Goal: Information Seeking & Learning: Learn about a topic

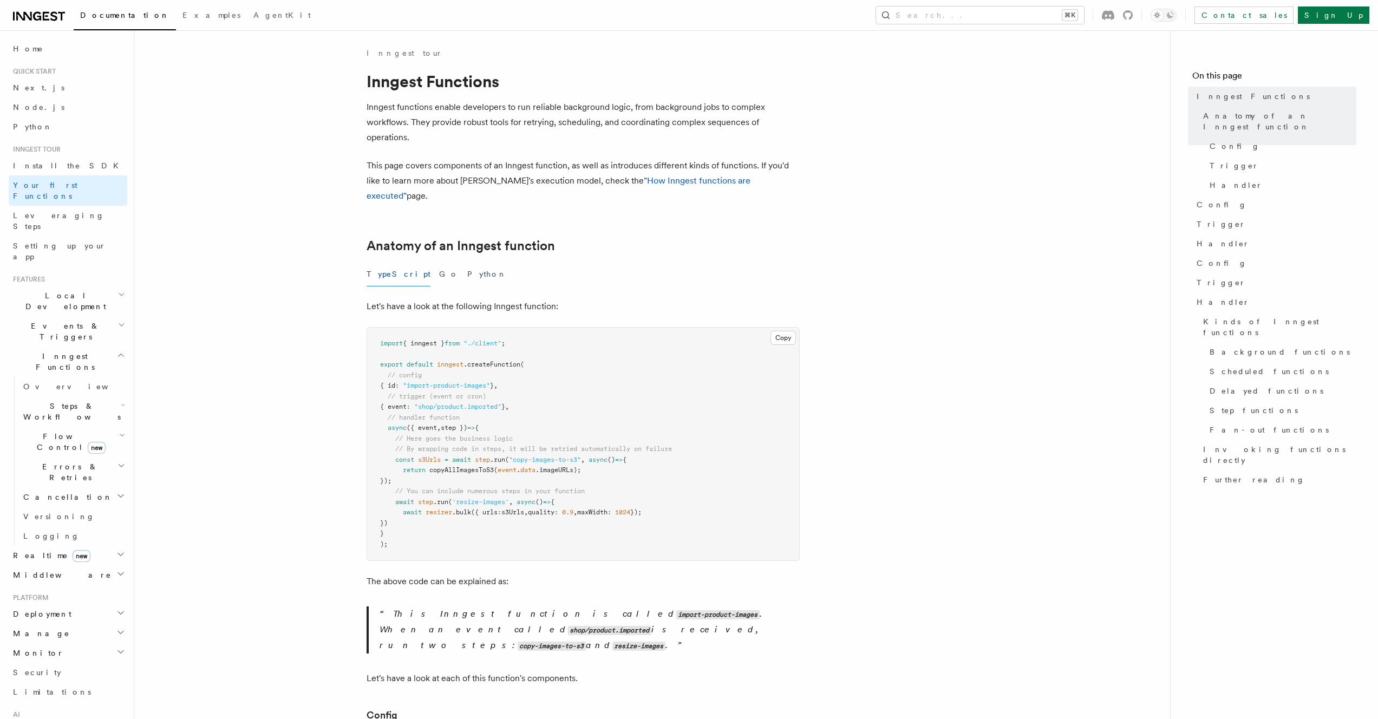
drag, startPoint x: 403, startPoint y: 346, endPoint x: 510, endPoint y: 417, distance: 127.7
click at [510, 417] on pre "import { inngest } from "./client" ; export default inngest .createFunction ( /…" at bounding box center [583, 444] width 432 height 233
click at [676, 610] on code "import-product-images" at bounding box center [717, 614] width 83 height 9
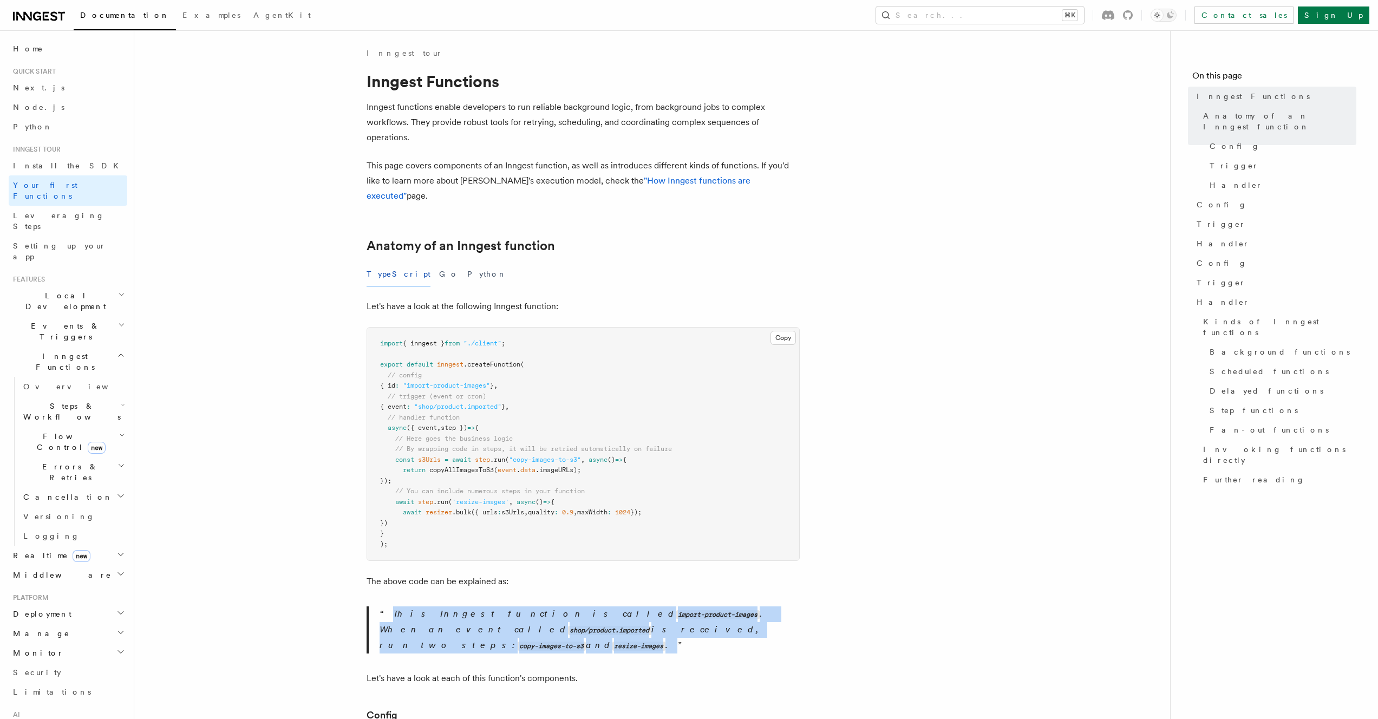
click at [676, 610] on code "import-product-images" at bounding box center [717, 614] width 83 height 9
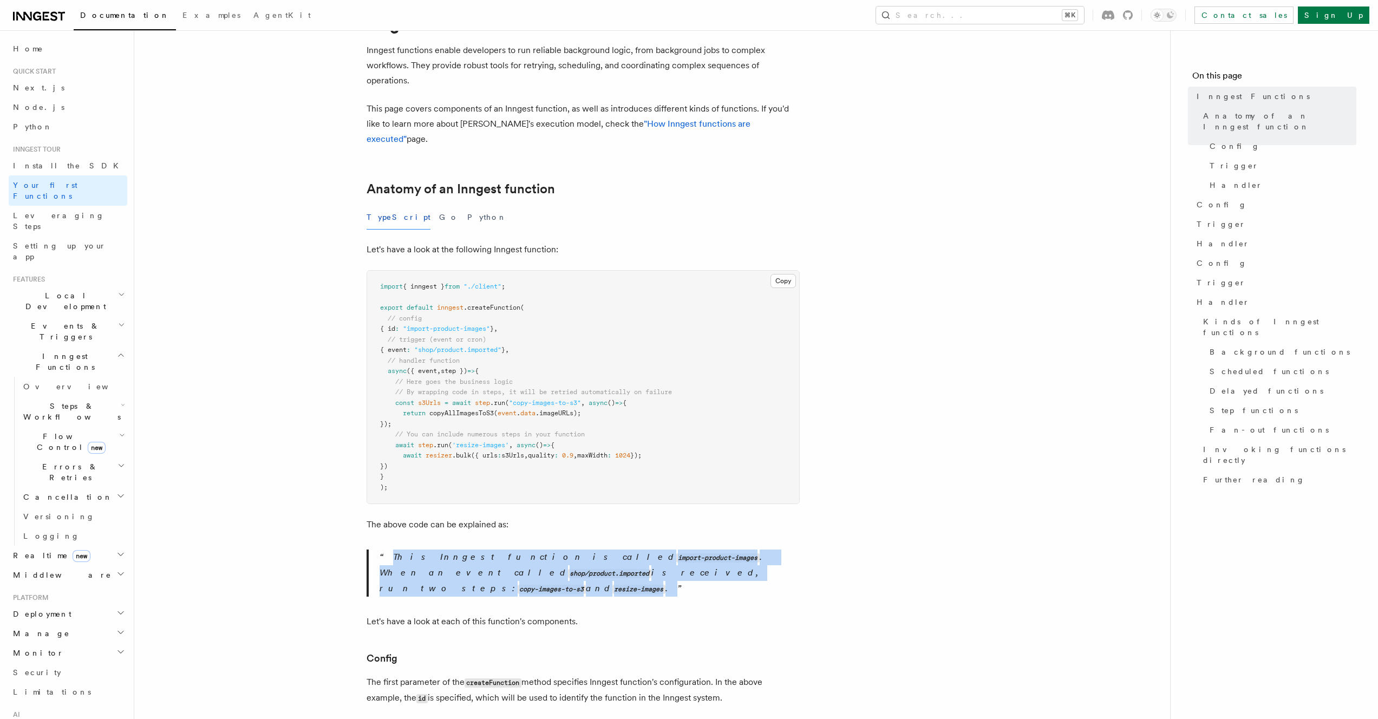
scroll to position [100, 0]
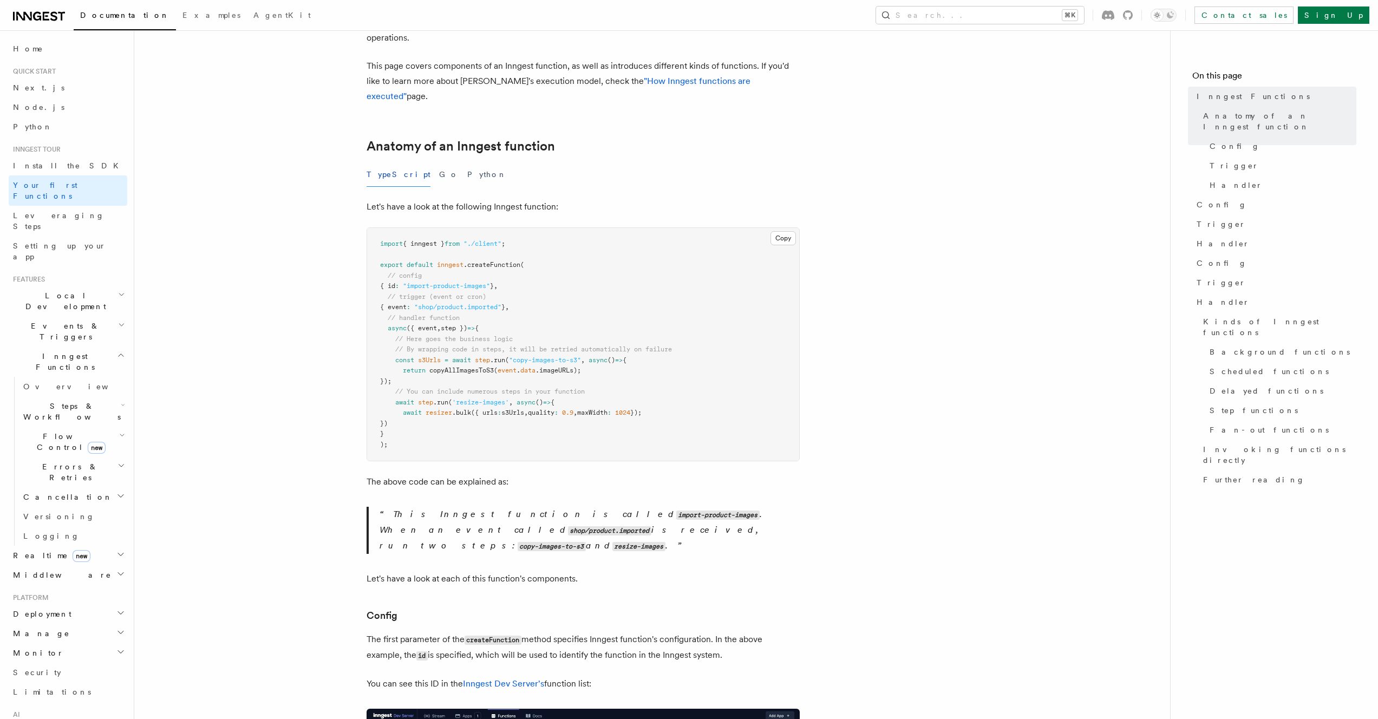
click at [491, 636] on code "createFunction" at bounding box center [493, 640] width 57 height 9
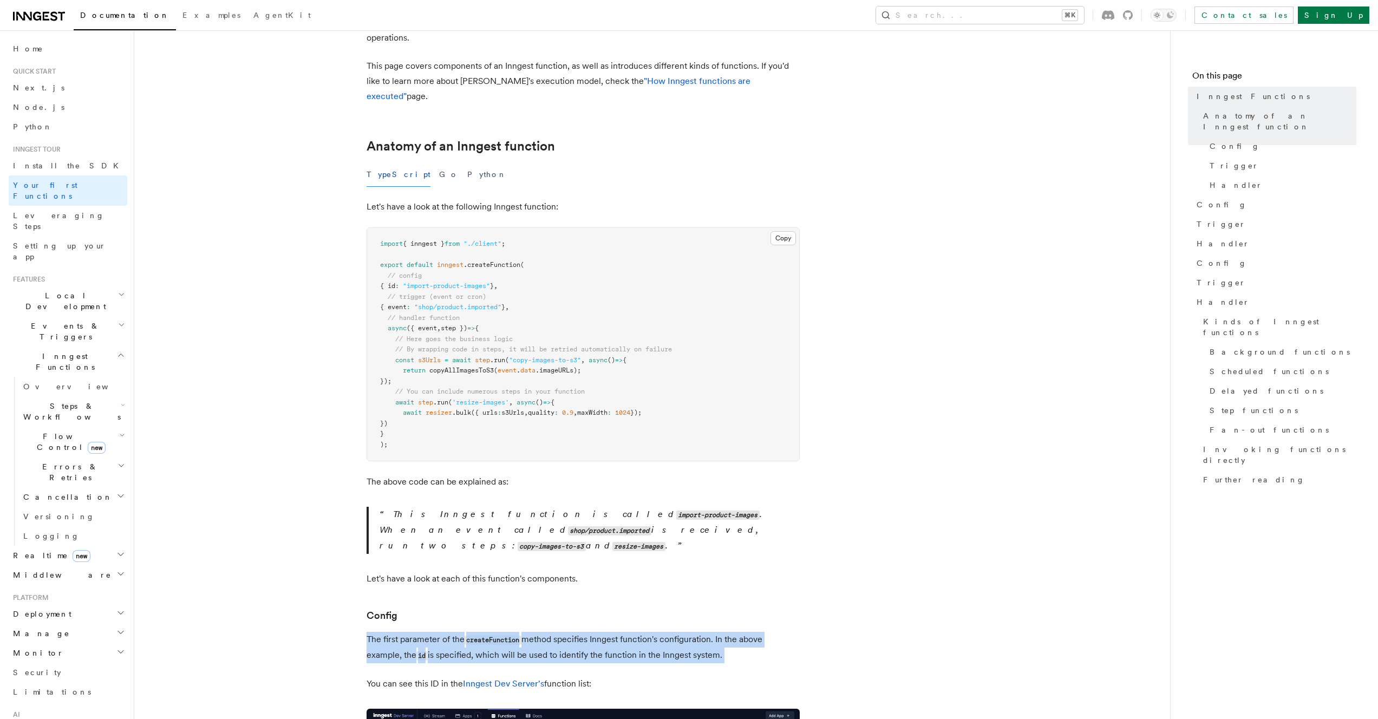
click at [491, 636] on code "createFunction" at bounding box center [493, 640] width 57 height 9
click at [556, 632] on p "The first parameter of the createFunction method specifies Inngest function's c…" at bounding box center [583, 647] width 433 height 31
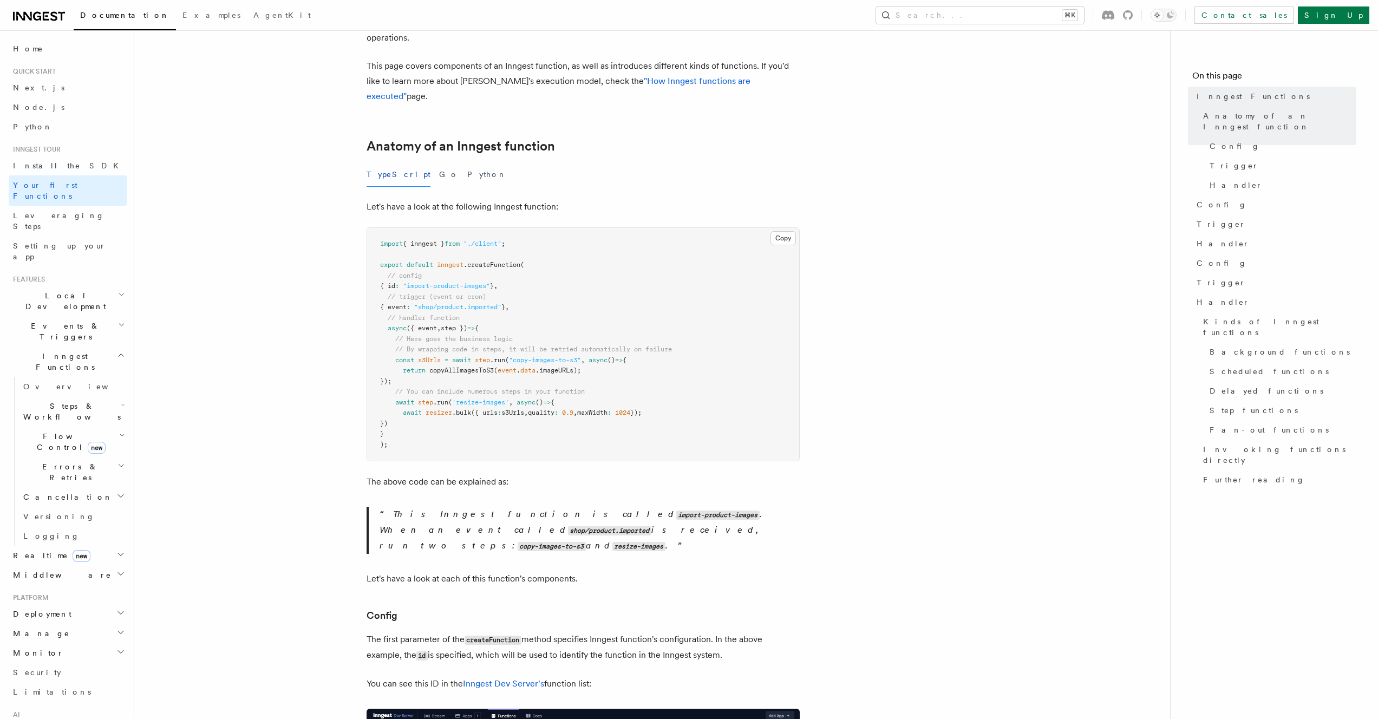
click at [492, 632] on p "The first parameter of the createFunction method specifies Inngest function's c…" at bounding box center [583, 647] width 433 height 31
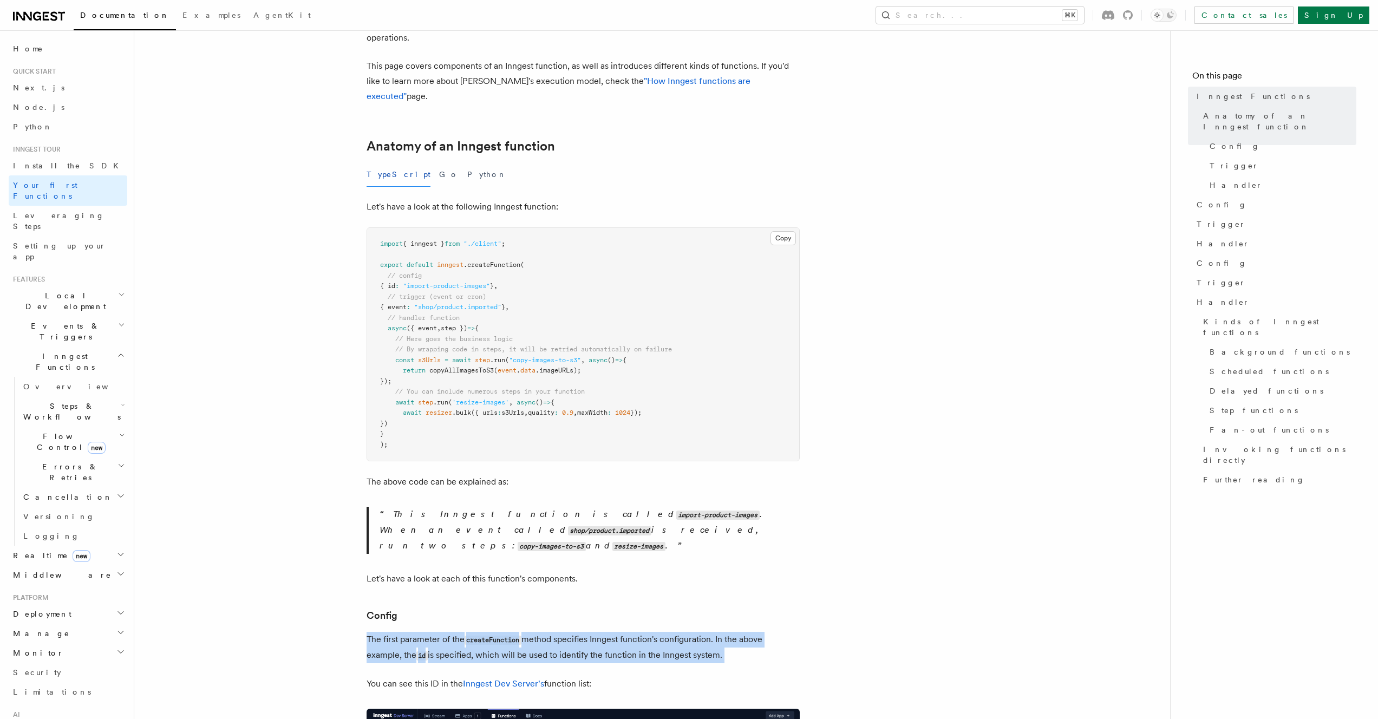
click at [492, 632] on p "The first parameter of the createFunction method specifies Inngest function's c…" at bounding box center [583, 647] width 433 height 31
click at [526, 632] on p "The first parameter of the createFunction method specifies Inngest function's c…" at bounding box center [583, 647] width 433 height 31
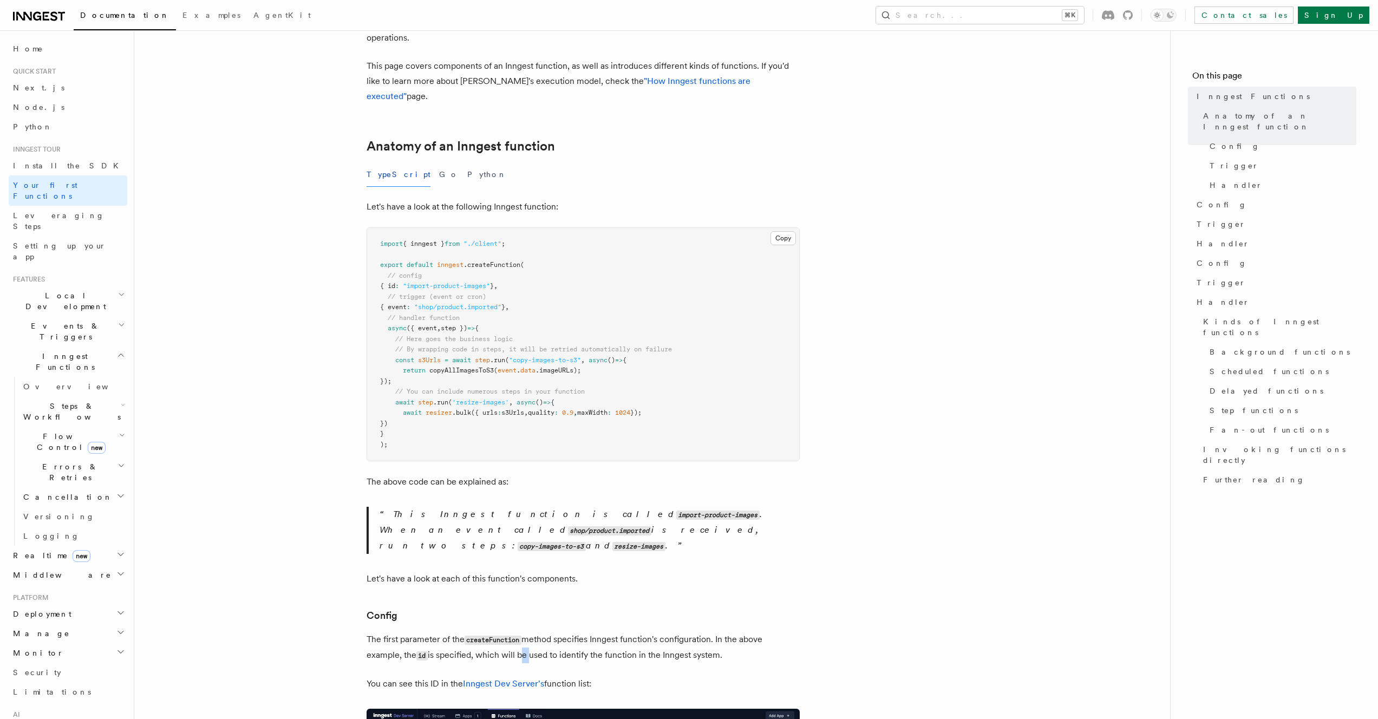
click at [526, 632] on p "The first parameter of the createFunction method specifies Inngest function's c…" at bounding box center [583, 647] width 433 height 31
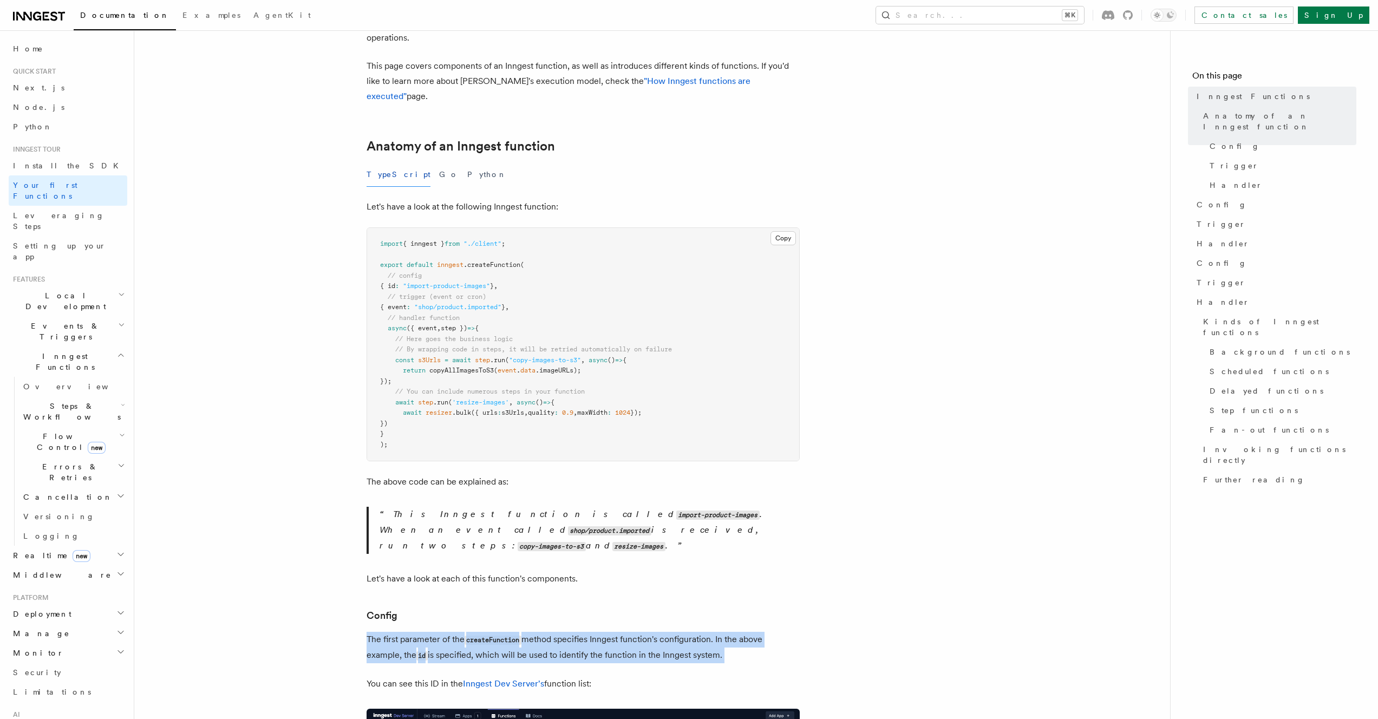
click at [526, 632] on p "The first parameter of the createFunction method specifies Inngest function's c…" at bounding box center [583, 647] width 433 height 31
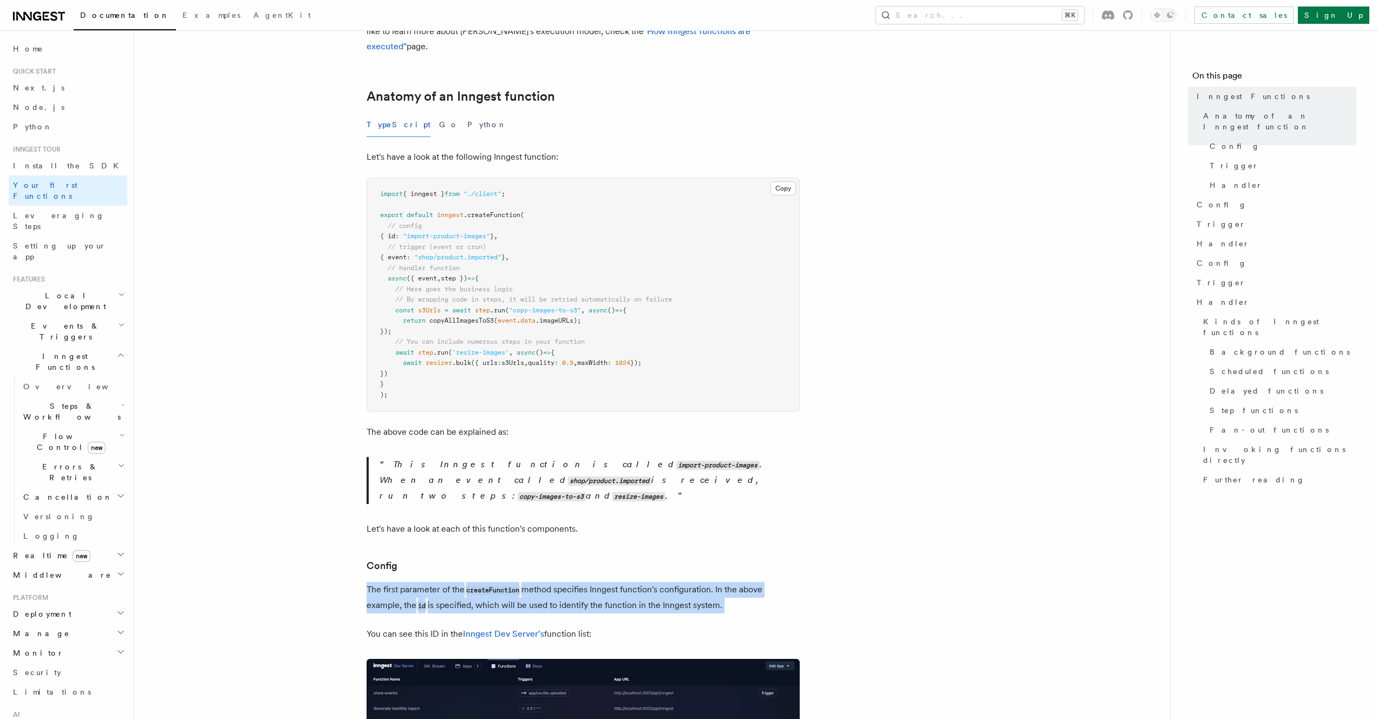
scroll to position [196, 0]
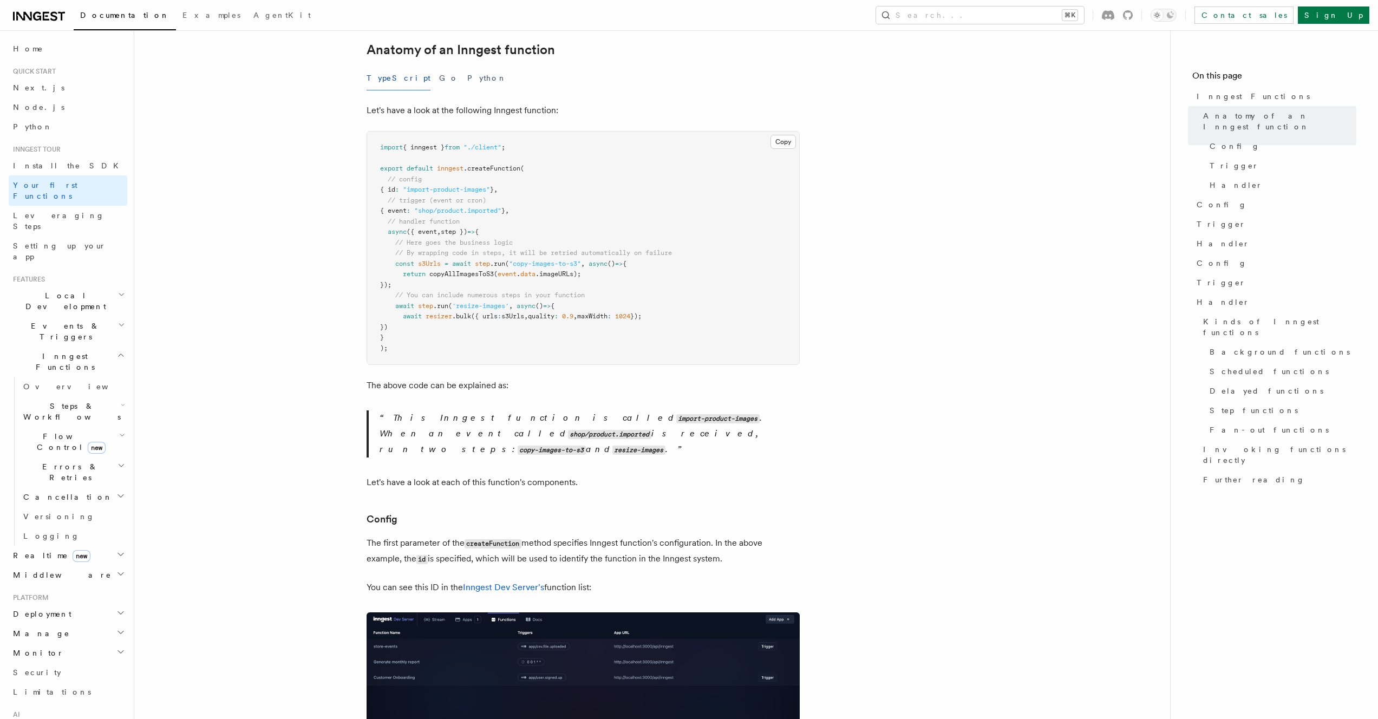
click at [427, 580] on p "You can see this ID in the Inngest Dev Server's function list:" at bounding box center [583, 587] width 433 height 15
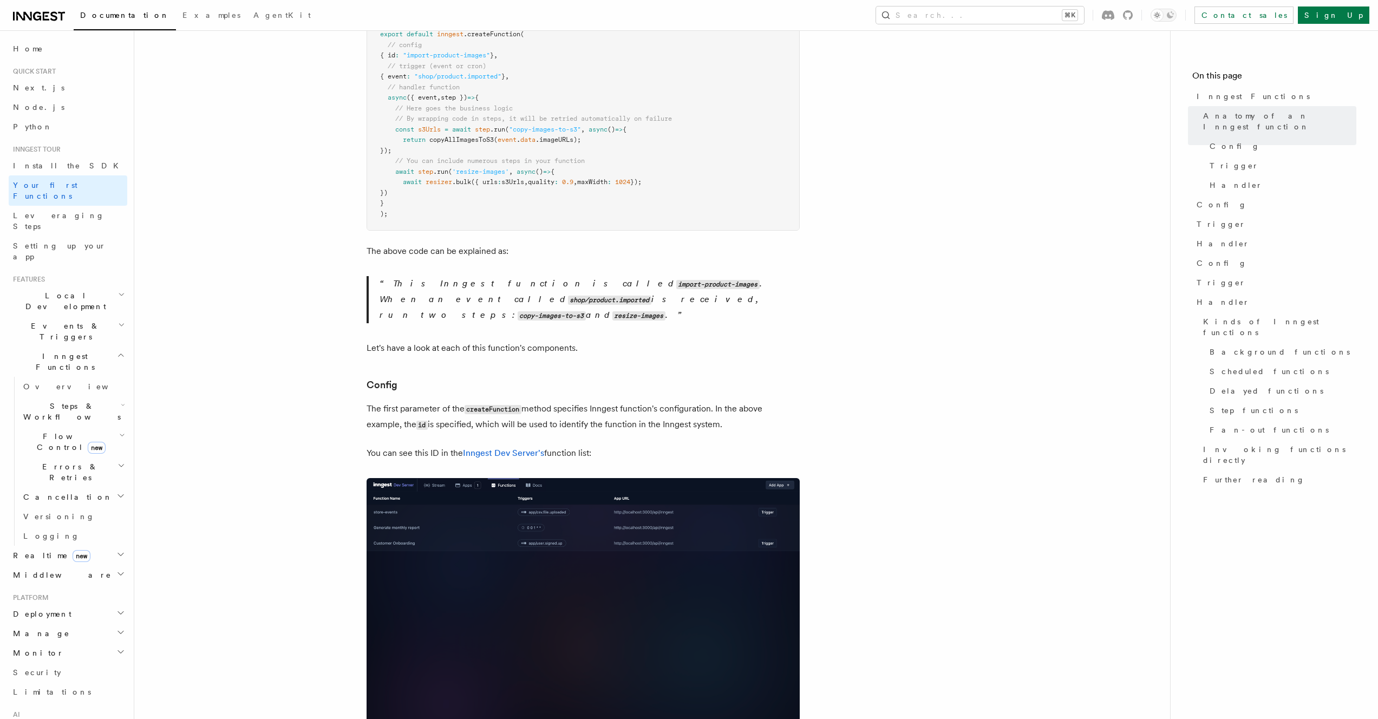
scroll to position [521, 0]
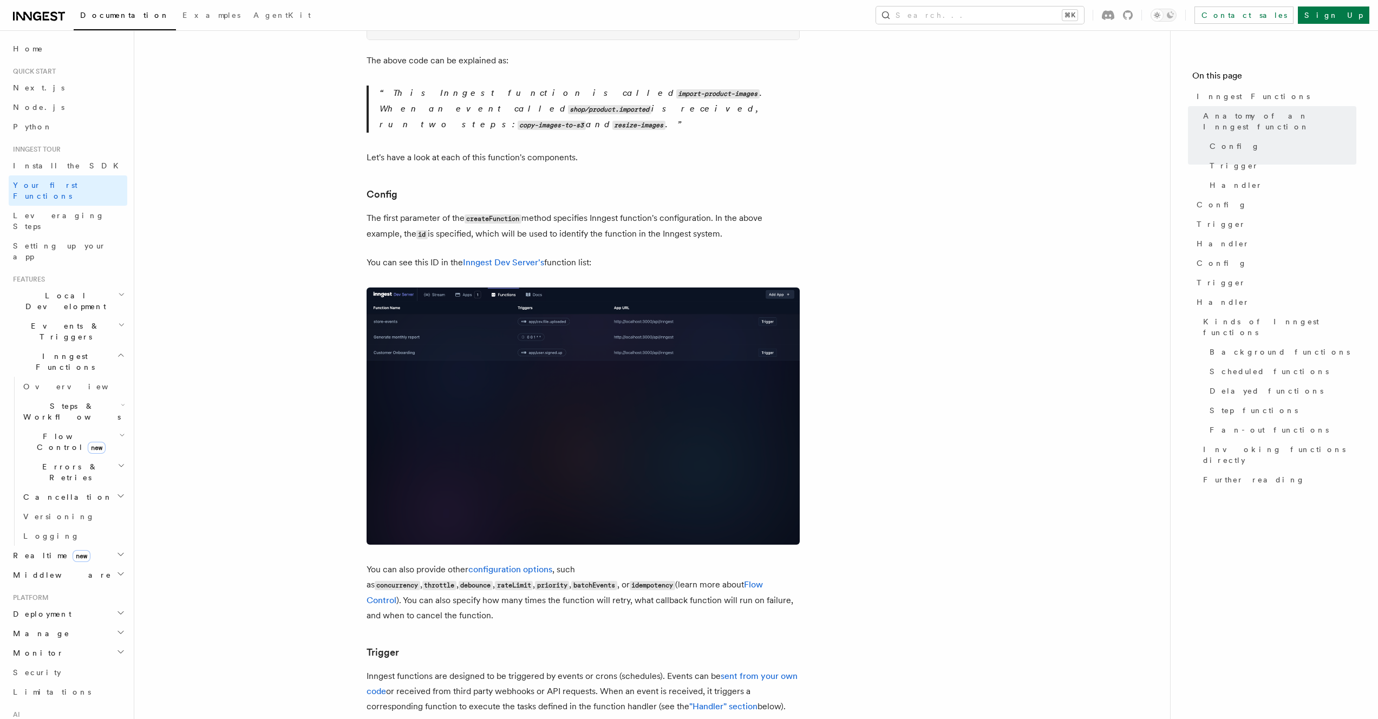
click at [561, 562] on p "You can also provide other configuration options , such as concurrency , thrott…" at bounding box center [583, 592] width 433 height 61
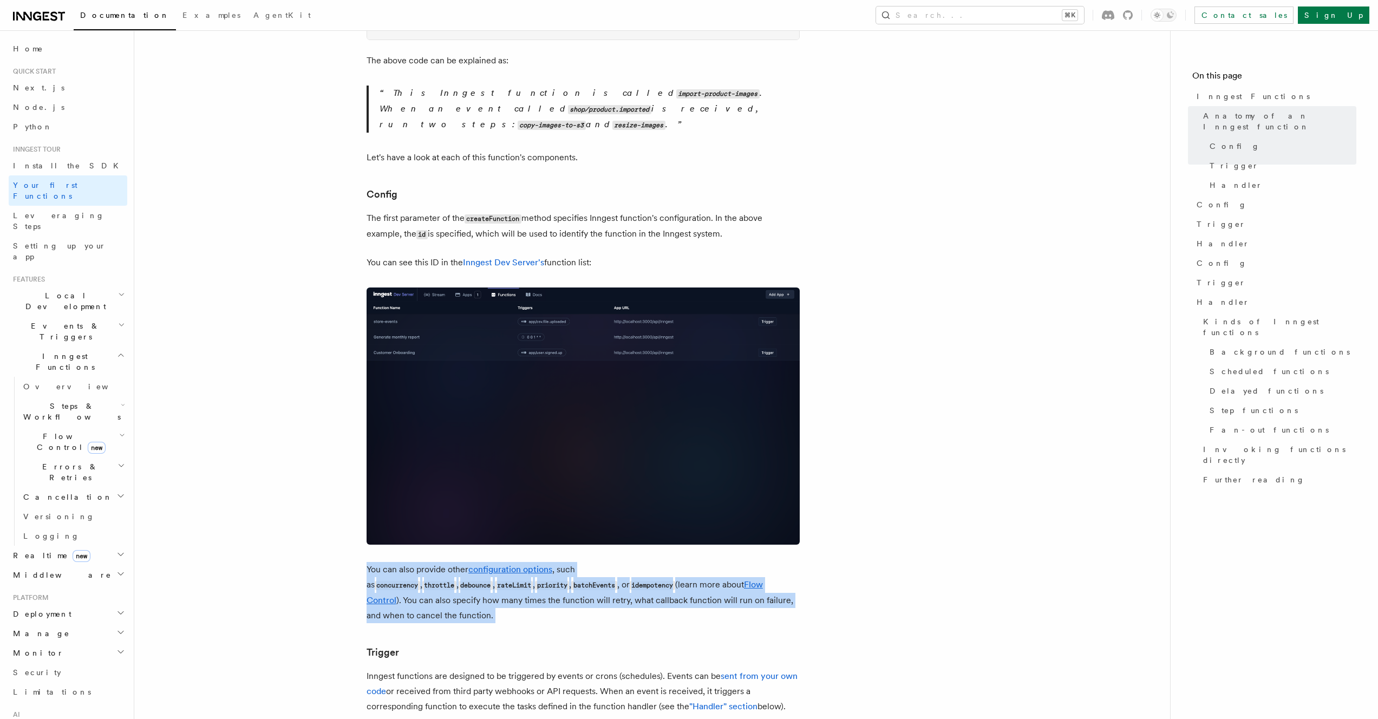
click at [561, 562] on p "You can also provide other configuration options , such as concurrency , thrott…" at bounding box center [583, 592] width 433 height 61
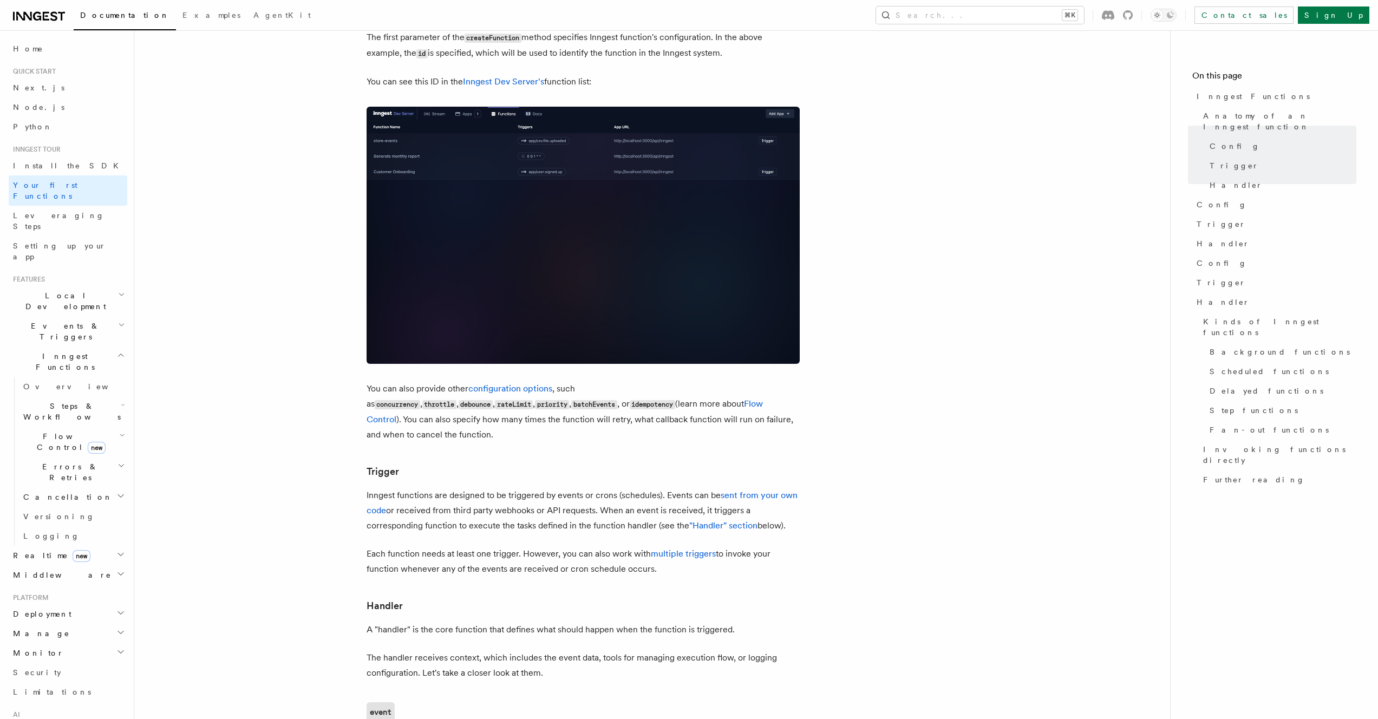
click at [481, 488] on p "Inngest functions are designed to be triggered by events or crons (schedules). …" at bounding box center [583, 510] width 433 height 45
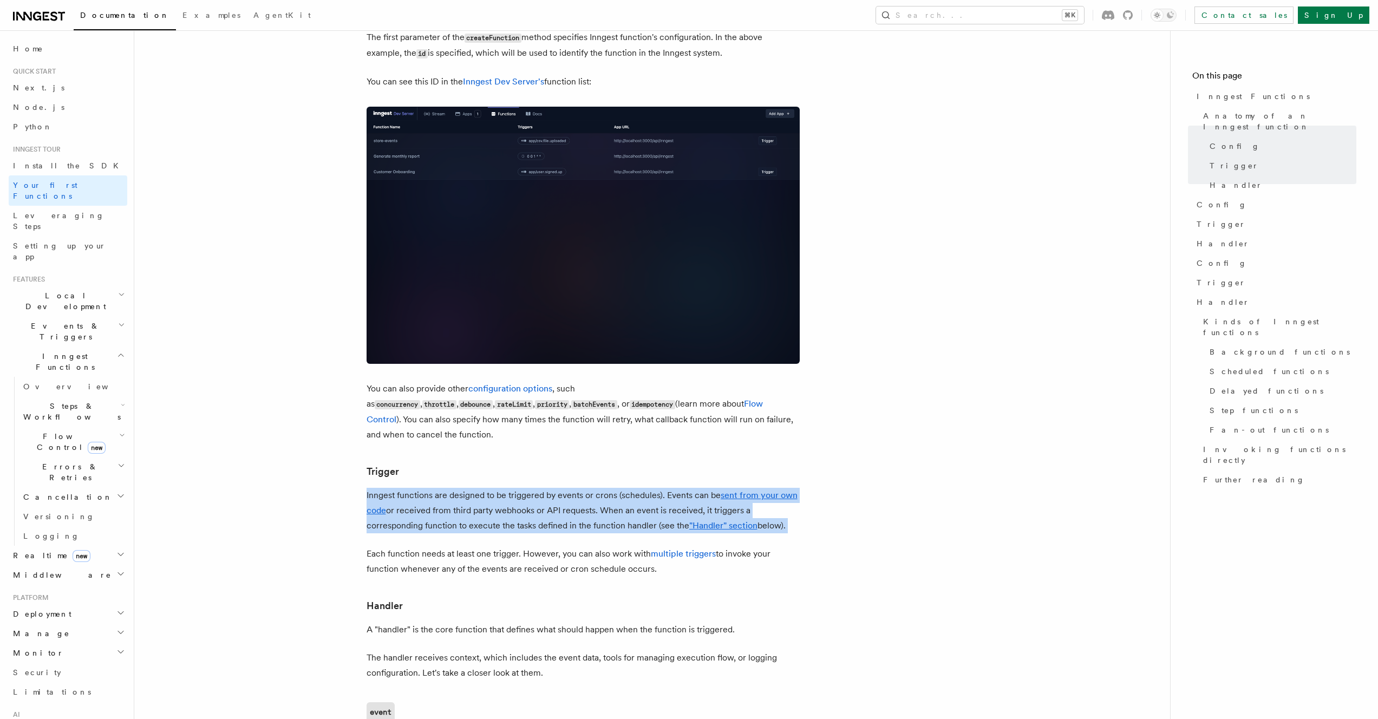
click at [481, 488] on p "Inngest functions are designed to be triggered by events or crons (schedules). …" at bounding box center [583, 510] width 433 height 45
click at [556, 488] on p "Inngest functions are designed to be triggered by events or crons (schedules). …" at bounding box center [583, 510] width 433 height 45
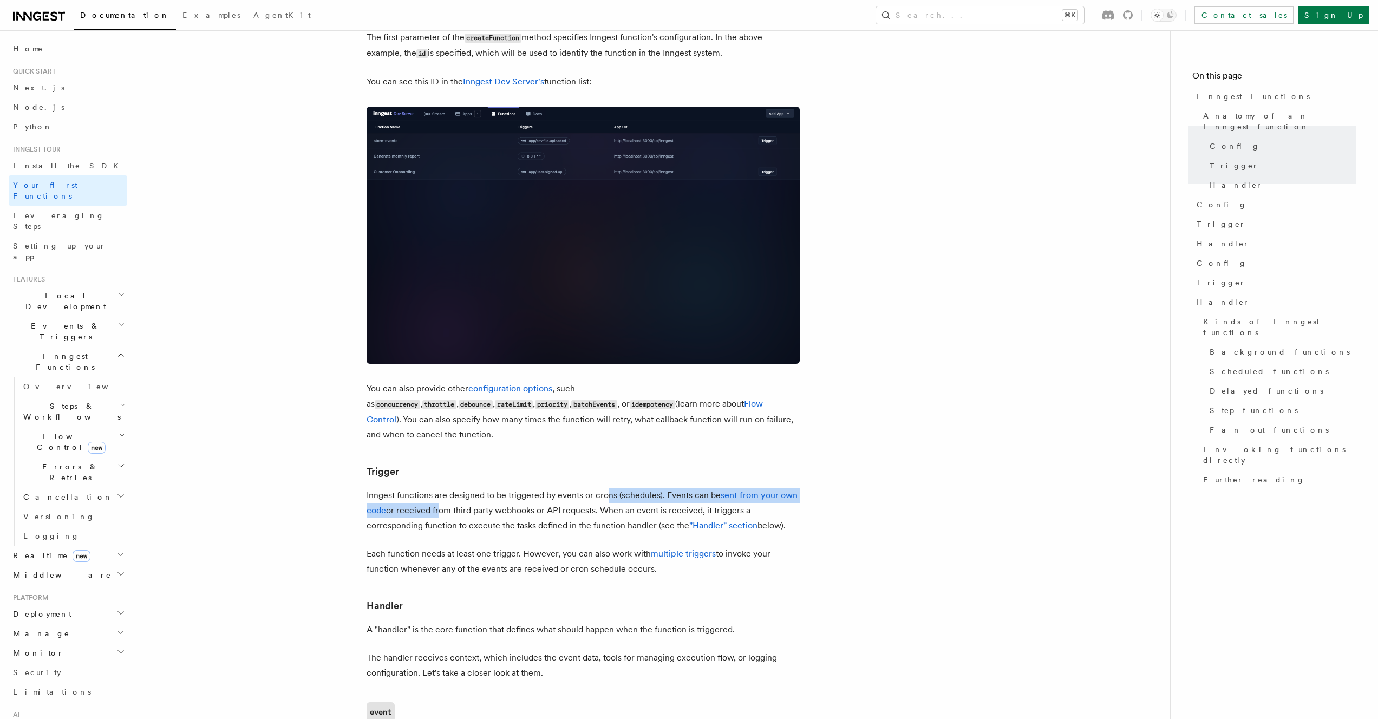
drag, startPoint x: 605, startPoint y: 449, endPoint x: 437, endPoint y: 471, distance: 169.3
click at [437, 488] on p "Inngest functions are designed to be triggered by events or crons (schedules). …" at bounding box center [583, 510] width 433 height 45
click at [424, 488] on p "Inngest functions are designed to be triggered by events or crons (schedules). …" at bounding box center [583, 510] width 433 height 45
drag, startPoint x: 405, startPoint y: 468, endPoint x: 498, endPoint y: 466, distance: 92.6
click at [498, 488] on p "Inngest functions are designed to be triggered by events or crons (schedules). …" at bounding box center [583, 510] width 433 height 45
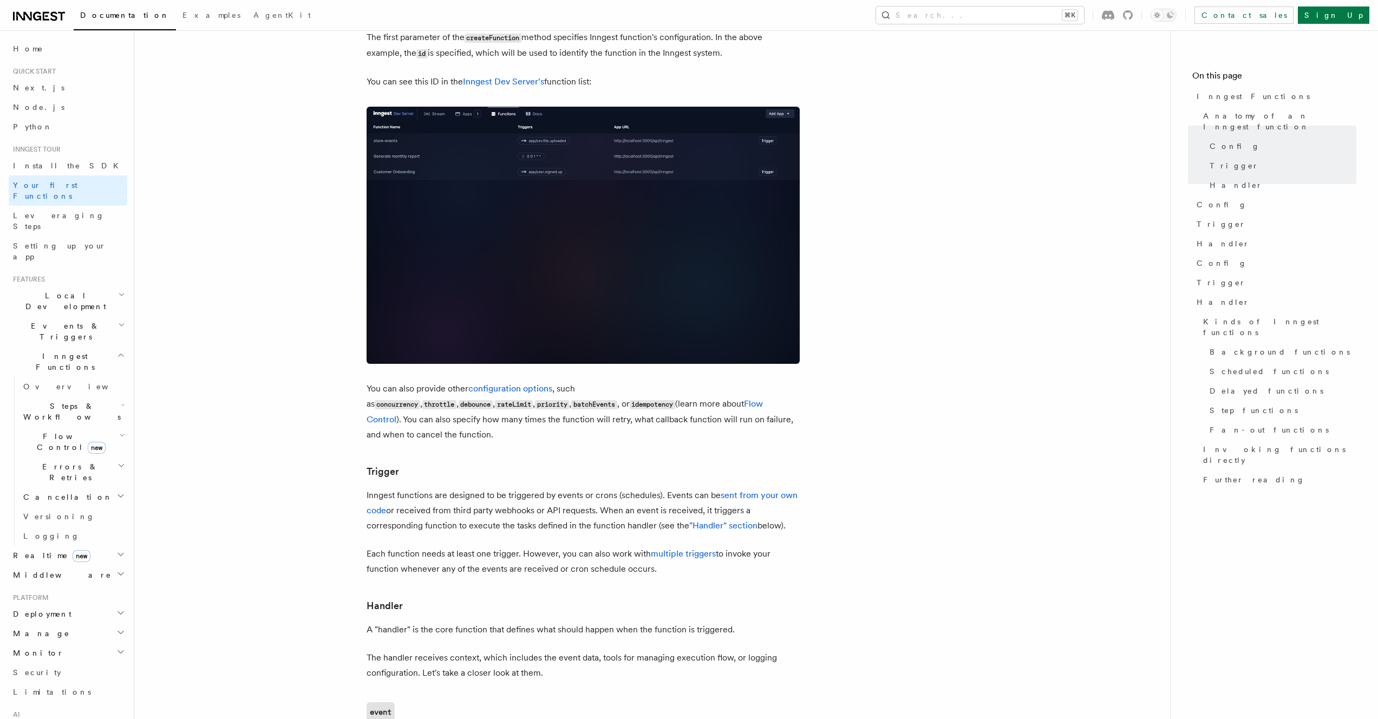
click at [490, 488] on p "Inngest functions are designed to be triggered by events or crons (schedules). …" at bounding box center [583, 510] width 433 height 45
drag, startPoint x: 497, startPoint y: 448, endPoint x: 601, endPoint y: 447, distance: 104.0
click at [601, 488] on p "Inngest functions are designed to be triggered by events or crons (schedules). …" at bounding box center [583, 510] width 433 height 45
drag, startPoint x: 615, startPoint y: 448, endPoint x: 693, endPoint y: 451, distance: 78.0
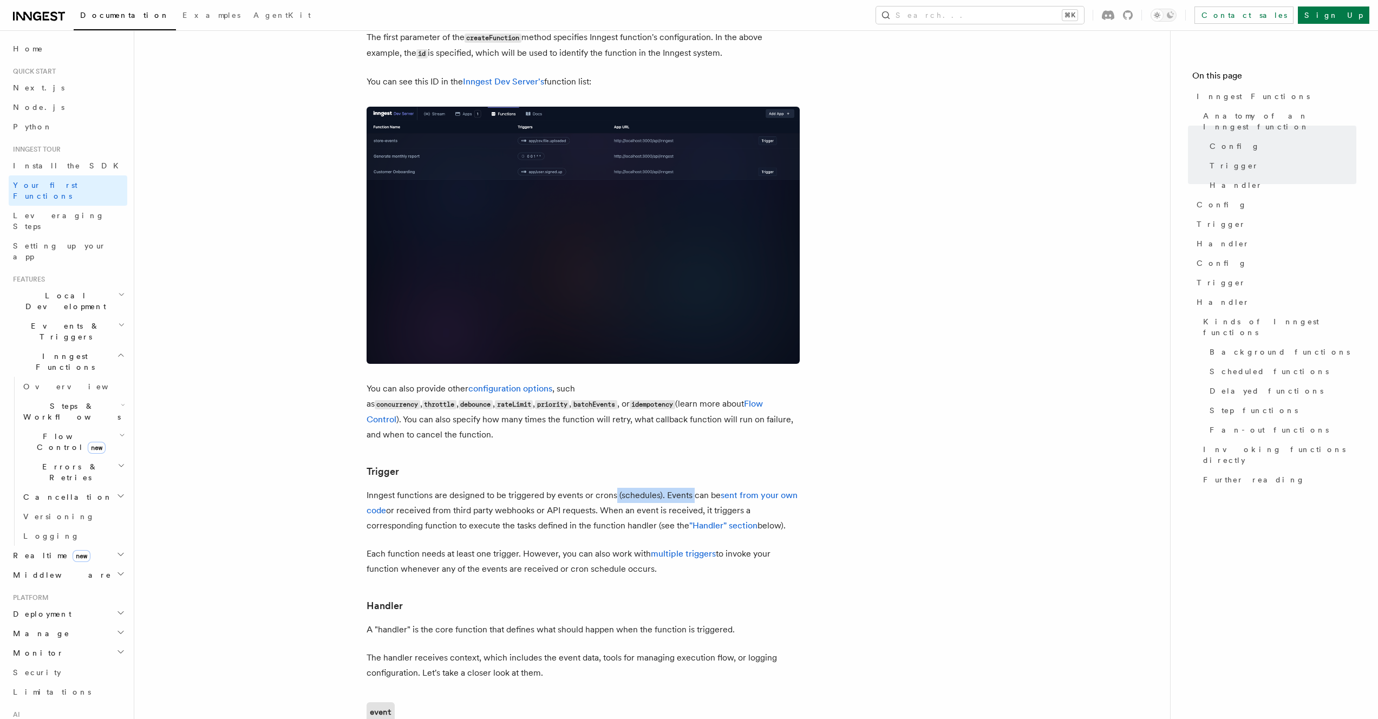
click at [693, 488] on p "Inngest functions are designed to be triggered by events or crons (schedules). …" at bounding box center [583, 510] width 433 height 45
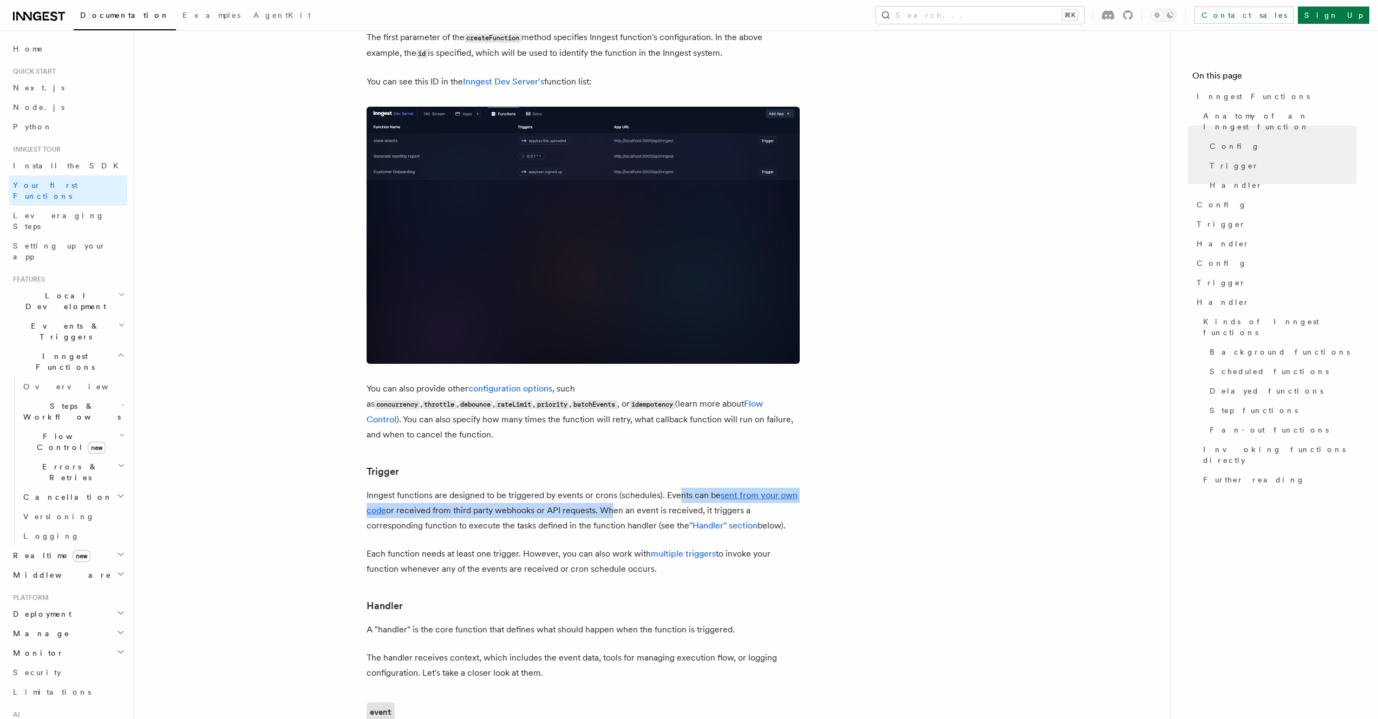
drag, startPoint x: 680, startPoint y: 450, endPoint x: 608, endPoint y: 464, distance: 72.8
click at [608, 488] on p "Inngest functions are designed to be triggered by events or crons (schedules). …" at bounding box center [583, 510] width 433 height 45
click at [600, 488] on p "Inngest functions are designed to be triggered by events or crons (schedules). …" at bounding box center [583, 510] width 433 height 45
drag, startPoint x: 640, startPoint y: 449, endPoint x: 577, endPoint y: 462, distance: 64.3
click at [577, 488] on p "Inngest functions are designed to be triggered by events or crons (schedules). …" at bounding box center [583, 510] width 433 height 45
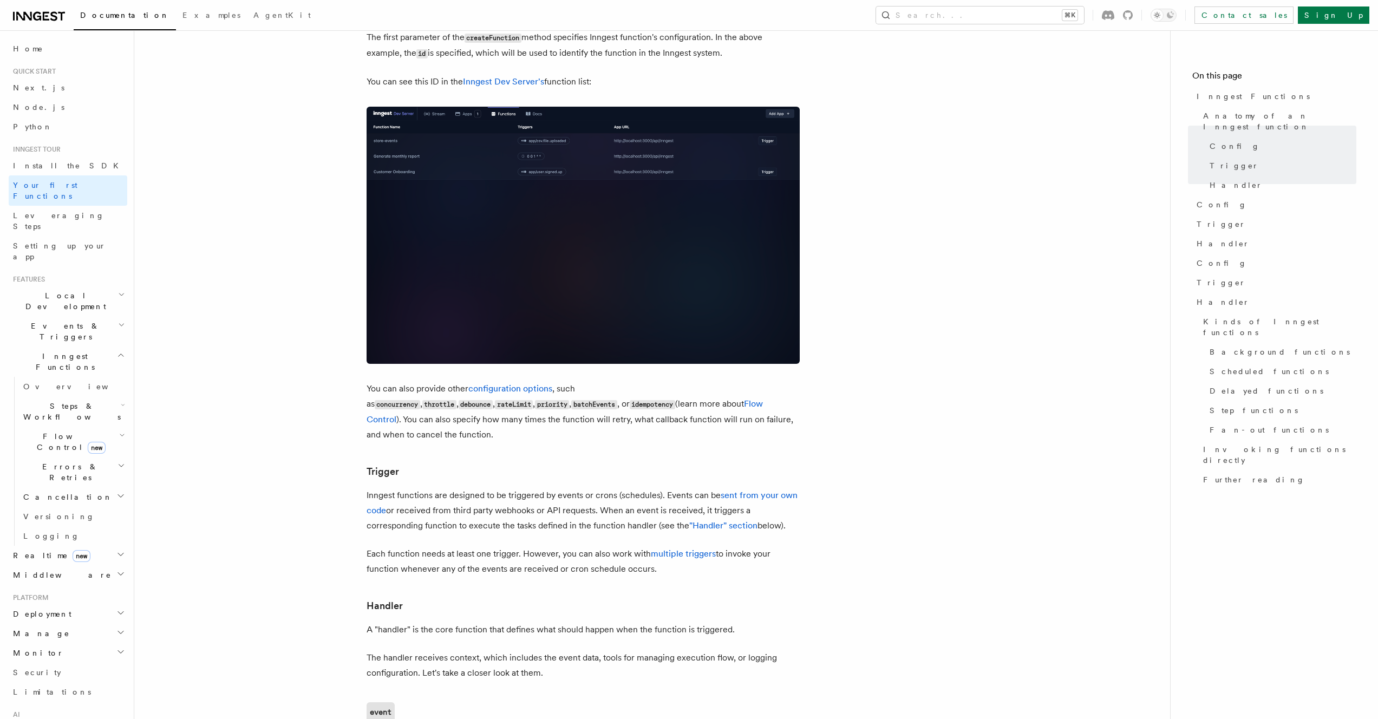
click at [577, 488] on p "Inngest functions are designed to be triggered by events or crons (schedules). …" at bounding box center [583, 510] width 433 height 45
drag, startPoint x: 512, startPoint y: 462, endPoint x: 493, endPoint y: 465, distance: 18.6
click at [493, 488] on p "Inngest functions are designed to be triggered by events or crons (schedules). …" at bounding box center [583, 510] width 433 height 45
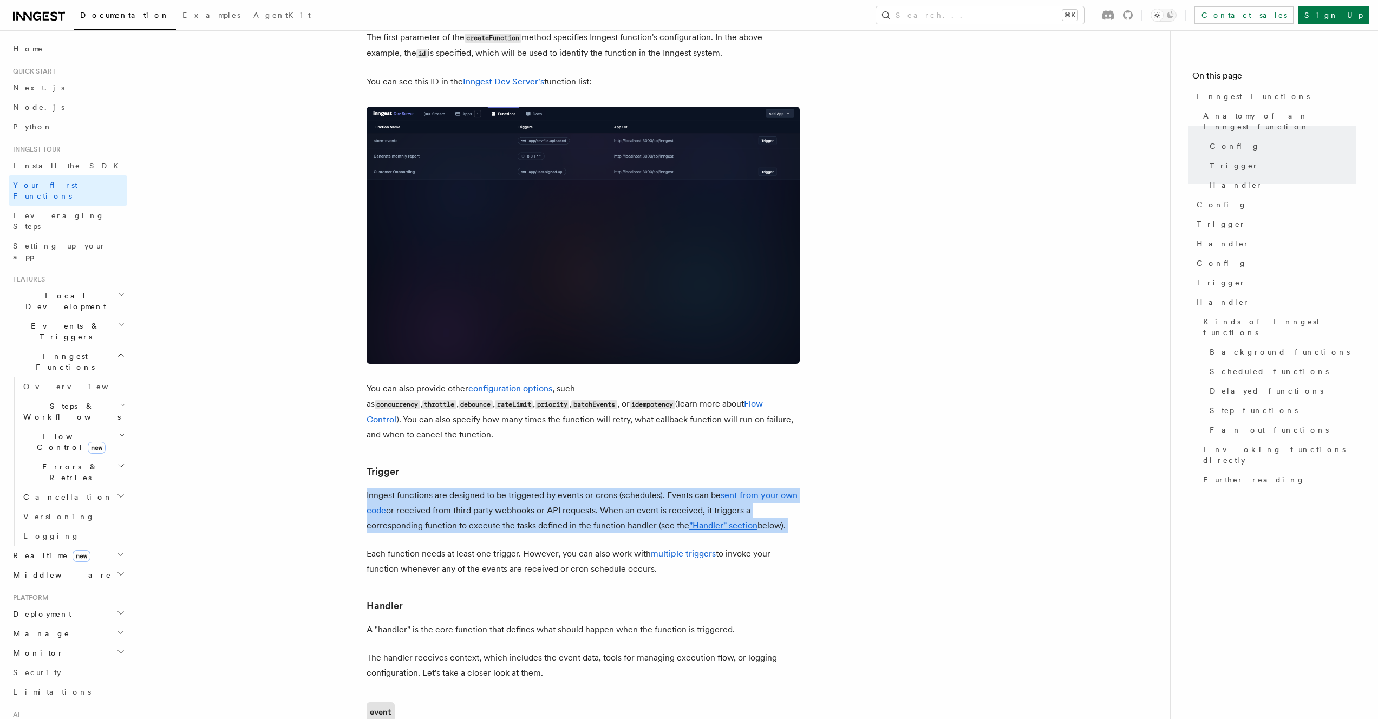
click at [493, 488] on p "Inngest functions are designed to be triggered by events or crons (schedules). …" at bounding box center [583, 510] width 433 height 45
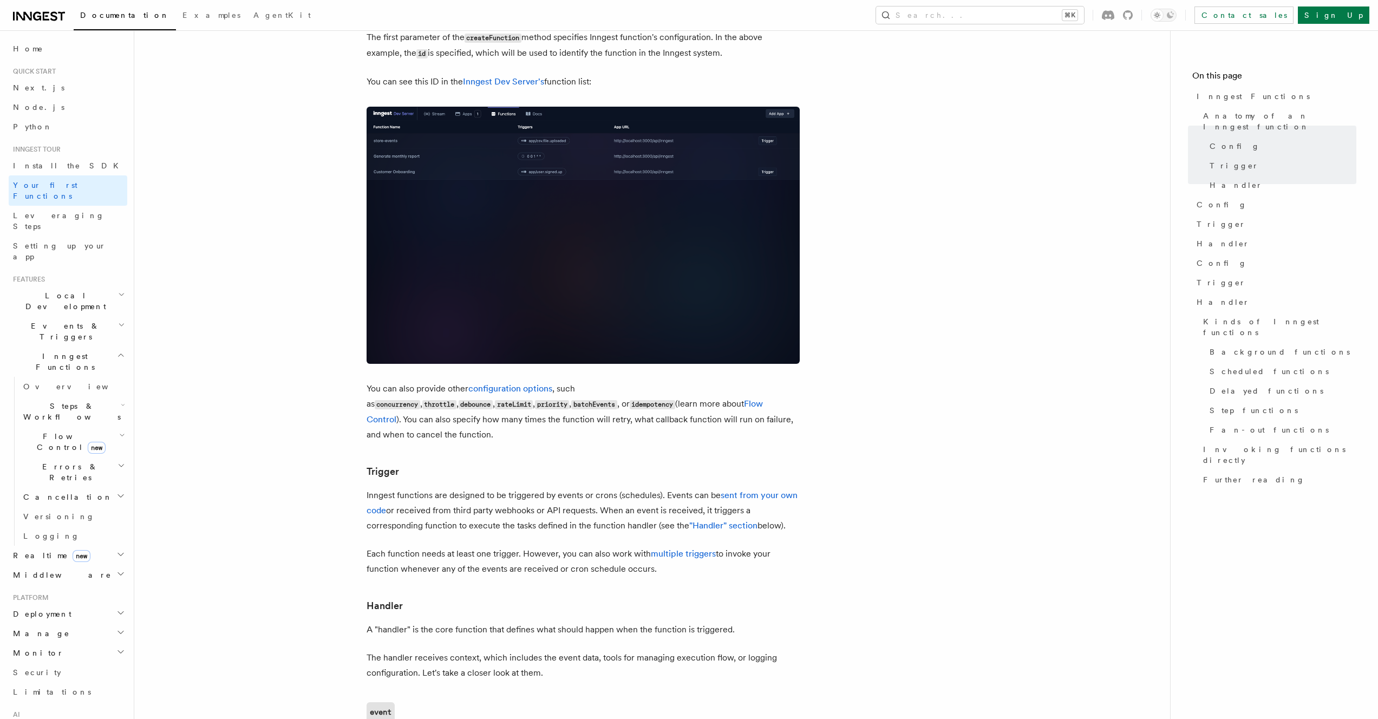
click at [523, 488] on p "Inngest functions are designed to be triggered by events or crons (schedules). …" at bounding box center [583, 510] width 433 height 45
drag, startPoint x: 505, startPoint y: 468, endPoint x: 570, endPoint y: 471, distance: 64.5
click at [570, 488] on p "Inngest functions are designed to be triggered by events or crons (schedules). …" at bounding box center [583, 510] width 433 height 45
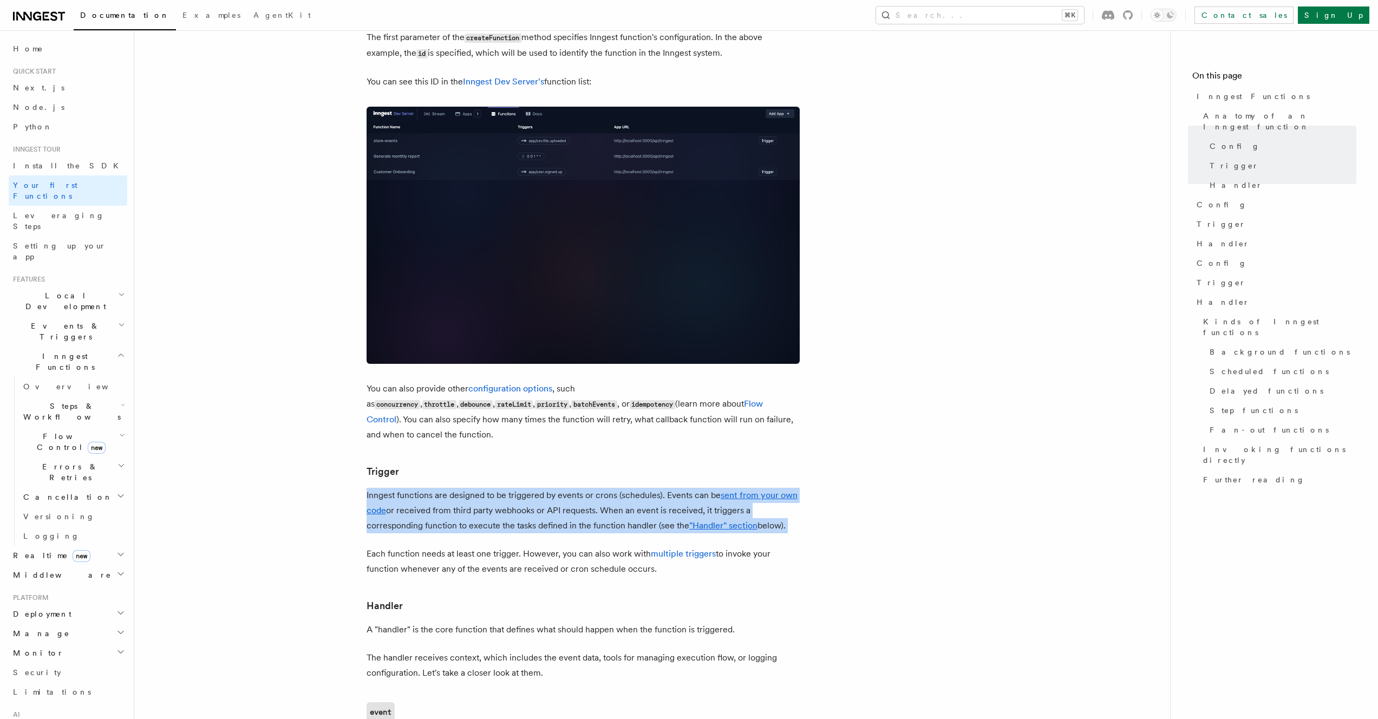
click at [570, 488] on p "Inngest functions are designed to be triggered by events or crons (schedules). …" at bounding box center [583, 510] width 433 height 45
drag, startPoint x: 570, startPoint y: 470, endPoint x: 600, endPoint y: 472, distance: 29.9
click at [570, 488] on p "Inngest functions are designed to be triggered by events or crons (schedules). …" at bounding box center [583, 510] width 433 height 45
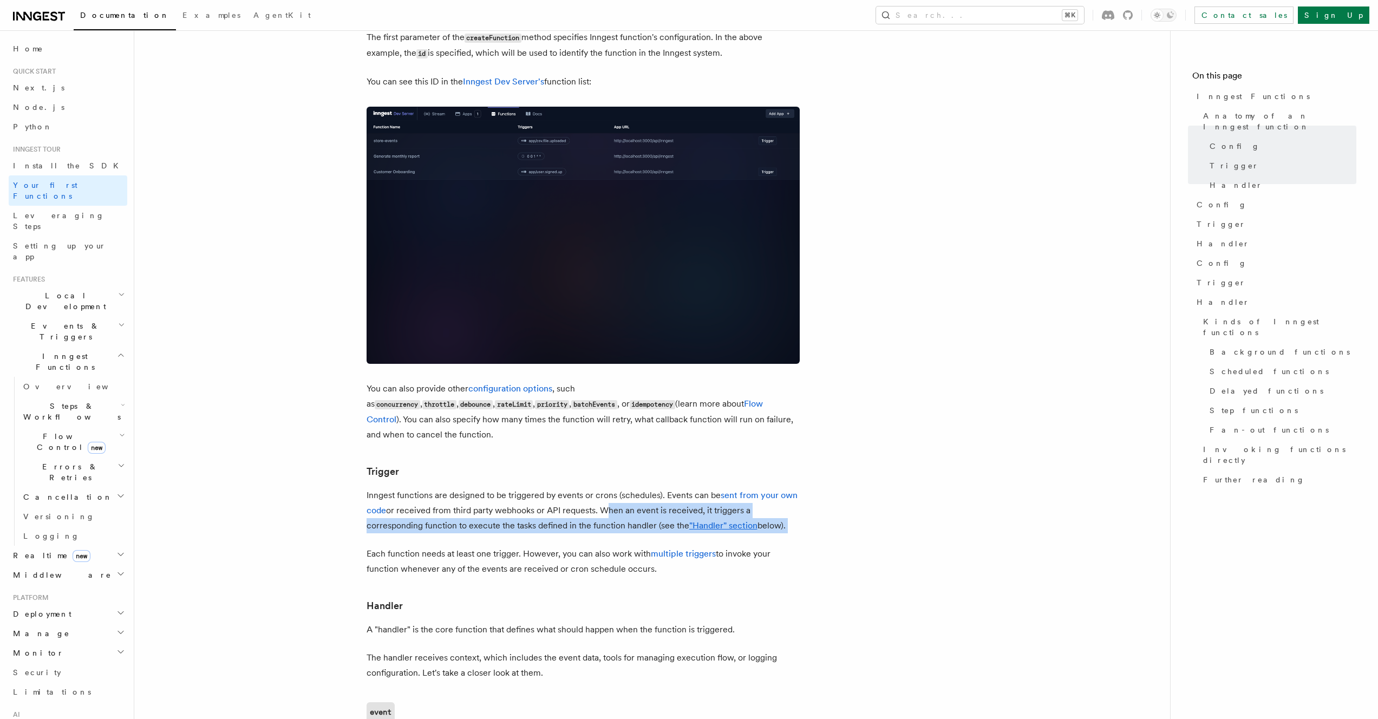
click at [604, 488] on p "Inngest functions are designed to be triggered by events or crons (schedules). …" at bounding box center [583, 510] width 433 height 45
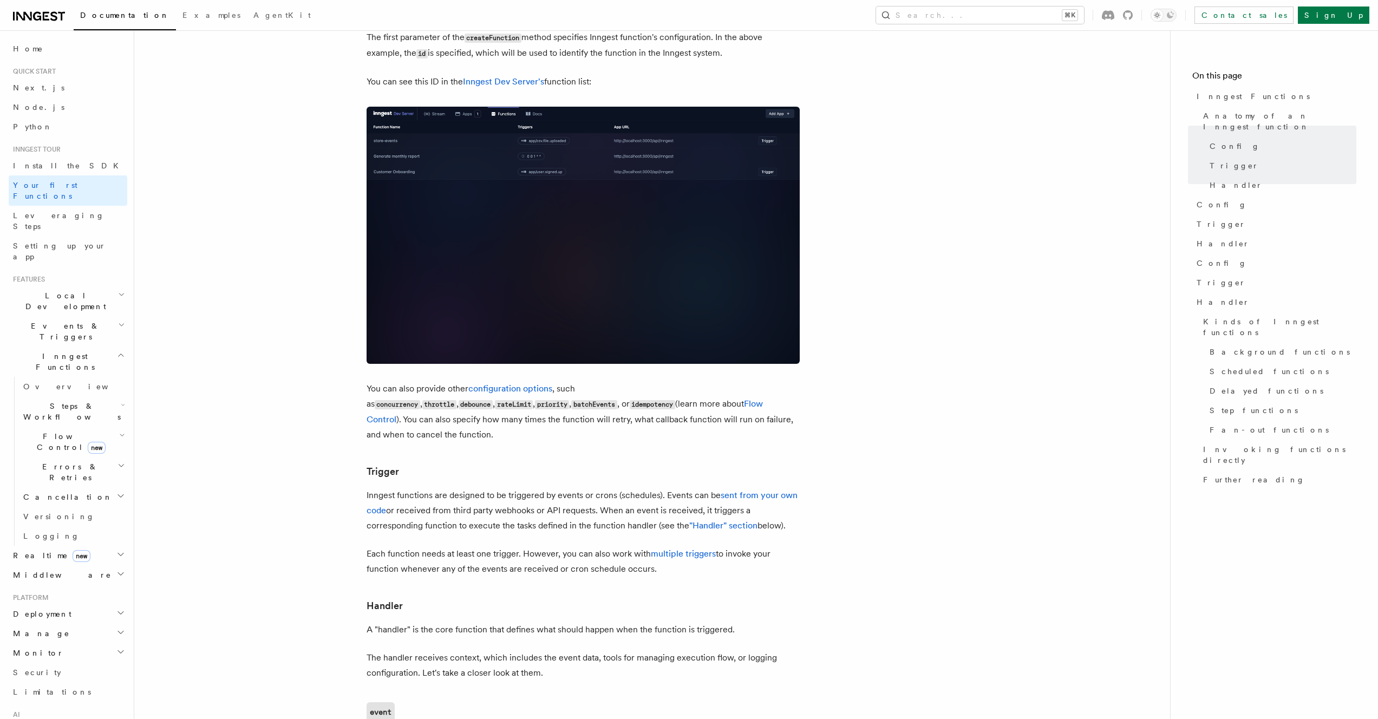
click at [609, 488] on p "Inngest functions are designed to be triggered by events or crons (schedules). …" at bounding box center [583, 510] width 433 height 45
drag, startPoint x: 603, startPoint y: 468, endPoint x: 532, endPoint y: 475, distance: 71.8
click at [532, 488] on p "Inngest functions are designed to be triggered by events or crons (schedules). …" at bounding box center [583, 510] width 433 height 45
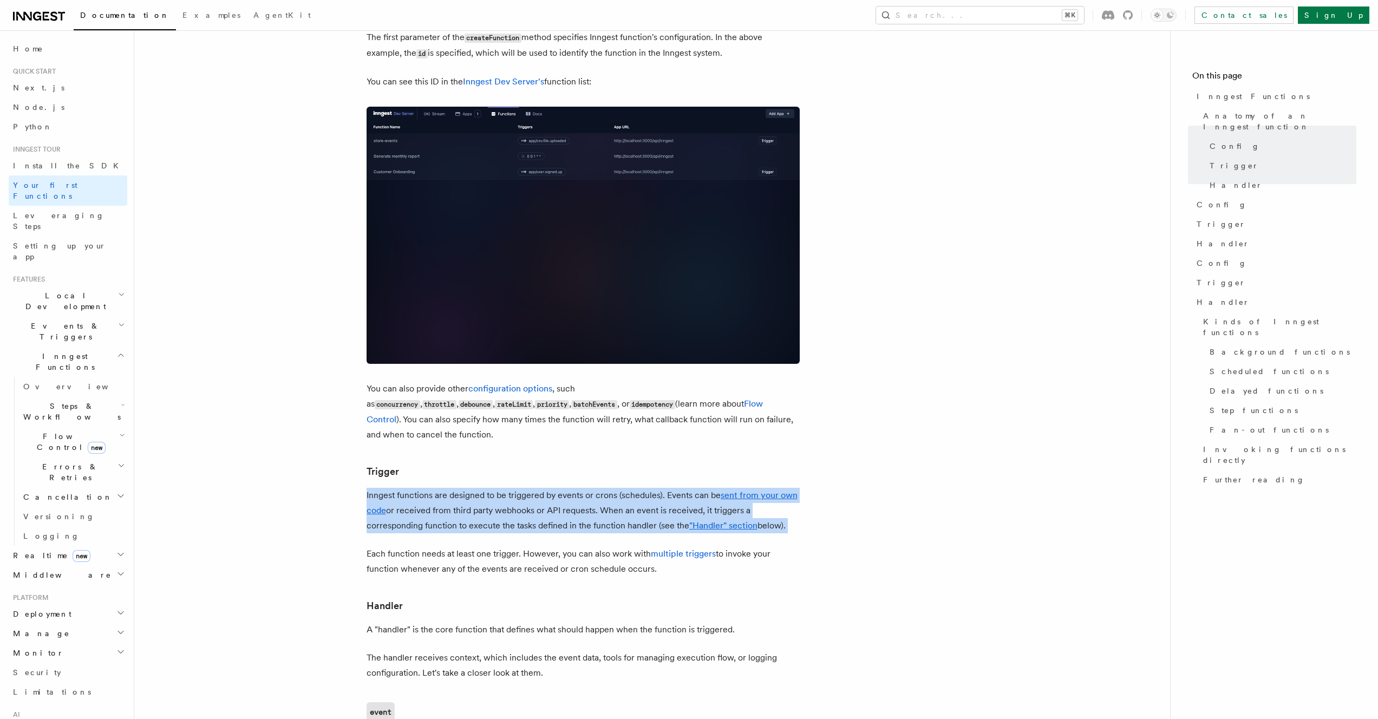
click at [532, 488] on p "Inngest functions are designed to be triggered by events or crons (schedules). …" at bounding box center [583, 510] width 433 height 45
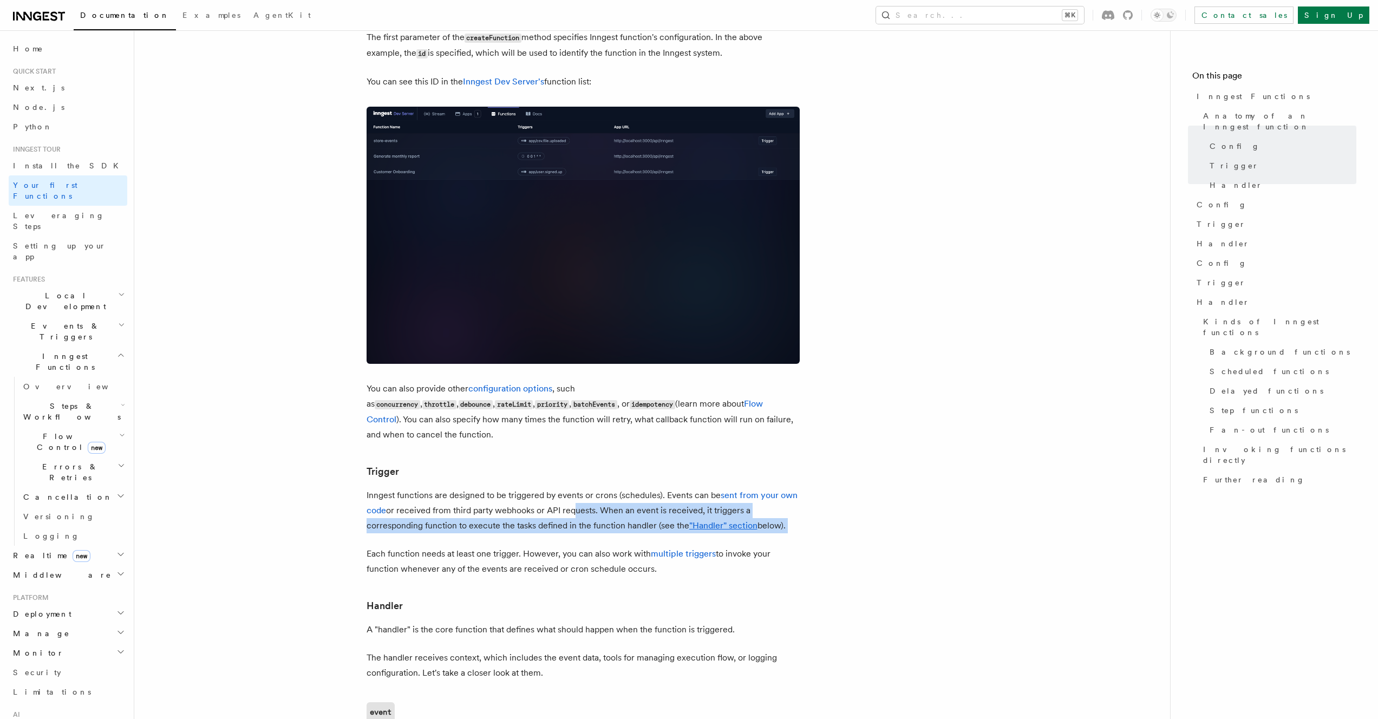
click at [572, 488] on p "Inngest functions are designed to be triggered by events or crons (schedules). …" at bounding box center [583, 510] width 433 height 45
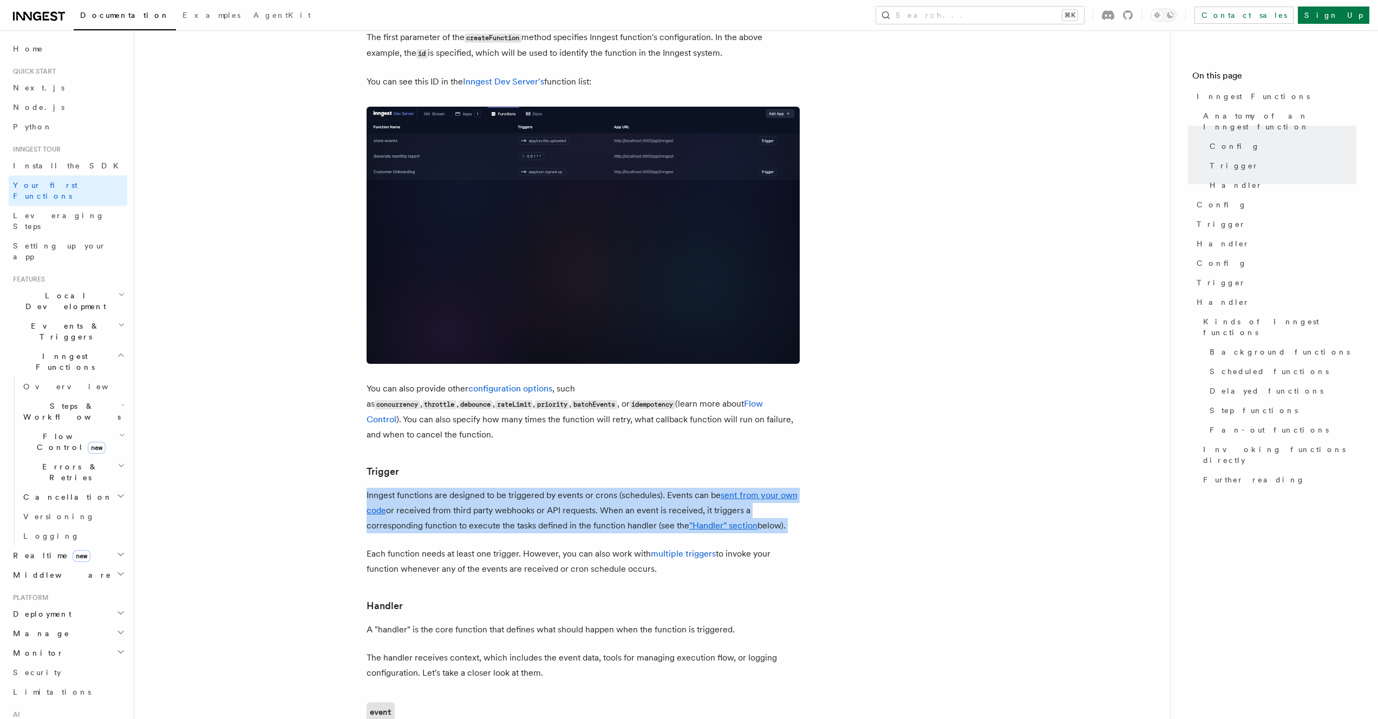
click at [572, 488] on p "Inngest functions are designed to be triggered by events or crons (schedules). …" at bounding box center [583, 510] width 433 height 45
click at [616, 488] on p "Inngest functions are designed to be triggered by events or crons (schedules). …" at bounding box center [583, 510] width 433 height 45
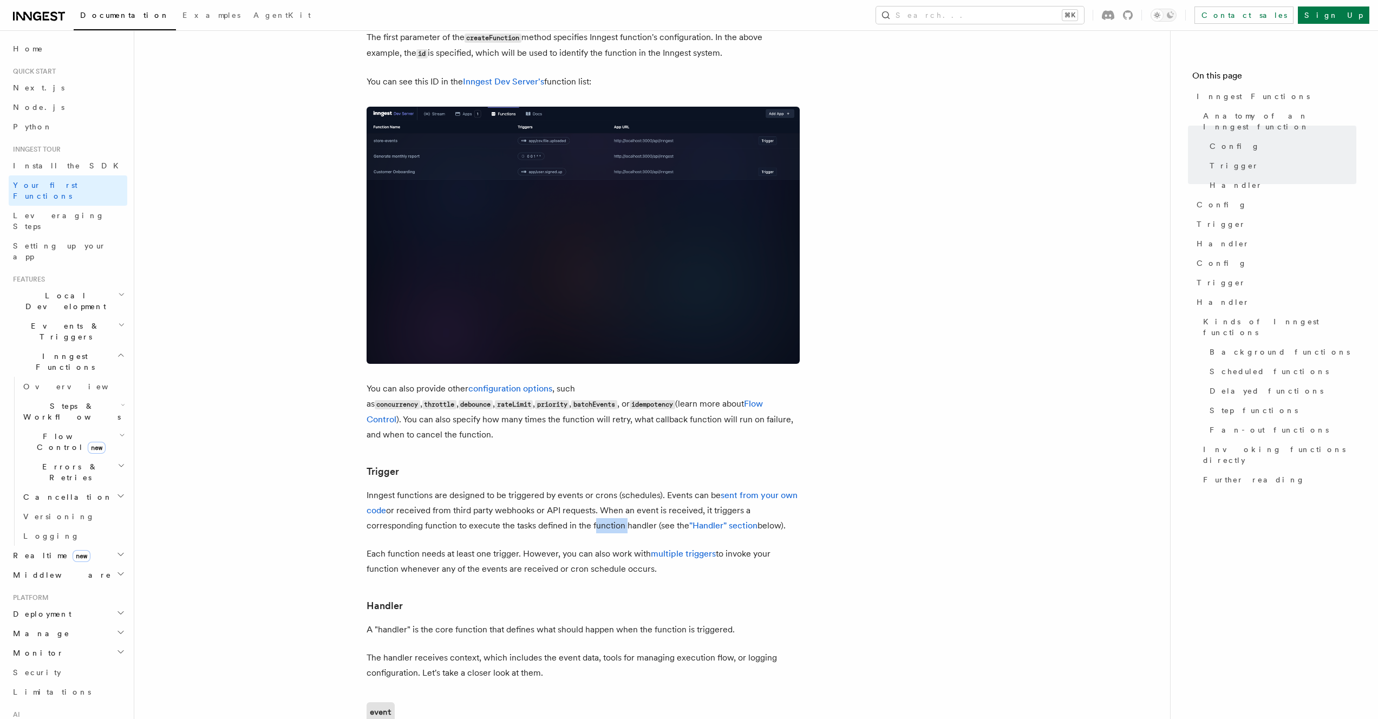
click at [616, 488] on p "Inngest functions are designed to be triggered by events or crons (schedules). …" at bounding box center [583, 510] width 433 height 45
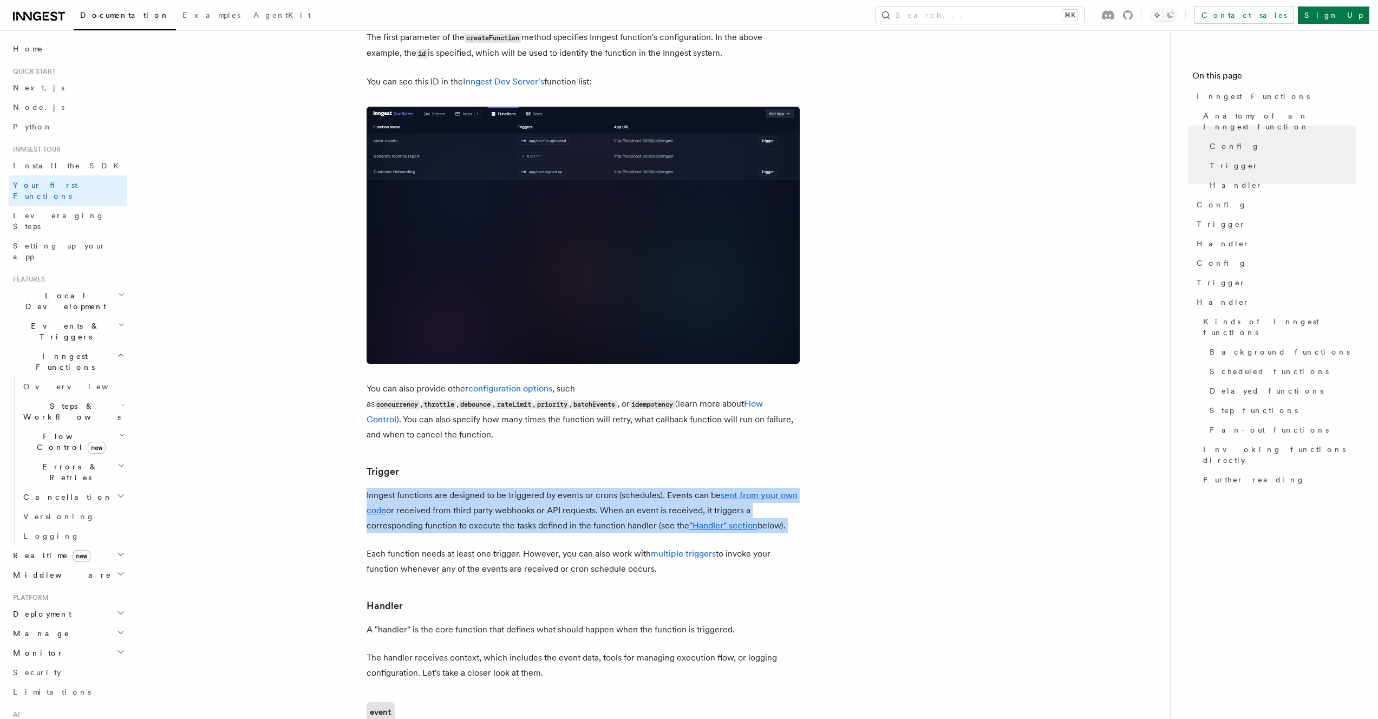
click at [616, 488] on p "Inngest functions are designed to be triggered by events or crons (schedules). …" at bounding box center [583, 510] width 433 height 45
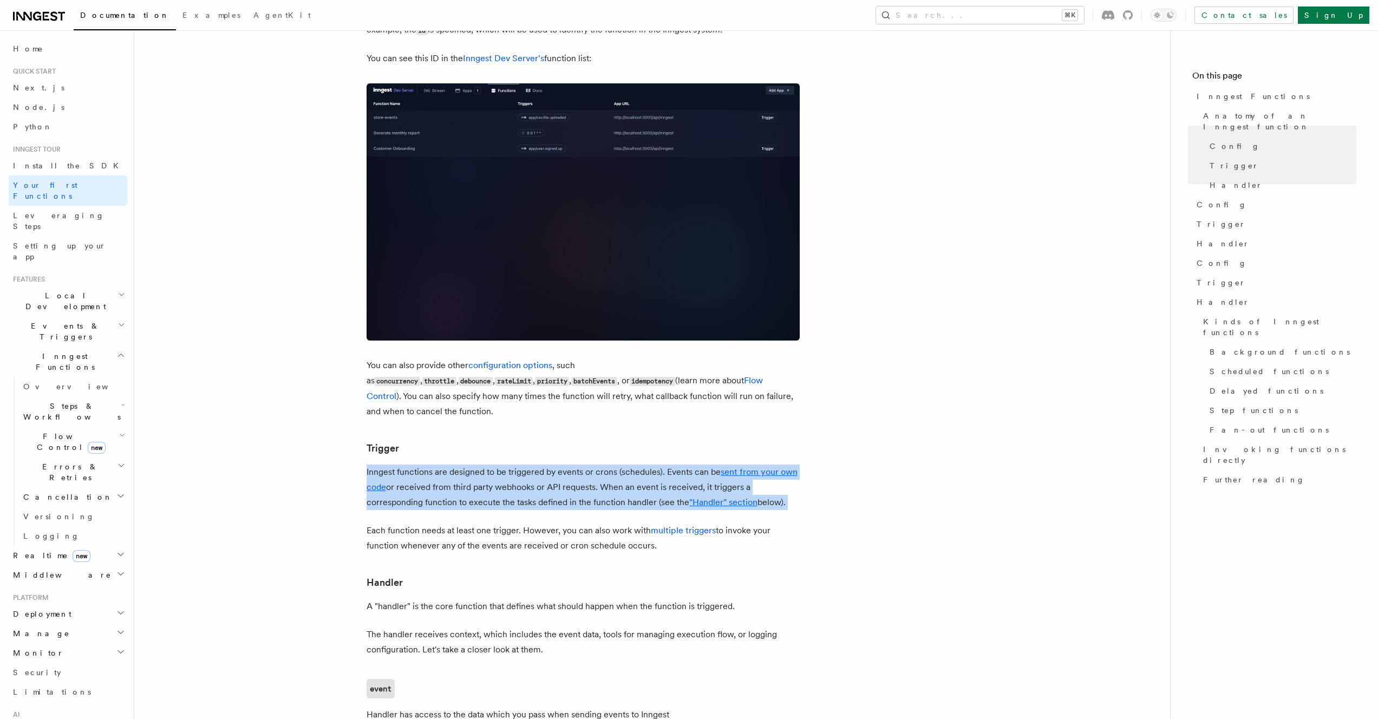
click at [479, 477] on article "Inngest tour Inngest Functions Inngest functions enable developers to run relia…" at bounding box center [652, 648] width 1001 height 2651
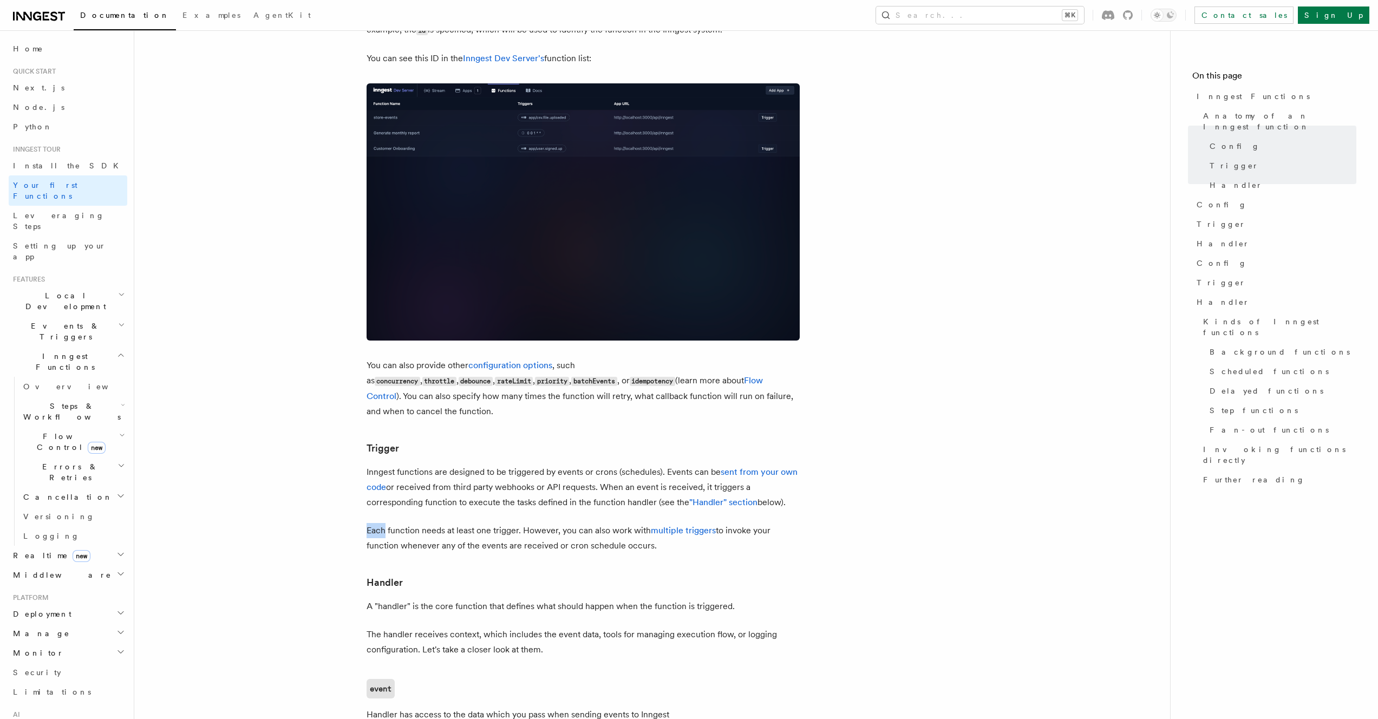
click at [479, 477] on article "Inngest tour Inngest Functions Inngest functions enable developers to run relia…" at bounding box center [652, 648] width 1001 height 2651
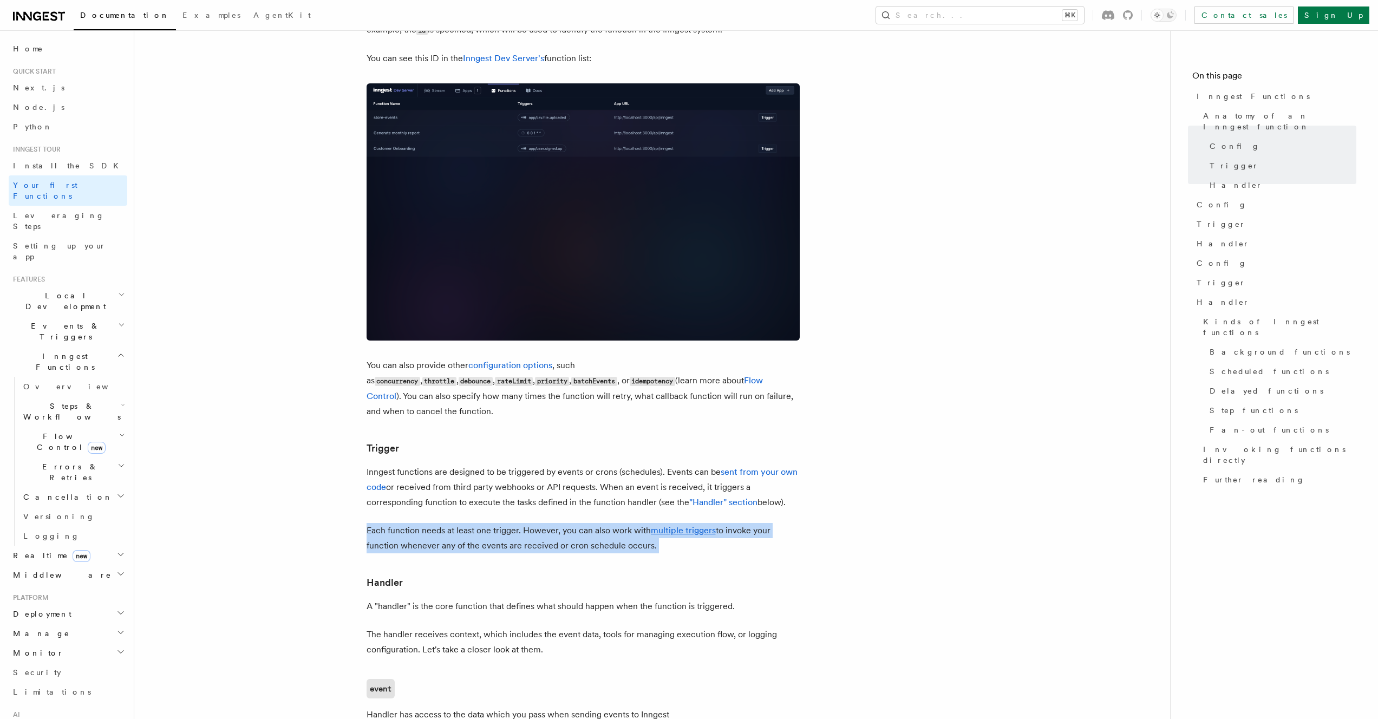
click at [479, 477] on article "Inngest tour Inngest Functions Inngest functions enable developers to run relia…" at bounding box center [652, 648] width 1001 height 2651
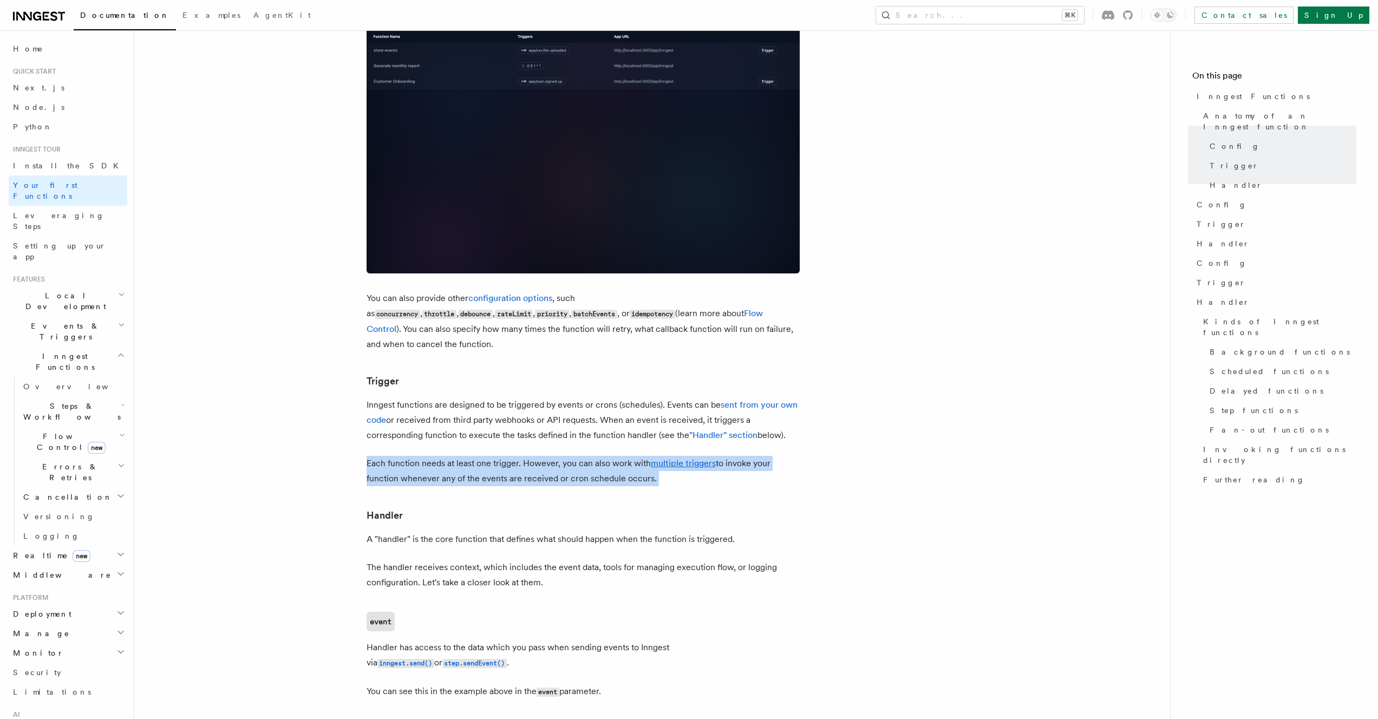
scroll to position [848, 0]
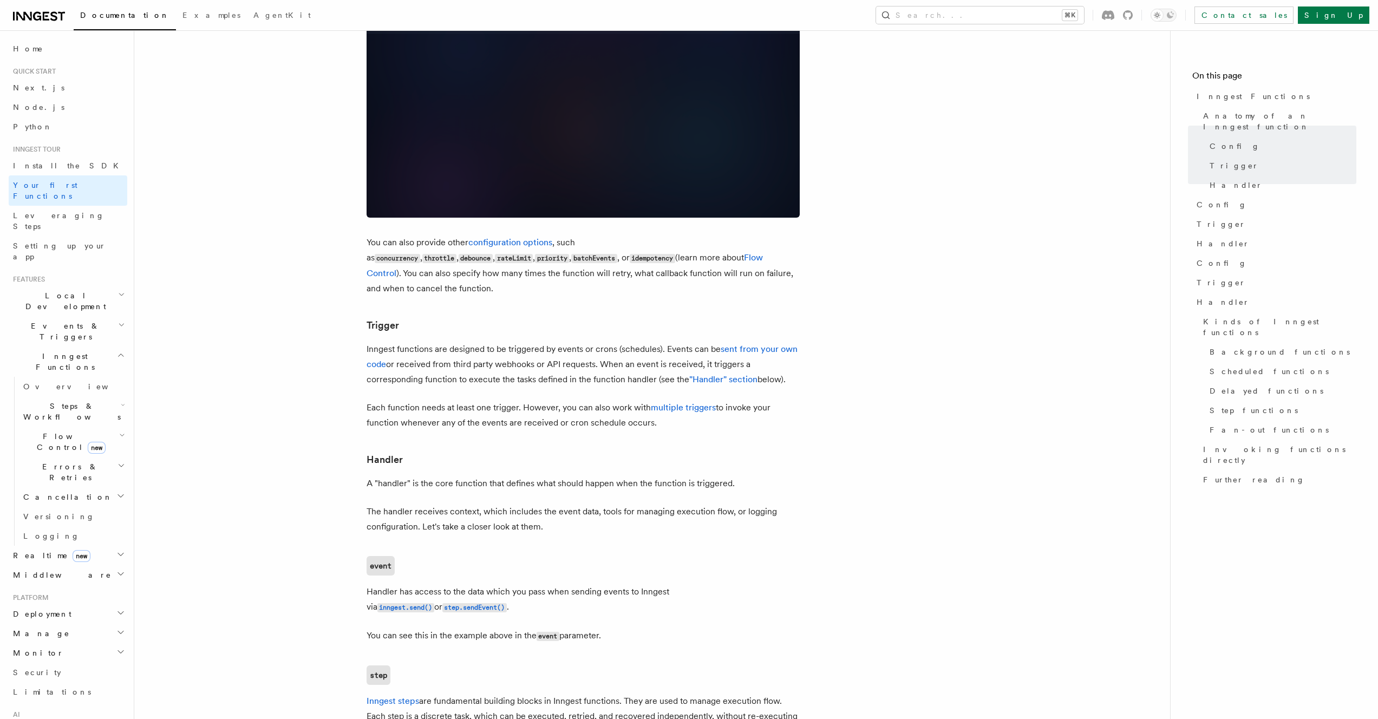
click at [510, 342] on p "Inngest functions are designed to be triggered by events or crons (schedules). …" at bounding box center [583, 364] width 433 height 45
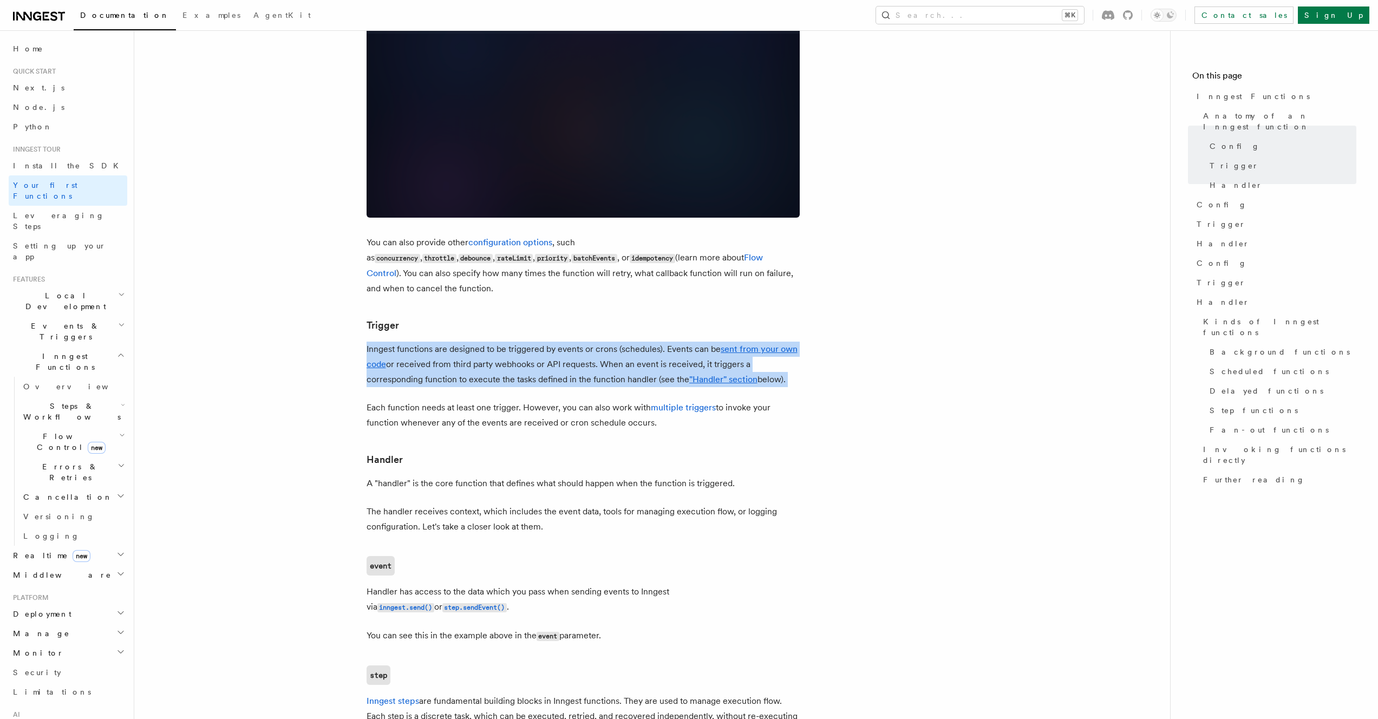
click at [510, 342] on p "Inngest functions are designed to be triggered by events or crons (schedules). …" at bounding box center [583, 364] width 433 height 45
click at [513, 342] on p "Inngest functions are designed to be triggered by events or crons (schedules). …" at bounding box center [583, 364] width 433 height 45
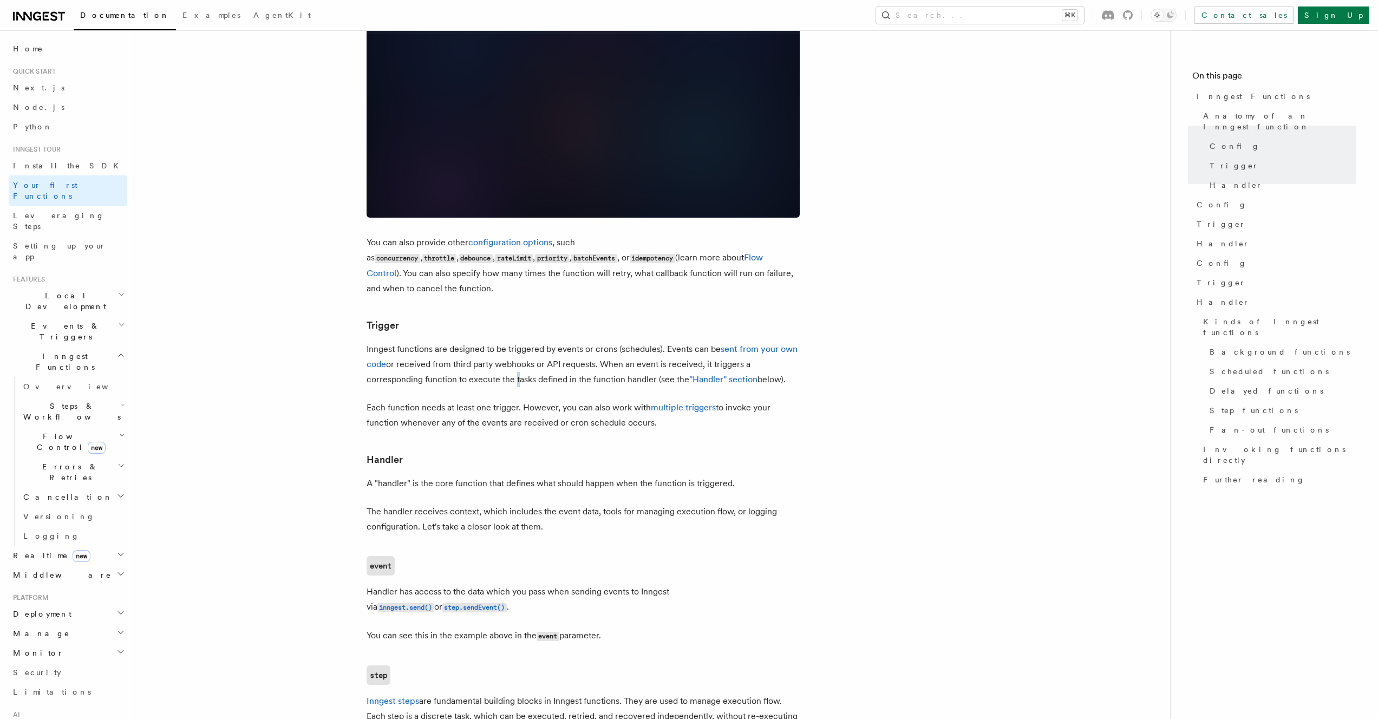
click at [513, 342] on p "Inngest functions are designed to be triggered by events or crons (schedules). …" at bounding box center [583, 364] width 433 height 45
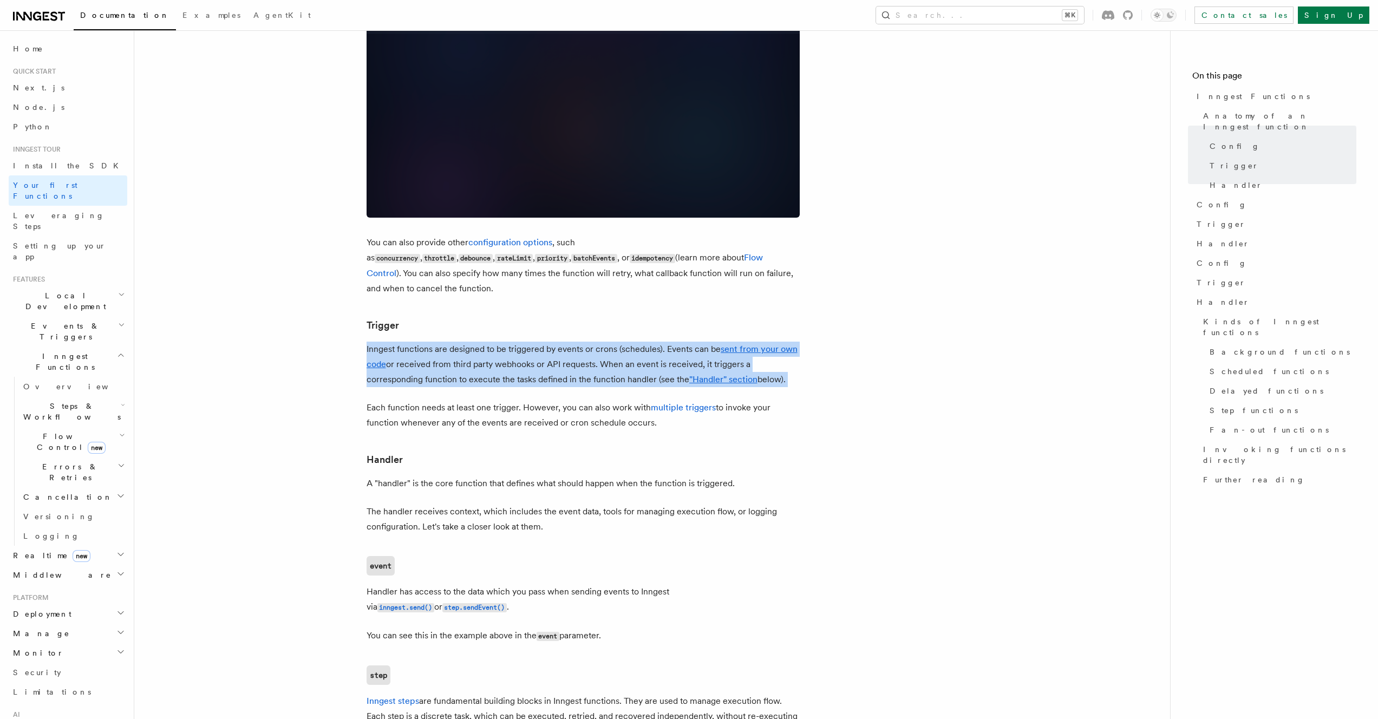
click at [513, 342] on p "Inngest functions are designed to be triggered by events or crons (schedules). …" at bounding box center [583, 364] width 433 height 45
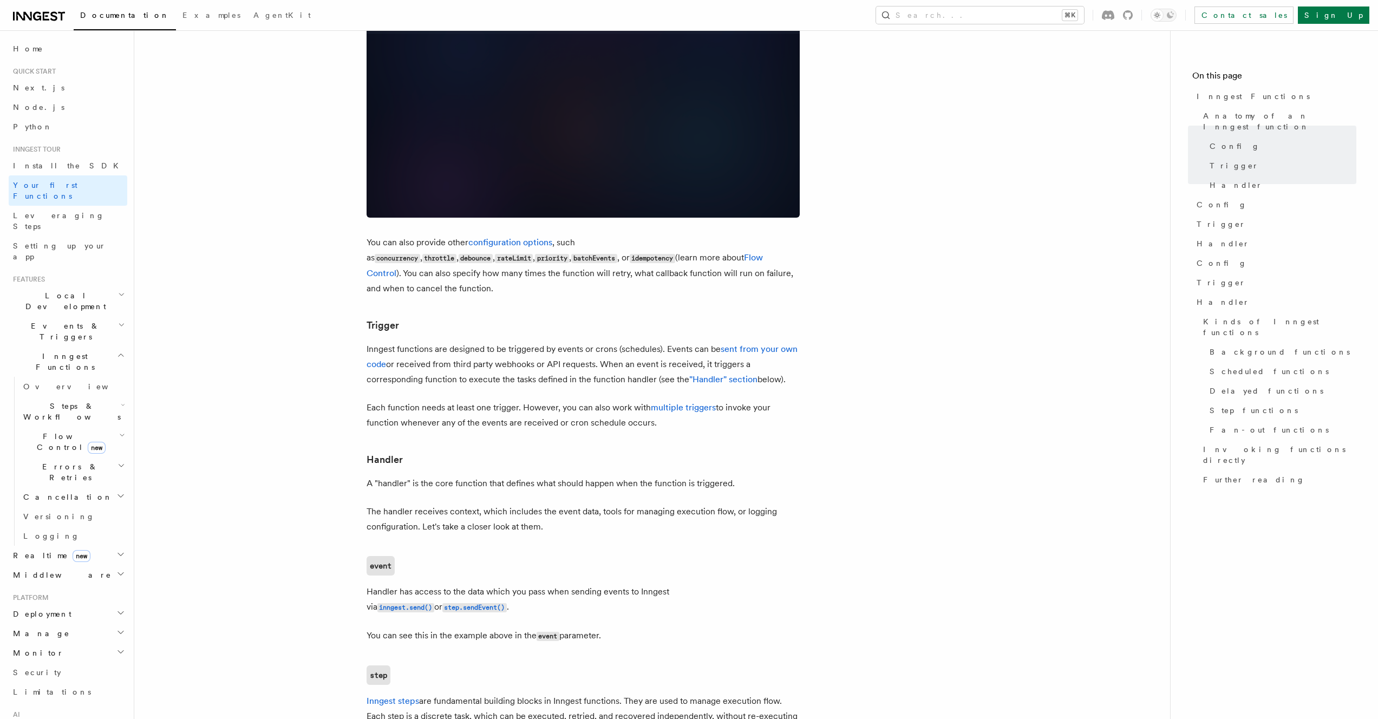
click at [466, 400] on p "Each function needs at least one trigger. However, you can also work with multi…" at bounding box center [583, 415] width 433 height 30
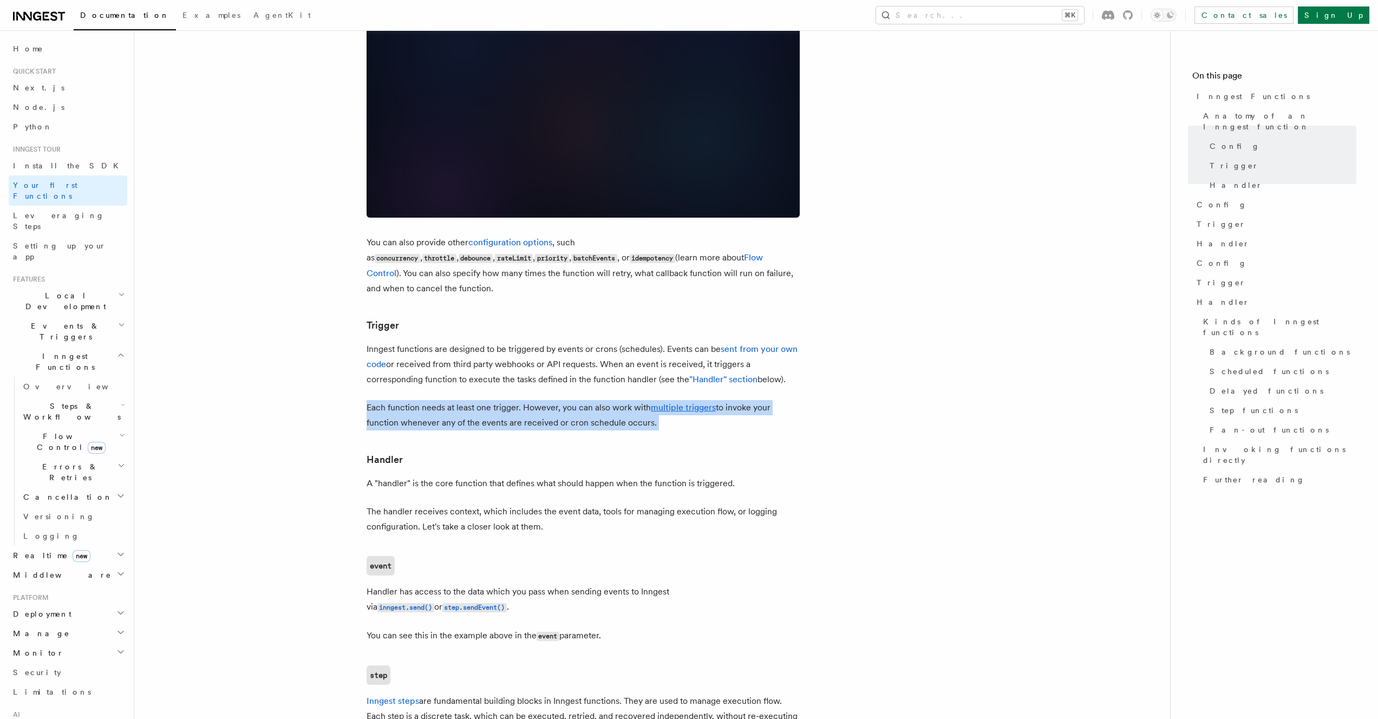
drag, startPoint x: 466, startPoint y: 363, endPoint x: 522, endPoint y: 363, distance: 55.2
click at [466, 400] on p "Each function needs at least one trigger. However, you can also work with multi…" at bounding box center [583, 415] width 433 height 30
click at [529, 400] on p "Each function needs at least one trigger. However, you can also work with multi…" at bounding box center [583, 415] width 433 height 30
drag, startPoint x: 530, startPoint y: 363, endPoint x: 655, endPoint y: 365, distance: 125.1
click at [655, 400] on p "Each function needs at least one trigger. However, you can also work with multi…" at bounding box center [583, 415] width 433 height 30
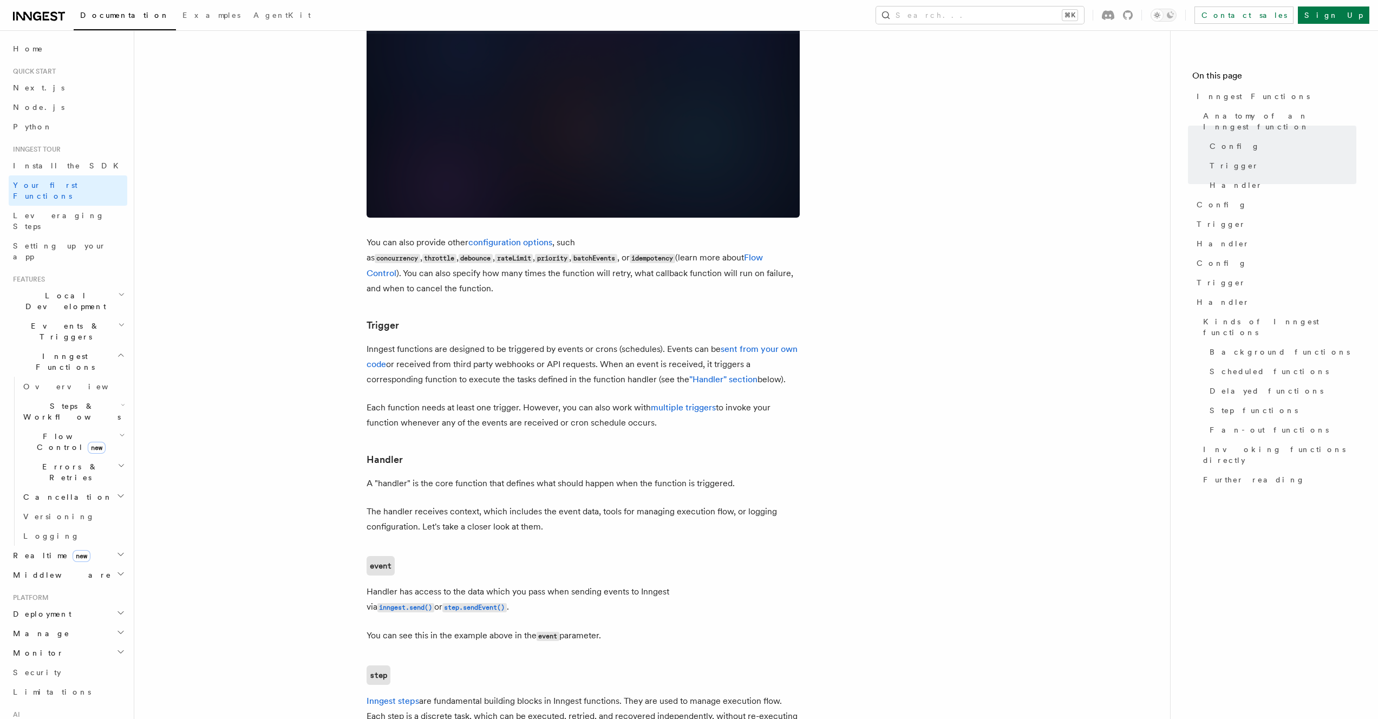
click at [429, 450] on article "Inngest tour Inngest Functions Inngest functions enable developers to run relia…" at bounding box center [652, 525] width 1001 height 2651
click at [440, 476] on p "A "handler" is the core function that defines what should happen when the funct…" at bounding box center [583, 483] width 433 height 15
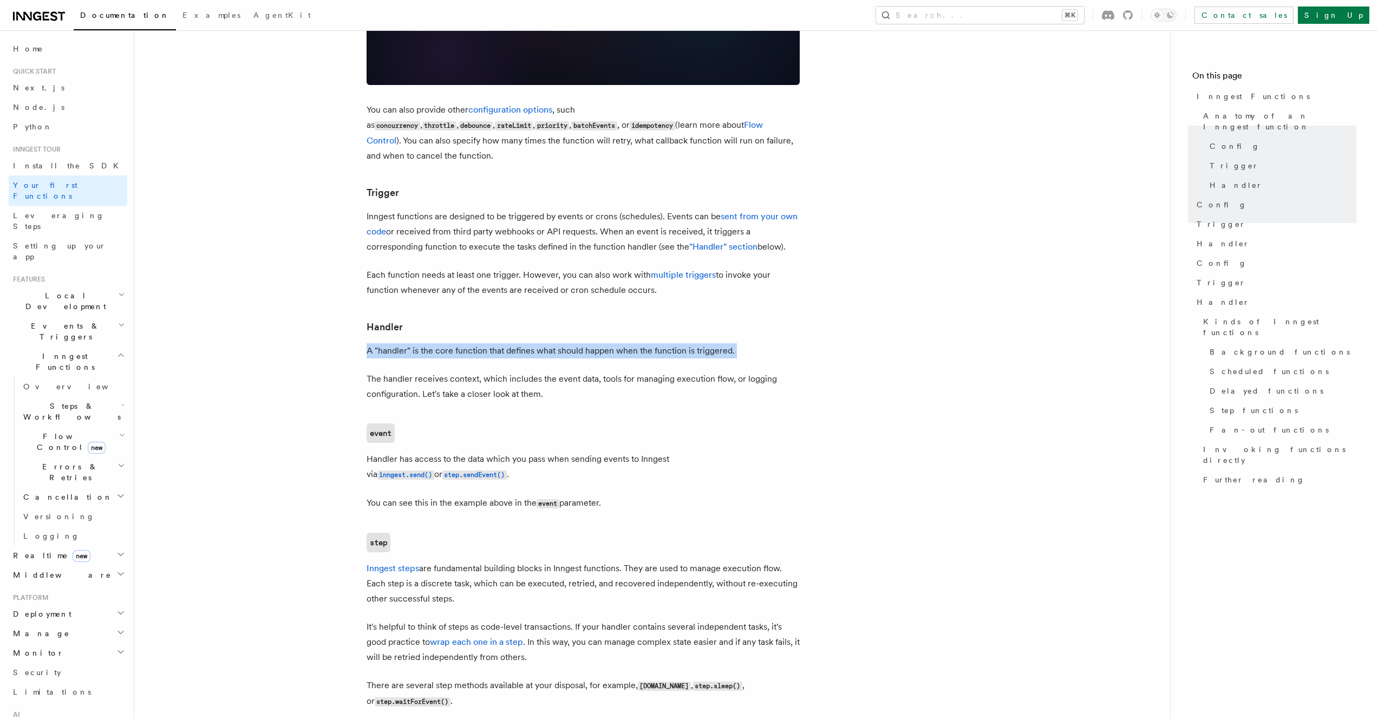
click at [614, 343] on p "A "handler" is the core function that defines what should happen when the funct…" at bounding box center [583, 350] width 433 height 15
drag, startPoint x: 614, startPoint y: 303, endPoint x: 503, endPoint y: 350, distance: 121.1
click at [611, 343] on p "A "handler" is the core function that defines what should happen when the funct…" at bounding box center [583, 350] width 433 height 15
click at [488, 372] on p "The handler receives context, which includes the event data, tools for managing…" at bounding box center [583, 387] width 433 height 30
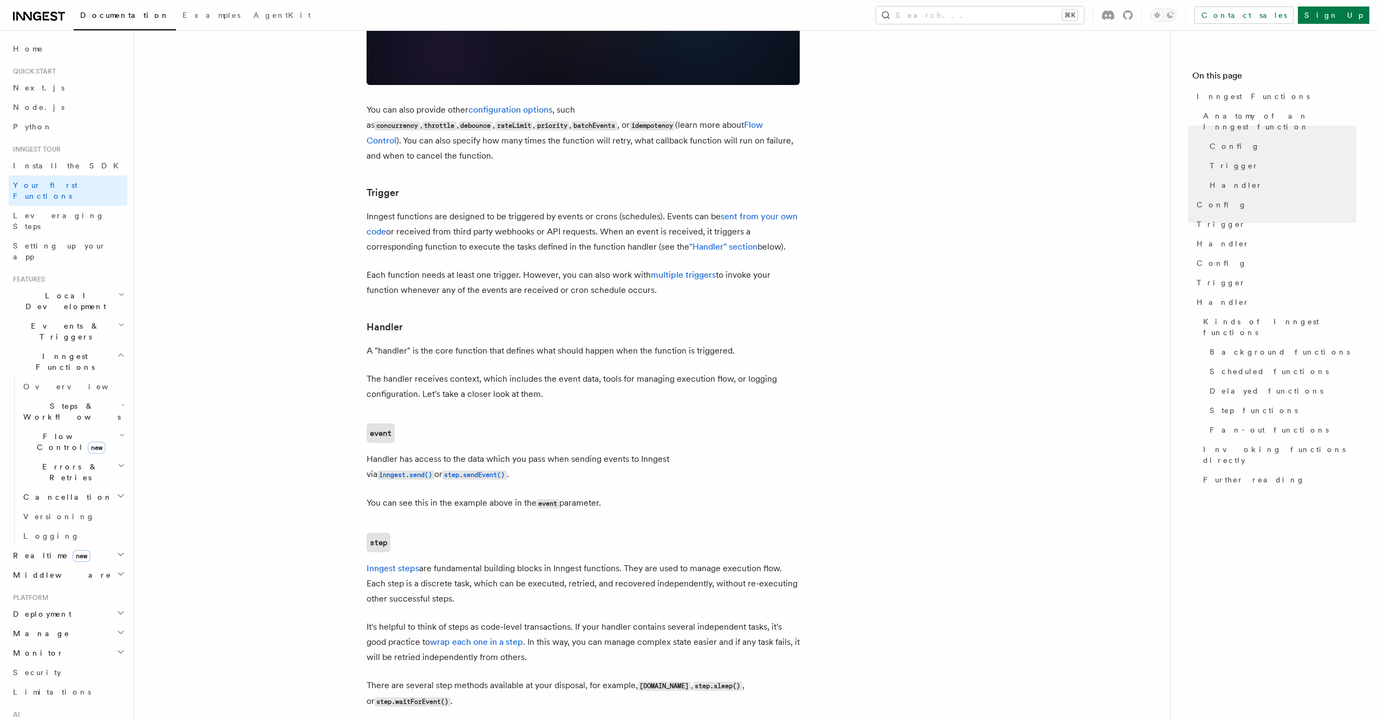
click at [488, 372] on p "The handler receives context, which includes the event data, tools for managing…" at bounding box center [583, 387] width 433 height 30
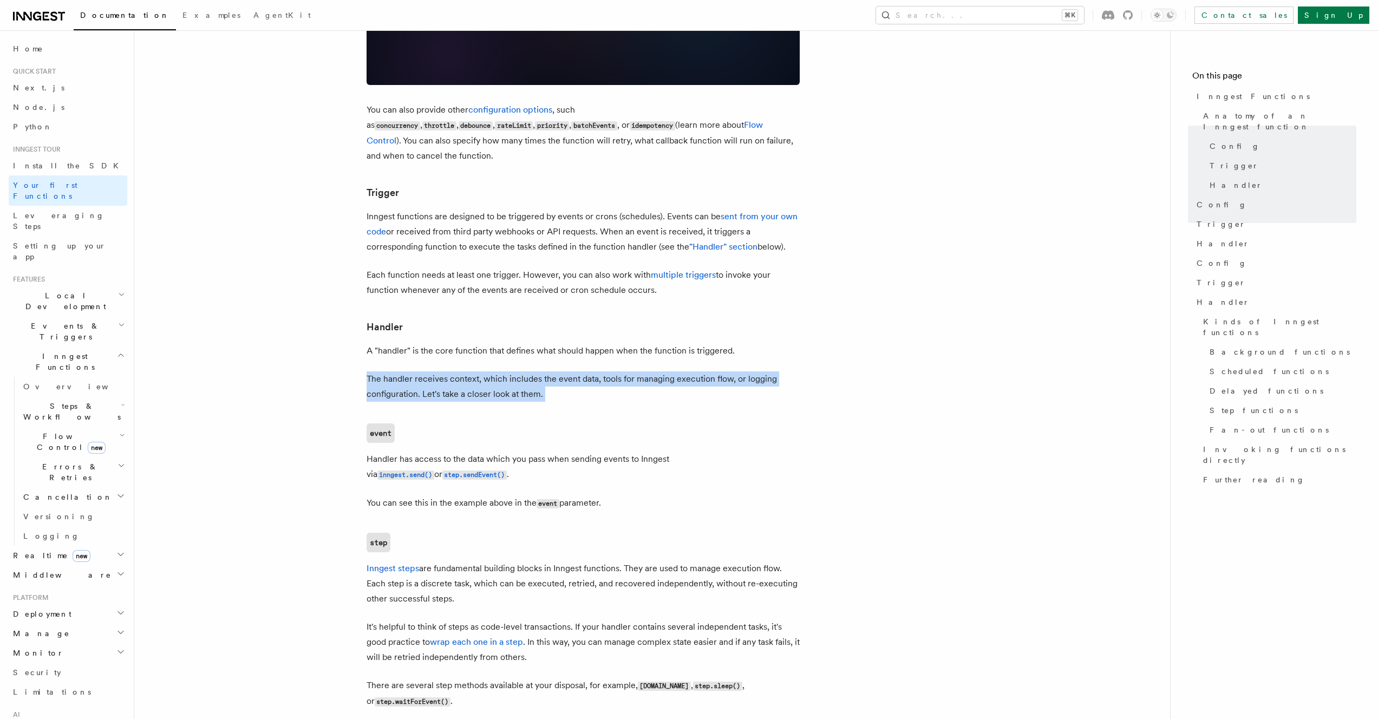
click at [488, 372] on p "The handler receives context, which includes the event data, tools for managing…" at bounding box center [583, 387] width 433 height 30
click at [531, 372] on p "The handler receives context, which includes the event data, tools for managing…" at bounding box center [583, 387] width 433 height 30
drag, startPoint x: 535, startPoint y: 330, endPoint x: 617, endPoint y: 331, distance: 82.3
click at [617, 372] on p "The handler receives context, which includes the event data, tools for managing…" at bounding box center [583, 387] width 433 height 30
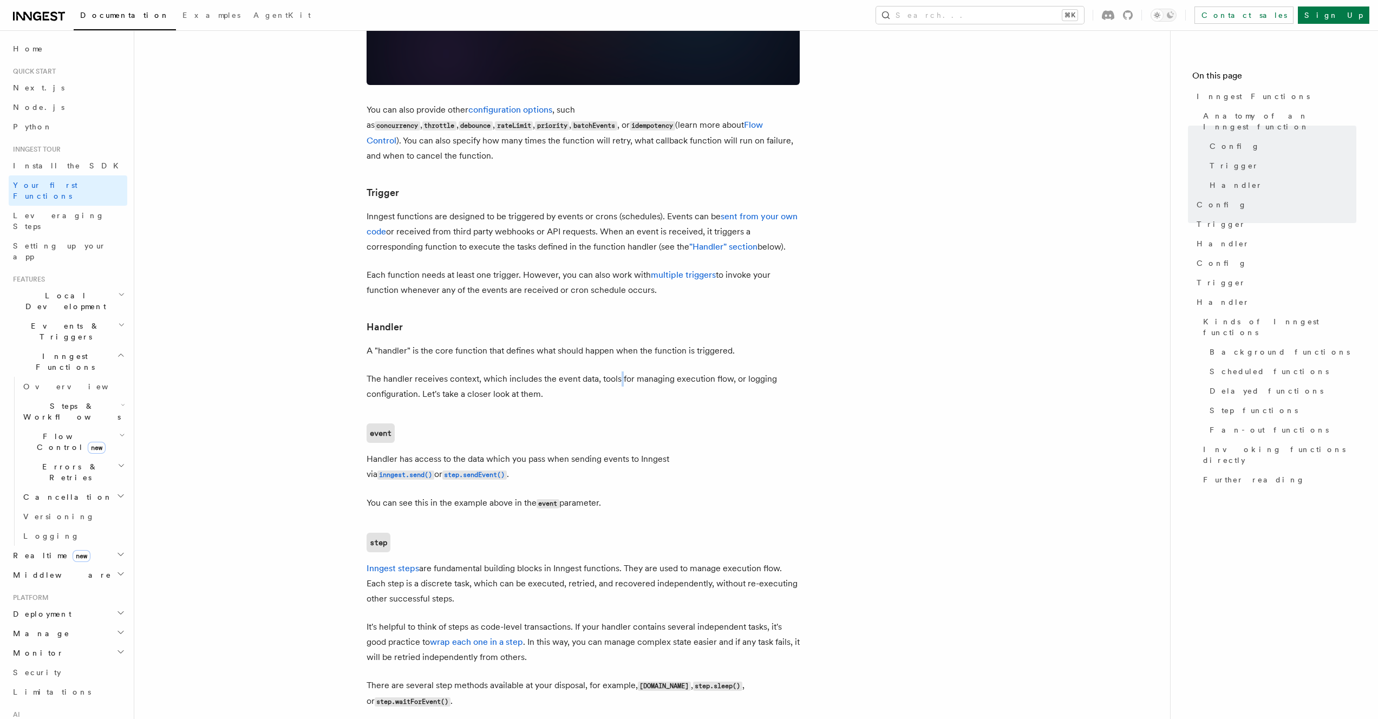
click at [617, 372] on p "The handler receives context, which includes the event data, tools for managing…" at bounding box center [583, 387] width 433 height 30
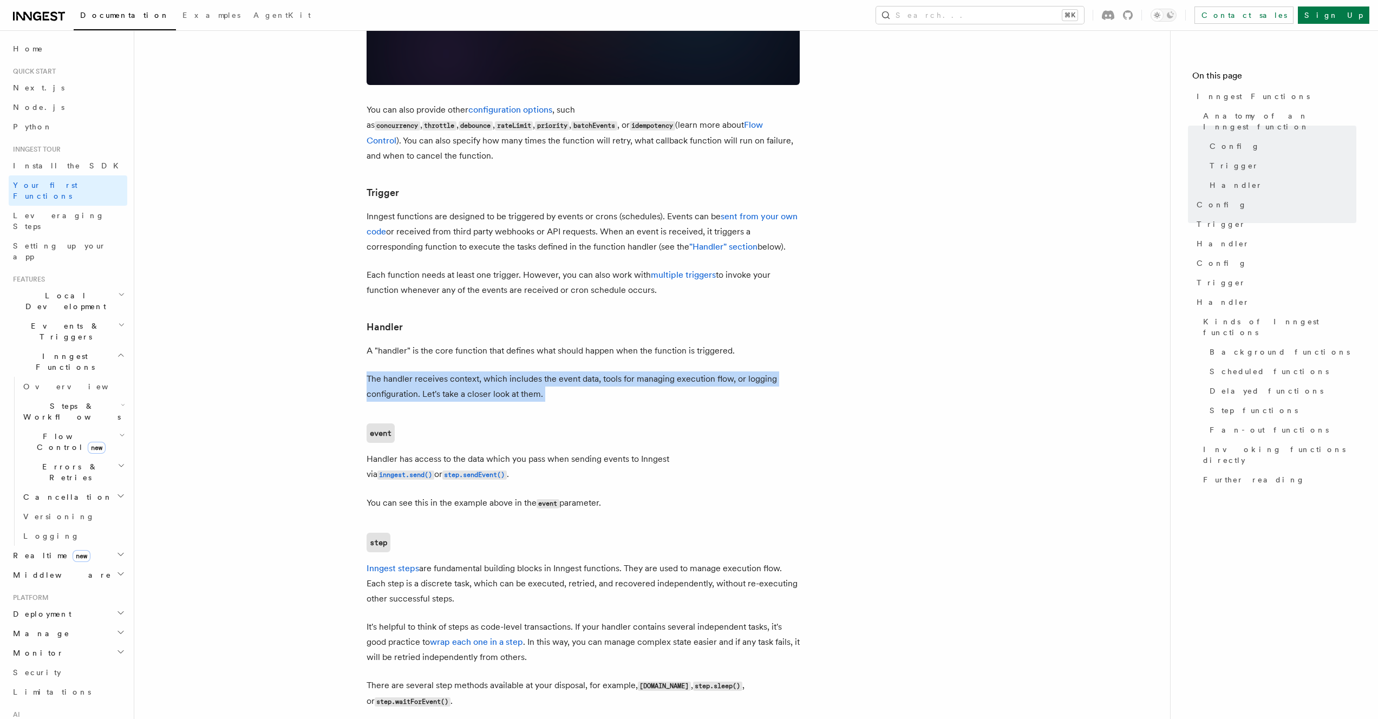
click at [617, 372] on p "The handler receives context, which includes the event data, tools for managing…" at bounding box center [583, 387] width 433 height 30
click at [536, 372] on p "The handler receives context, which includes the event data, tools for managing…" at bounding box center [583, 387] width 433 height 30
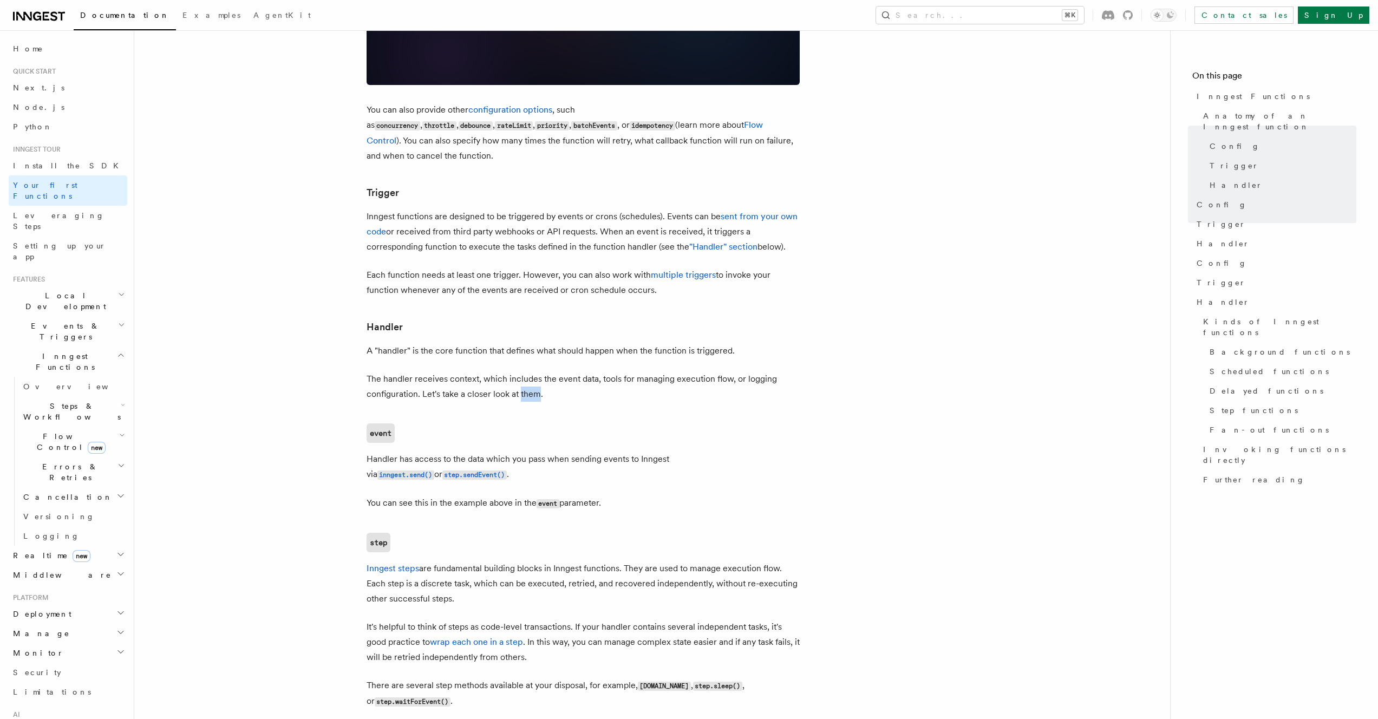
click at [536, 372] on p "The handler receives context, which includes the event data, tools for managing…" at bounding box center [583, 387] width 433 height 30
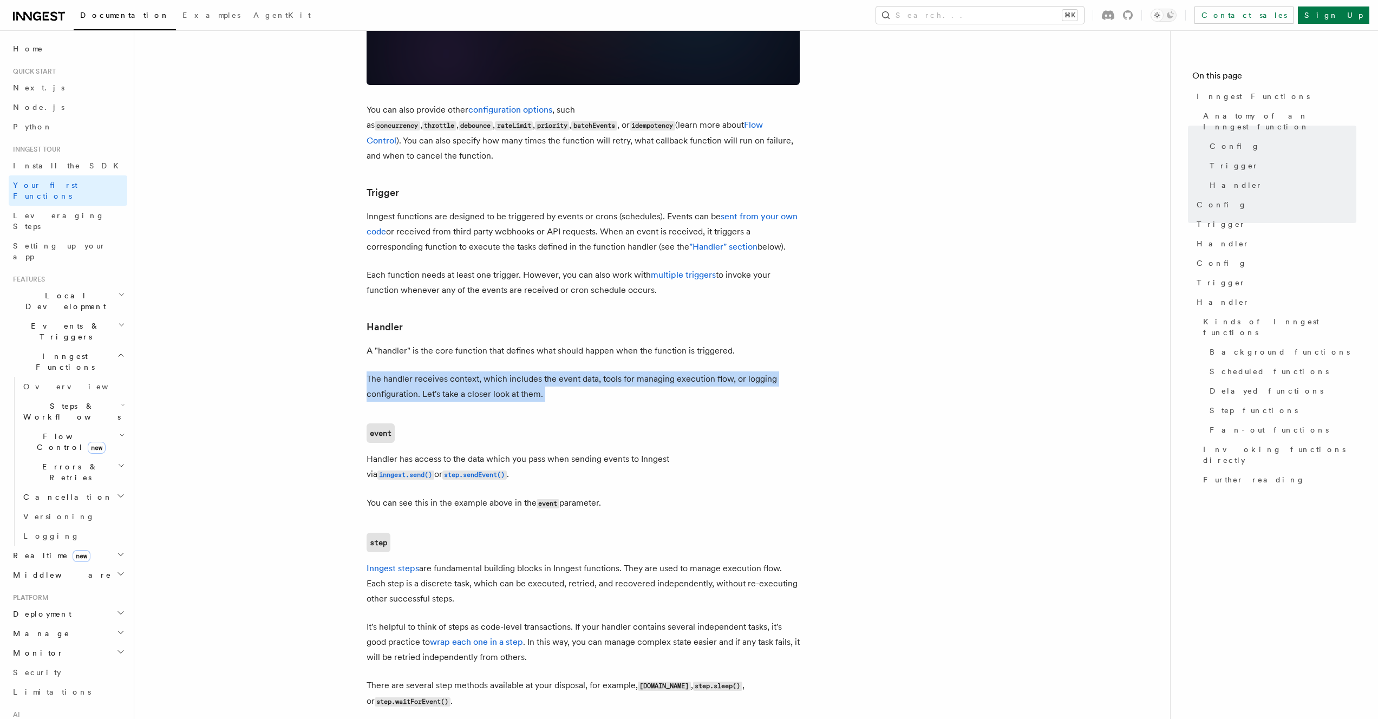
click at [536, 372] on p "The handler receives context, which includes the event data, tools for managing…" at bounding box center [583, 387] width 433 height 30
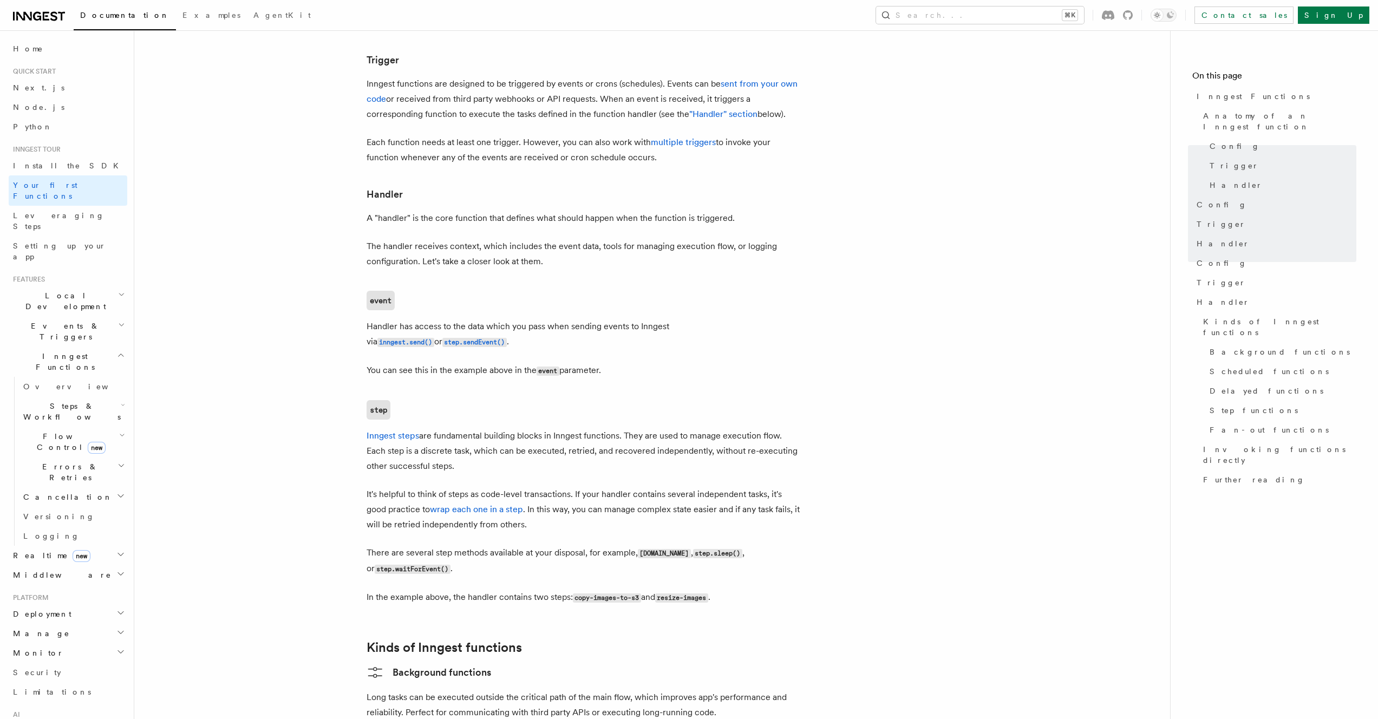
click at [412, 319] on p "Handler has access to the data which you pass when sending events to Inngest vi…" at bounding box center [583, 334] width 433 height 31
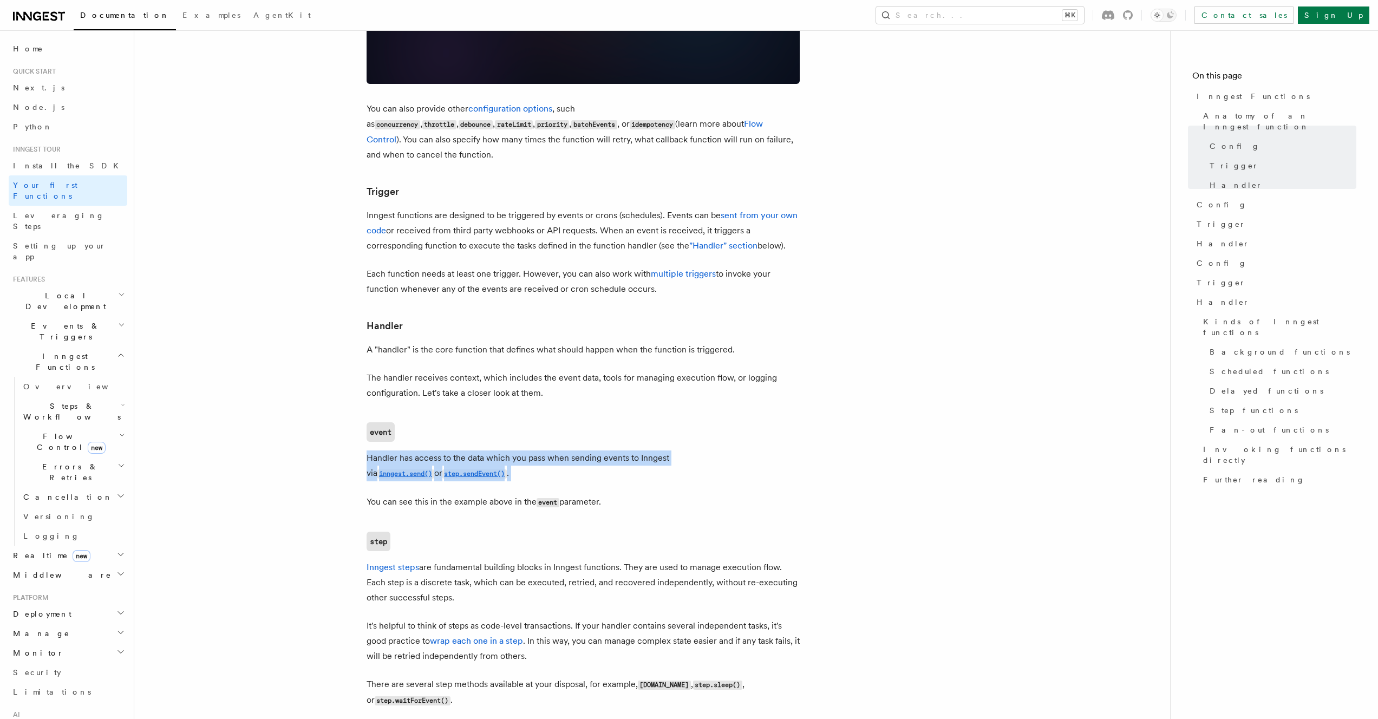
scroll to position [1038, 0]
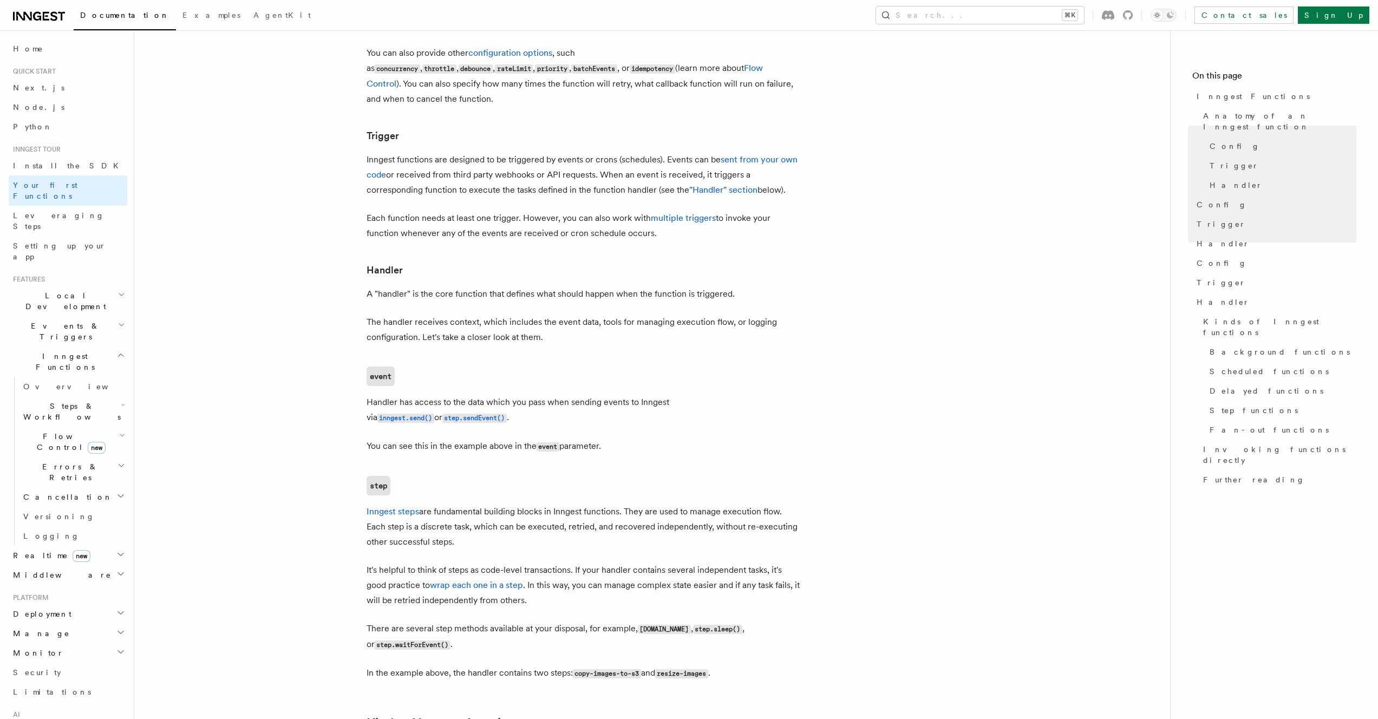
click at [493, 395] on p "Handler has access to the data which you pass when sending events to Inngest vi…" at bounding box center [583, 410] width 433 height 31
click at [494, 395] on p "Handler has access to the data which you pass when sending events to Inngest vi…" at bounding box center [583, 410] width 433 height 31
click at [512, 395] on p "Handler has access to the data which you pass when sending events to Inngest vi…" at bounding box center [583, 410] width 433 height 31
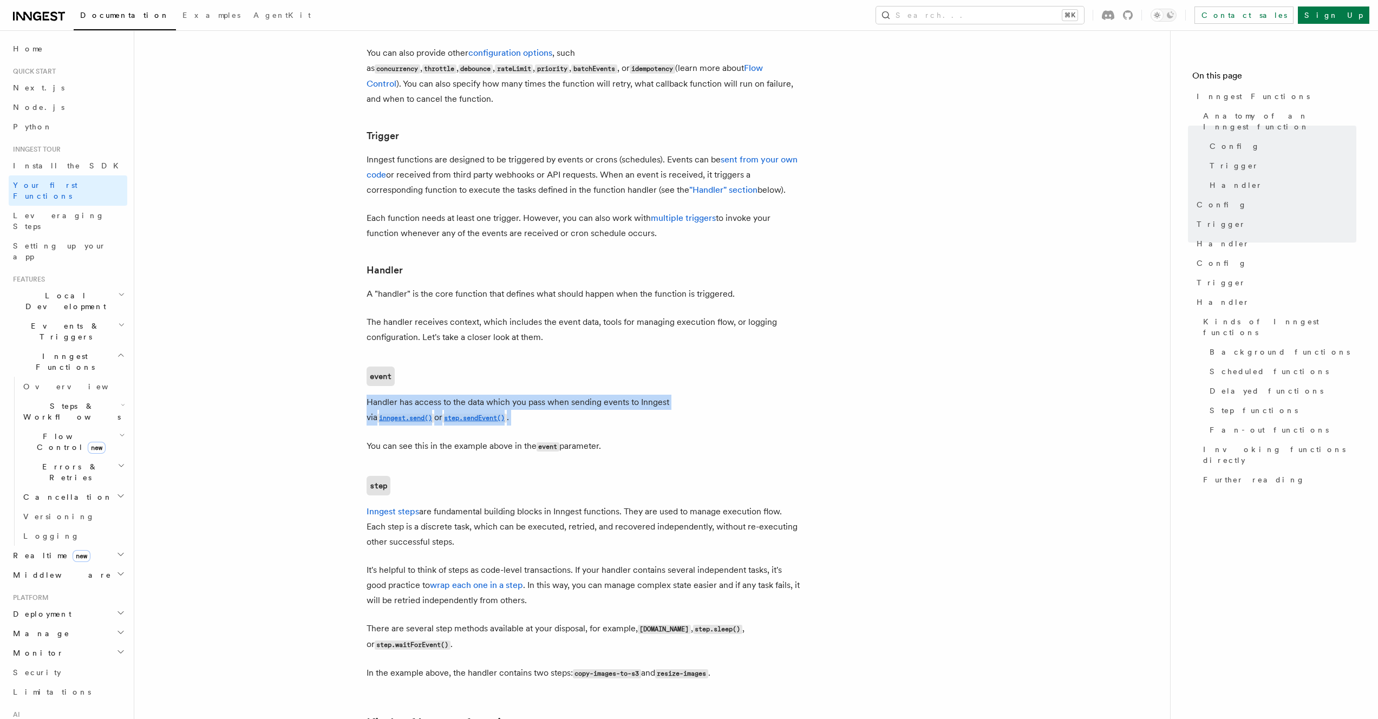
click at [609, 395] on p "Handler has access to the data which you pass when sending events to Inngest vi…" at bounding box center [583, 410] width 433 height 31
click at [448, 439] on p "You can see this in the example above in the event parameter." at bounding box center [583, 447] width 433 height 16
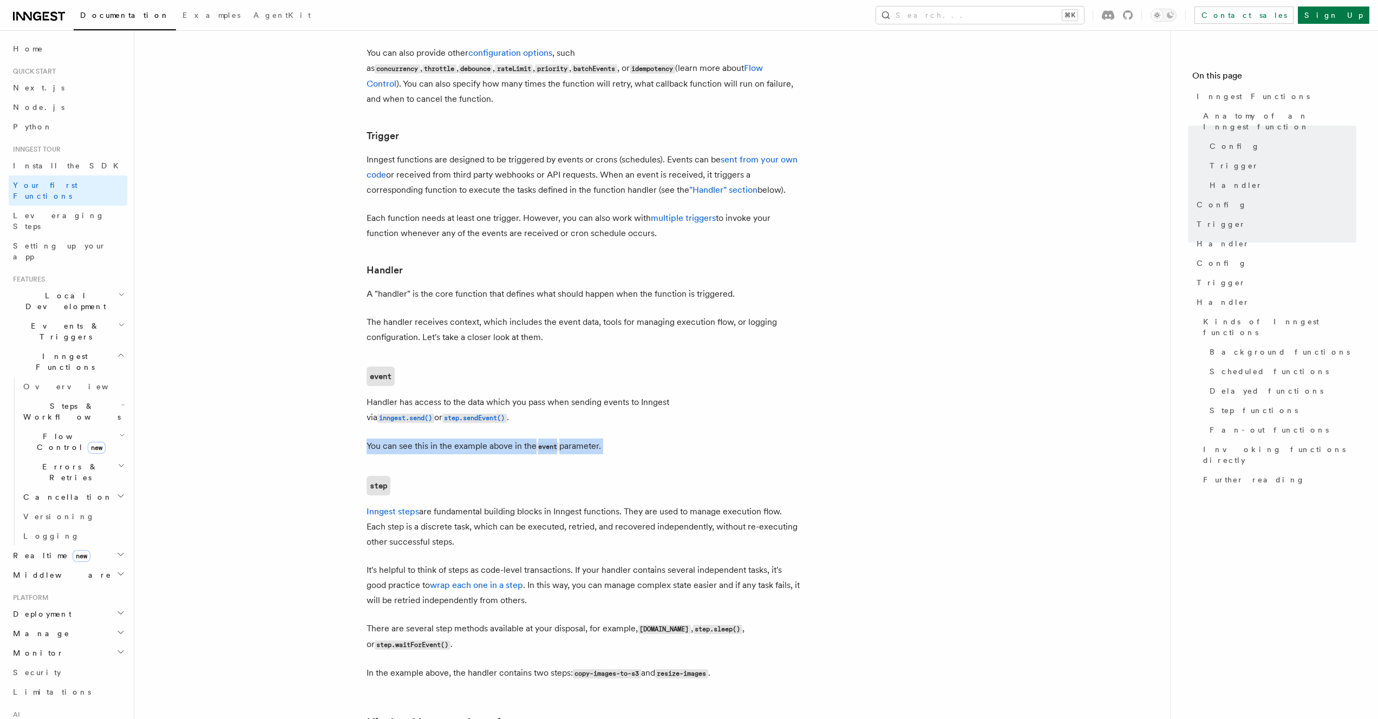
click at [448, 439] on p "You can see this in the example above in the event parameter." at bounding box center [583, 447] width 433 height 16
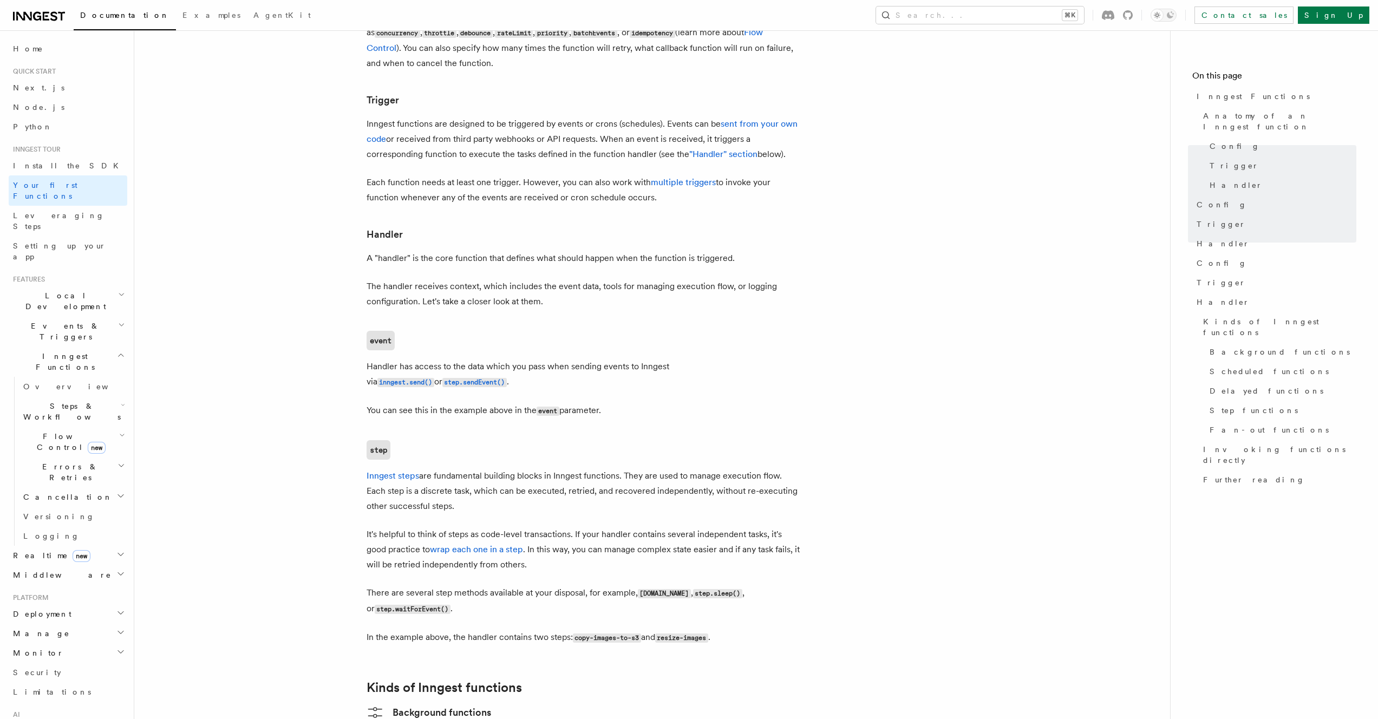
click at [442, 468] on p "Inngest steps are fundamental building blocks in Inngest functions. They are us…" at bounding box center [583, 490] width 433 height 45
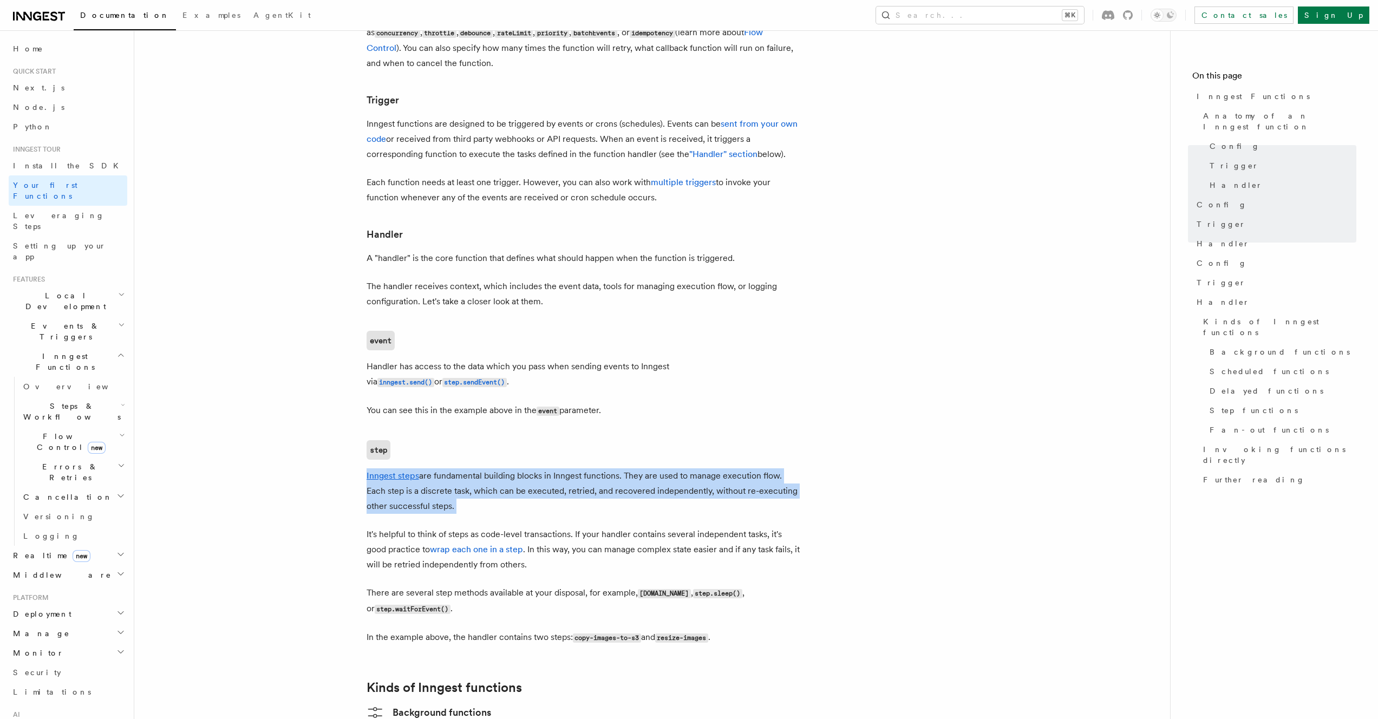
click at [442, 468] on p "Inngest steps are fundamental building blocks in Inngest functions. They are us…" at bounding box center [583, 490] width 433 height 45
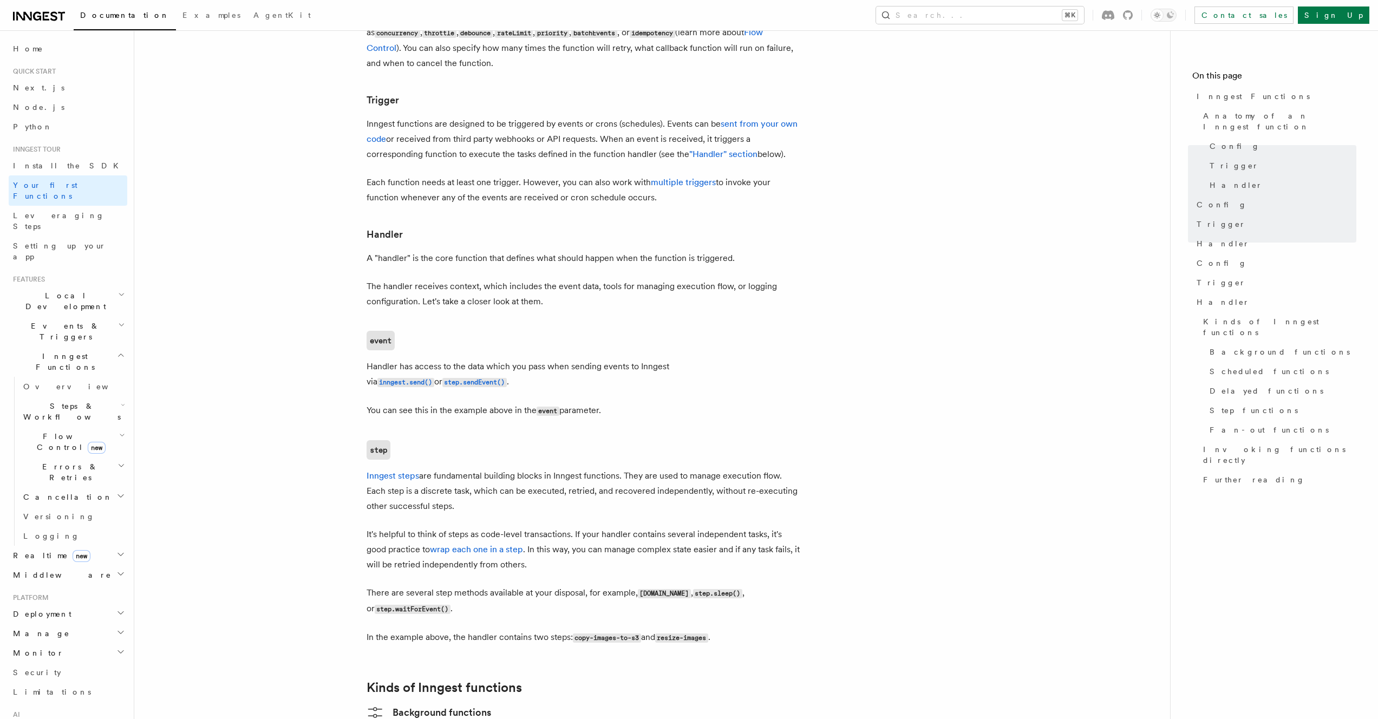
click at [658, 527] on p "It's helpful to think of steps as code-level transactions. If your handler cont…" at bounding box center [583, 549] width 433 height 45
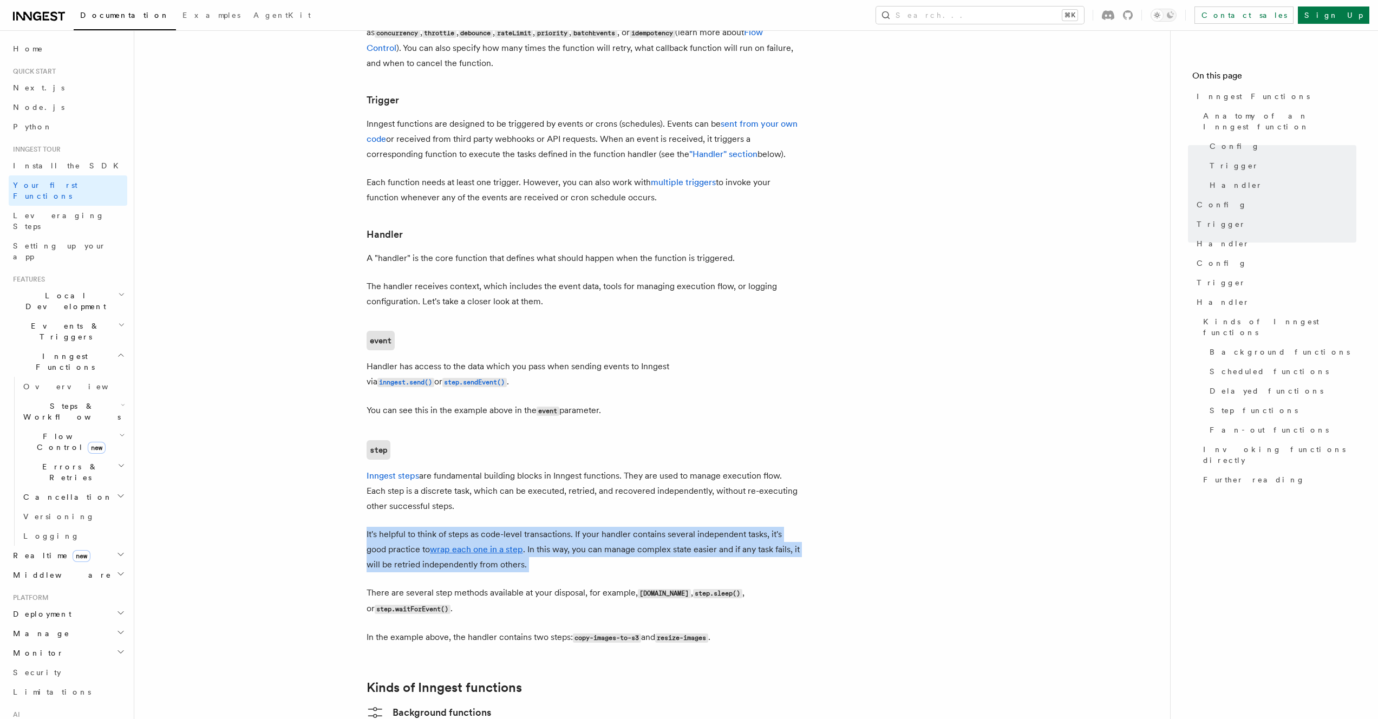
click at [659, 527] on p "It's helpful to think of steps as code-level transactions. If your handler cont…" at bounding box center [583, 549] width 433 height 45
click at [539, 527] on p "It's helpful to think of steps as code-level transactions. If your handler cont…" at bounding box center [583, 549] width 433 height 45
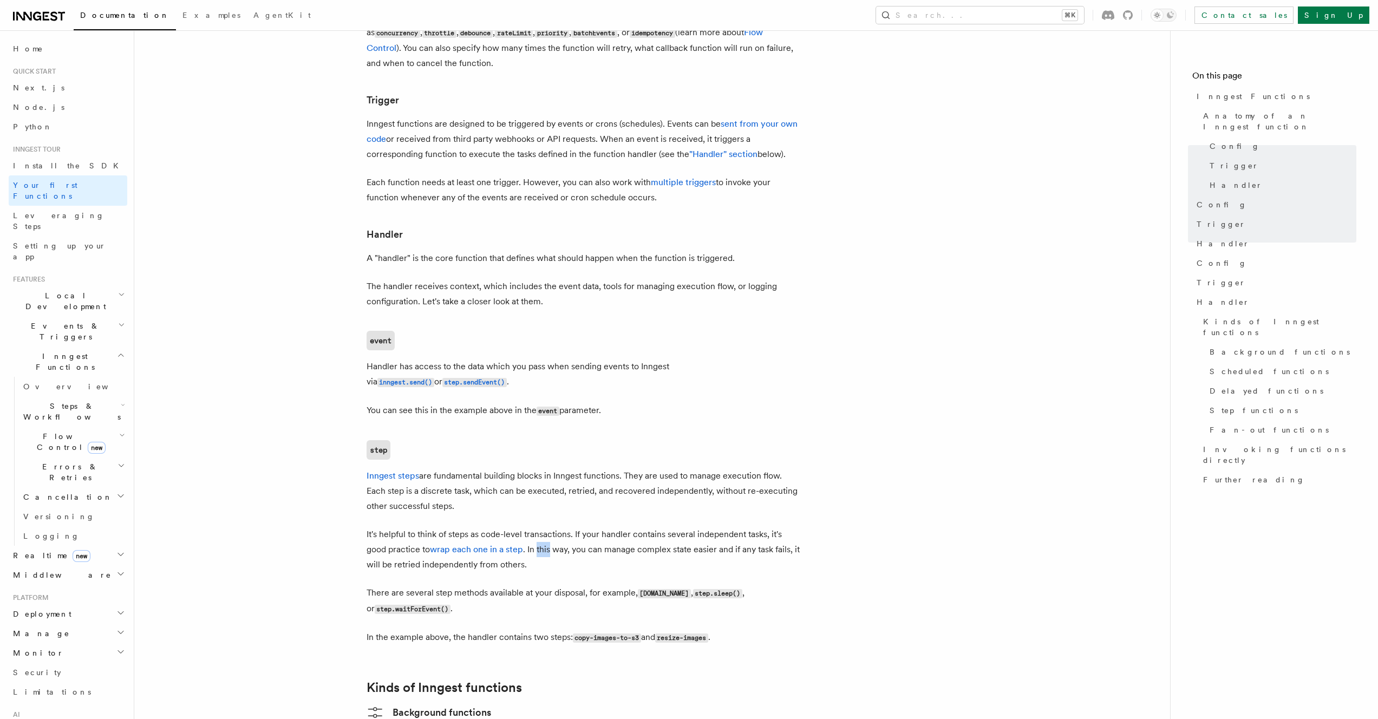
click at [539, 527] on p "It's helpful to think of steps as code-level transactions. If your handler cont…" at bounding box center [583, 549] width 433 height 45
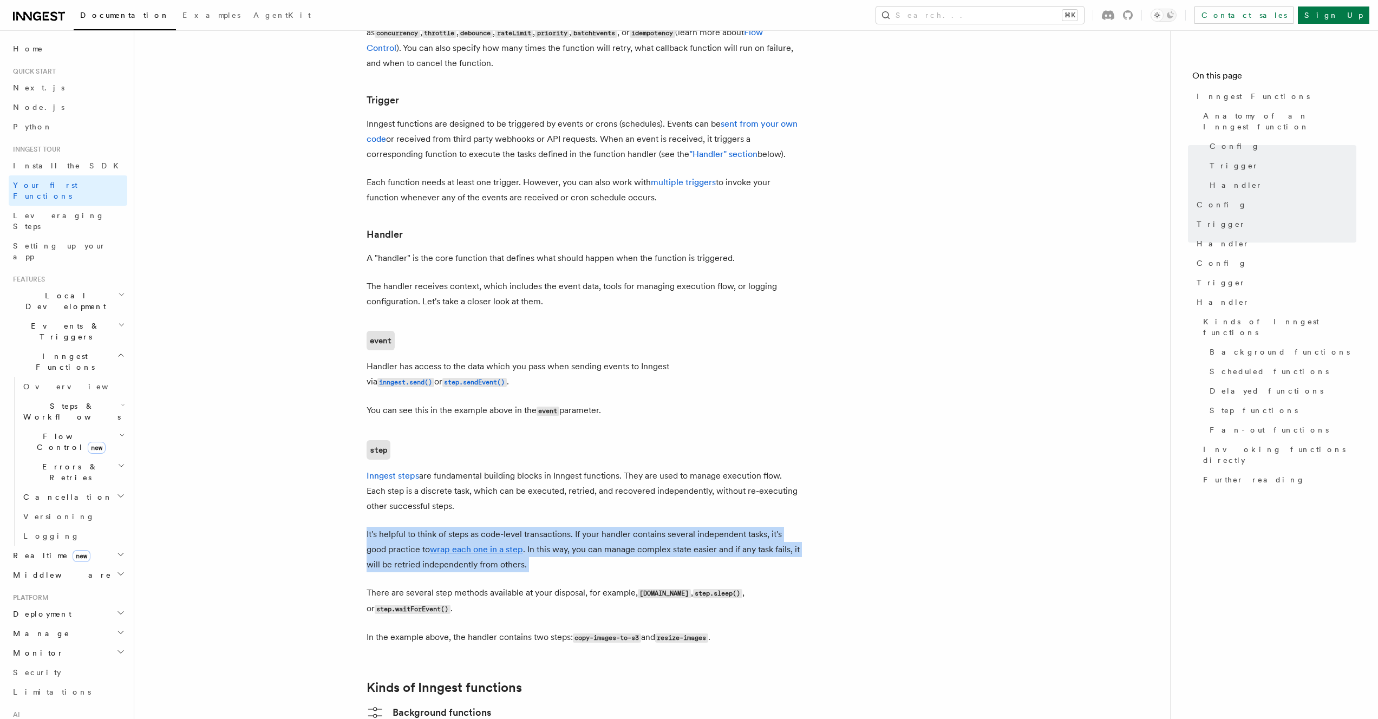
click at [539, 527] on p "It's helpful to think of steps as code-level transactions. If your handler cont…" at bounding box center [583, 549] width 433 height 45
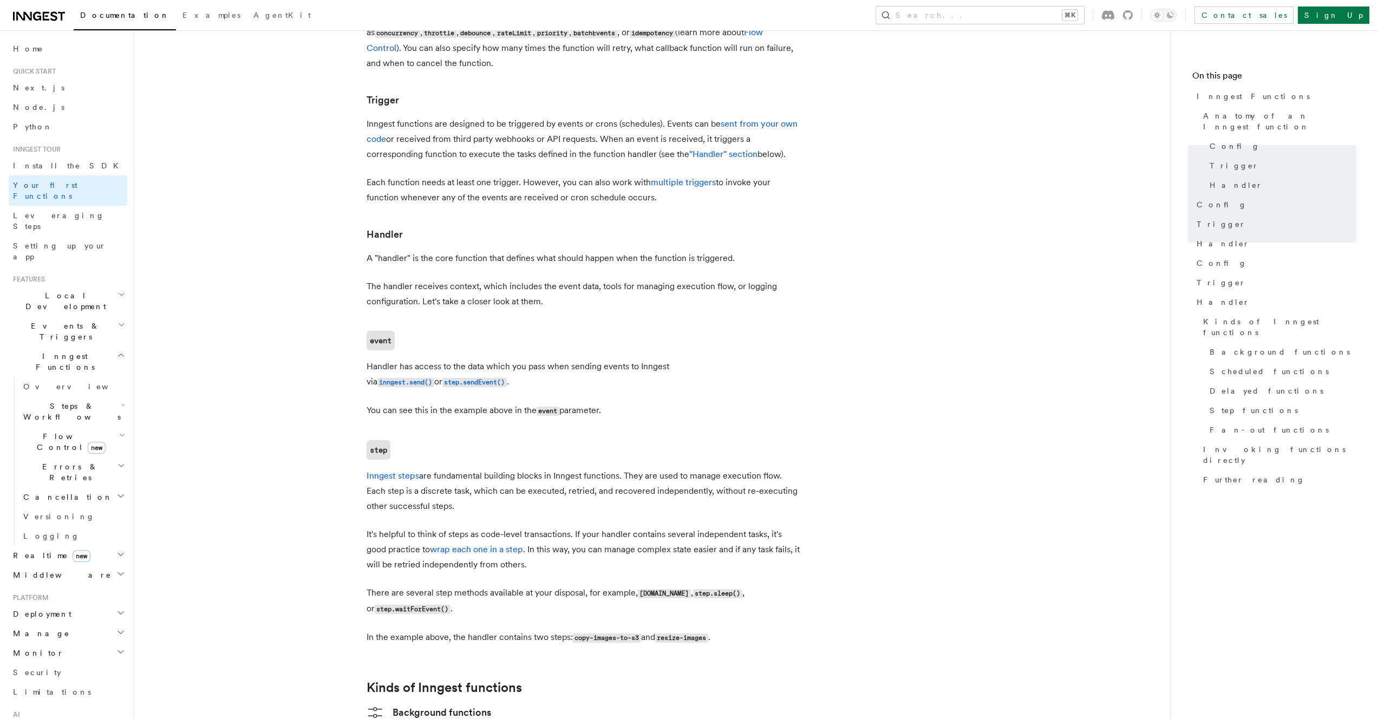
click at [572, 527] on p "It's helpful to think of steps as code-level transactions. If your handler cont…" at bounding box center [583, 549] width 433 height 45
drag, startPoint x: 538, startPoint y: 507, endPoint x: 644, endPoint y: 513, distance: 106.8
click at [644, 527] on p "It's helpful to think of steps as code-level transactions. If your handler cont…" at bounding box center [583, 549] width 433 height 45
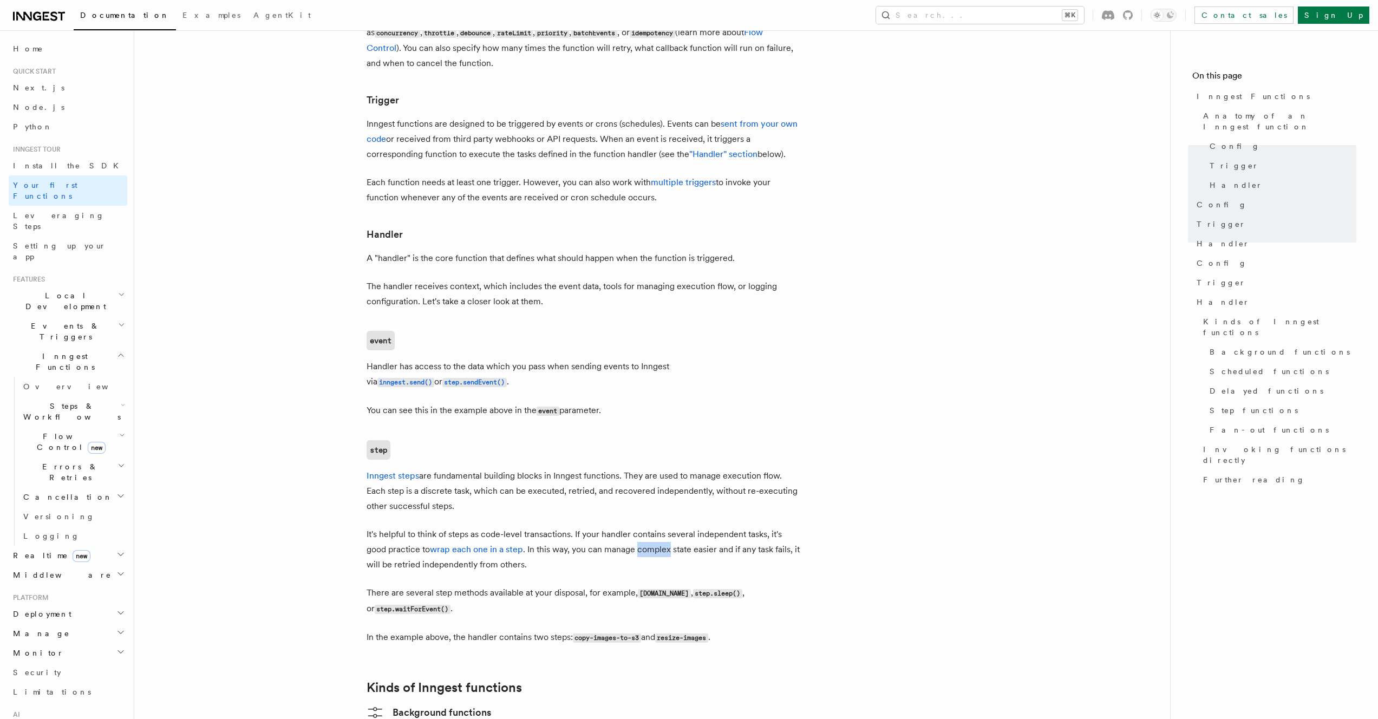
click at [644, 527] on p "It's helpful to think of steps as code-level transactions. If your handler cont…" at bounding box center [583, 549] width 433 height 45
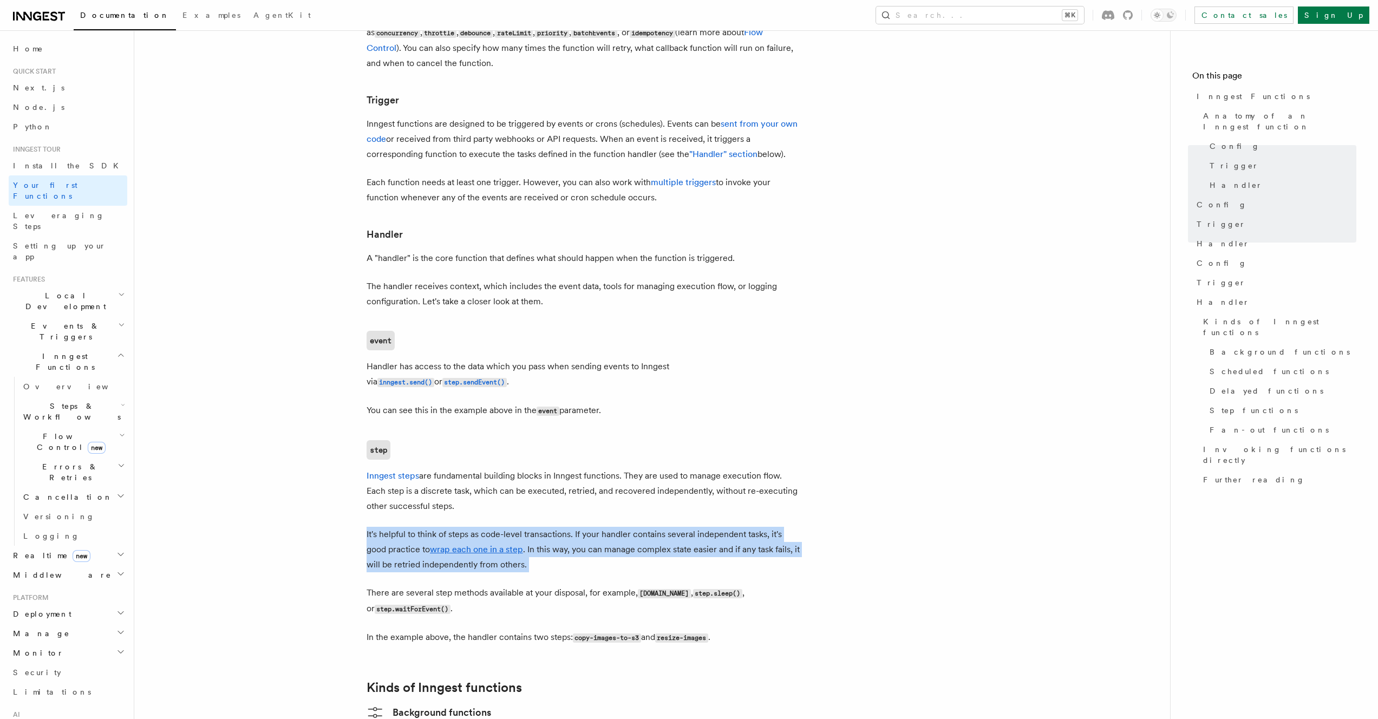
click at [643, 527] on p "It's helpful to think of steps as code-level transactions. If your handler cont…" at bounding box center [583, 549] width 433 height 45
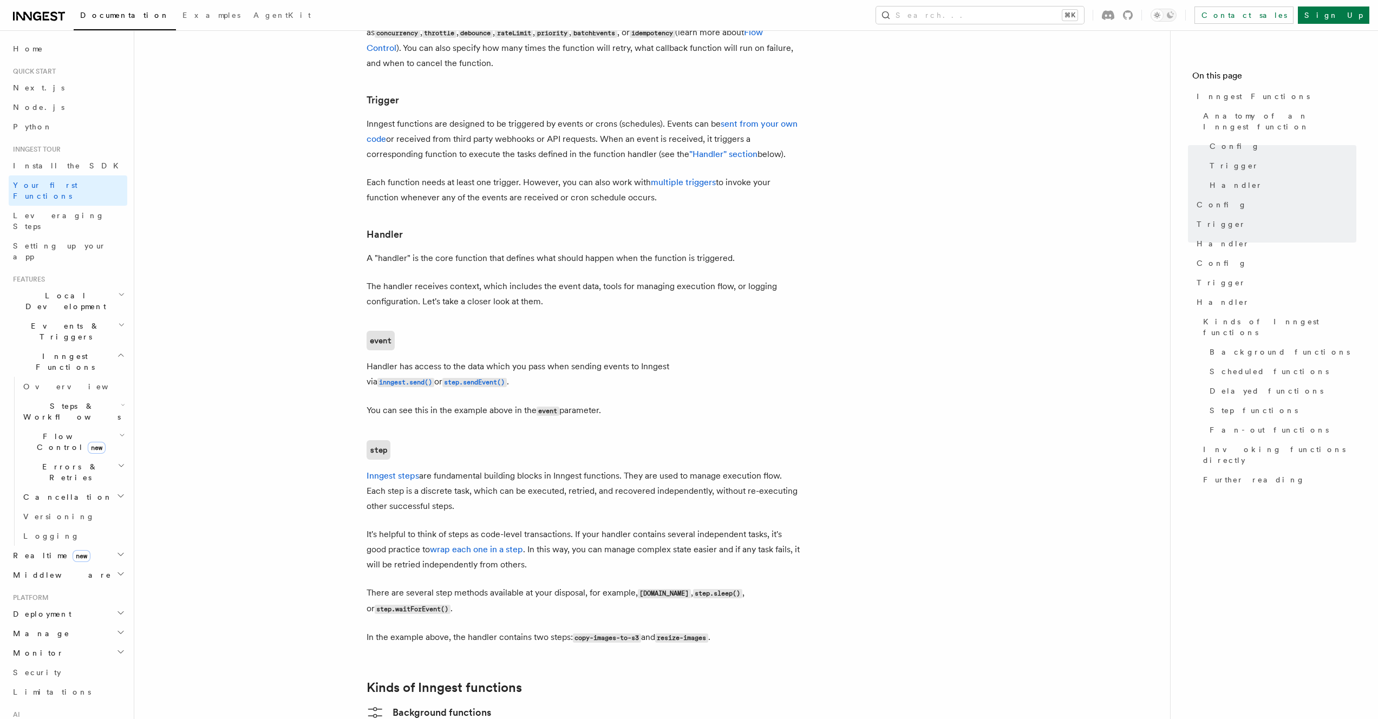
click at [643, 527] on p "It's helpful to think of steps as code-level transactions. If your handler cont…" at bounding box center [583, 549] width 433 height 45
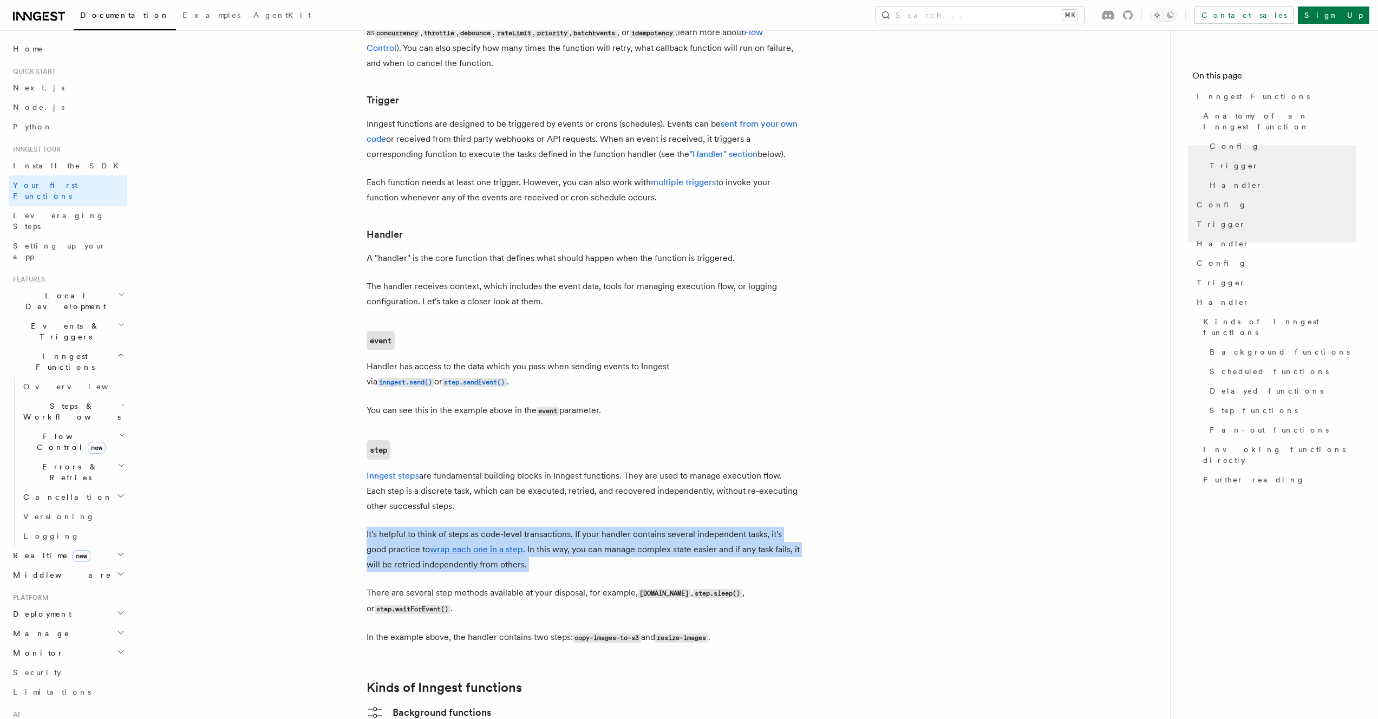
click at [643, 527] on p "It's helpful to think of steps as code-level transactions. If your handler cont…" at bounding box center [583, 549] width 433 height 45
click at [659, 527] on p "It's helpful to think of steps as code-level transactions. If your handler cont…" at bounding box center [583, 549] width 433 height 45
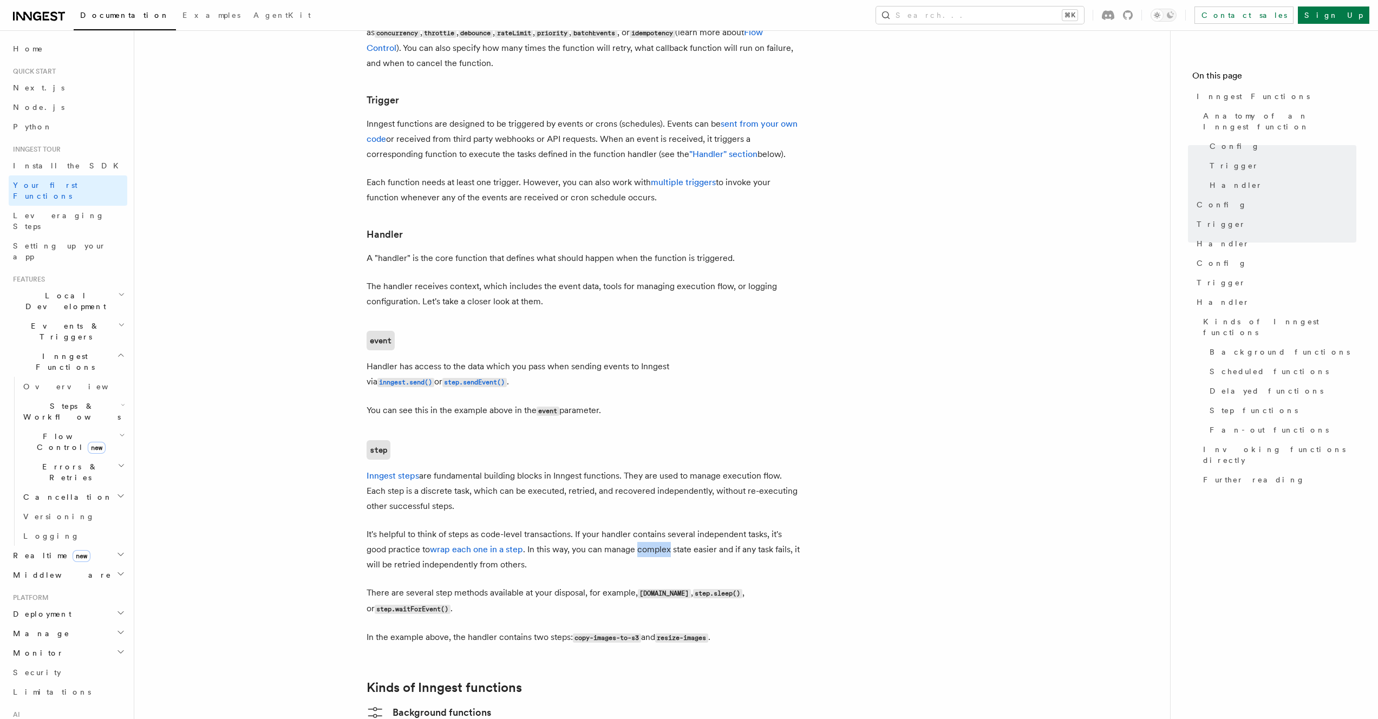
click at [659, 527] on p "It's helpful to think of steps as code-level transactions. If your handler cont…" at bounding box center [583, 549] width 433 height 45
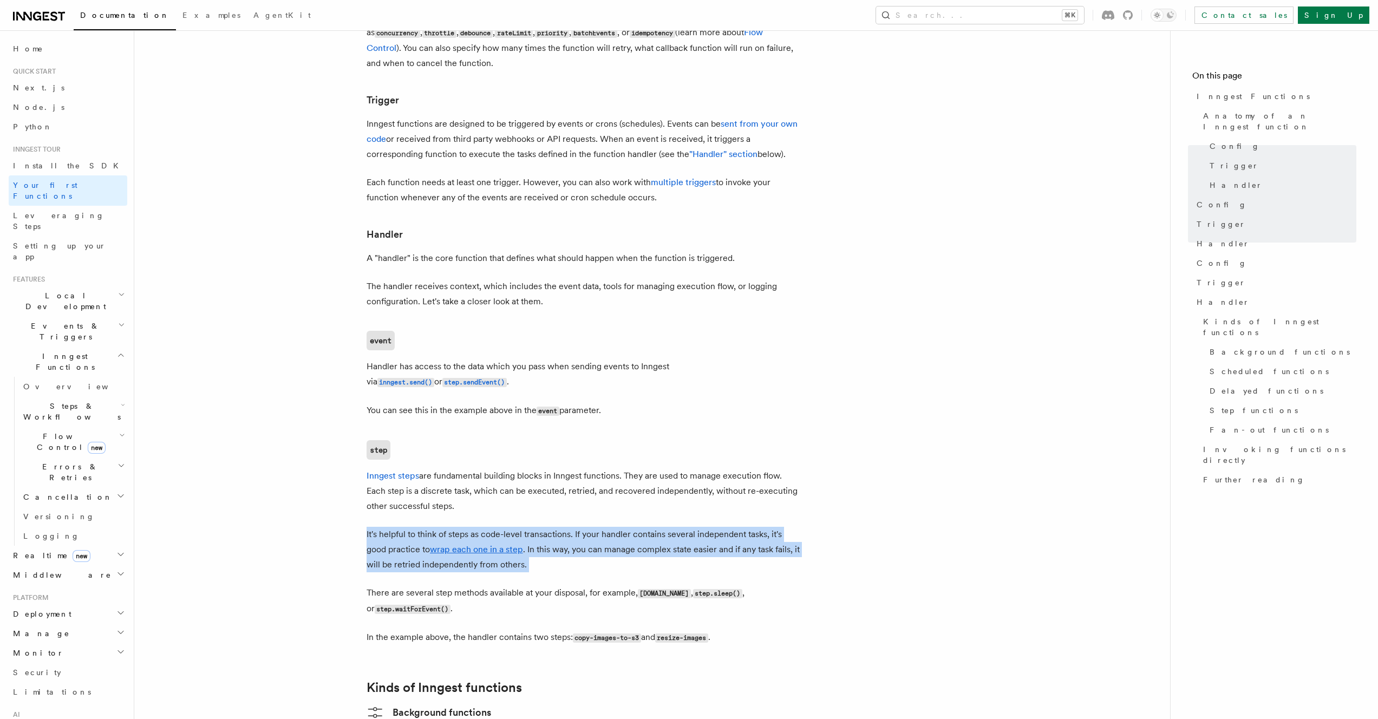
click at [659, 527] on p "It's helpful to think of steps as code-level transactions. If your handler cont…" at bounding box center [583, 549] width 433 height 45
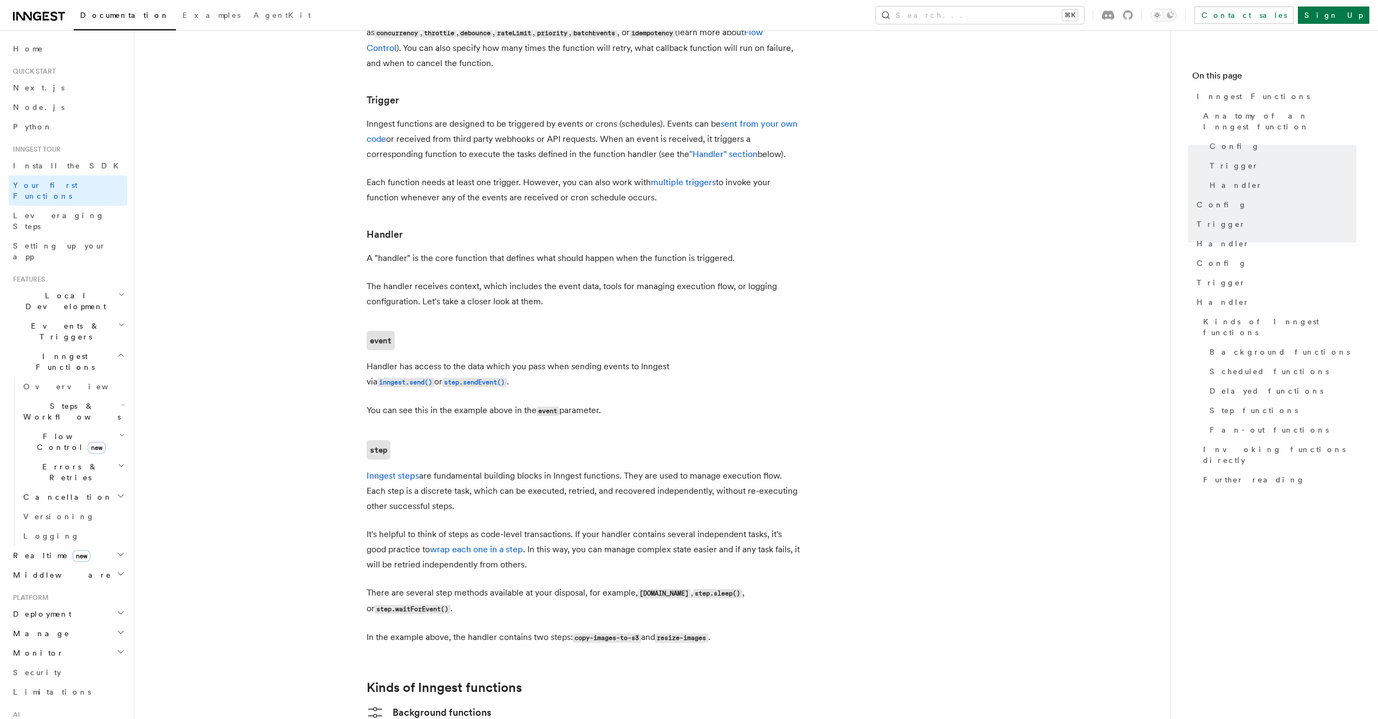
click at [668, 527] on p "It's helpful to think of steps as code-level transactions. If your handler cont…" at bounding box center [583, 549] width 433 height 45
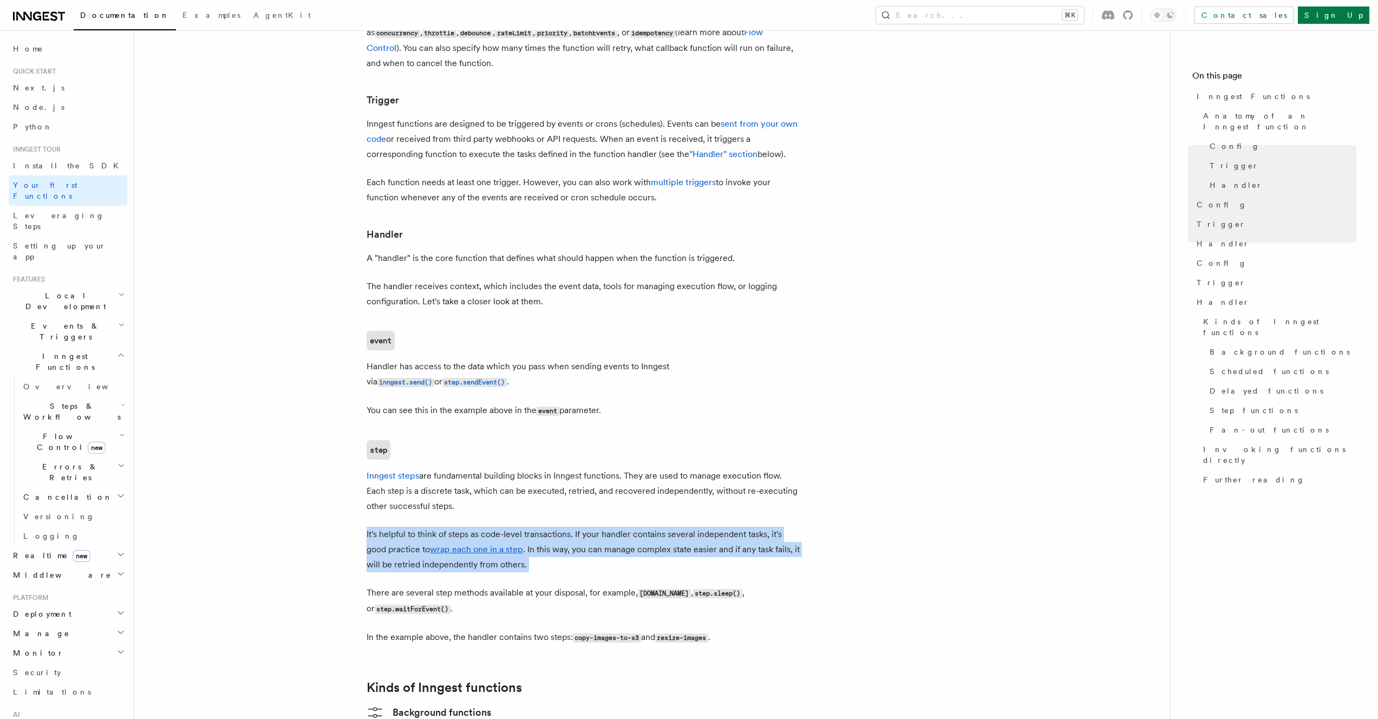
click at [668, 527] on p "It's helpful to think of steps as code-level transactions. If your handler cont…" at bounding box center [583, 549] width 433 height 45
click at [669, 527] on p "It's helpful to think of steps as code-level transactions. If your handler cont…" at bounding box center [583, 549] width 433 height 45
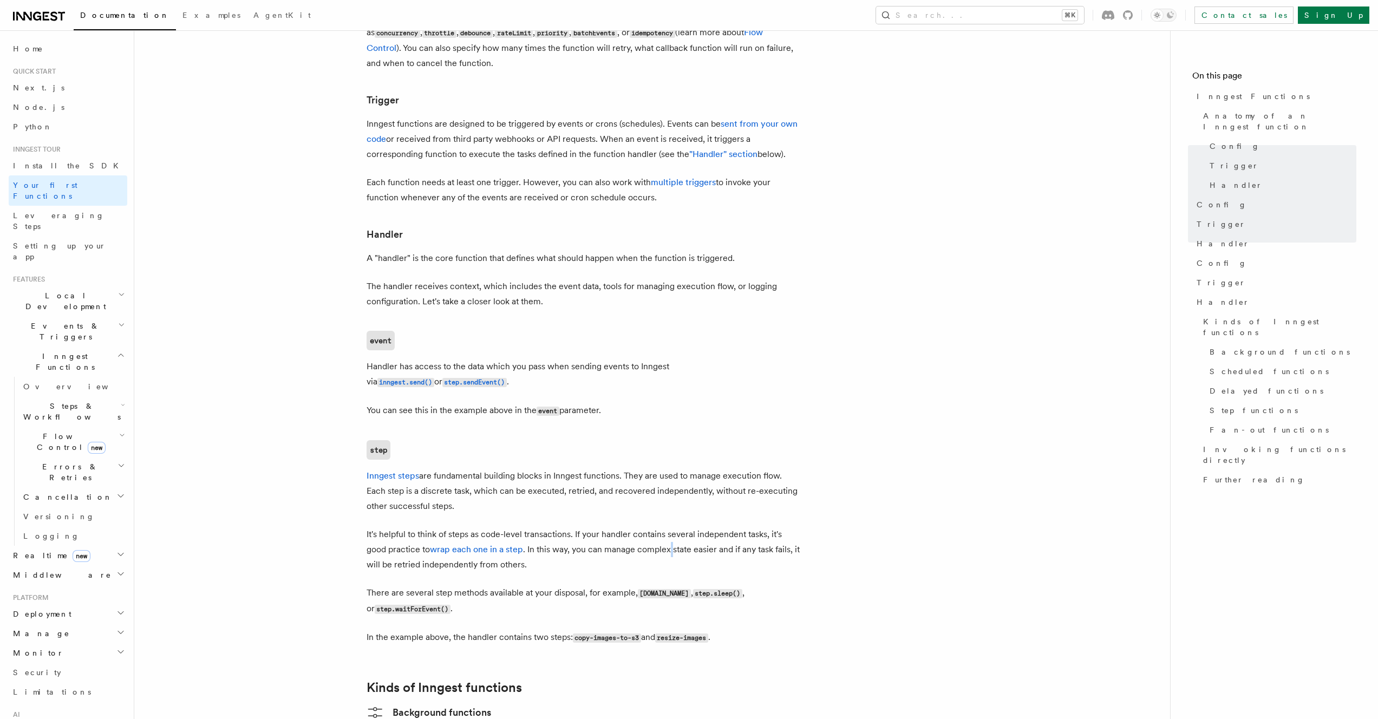
click at [669, 527] on p "It's helpful to think of steps as code-level transactions. If your handler cont…" at bounding box center [583, 549] width 433 height 45
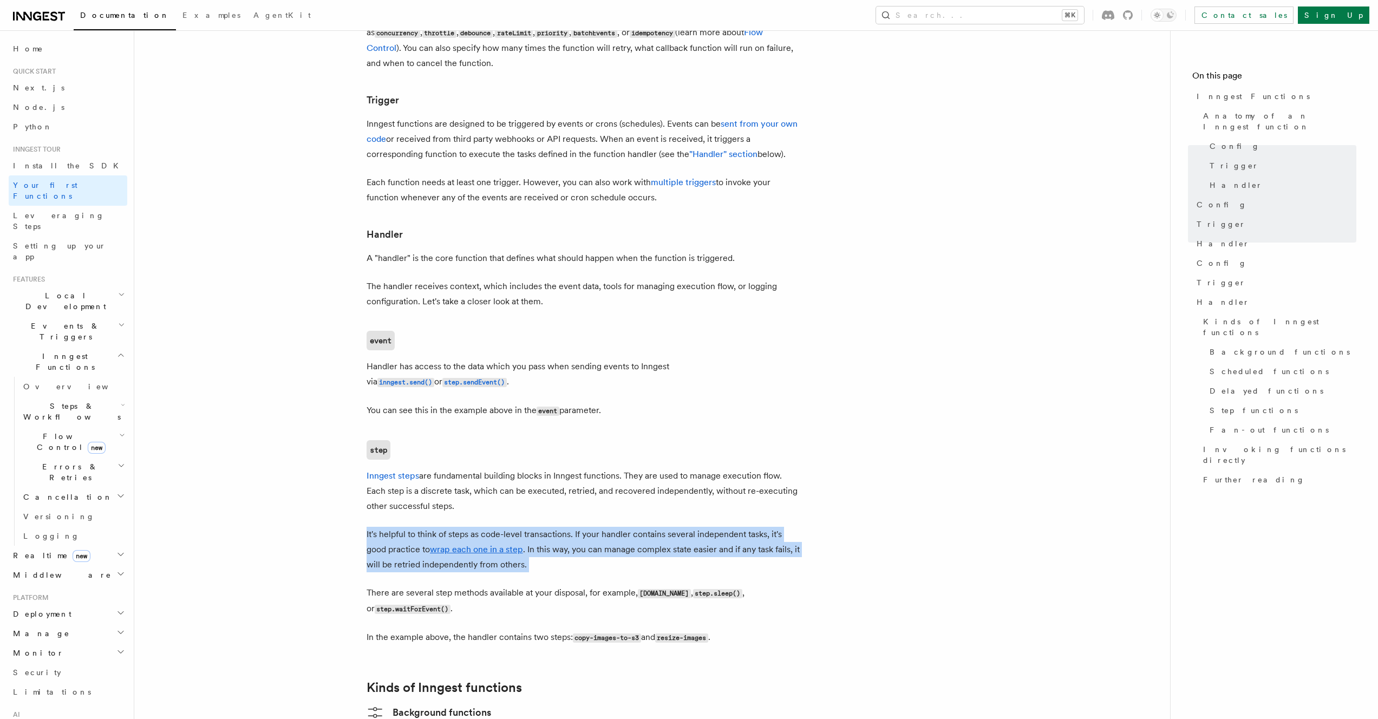
click at [669, 527] on p "It's helpful to think of steps as code-level transactions. If your handler cont…" at bounding box center [583, 549] width 433 height 45
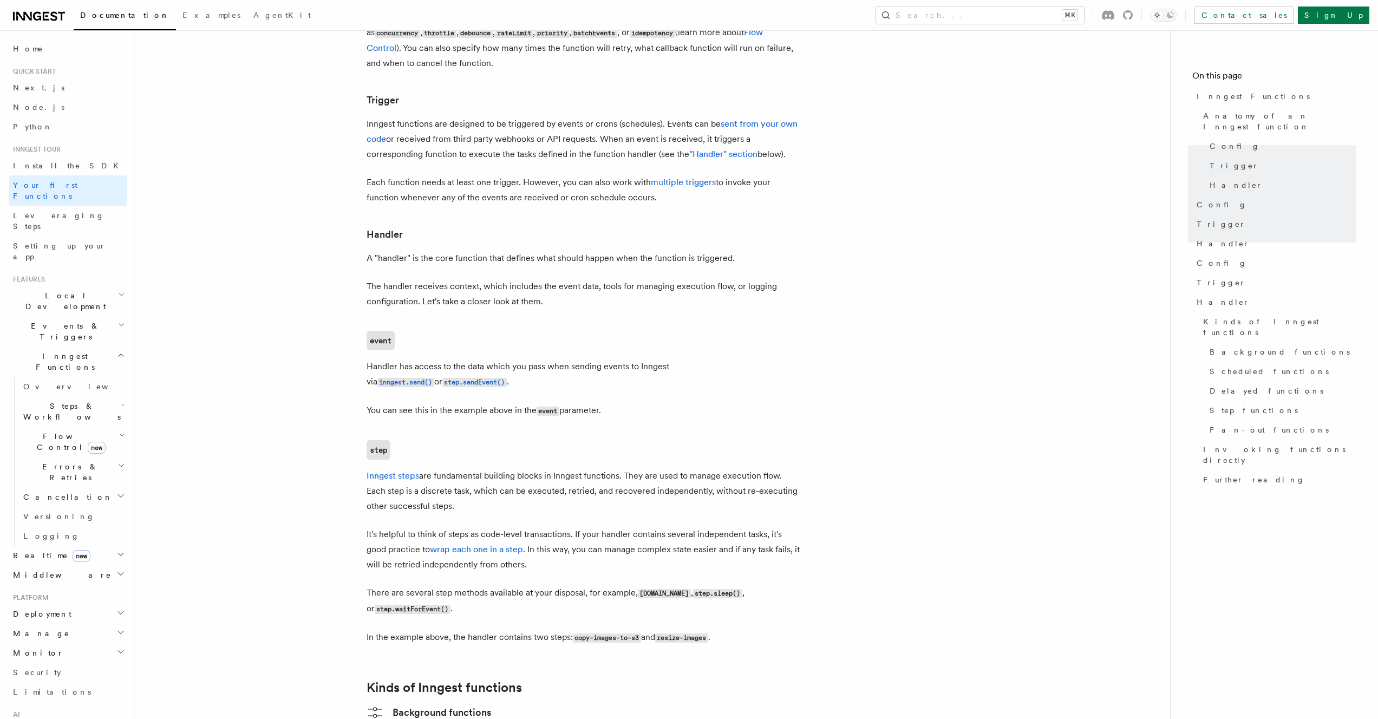
click at [480, 468] on p "Inngest steps are fundamental building blocks in Inngest functions. They are us…" at bounding box center [583, 490] width 433 height 45
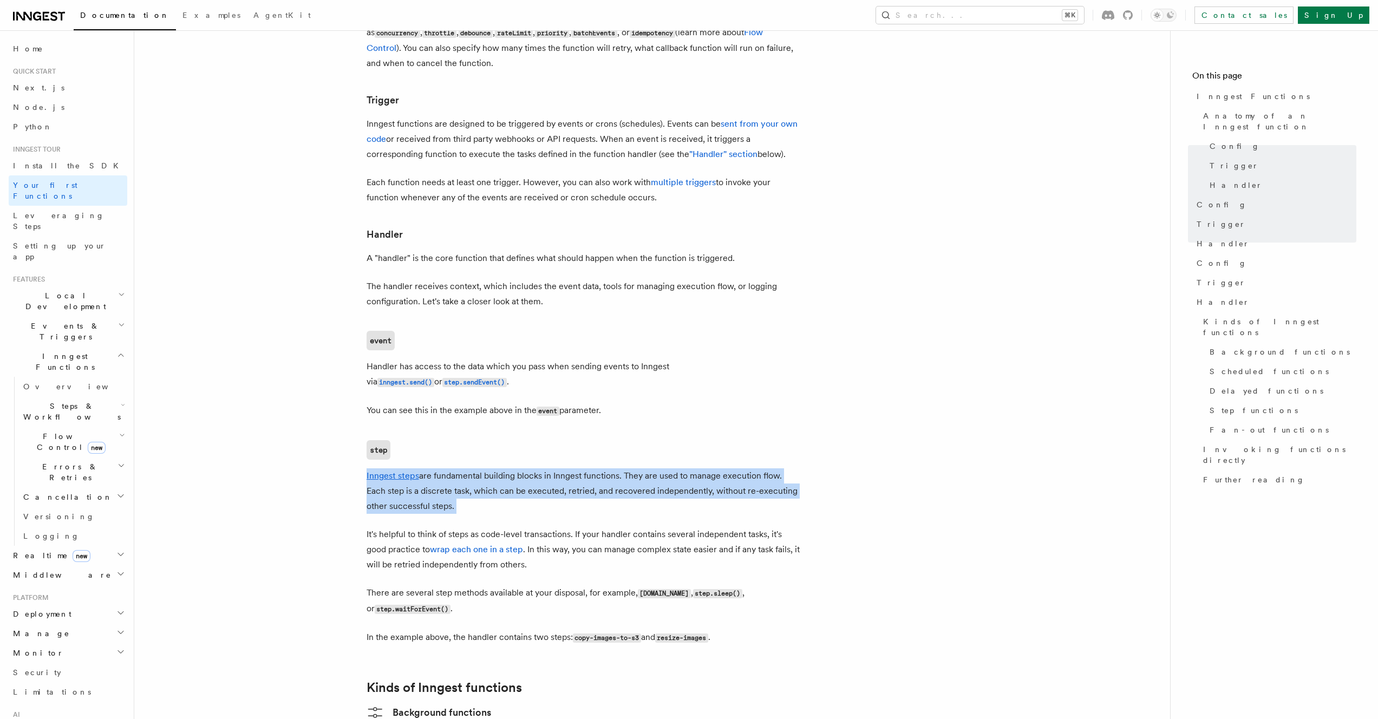
click at [480, 468] on p "Inngest steps are fundamental building blocks in Inngest functions. They are us…" at bounding box center [583, 490] width 433 height 45
click at [475, 468] on p "Inngest steps are fundamental building blocks in Inngest functions. They are us…" at bounding box center [583, 490] width 433 height 45
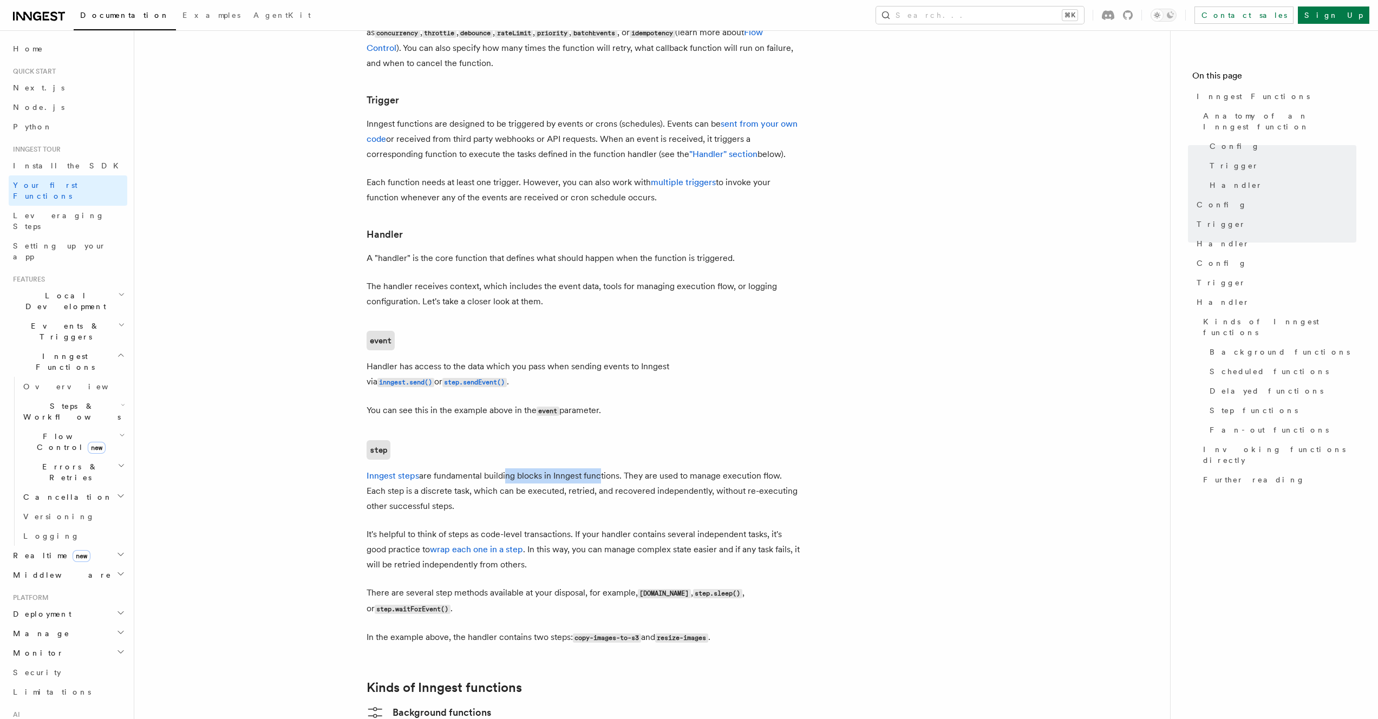
drag, startPoint x: 505, startPoint y: 433, endPoint x: 597, endPoint y: 438, distance: 92.2
click at [597, 468] on p "Inngest steps are fundamental building blocks in Inngest functions. They are us…" at bounding box center [583, 490] width 433 height 45
drag, startPoint x: 597, startPoint y: 438, endPoint x: 461, endPoint y: 451, distance: 136.0
click at [461, 468] on p "Inngest steps are fundamental building blocks in Inngest functions. They are us…" at bounding box center [583, 490] width 433 height 45
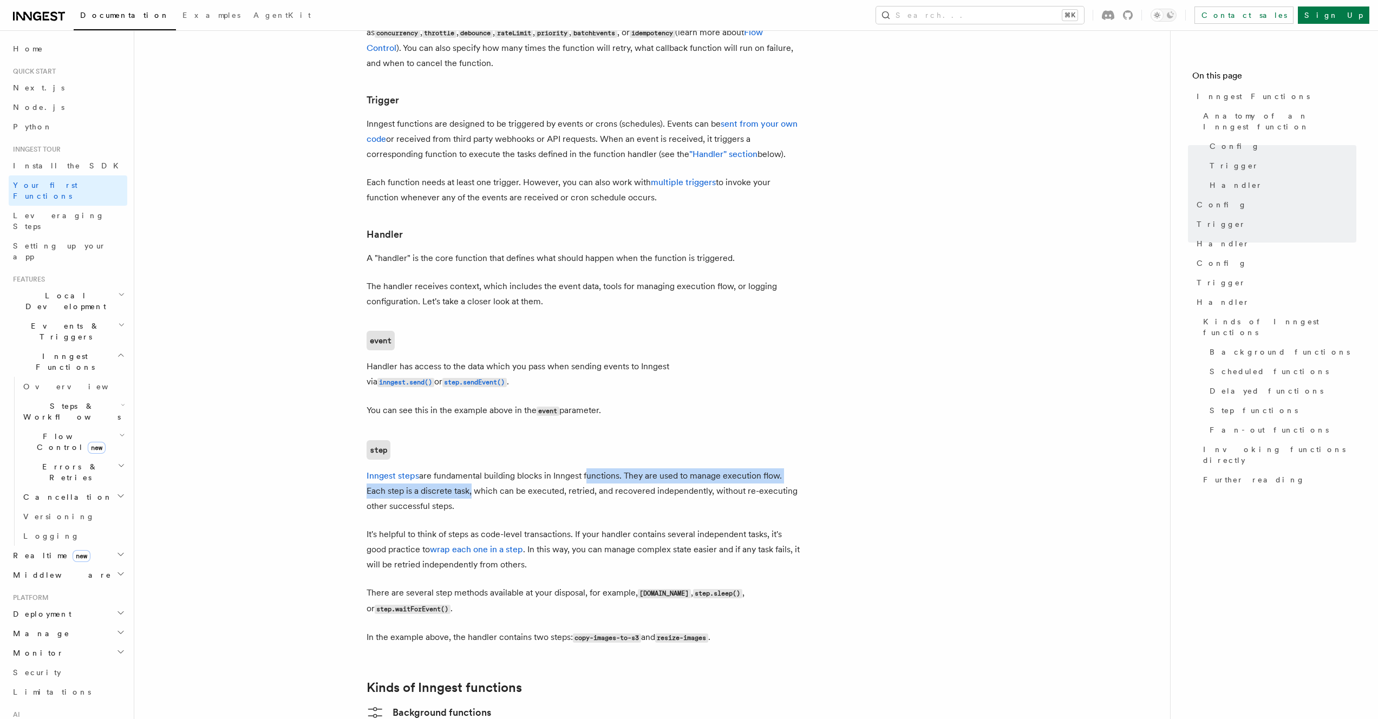
drag, startPoint x: 461, startPoint y: 451, endPoint x: 490, endPoint y: 452, distance: 28.2
click at [461, 468] on p "Inngest steps are fundamental building blocks in Inngest functions. They are us…" at bounding box center [583, 490] width 433 height 45
drag, startPoint x: 523, startPoint y: 452, endPoint x: 639, endPoint y: 451, distance: 116.4
click at [639, 468] on p "Inngest steps are fundamental building blocks in Inngest functions. They are us…" at bounding box center [583, 490] width 433 height 45
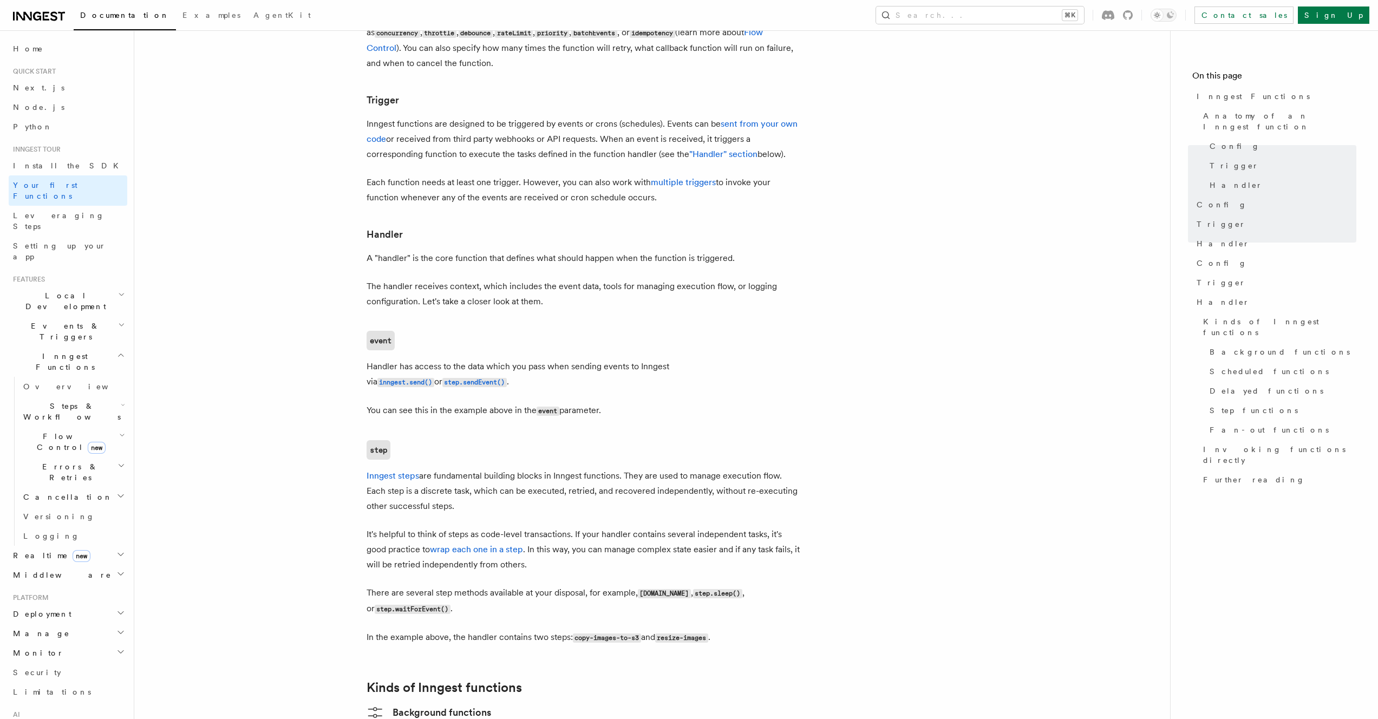
click at [656, 468] on p "Inngest steps are fundamental building blocks in Inngest functions. They are us…" at bounding box center [583, 490] width 433 height 45
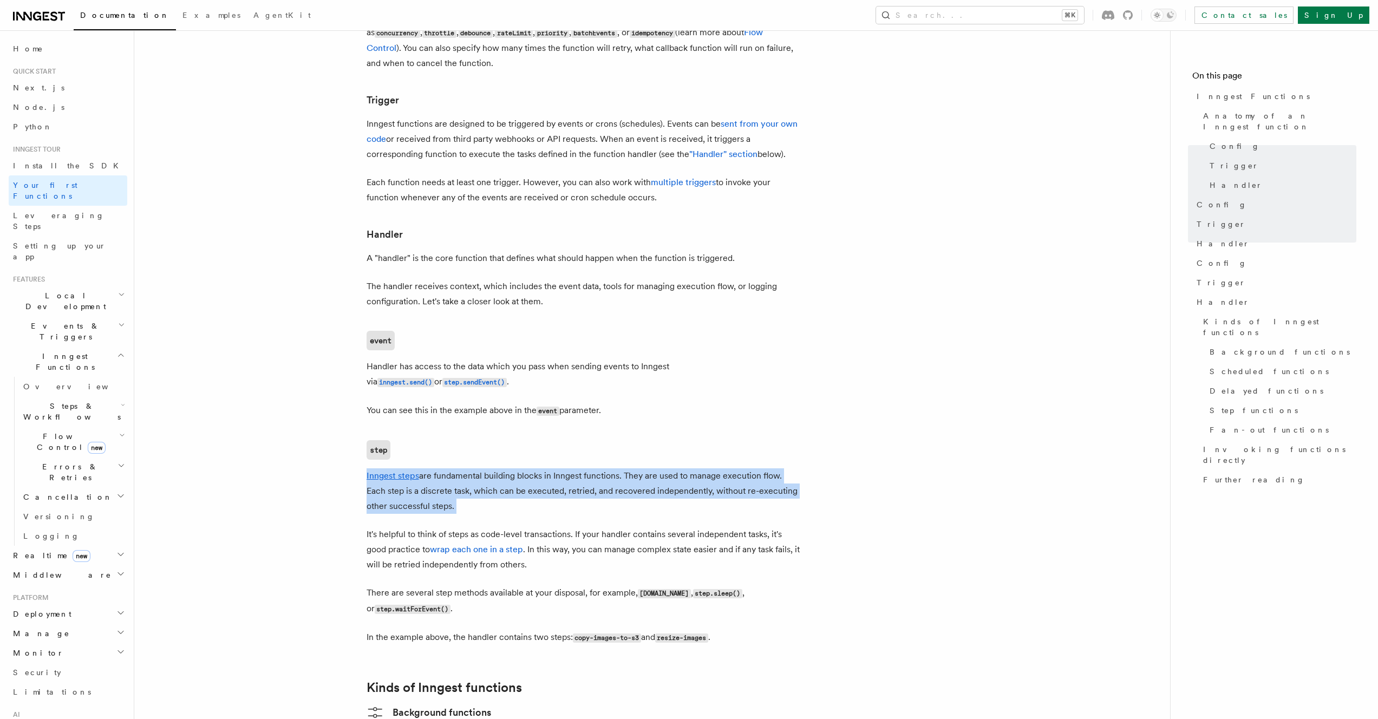
drag, startPoint x: 656, startPoint y: 451, endPoint x: 587, endPoint y: 459, distance: 70.3
click at [656, 468] on p "Inngest steps are fundamental building blocks in Inngest functions. They are us…" at bounding box center [583, 490] width 433 height 45
click at [467, 468] on p "Inngest steps are fundamental building blocks in Inngest functions. They are us…" at bounding box center [583, 490] width 433 height 45
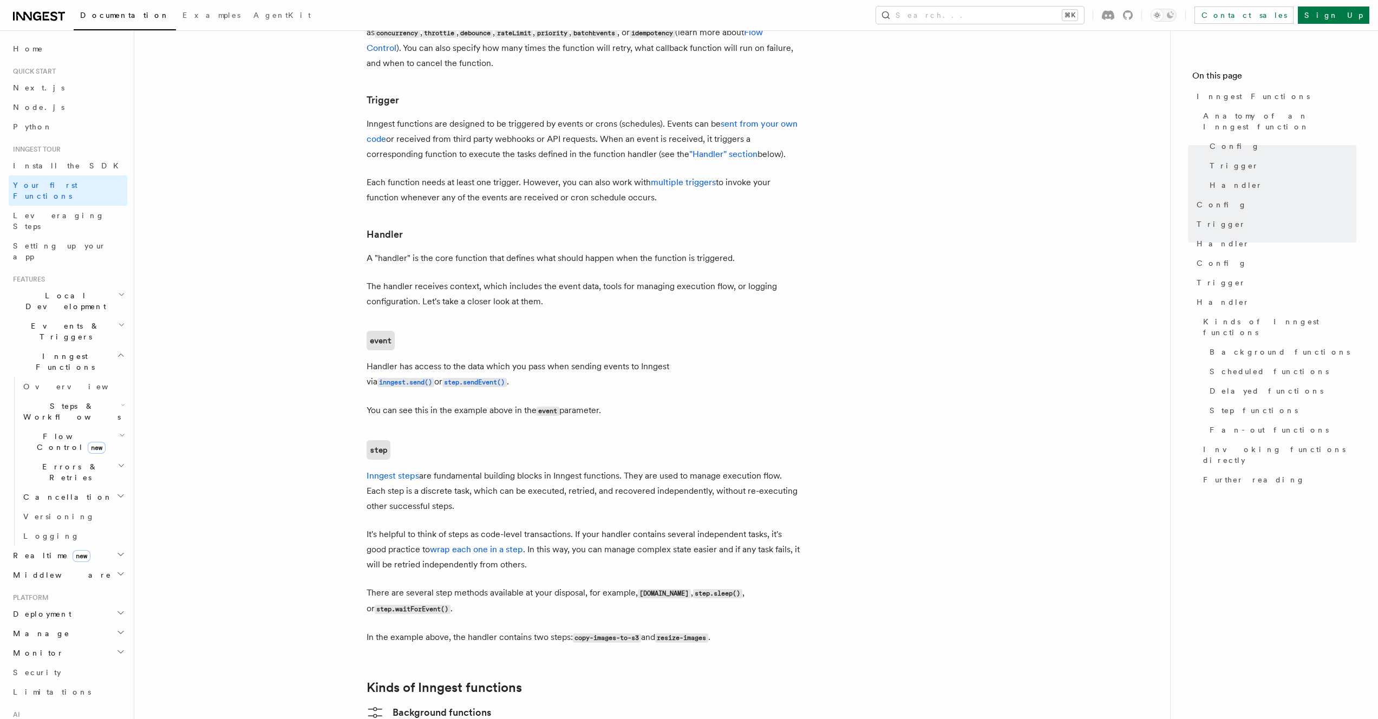
click at [471, 527] on p "It's helpful to think of steps as code-level transactions. If your handler cont…" at bounding box center [583, 549] width 433 height 45
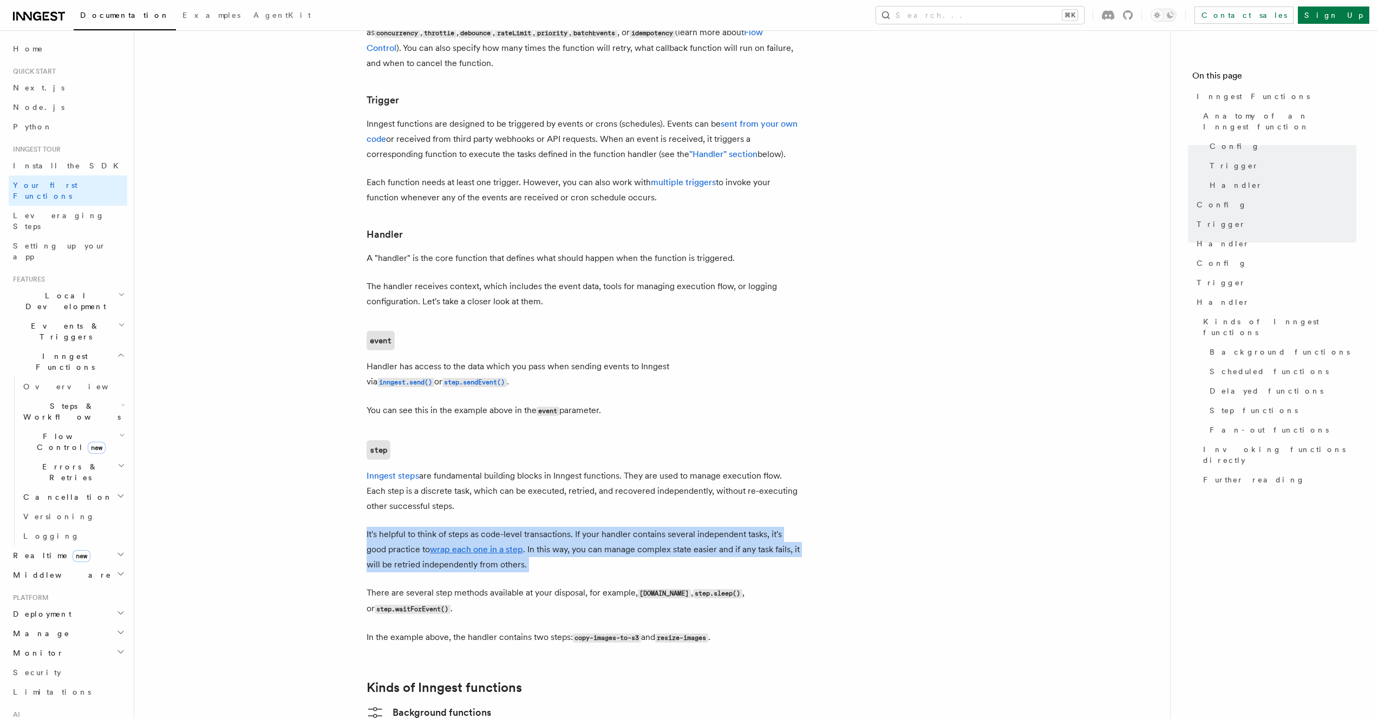
click at [471, 527] on p "It's helpful to think of steps as code-level transactions. If your handler cont…" at bounding box center [583, 549] width 433 height 45
click at [398, 527] on p "It's helpful to think of steps as code-level transactions. If your handler cont…" at bounding box center [583, 549] width 433 height 45
drag, startPoint x: 411, startPoint y: 490, endPoint x: 563, endPoint y: 487, distance: 152.2
click at [563, 527] on p "It's helpful to think of steps as code-level transactions. If your handler cont…" at bounding box center [583, 549] width 433 height 45
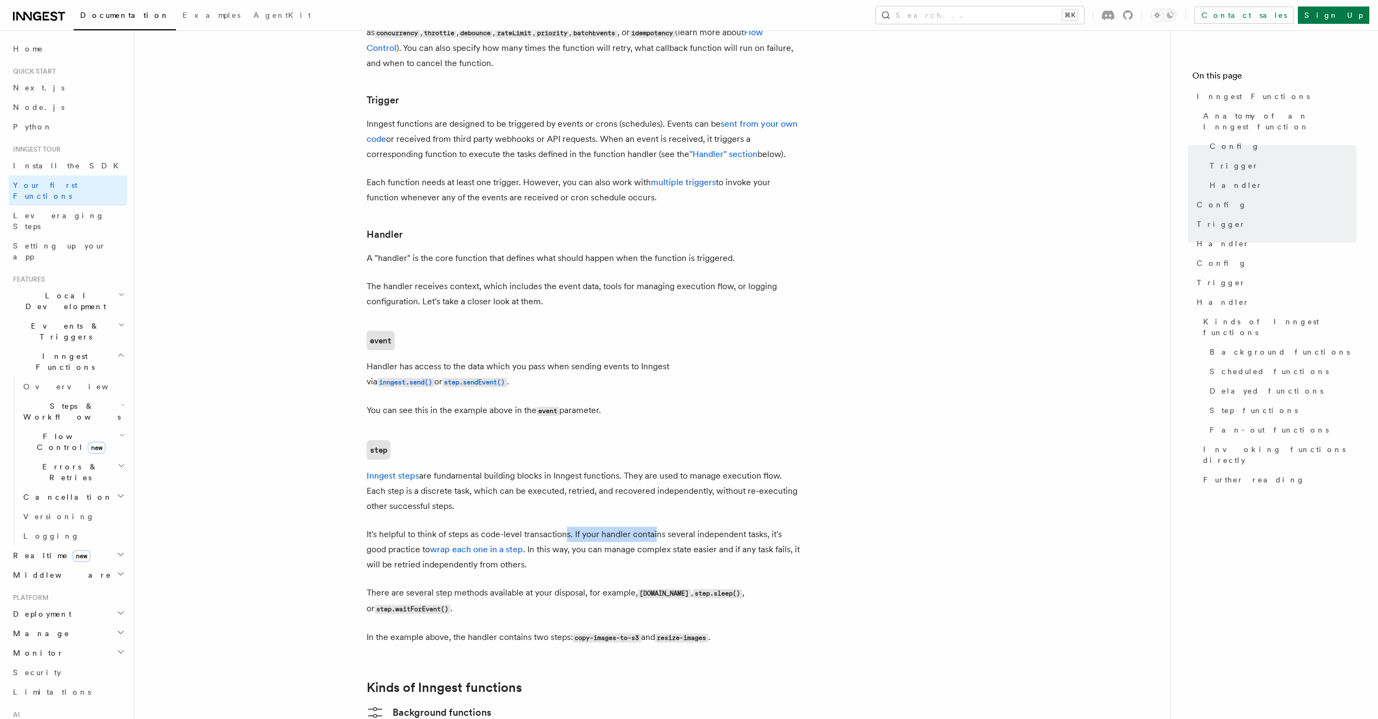
drag, startPoint x: 565, startPoint y: 490, endPoint x: 655, endPoint y: 494, distance: 90.0
click at [655, 527] on p "It's helpful to think of steps as code-level transactions. If your handler cont…" at bounding box center [583, 549] width 433 height 45
drag, startPoint x: 666, startPoint y: 494, endPoint x: 568, endPoint y: 505, distance: 98.0
click at [568, 527] on p "It's helpful to think of steps as code-level transactions. If your handler cont…" at bounding box center [583, 549] width 433 height 45
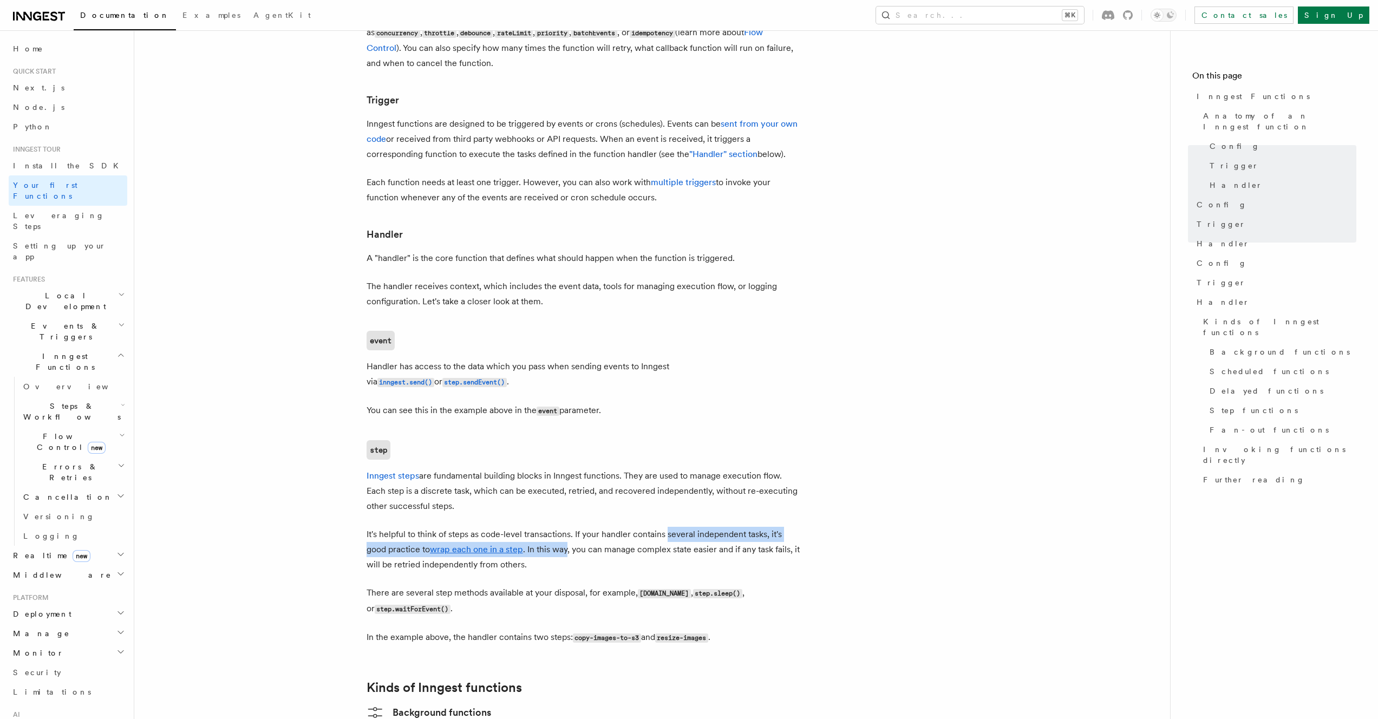
click at [568, 527] on p "It's helpful to think of steps as code-level transactions. If your handler cont…" at bounding box center [583, 549] width 433 height 45
drag, startPoint x: 571, startPoint y: 507, endPoint x: 640, endPoint y: 511, distance: 68.4
click at [640, 527] on p "It's helpful to think of steps as code-level transactions. If your handler cont…" at bounding box center [583, 549] width 433 height 45
click at [634, 527] on p "It's helpful to think of steps as code-level transactions. If your handler cont…" at bounding box center [583, 549] width 433 height 45
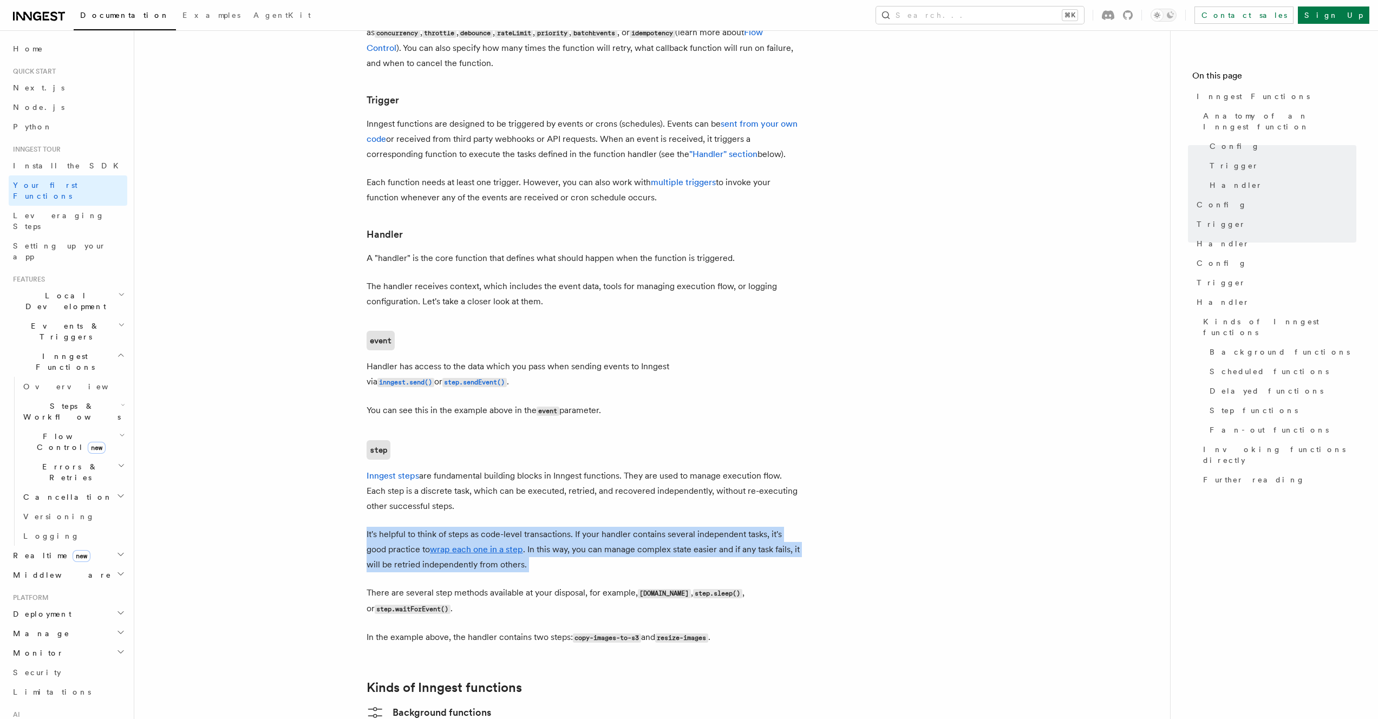
click at [634, 527] on p "It's helpful to think of steps as code-level transactions. If your handler cont…" at bounding box center [583, 549] width 433 height 45
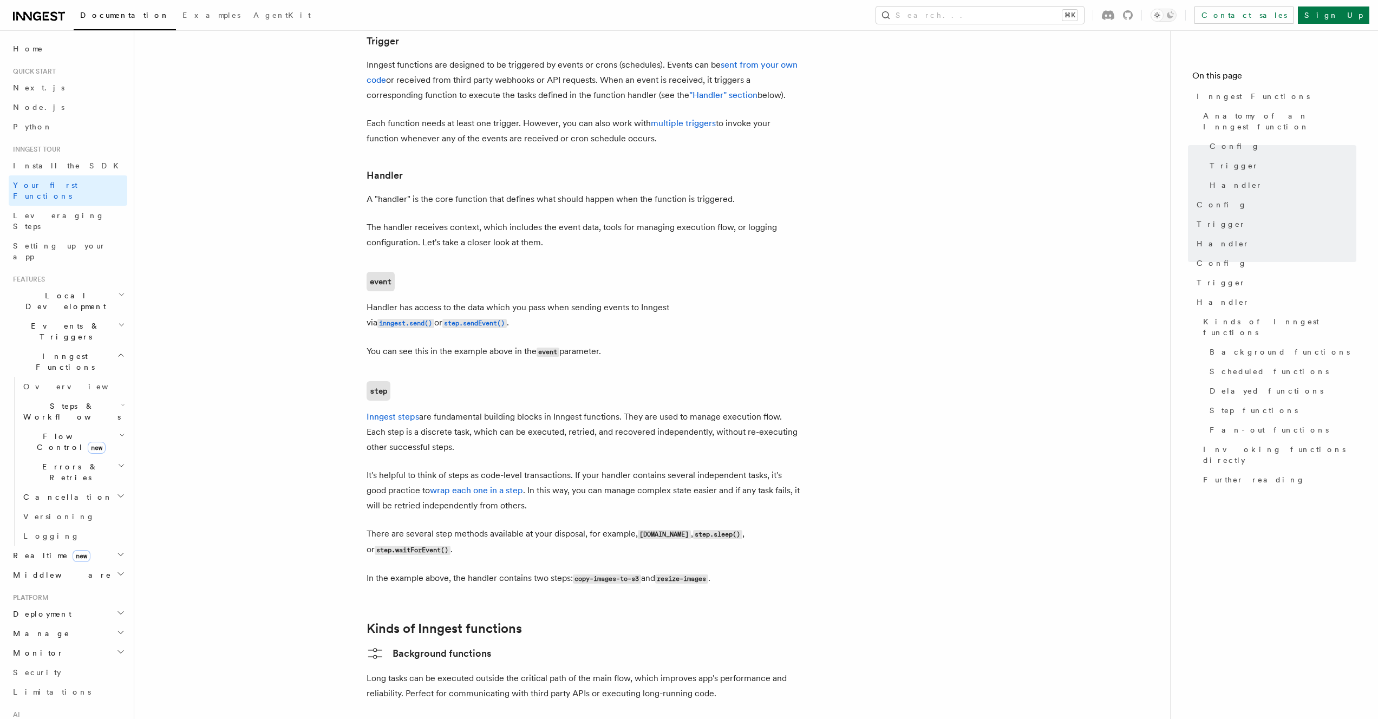
click at [527, 522] on article "Inngest tour Inngest Functions Inngest functions enable developers to run relia…" at bounding box center [652, 240] width 1001 height 2651
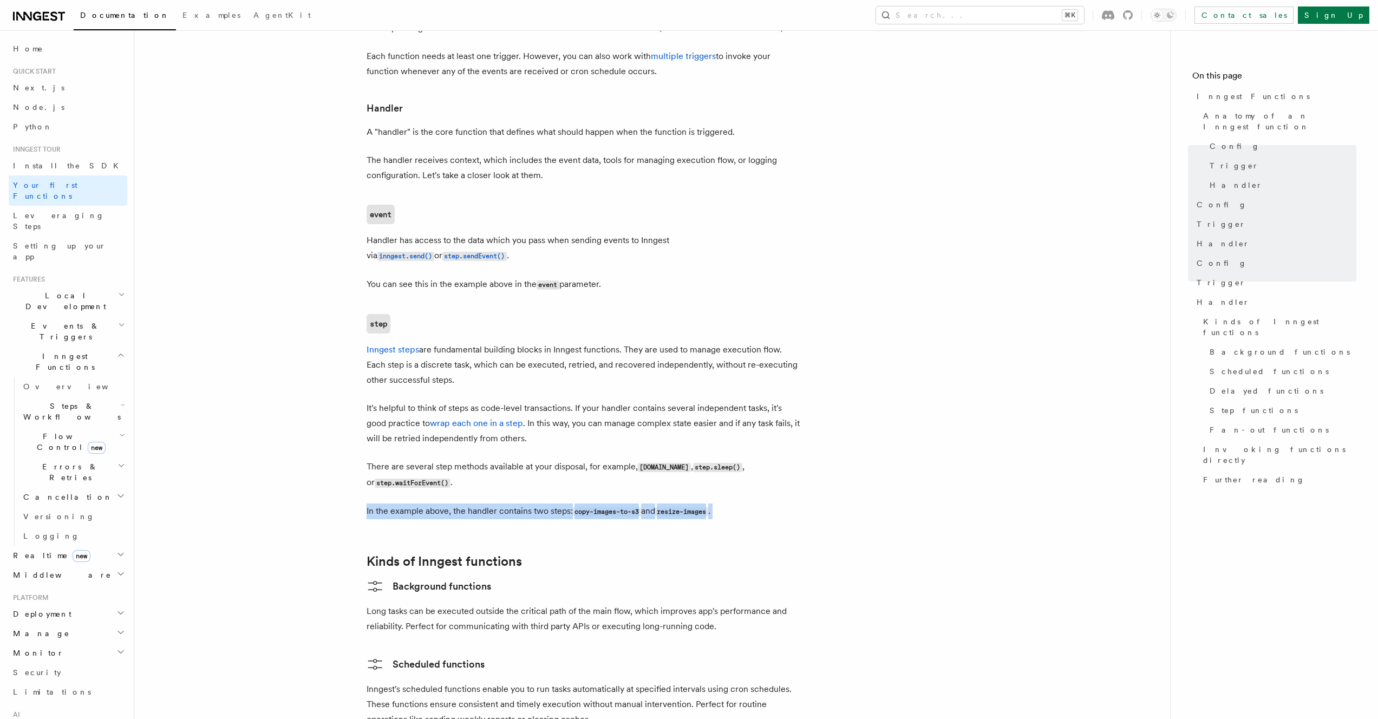
scroll to position [1334, 0]
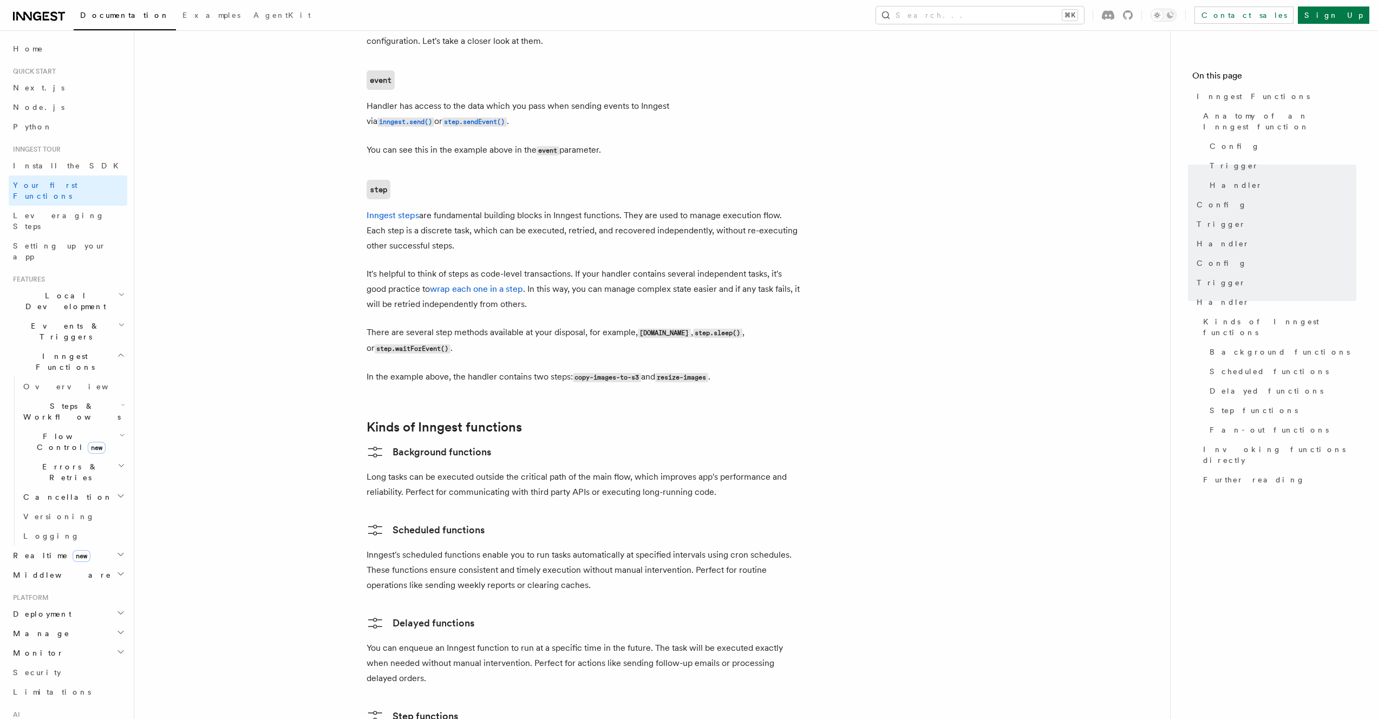
click at [490, 470] on p "Long tasks can be executed outside the critical path of the main flow, which im…" at bounding box center [583, 485] width 433 height 30
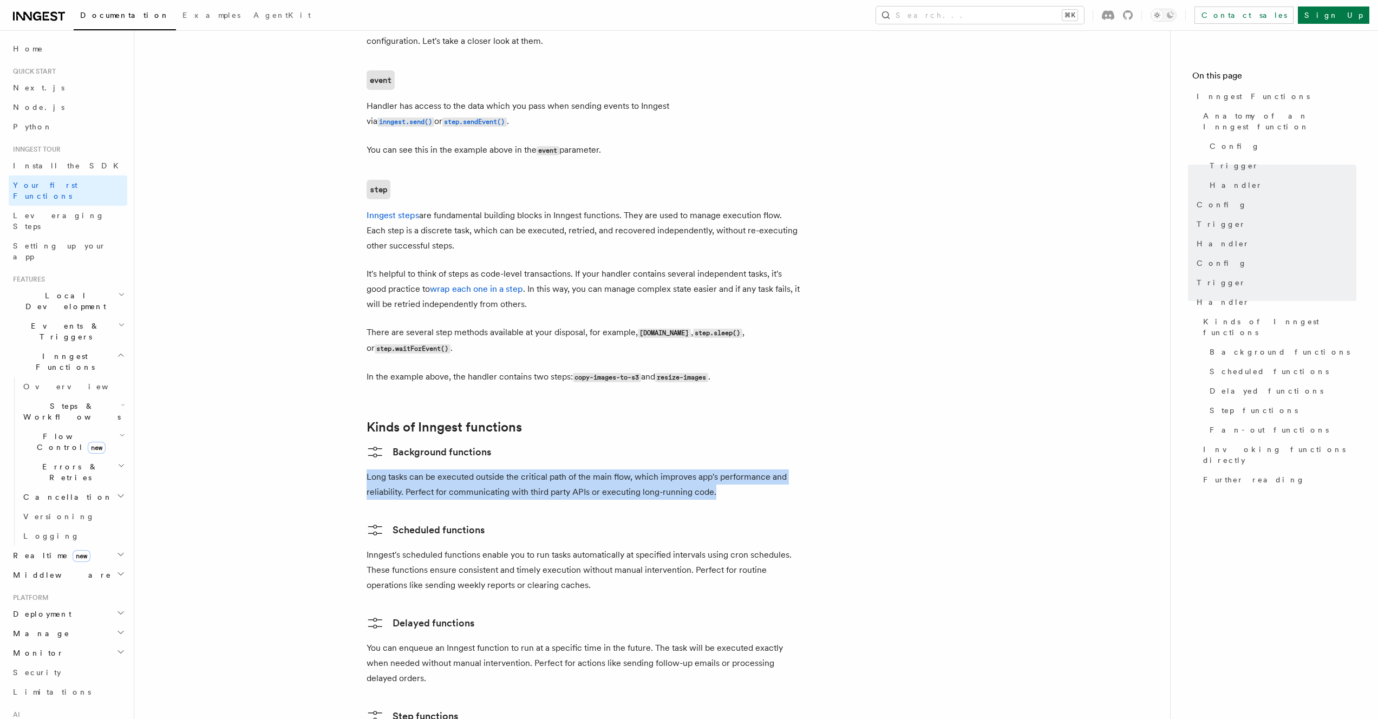
click at [490, 470] on p "Long tasks can be executed outside the critical path of the main flow, which im…" at bounding box center [583, 485] width 433 height 30
click at [520, 470] on p "Long tasks can be executed outside the critical path of the main flow, which im…" at bounding box center [583, 485] width 433 height 30
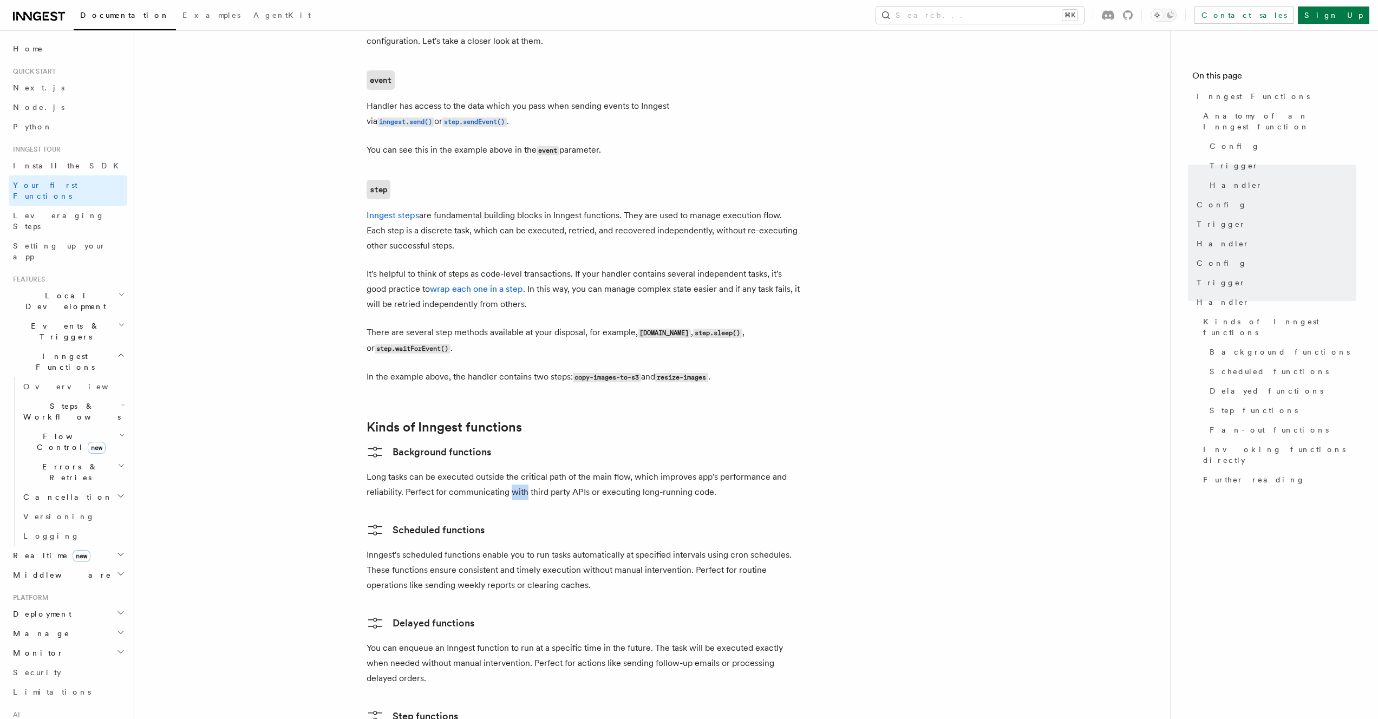
click at [520, 470] on p "Long tasks can be executed outside the critical path of the main flow, which im…" at bounding box center [583, 485] width 433 height 30
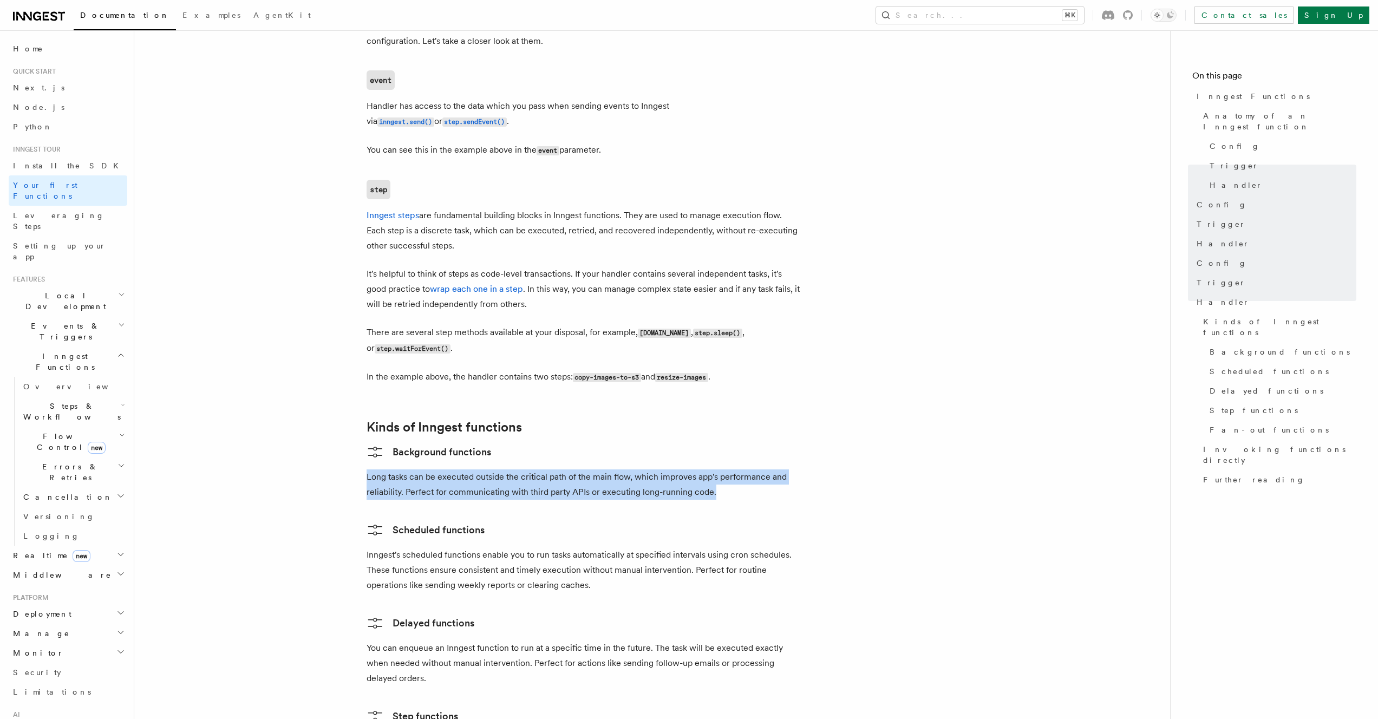
click at [520, 470] on p "Long tasks can be executed outside the critical path of the main flow, which im…" at bounding box center [583, 485] width 433 height 30
click at [536, 470] on p "Long tasks can be executed outside the critical path of the main flow, which im…" at bounding box center [583, 485] width 433 height 30
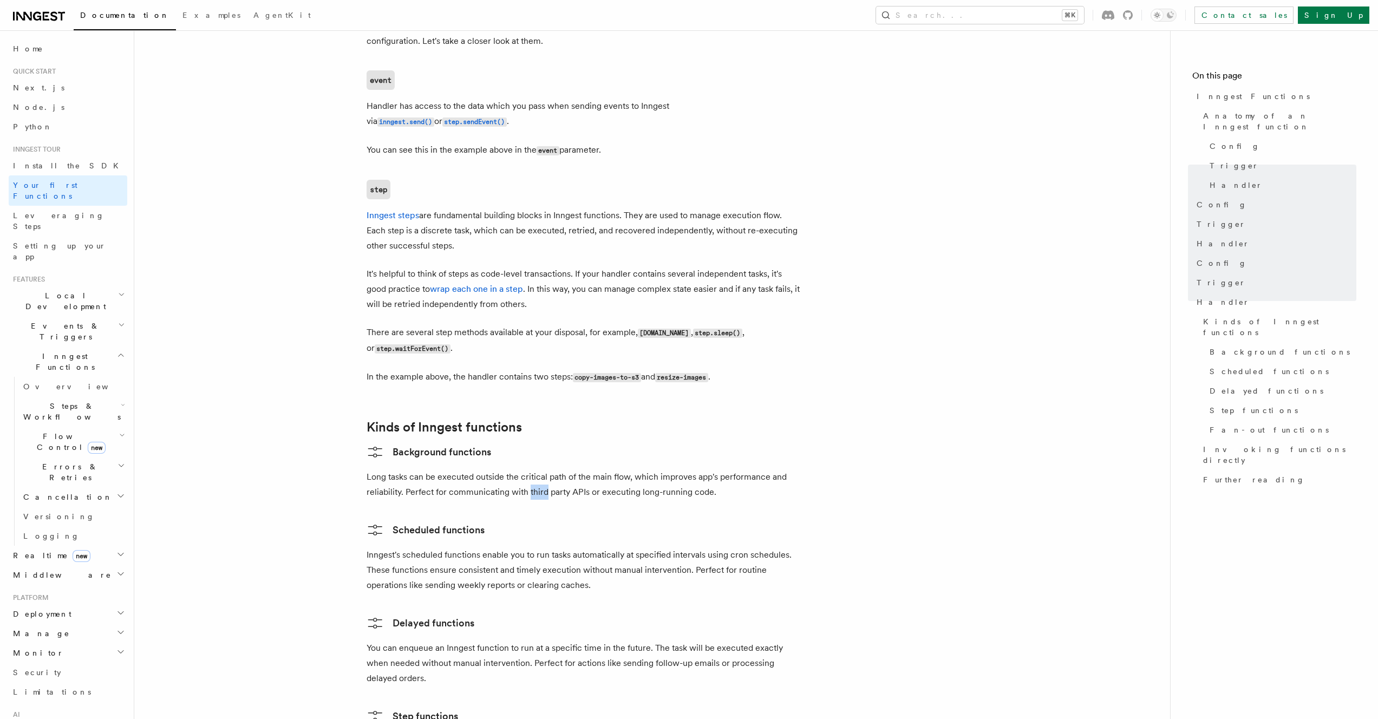
click at [536, 470] on p "Long tasks can be executed outside the critical path of the main flow, which im…" at bounding box center [583, 485] width 433 height 30
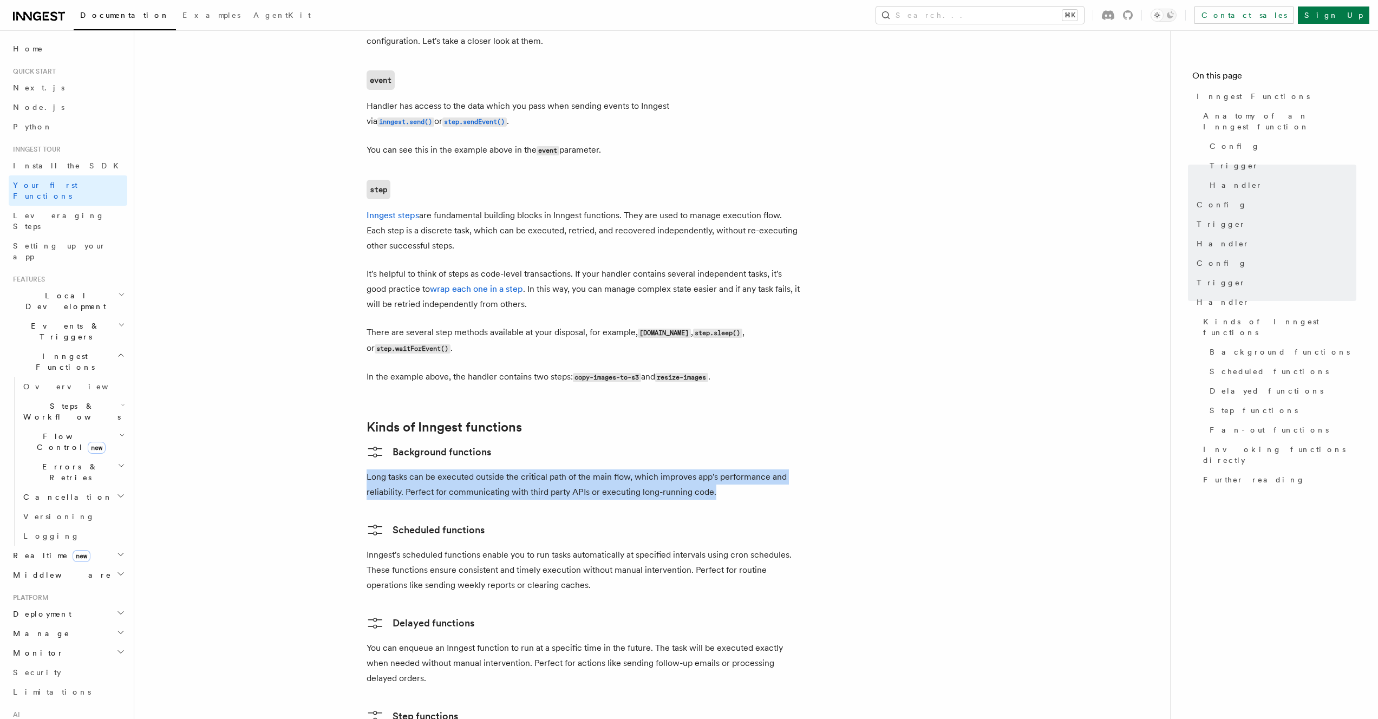
click at [536, 470] on p "Long tasks can be executed outside the critical path of the main flow, which im…" at bounding box center [583, 485] width 433 height 30
click at [501, 470] on p "Long tasks can be executed outside the critical path of the main flow, which im…" at bounding box center [583, 485] width 433 height 30
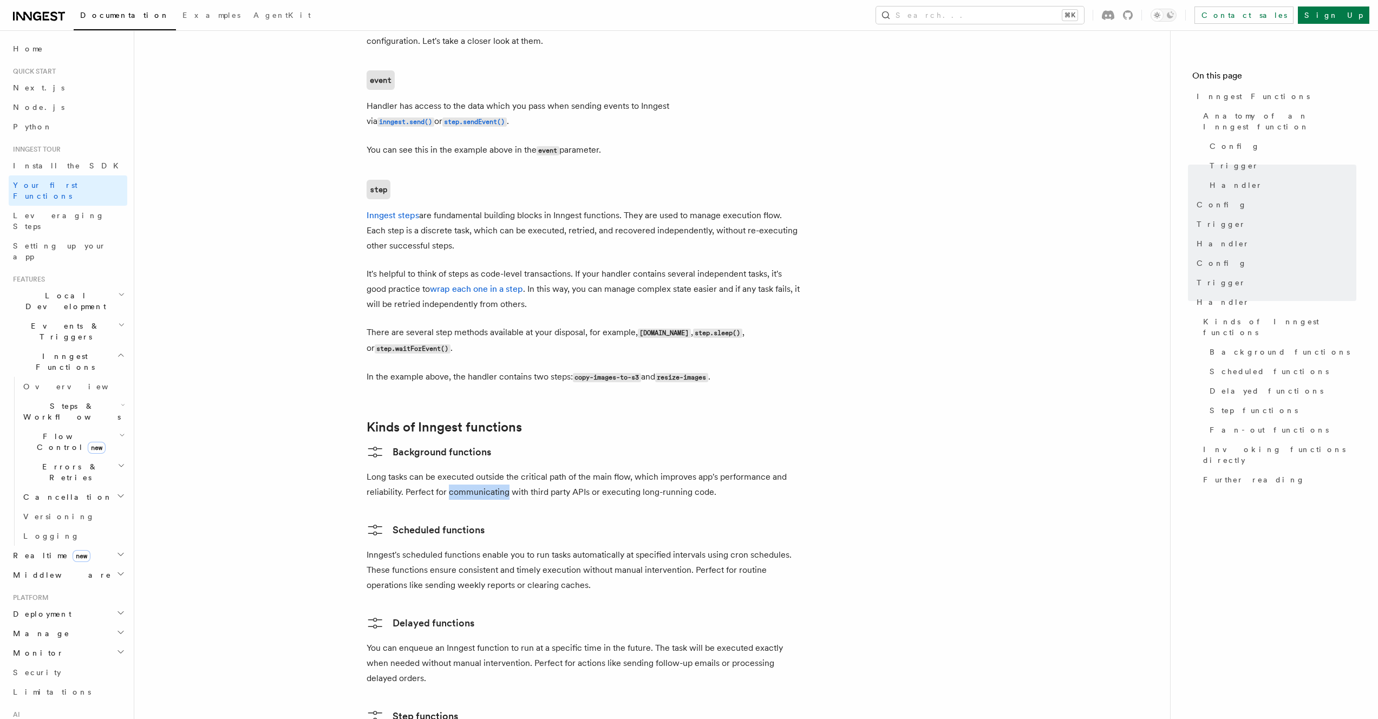
click at [501, 470] on p "Long tasks can be executed outside the critical path of the main flow, which im…" at bounding box center [583, 485] width 433 height 30
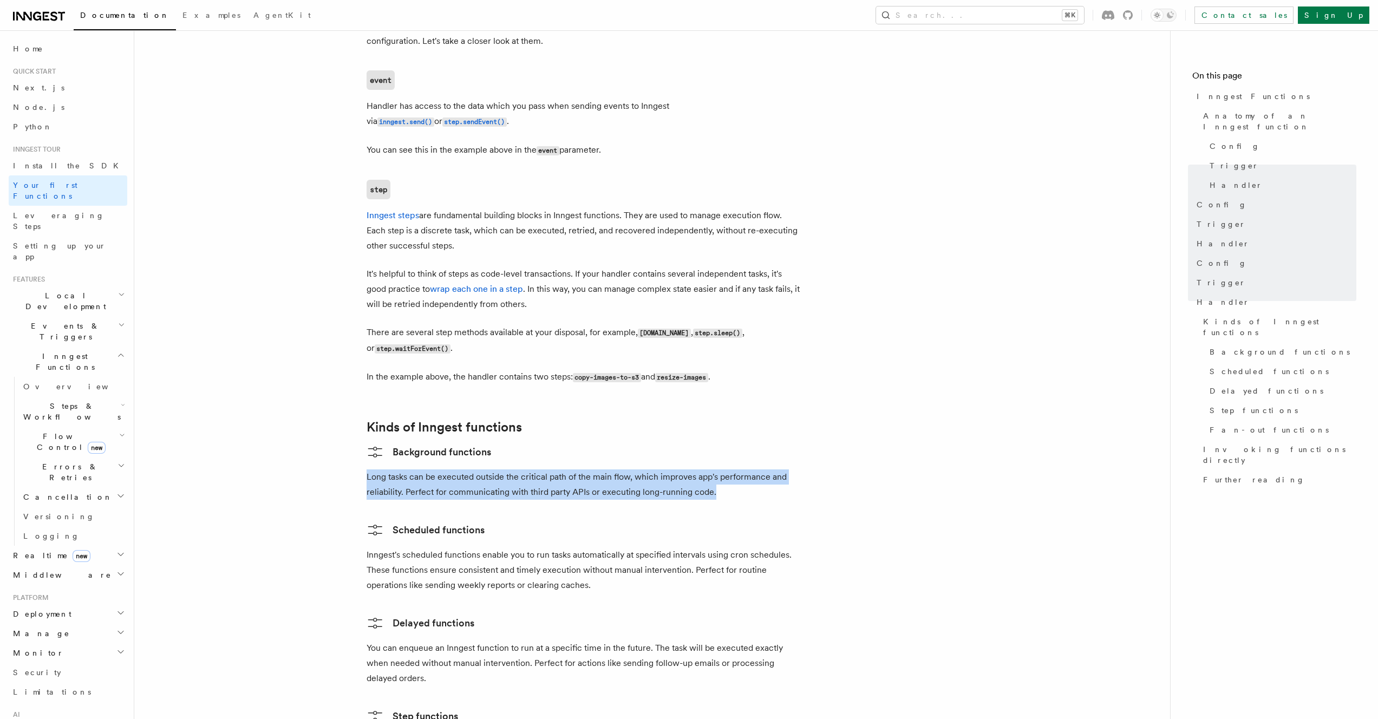
click at [501, 470] on p "Long tasks can be executed outside the critical path of the main flow, which im…" at bounding box center [583, 485] width 433 height 30
click at [544, 470] on p "Long tasks can be executed outside the critical path of the main flow, which im…" at bounding box center [583, 485] width 433 height 30
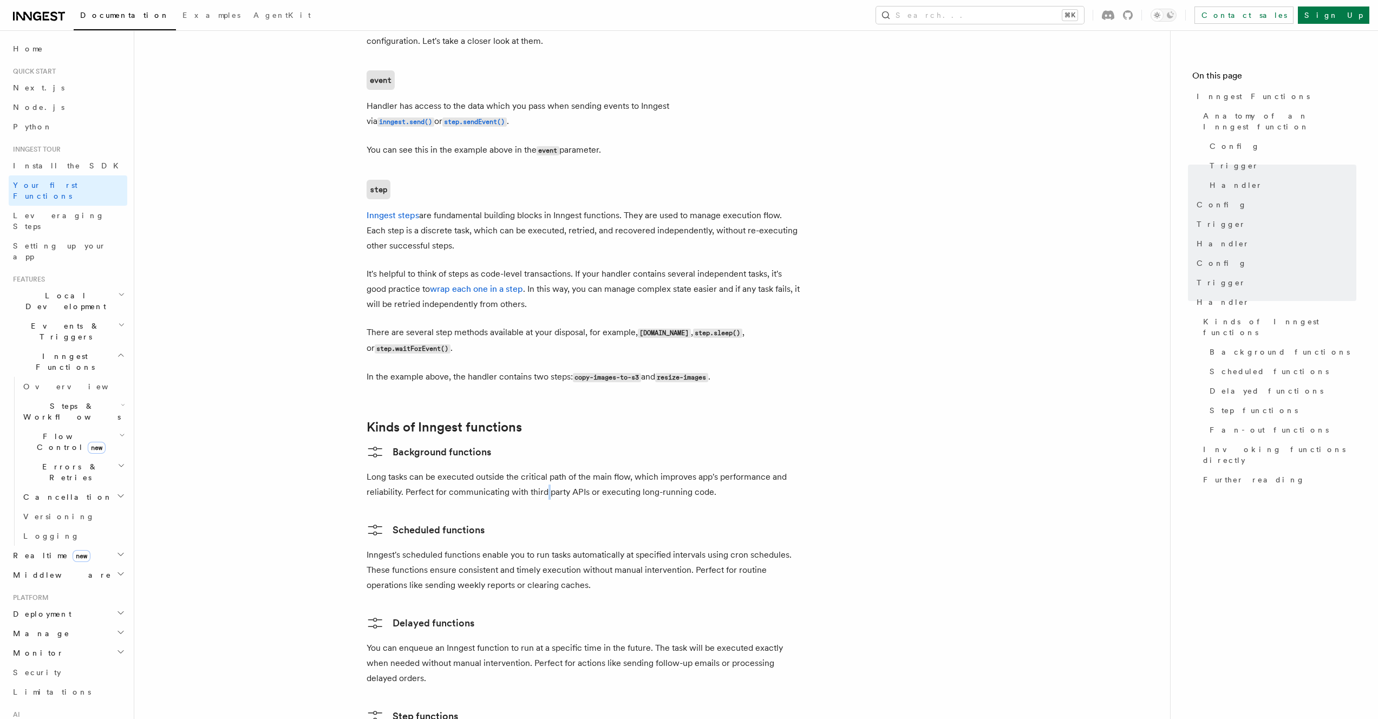
click at [544, 470] on p "Long tasks can be executed outside the critical path of the main flow, which im…" at bounding box center [583, 485] width 433 height 30
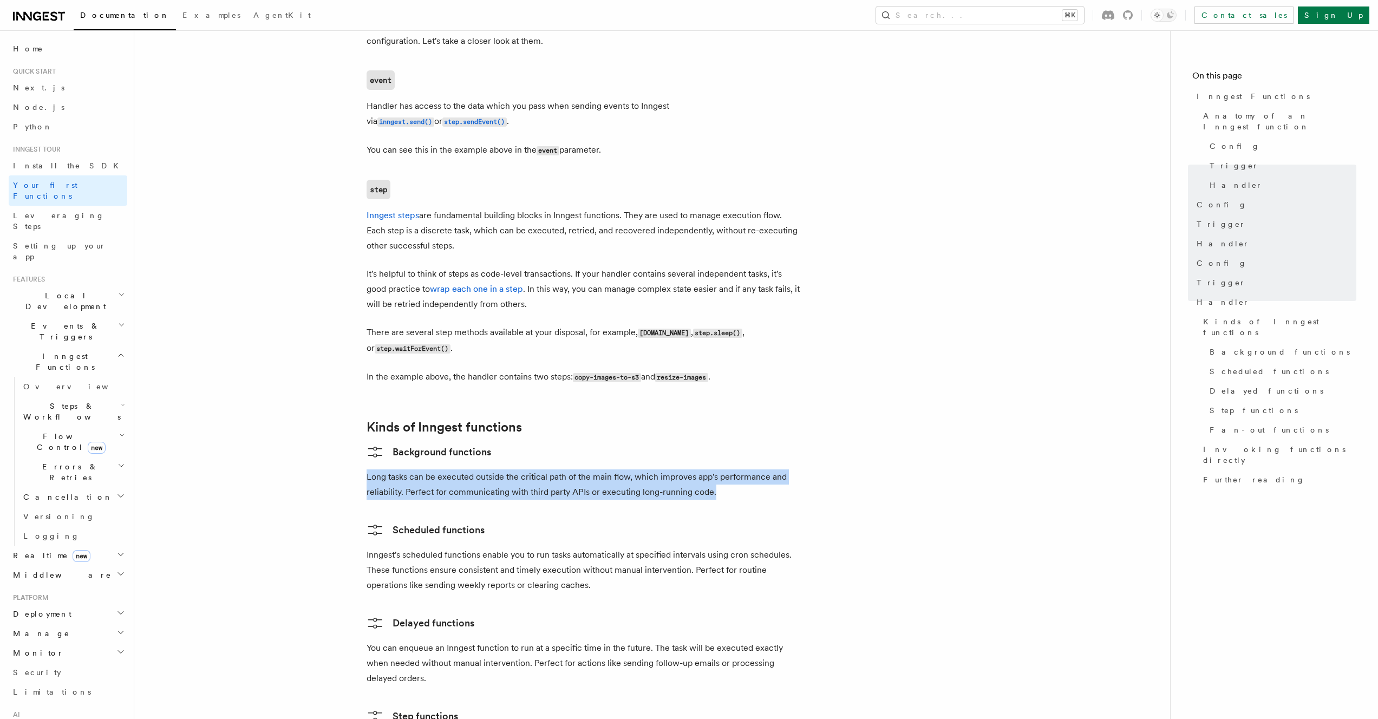
click at [544, 470] on p "Long tasks can be executed outside the critical path of the main flow, which im…" at bounding box center [583, 485] width 433 height 30
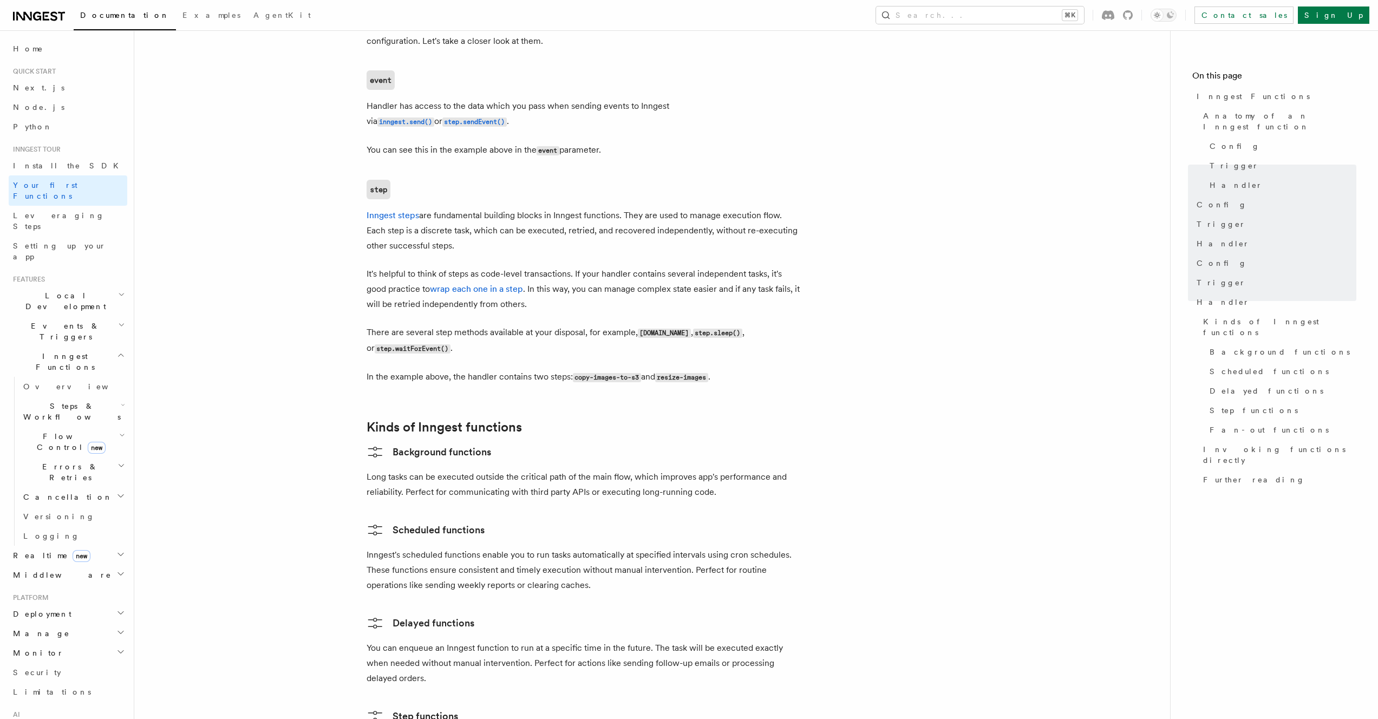
click at [432, 548] on p "Inngest's scheduled functions enable you to run tasks automatically at specifie…" at bounding box center [583, 570] width 433 height 45
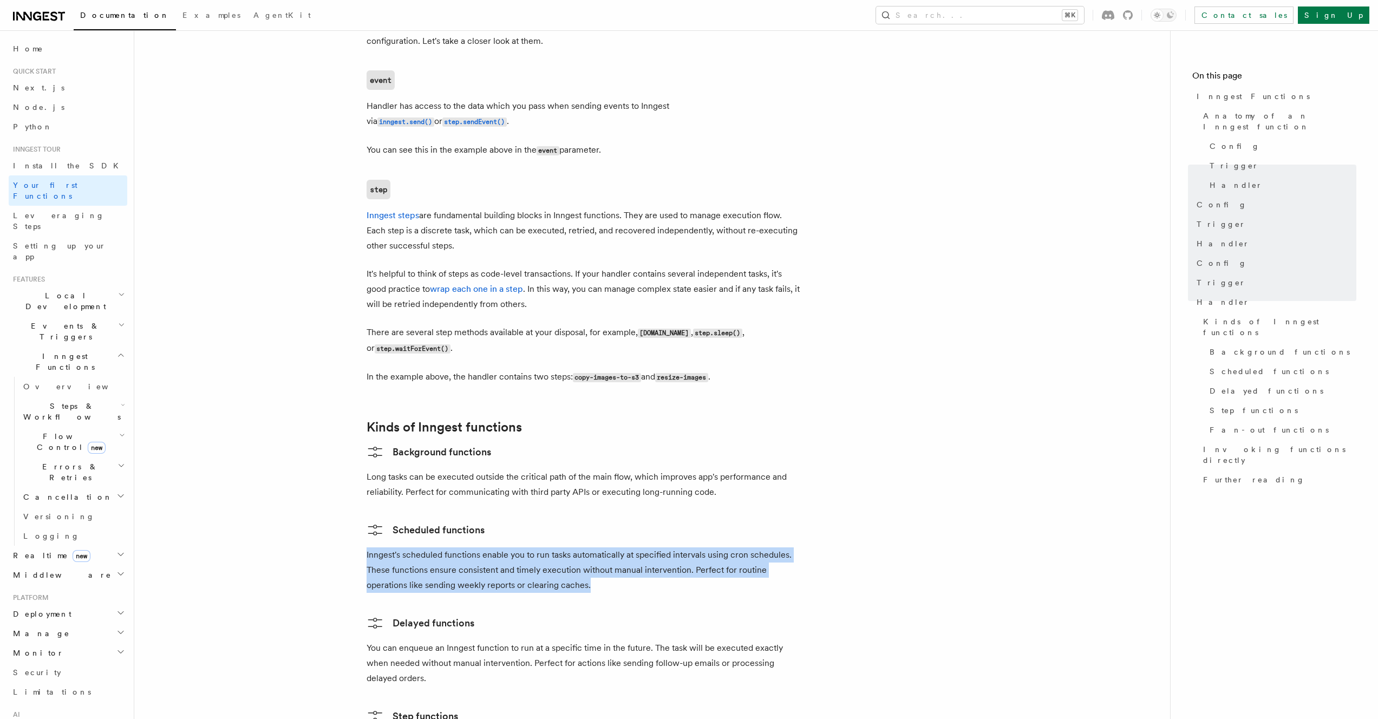
click at [432, 548] on p "Inngest's scheduled functions enable you to run tasks automatically at specifie…" at bounding box center [583, 570] width 433 height 45
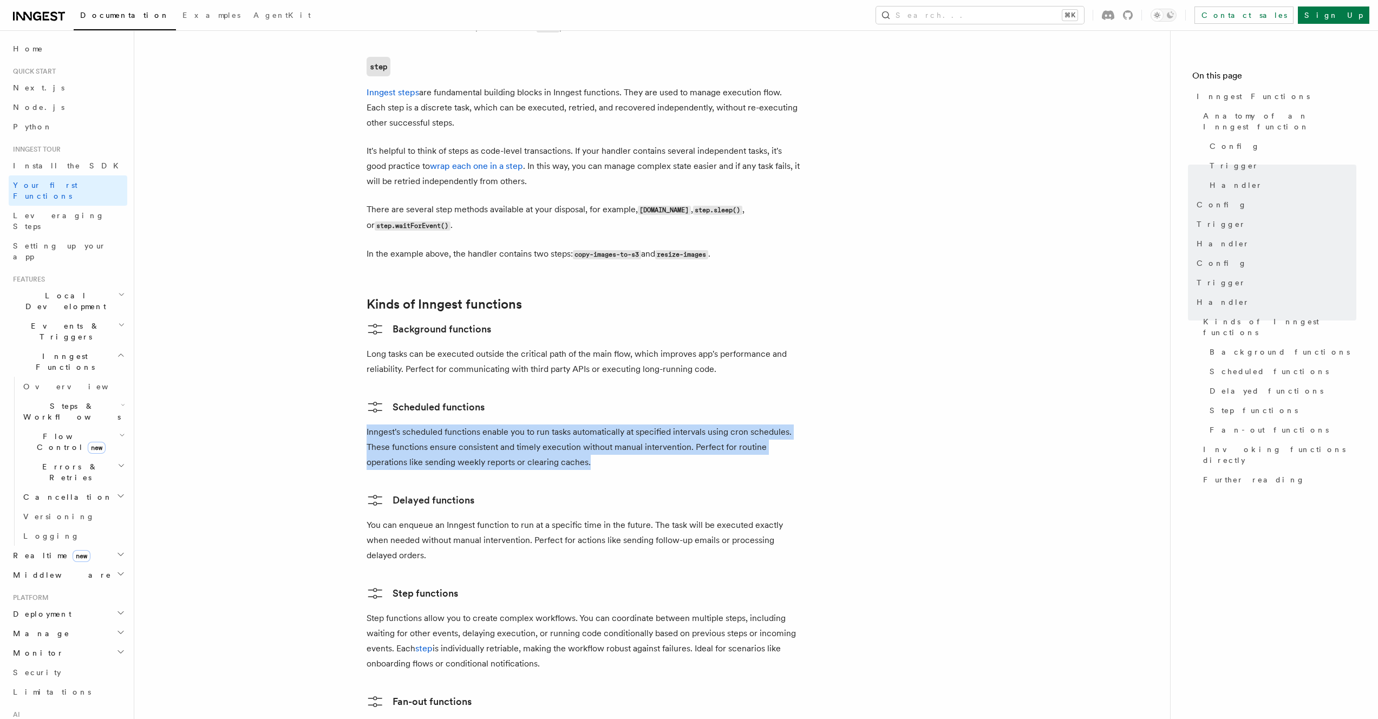
click at [563, 425] on p "Inngest's scheduled functions enable you to run tasks automatically at specifie…" at bounding box center [583, 447] width 433 height 45
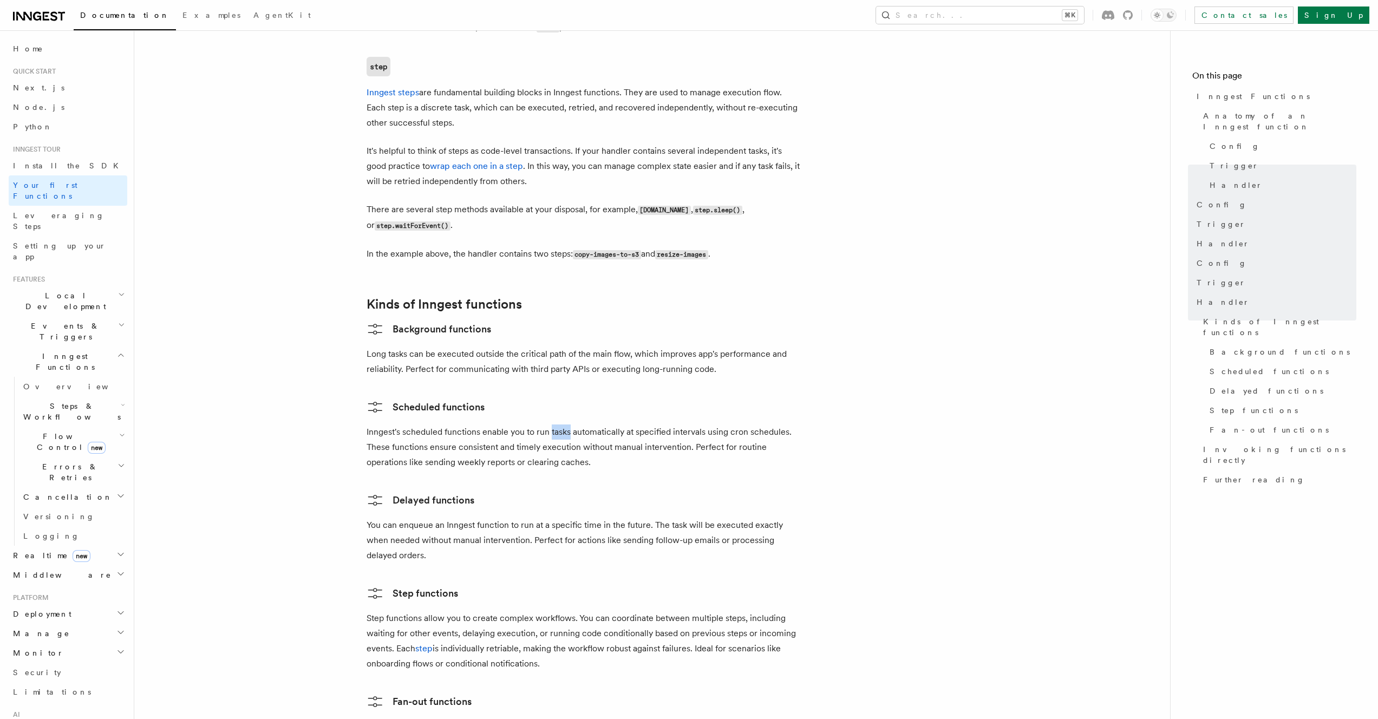
click at [563, 425] on p "Inngest's scheduled functions enable you to run tasks automatically at specifie…" at bounding box center [583, 447] width 433 height 45
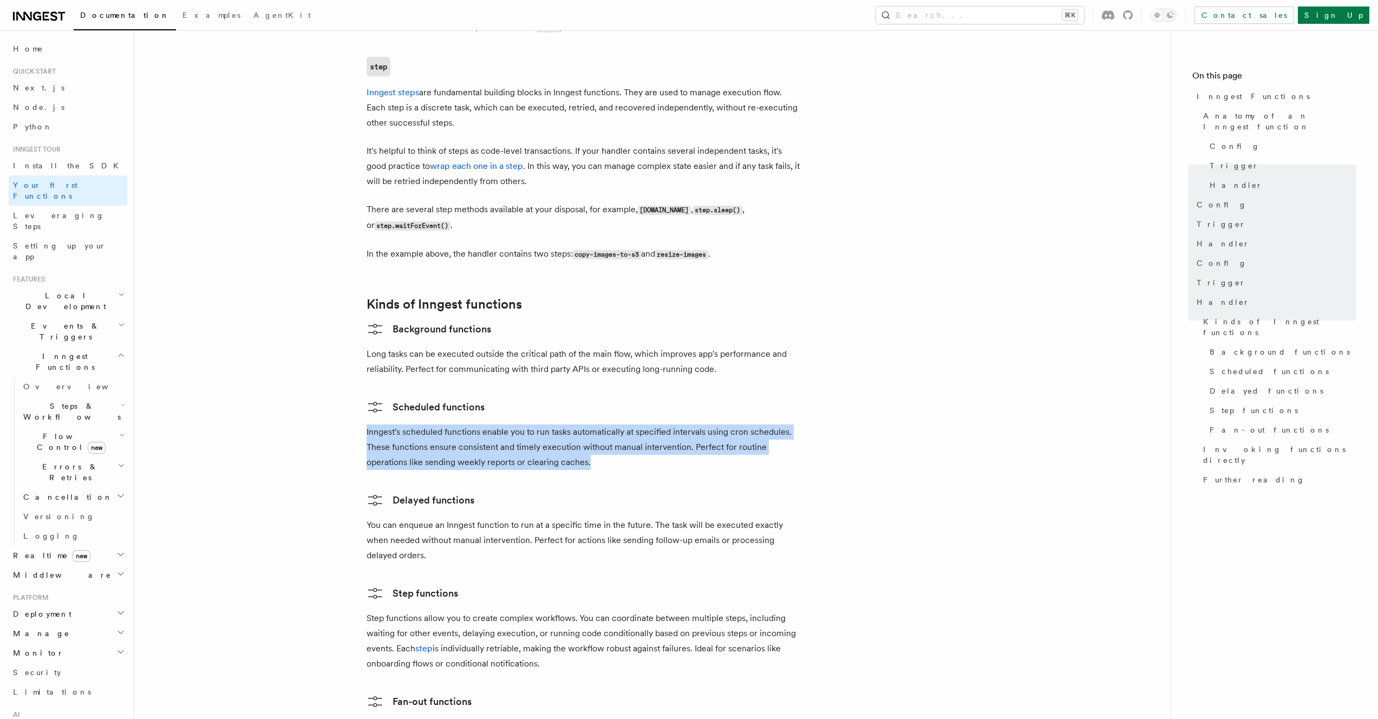
click at [563, 425] on p "Inngest's scheduled functions enable you to run tasks automatically at specifie…" at bounding box center [583, 447] width 433 height 45
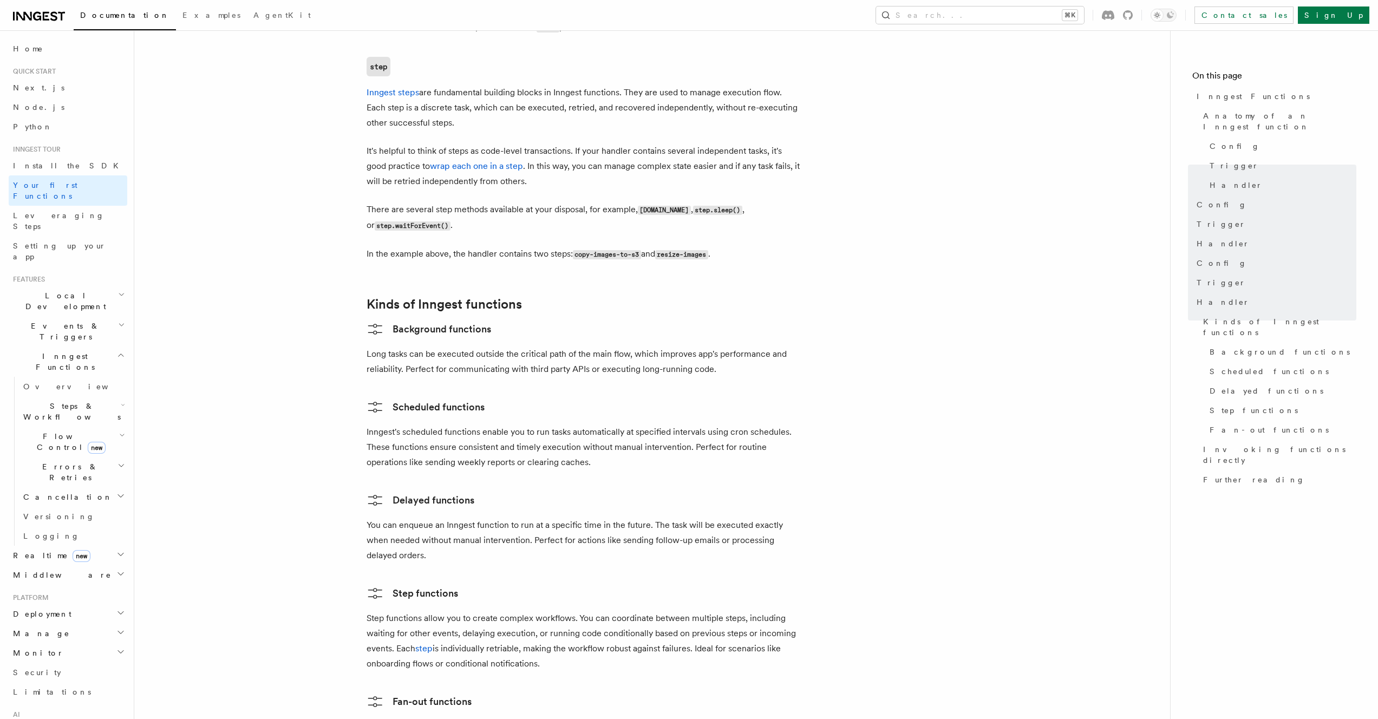
click at [477, 518] on p "You can enqueue an Inngest function to run at a specific time in the future. Th…" at bounding box center [583, 540] width 433 height 45
click at [478, 518] on p "You can enqueue an Inngest function to run at a specific time in the future. Th…" at bounding box center [583, 540] width 433 height 45
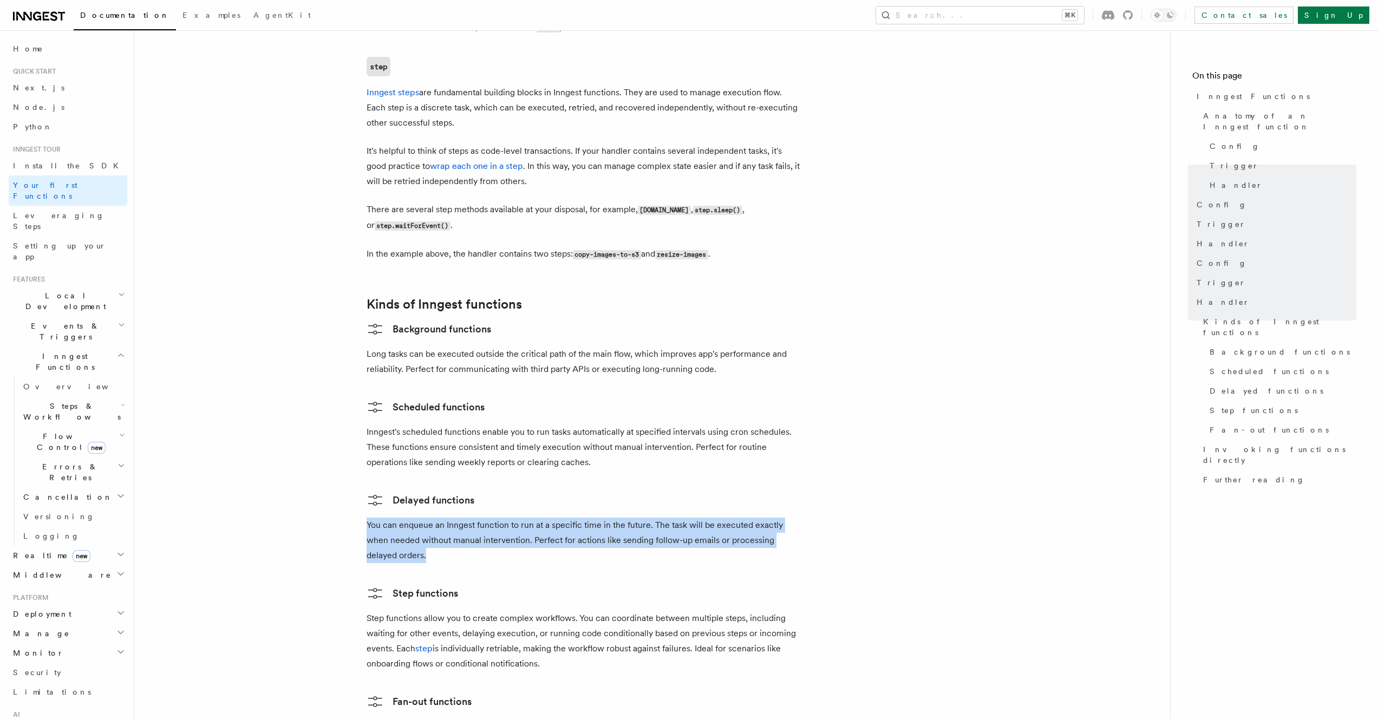
click at [478, 518] on p "You can enqueue an Inngest function to run at a specific time in the future. Th…" at bounding box center [583, 540] width 433 height 45
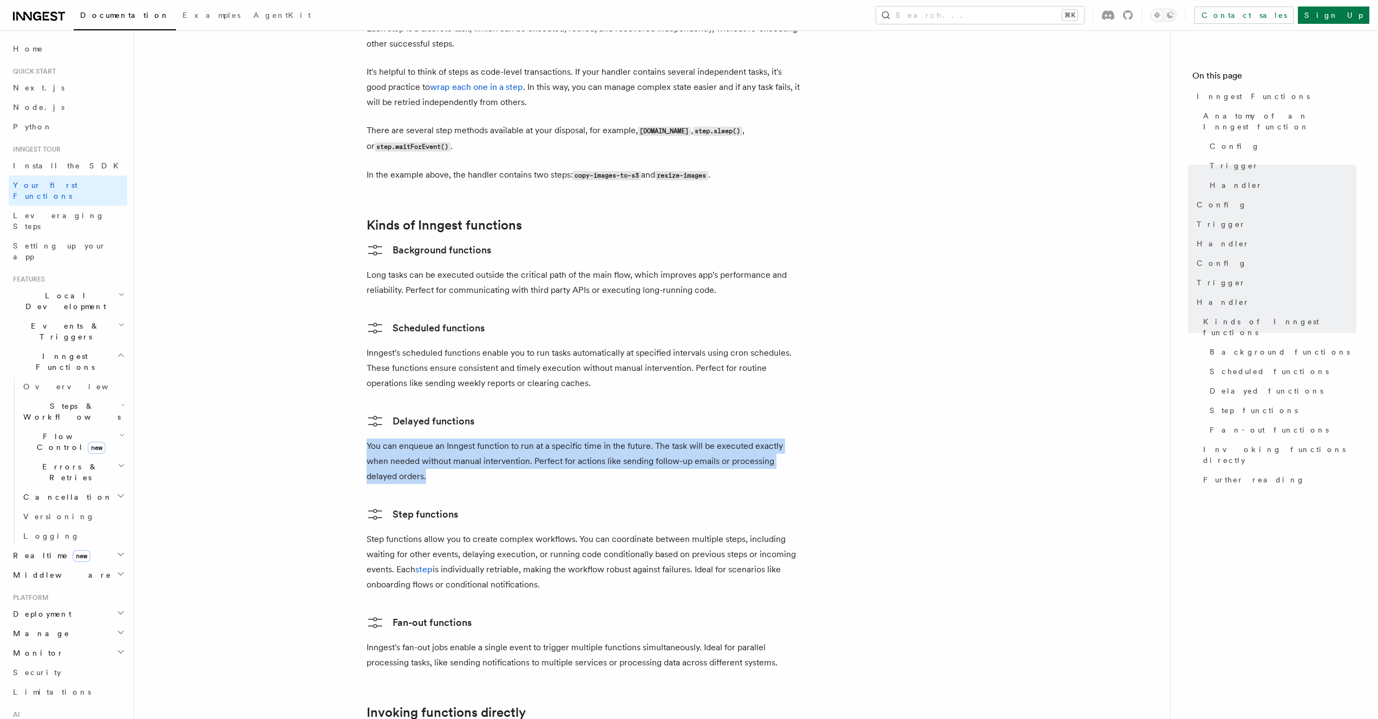
scroll to position [1543, 0]
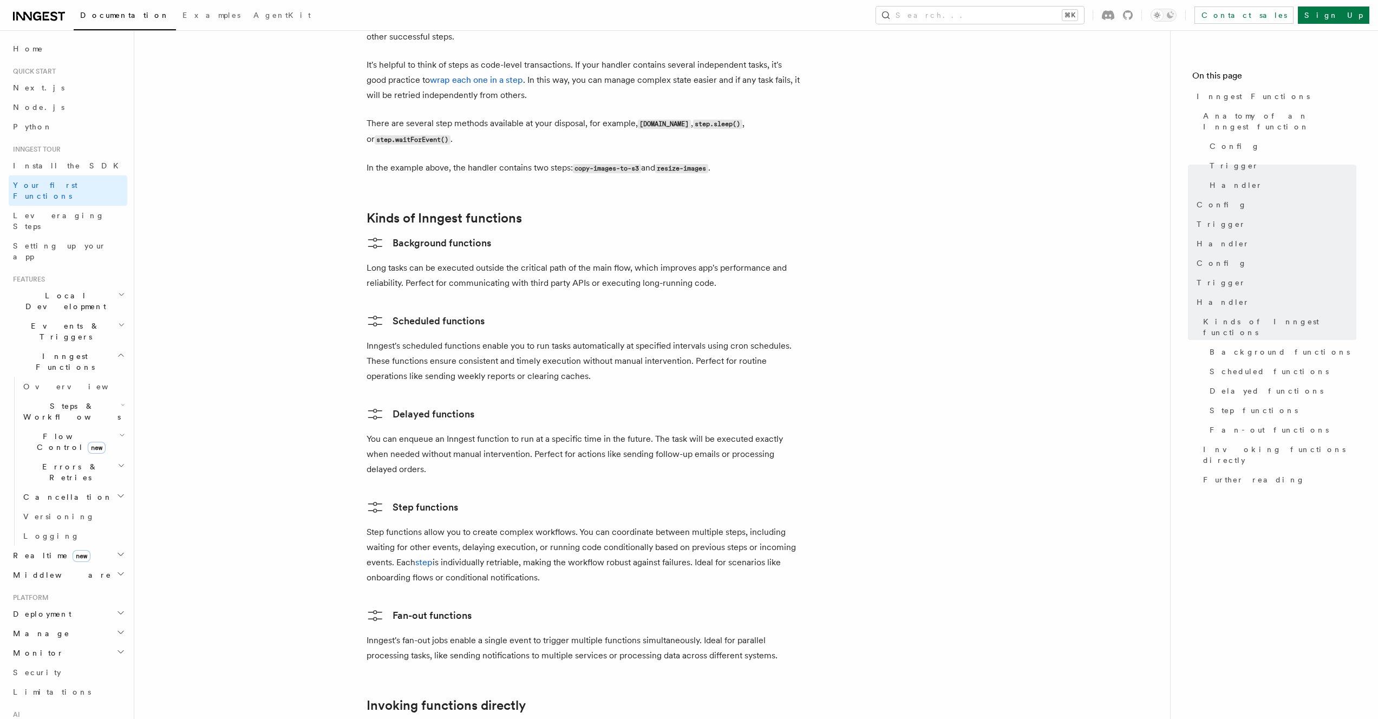
click at [474, 432] on p "You can enqueue an Inngest function to run at a specific time in the future. Th…" at bounding box center [583, 454] width 433 height 45
drag, startPoint x: 478, startPoint y: 399, endPoint x: 547, endPoint y: 399, distance: 68.8
click at [547, 432] on p "You can enqueue an Inngest function to run at a specific time in the future. Th…" at bounding box center [583, 454] width 433 height 45
click at [548, 432] on p "You can enqueue an Inngest function to run at a specific time in the future. Th…" at bounding box center [583, 454] width 433 height 45
drag, startPoint x: 548, startPoint y: 398, endPoint x: 646, endPoint y: 401, distance: 98.1
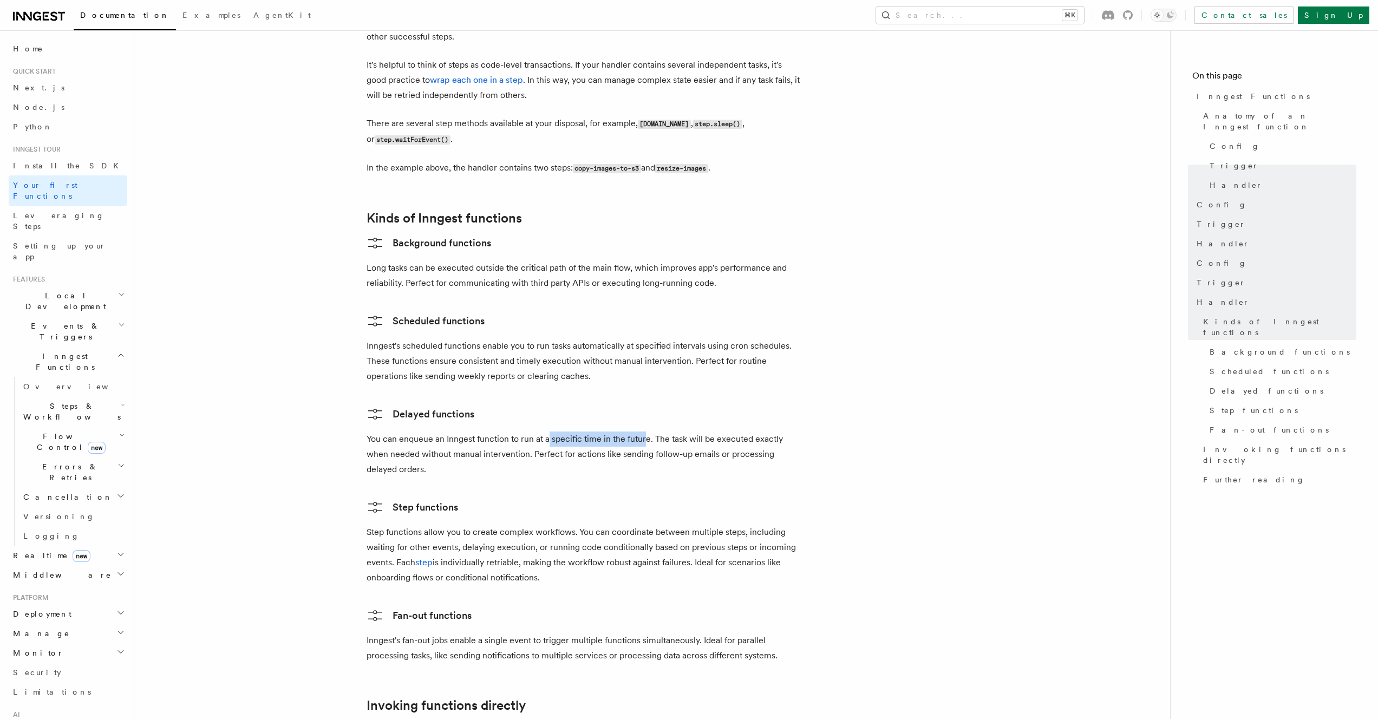
click at [646, 432] on p "You can enqueue an Inngest function to run at a specific time in the future. Th…" at bounding box center [583, 454] width 433 height 45
drag, startPoint x: 653, startPoint y: 400, endPoint x: 516, endPoint y: 418, distance: 138.7
click at [516, 432] on p "You can enqueue an Inngest function to run at a specific time in the future. Th…" at bounding box center [583, 454] width 433 height 45
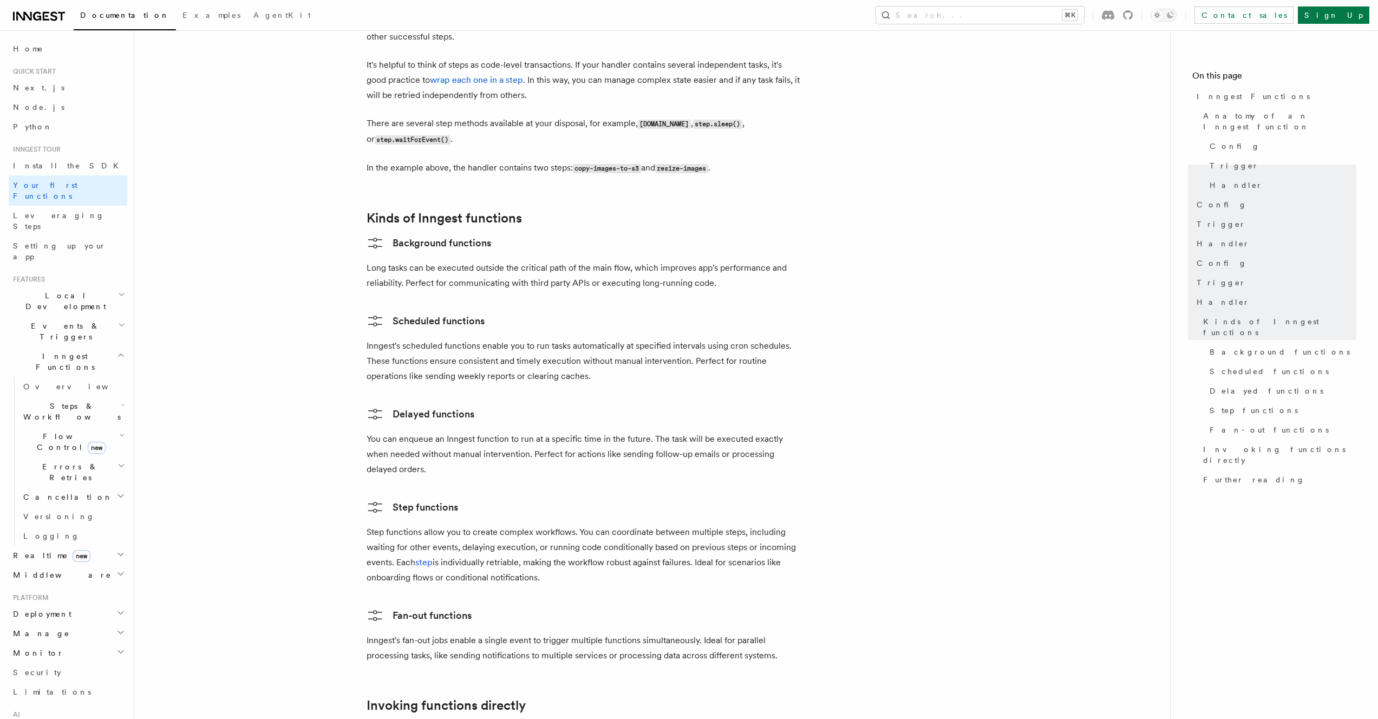
click at [519, 432] on p "You can enqueue an Inngest function to run at a specific time in the future. Th…" at bounding box center [583, 454] width 433 height 45
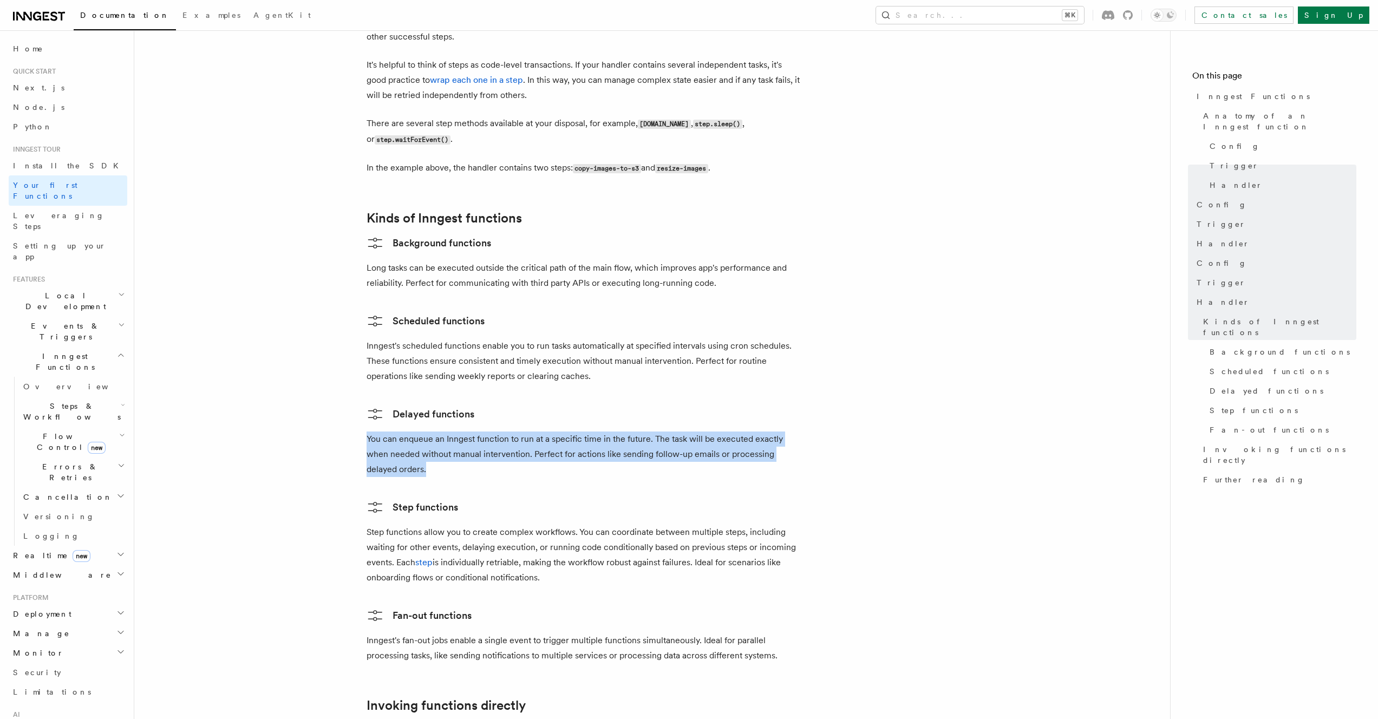
click at [519, 432] on p "You can enqueue an Inngest function to run at a specific time in the future. Th…" at bounding box center [583, 454] width 433 height 45
click at [560, 432] on p "You can enqueue an Inngest function to run at a specific time in the future. Th…" at bounding box center [583, 454] width 433 height 45
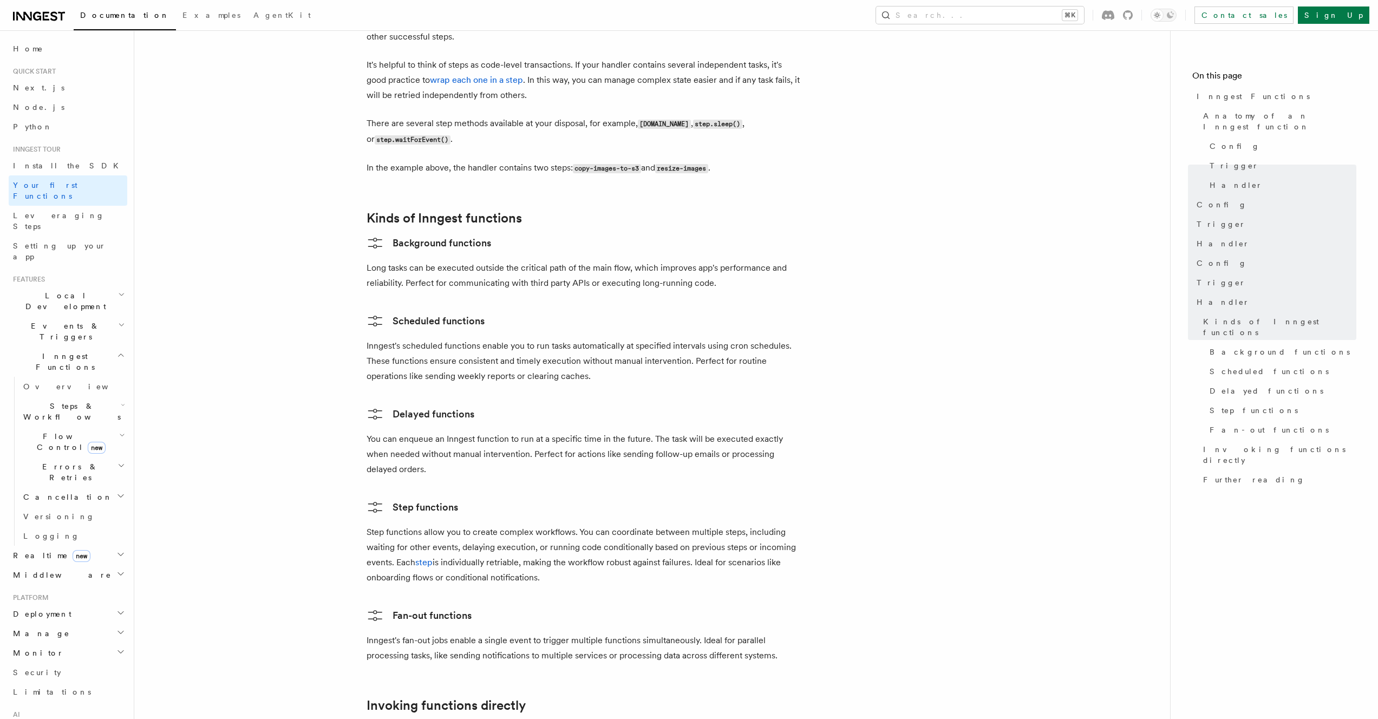
click at [577, 432] on p "You can enqueue an Inngest function to run at a specific time in the future. Th…" at bounding box center [583, 454] width 433 height 45
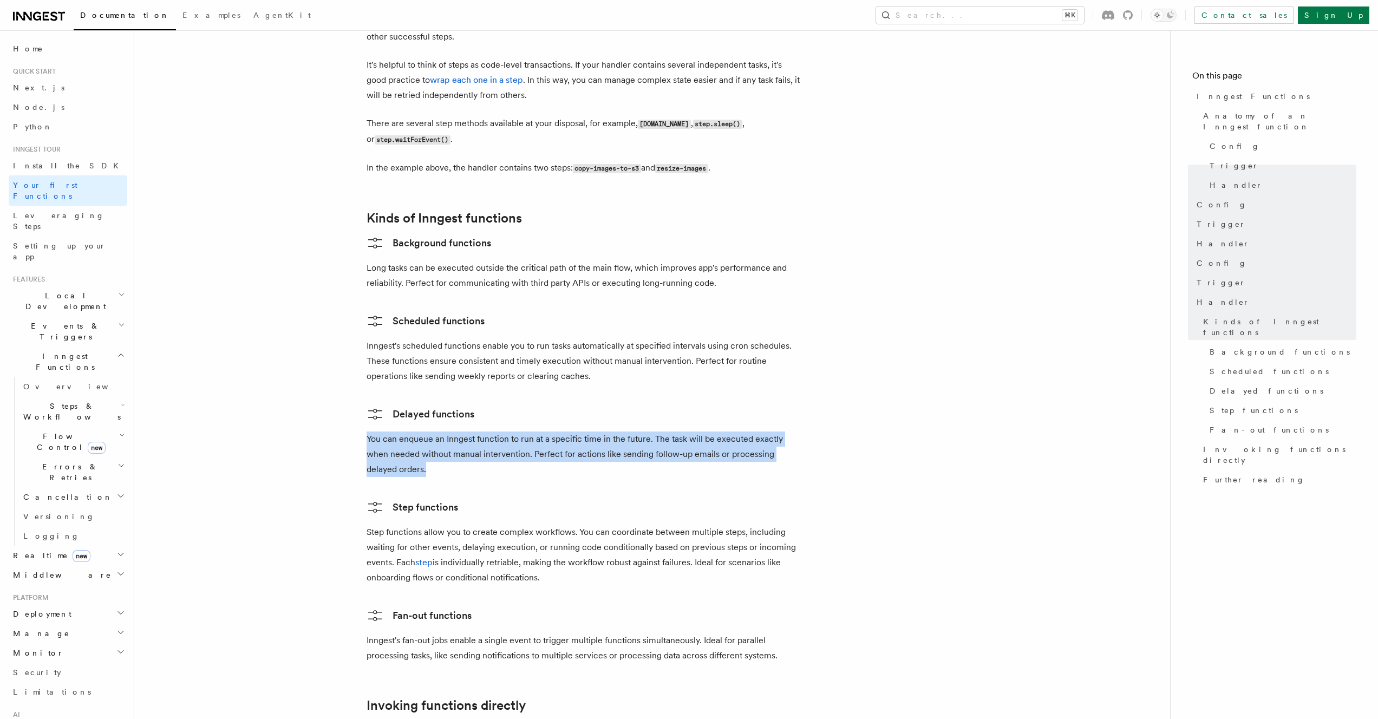
click at [577, 432] on p "You can enqueue an Inngest function to run at a specific time in the future. Th…" at bounding box center [583, 454] width 433 height 45
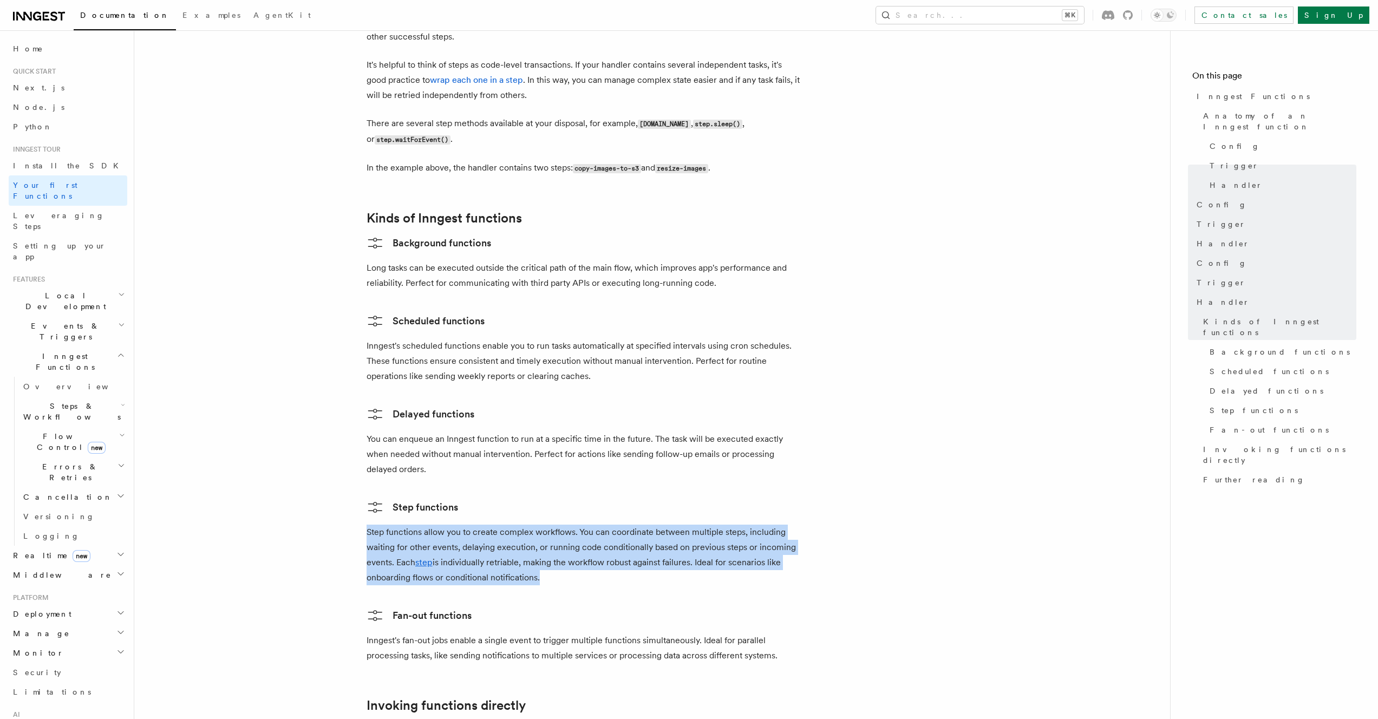
drag, startPoint x: 462, startPoint y: 481, endPoint x: 472, endPoint y: 465, distance: 19.4
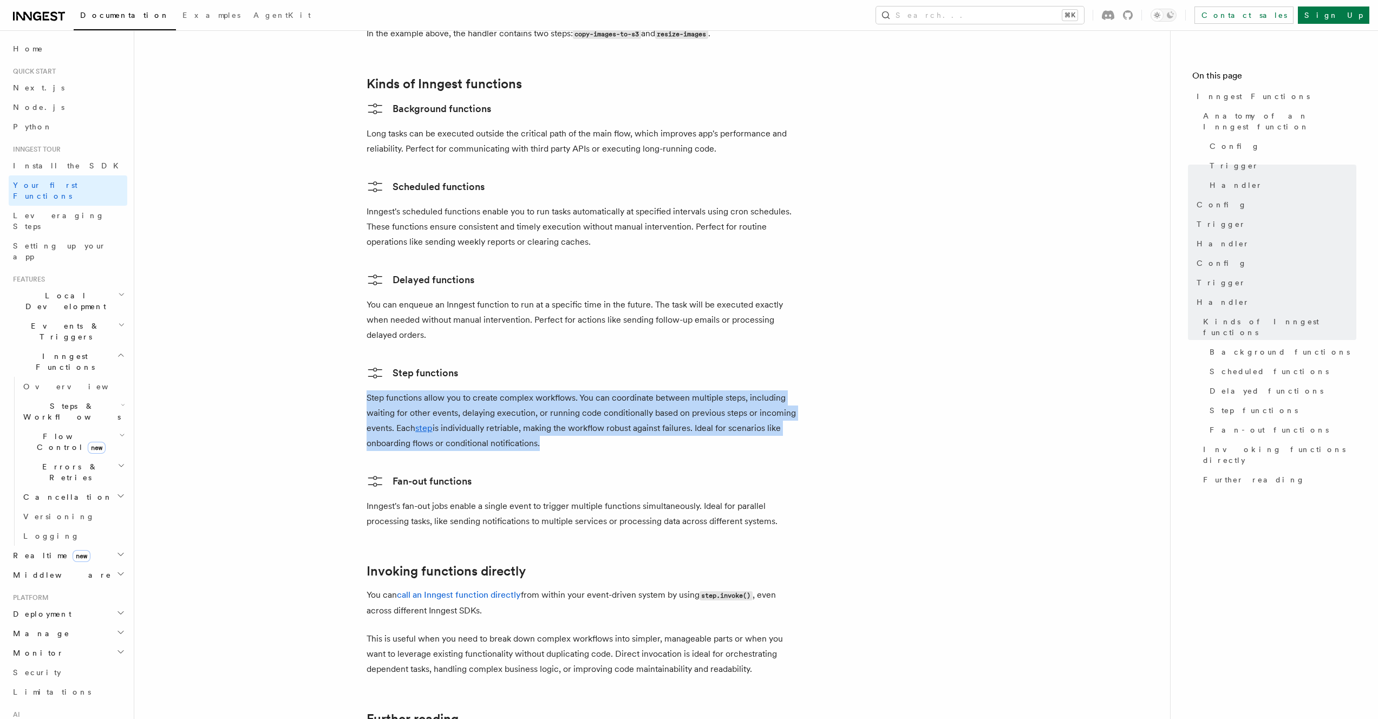
click at [502, 390] on p "Step functions allow you to create complex workflows. You can coordinate betwee…" at bounding box center [583, 420] width 433 height 61
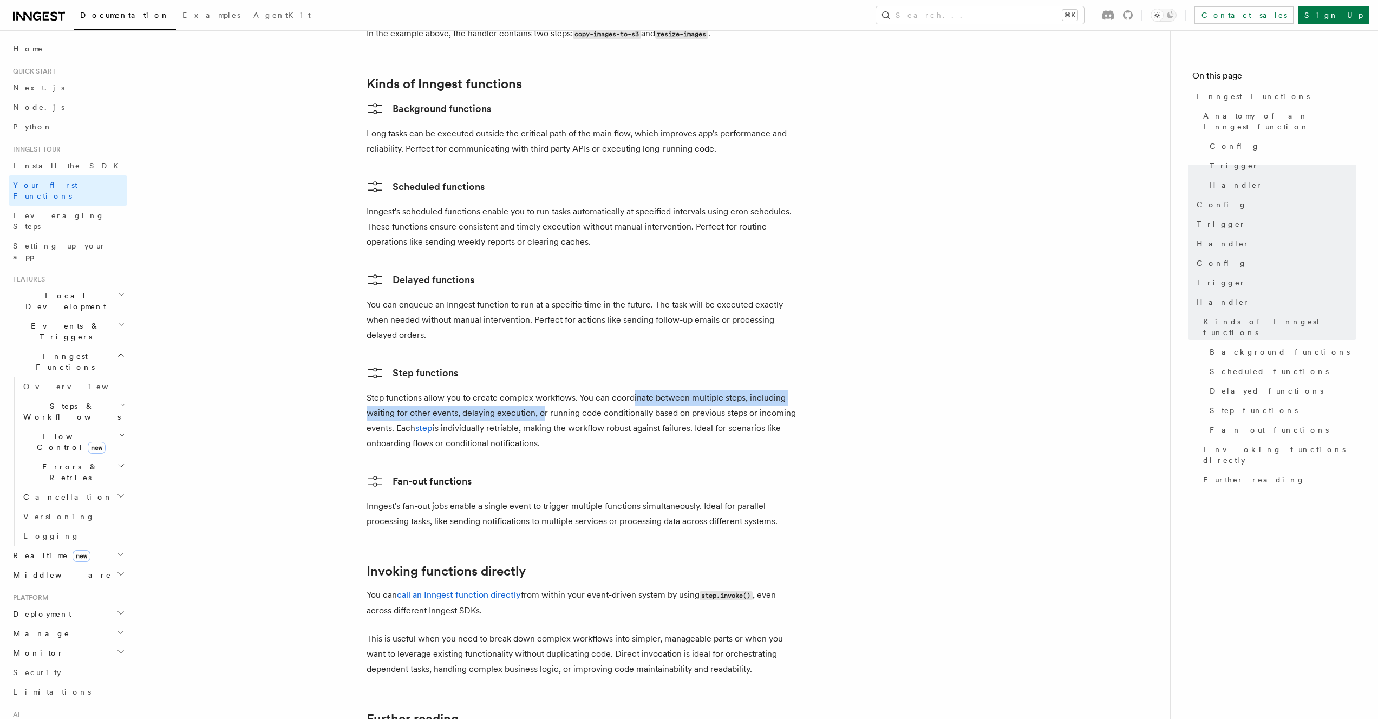
drag, startPoint x: 544, startPoint y: 365, endPoint x: 632, endPoint y: 363, distance: 88.3
click at [632, 390] on p "Step functions allow you to create complex workflows. You can coordinate betwee…" at bounding box center [583, 420] width 433 height 61
drag, startPoint x: 635, startPoint y: 361, endPoint x: 516, endPoint y: 372, distance: 120.1
click at [516, 390] on p "Step functions allow you to create complex workflows. You can coordinate betwee…" at bounding box center [583, 420] width 433 height 61
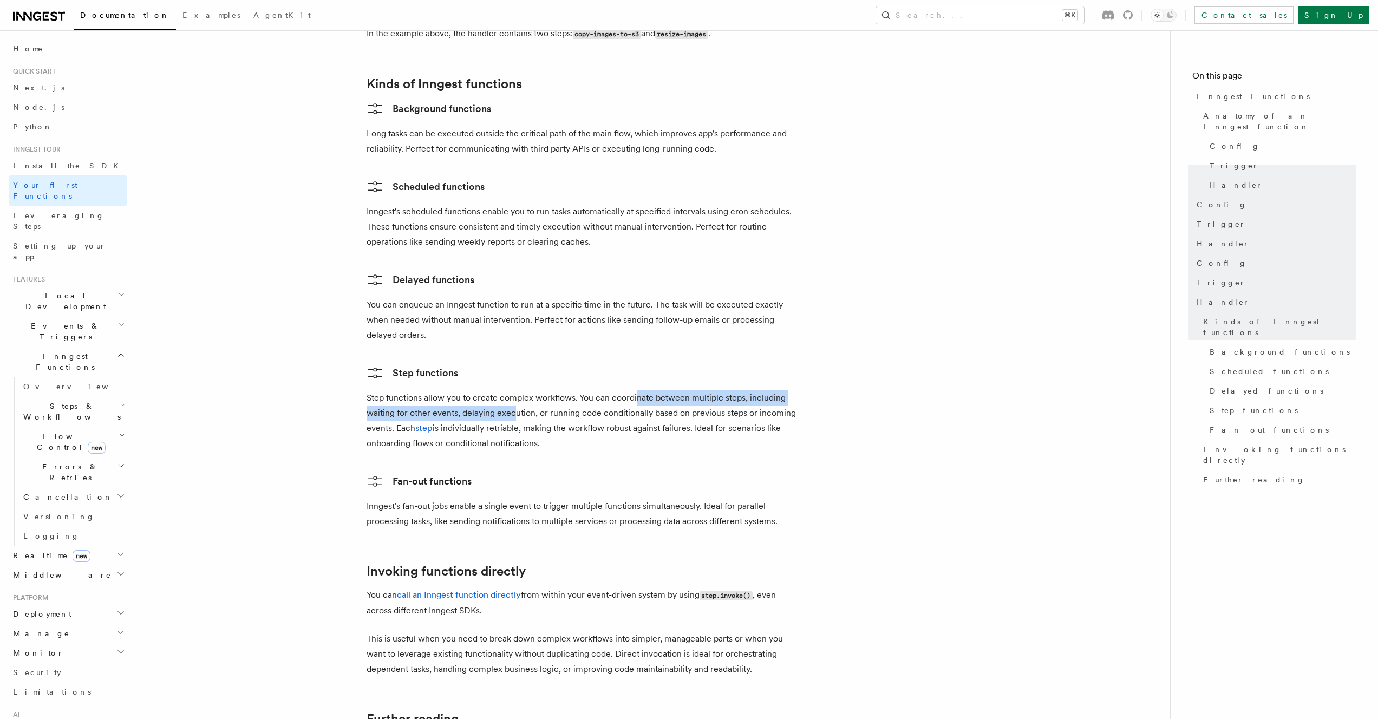
click at [516, 390] on p "Step functions allow you to create complex workflows. You can coordinate betwee…" at bounding box center [583, 420] width 433 height 61
drag, startPoint x: 487, startPoint y: 371, endPoint x: 537, endPoint y: 372, distance: 49.8
click at [537, 390] on p "Step functions allow you to create complex workflows. You can coordinate betwee…" at bounding box center [583, 420] width 433 height 61
drag, startPoint x: 539, startPoint y: 372, endPoint x: 642, endPoint y: 375, distance: 102.4
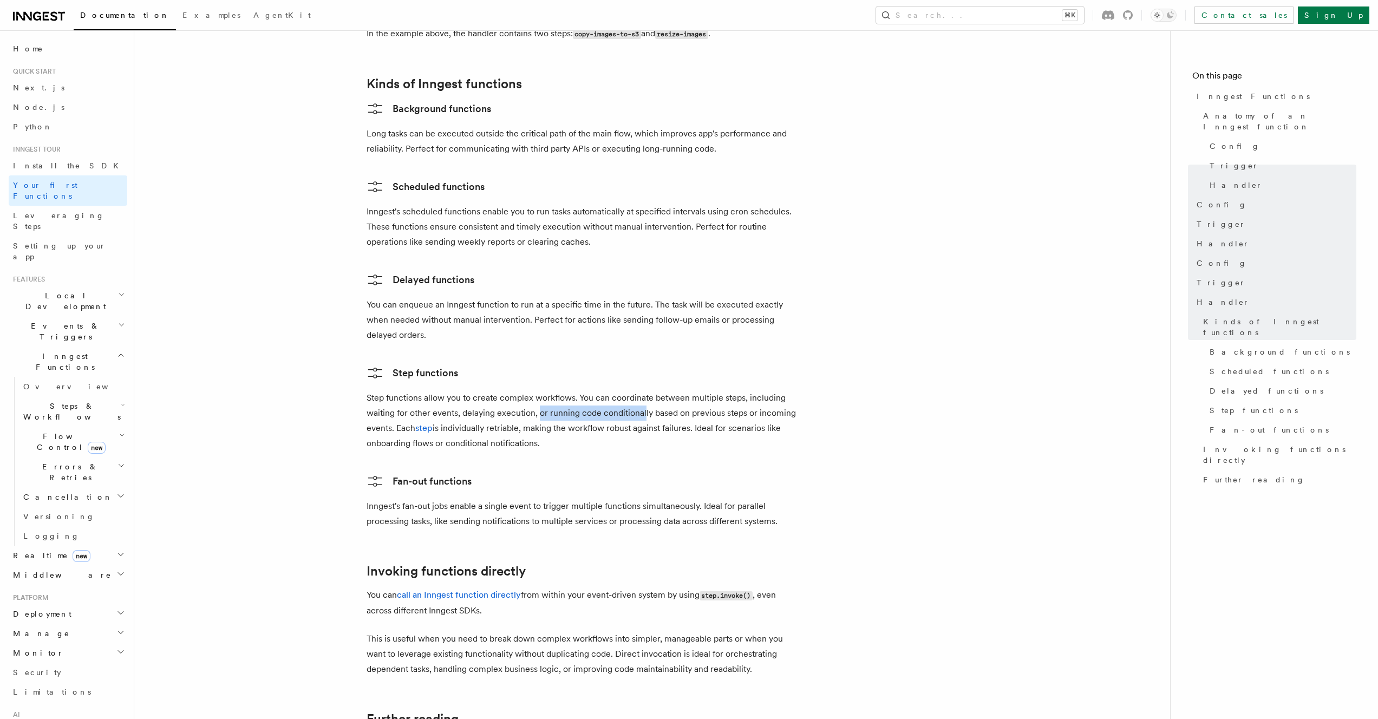
click at [642, 390] on p "Step functions allow you to create complex workflows. You can coordinate betwee…" at bounding box center [583, 420] width 433 height 61
drag, startPoint x: 648, startPoint y: 375, endPoint x: 519, endPoint y: 386, distance: 129.3
click at [519, 390] on p "Step functions allow you to create complex workflows. You can coordinate betwee…" at bounding box center [583, 420] width 433 height 61
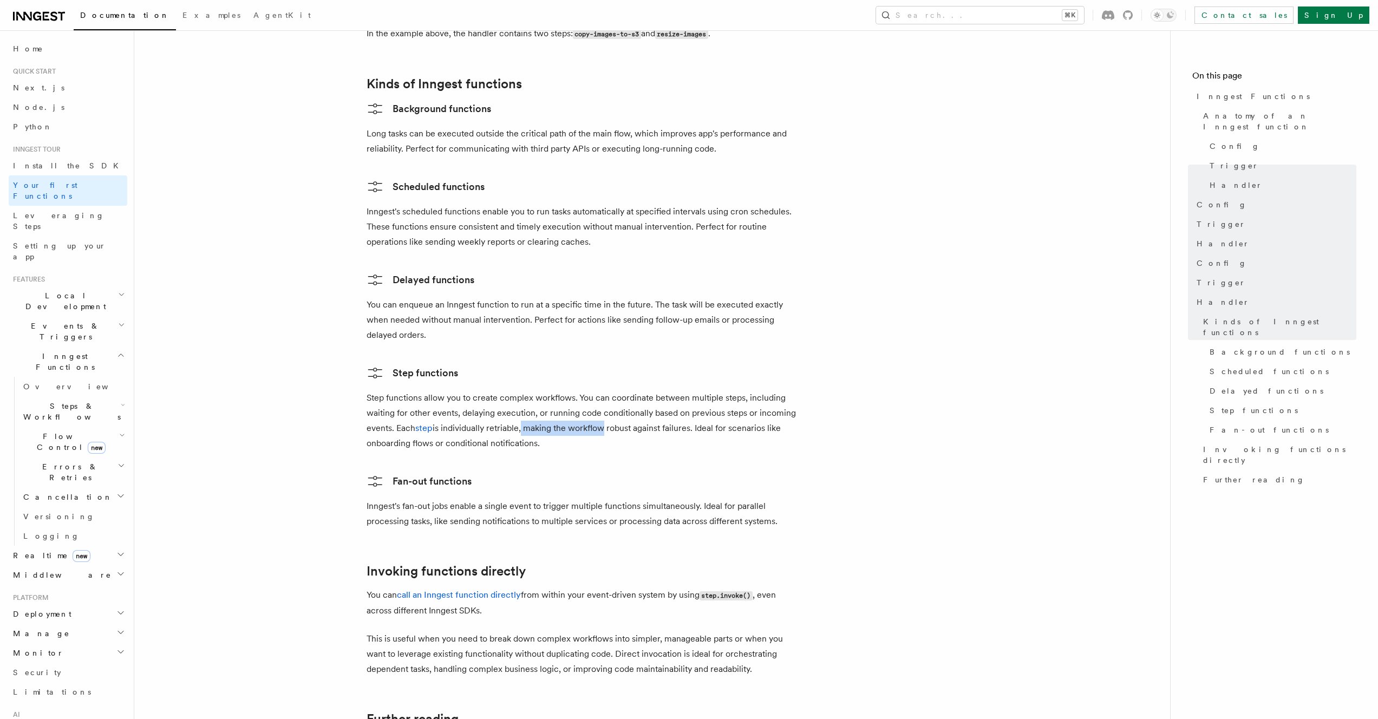
drag, startPoint x: 520, startPoint y: 387, endPoint x: 597, endPoint y: 393, distance: 76.6
click at [597, 393] on p "Step functions allow you to create complex workflows. You can coordinate betwee…" at bounding box center [583, 420] width 433 height 61
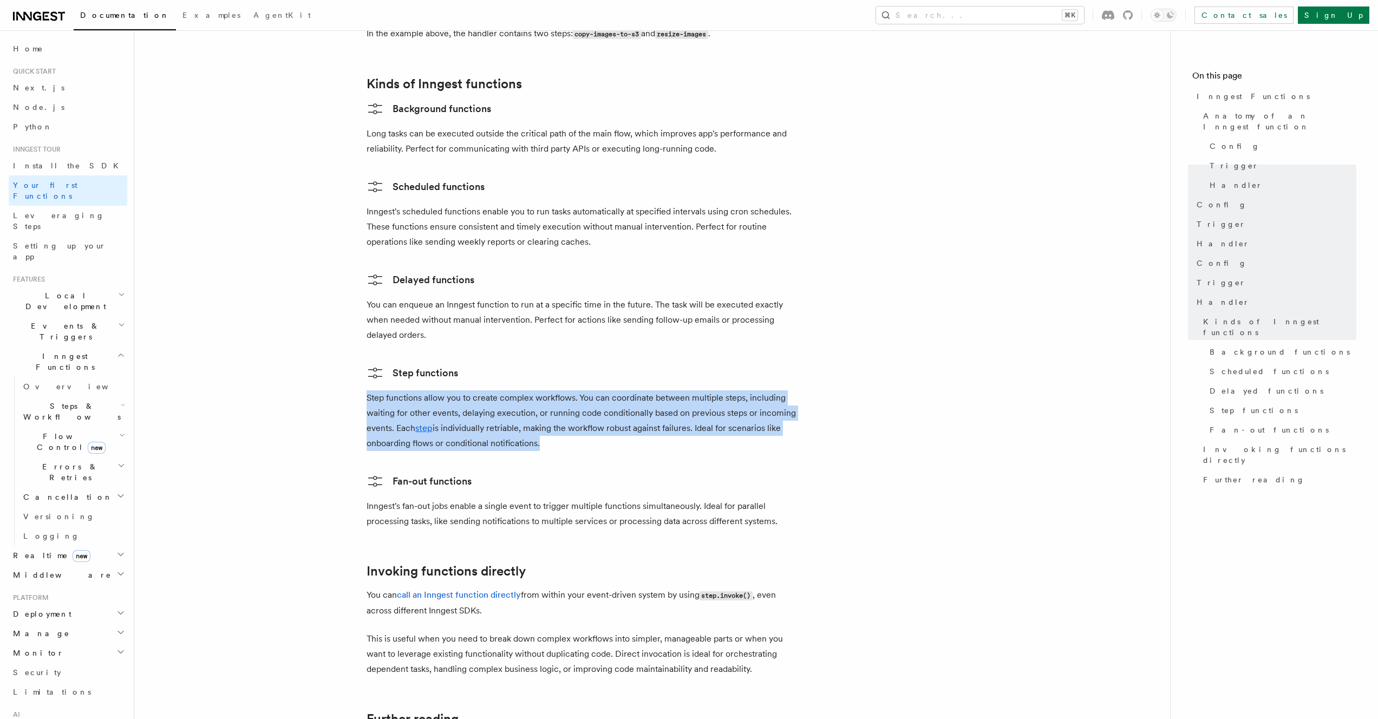
click at [597, 393] on p "Step functions allow you to create complex workflows. You can coordinate betwee…" at bounding box center [583, 420] width 433 height 61
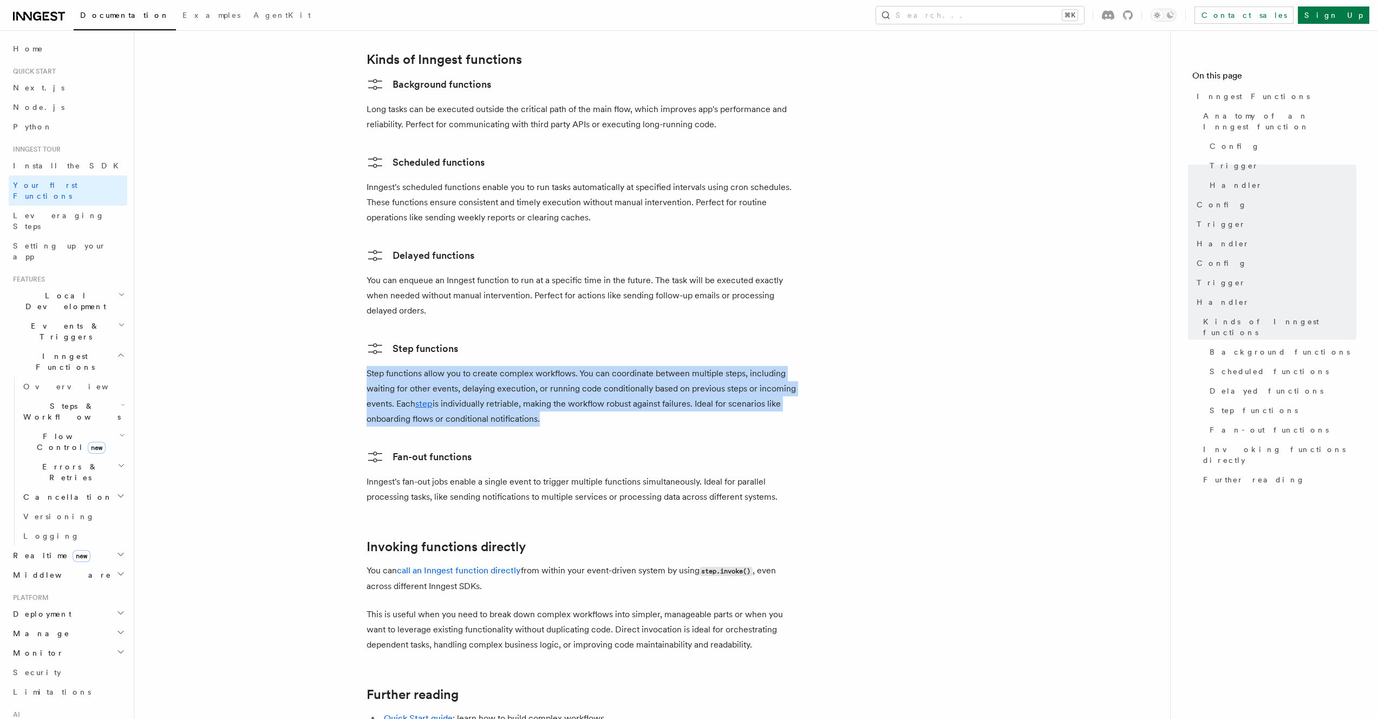
scroll to position [1754, 0]
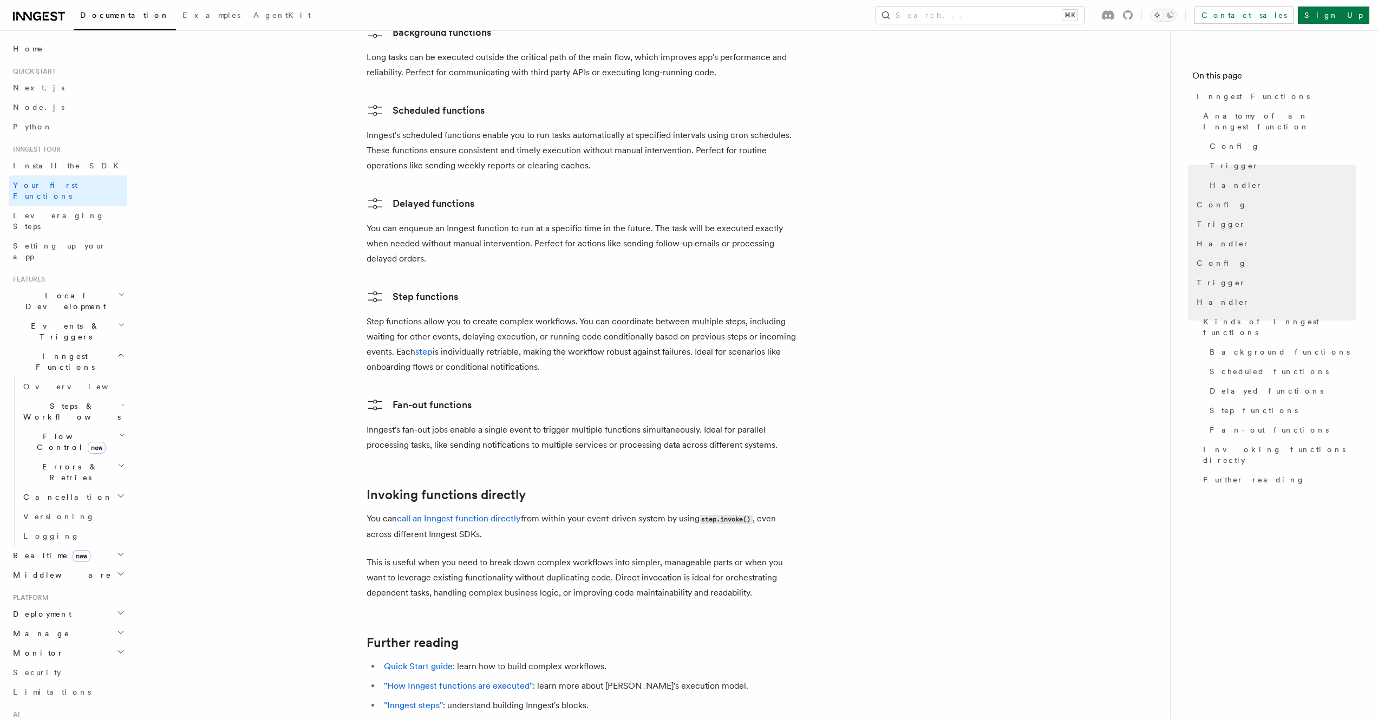
click at [481, 422] on p "Inngest's fan-out jobs enable a single event to trigger multiple functions simu…" at bounding box center [583, 437] width 433 height 30
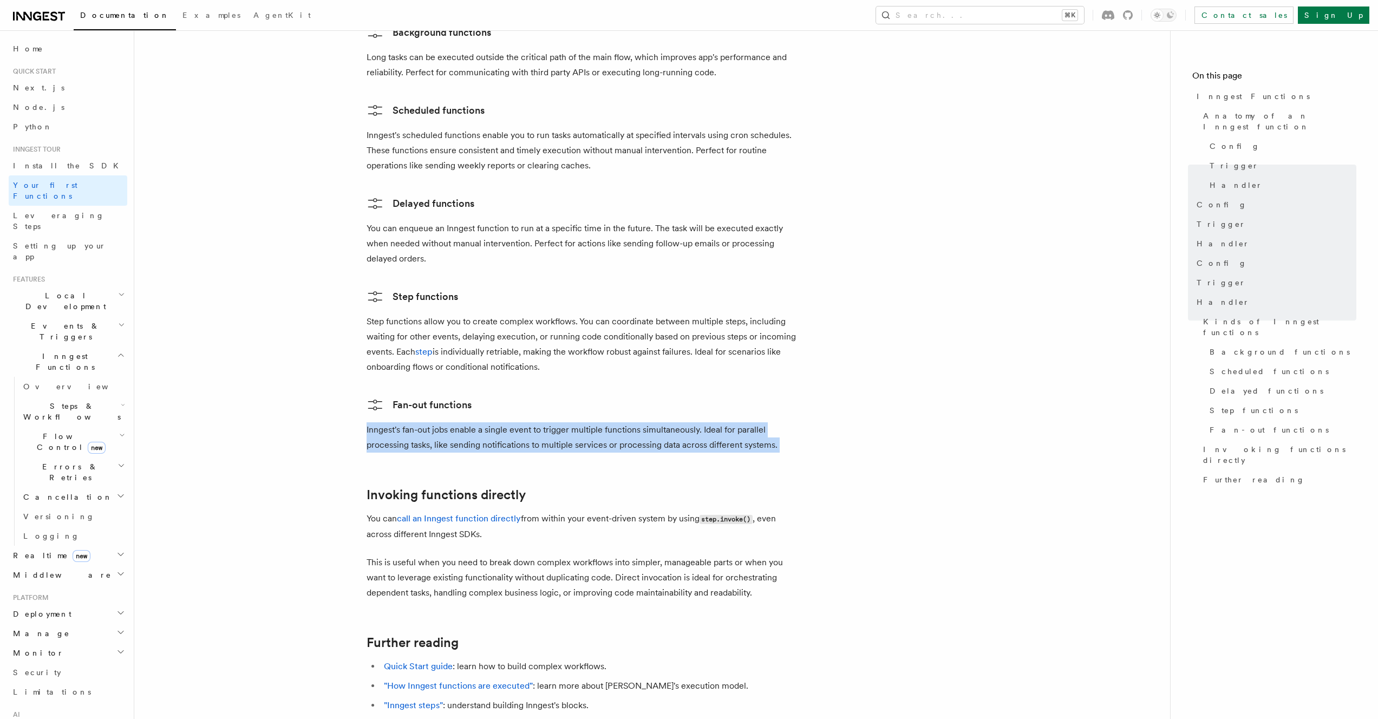
click at [481, 422] on p "Inngest's fan-out jobs enable a single event to trigger multiple functions simu…" at bounding box center [583, 437] width 433 height 30
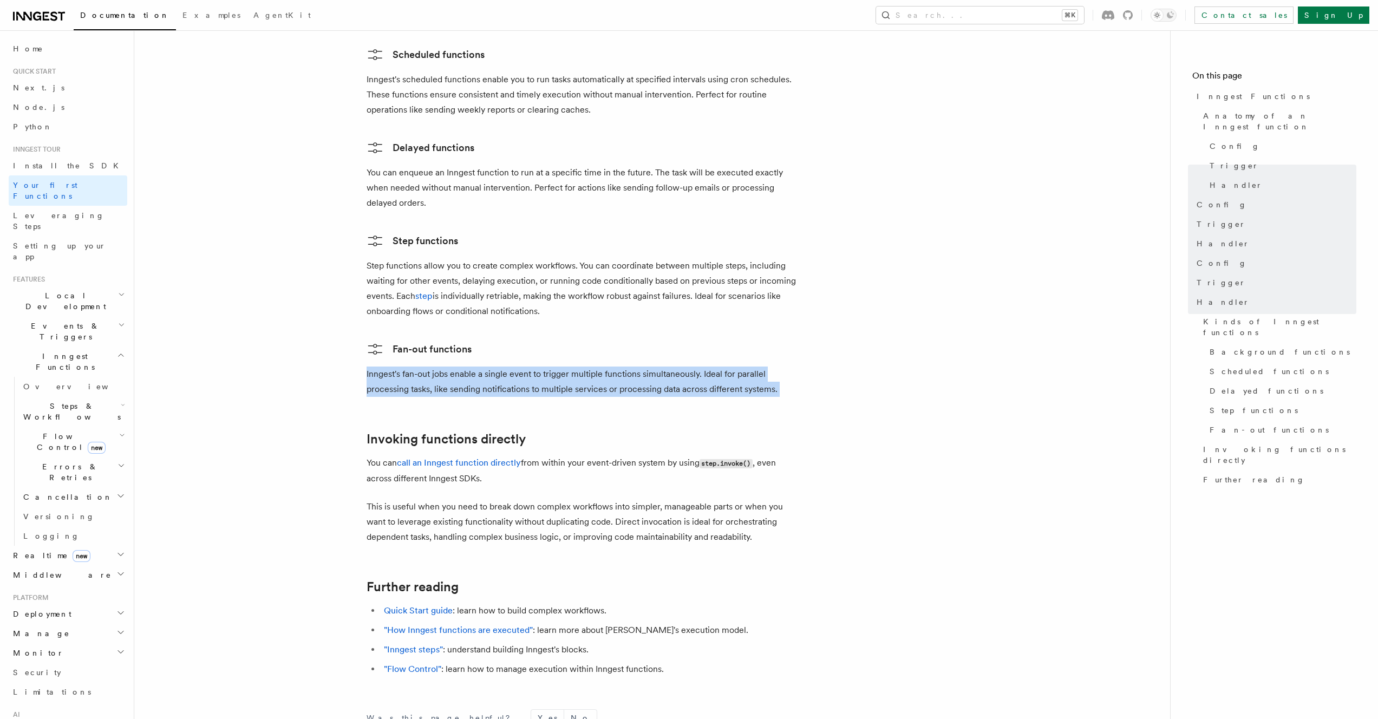
scroll to position [1860, 0]
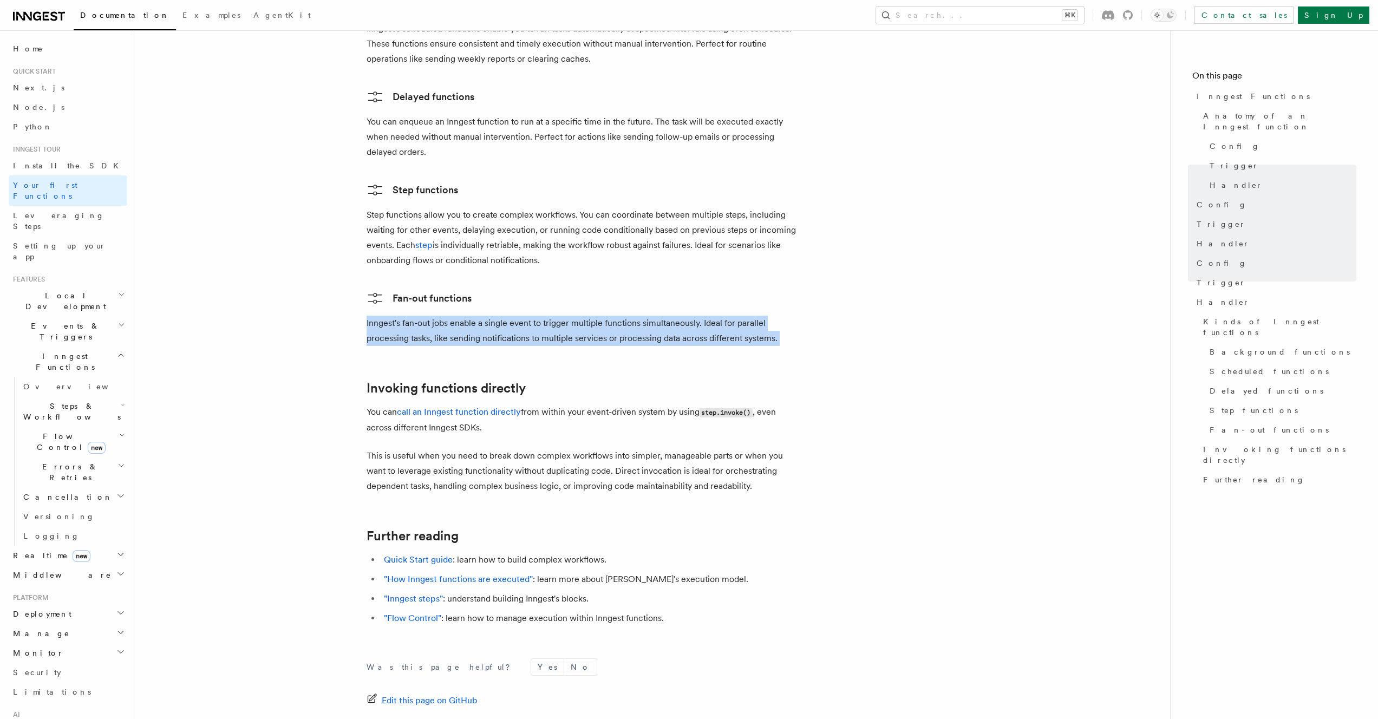
click at [576, 316] on p "Inngest's fan-out jobs enable a single event to trigger multiple functions simu…" at bounding box center [583, 331] width 433 height 30
drag, startPoint x: 577, startPoint y: 284, endPoint x: 565, endPoint y: 296, distance: 16.1
click at [565, 316] on p "Inngest's fan-out jobs enable a single event to trigger multiple functions simu…" at bounding box center [583, 331] width 433 height 30
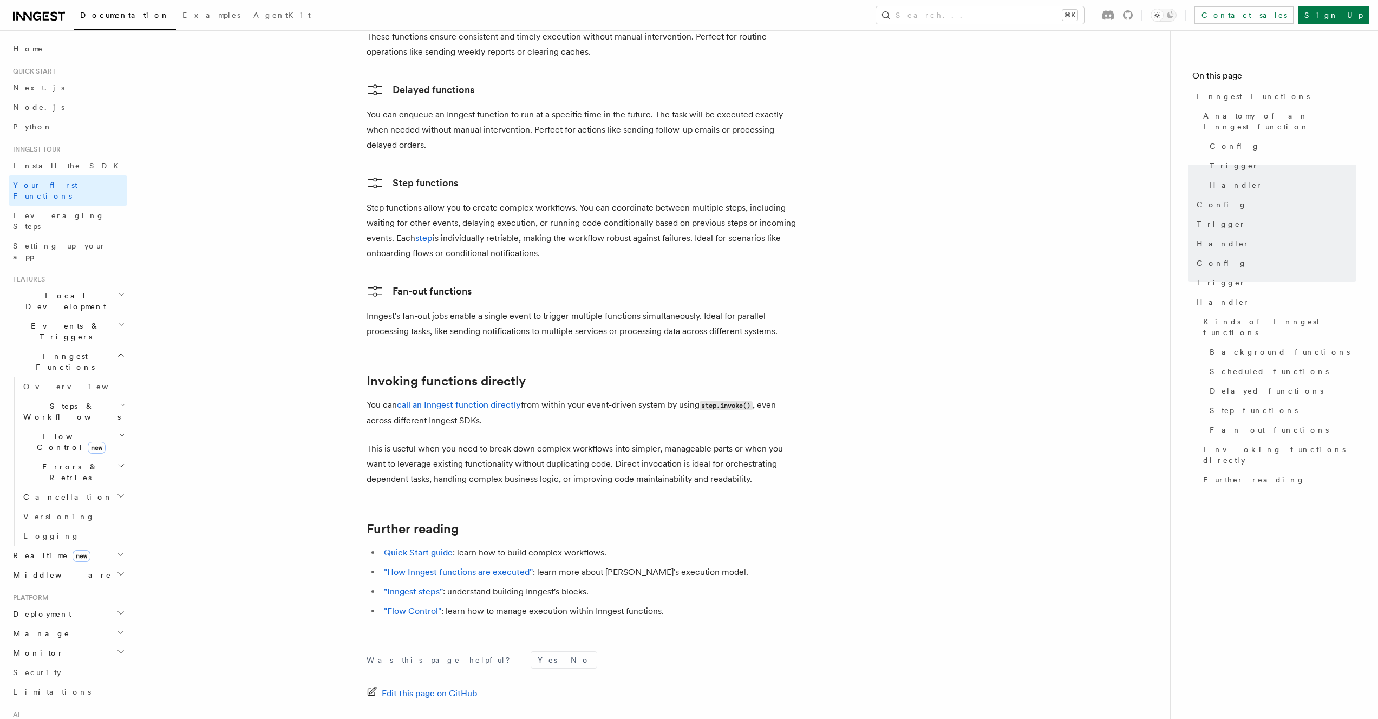
click at [440, 398] on p "You can call an Inngest function directly from within your event-driven system …" at bounding box center [583, 413] width 433 height 31
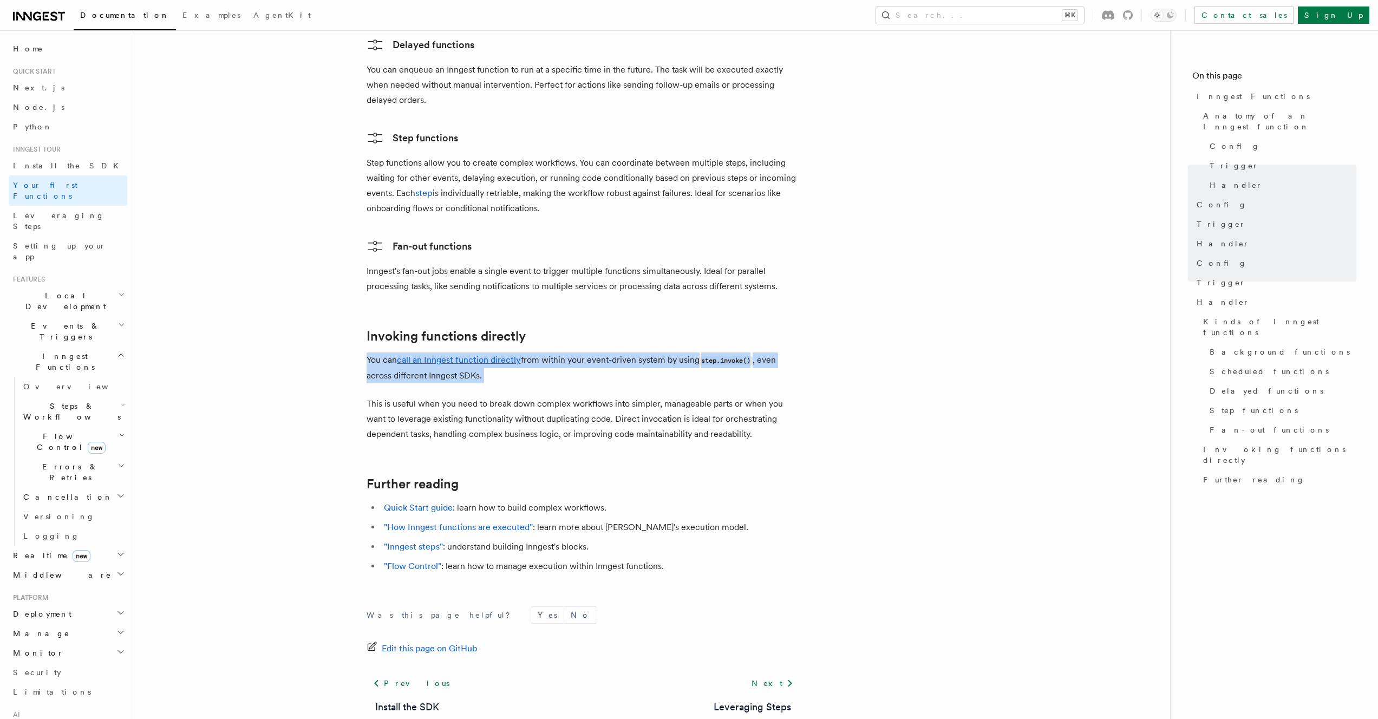
scroll to position [1919, 0]
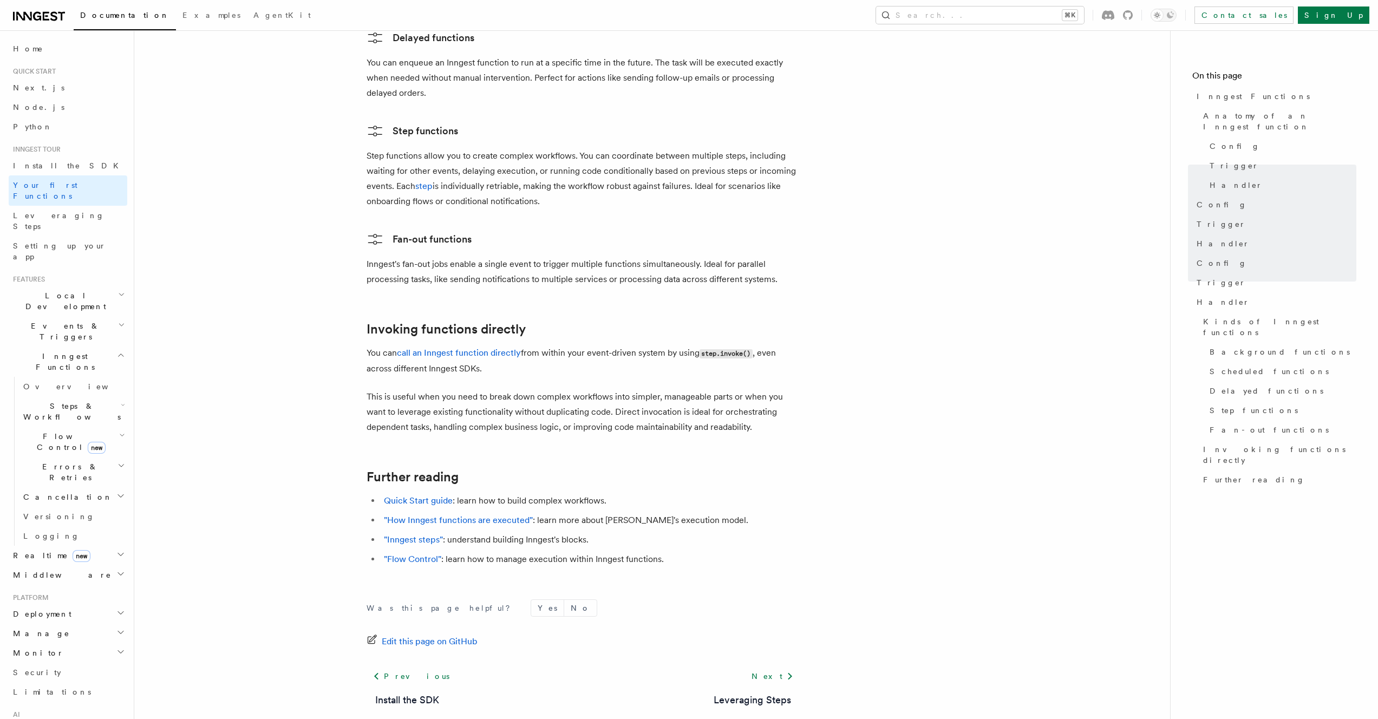
click at [450, 389] on p "This is useful when you need to break down complex workflows into simpler, mana…" at bounding box center [583, 411] width 433 height 45
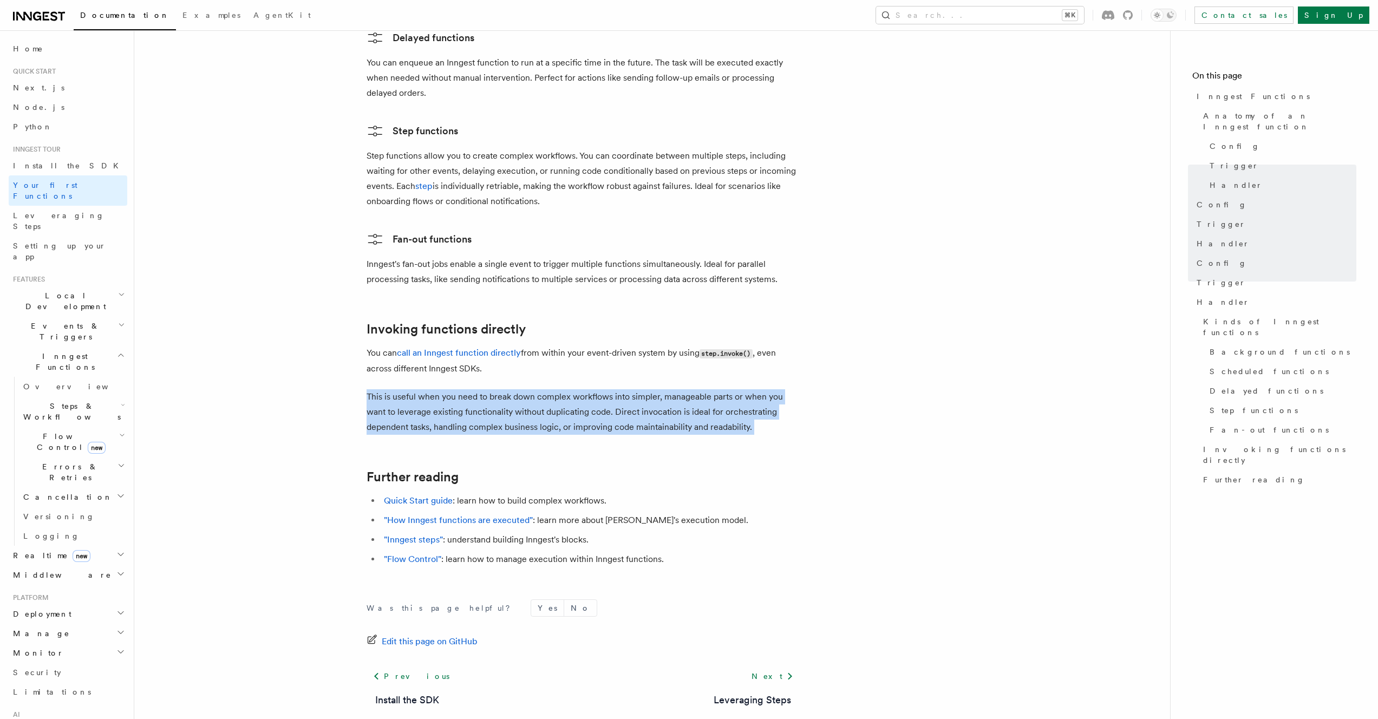
click at [450, 389] on p "This is useful when you need to break down complex workflows into simpler, mana…" at bounding box center [583, 411] width 433 height 45
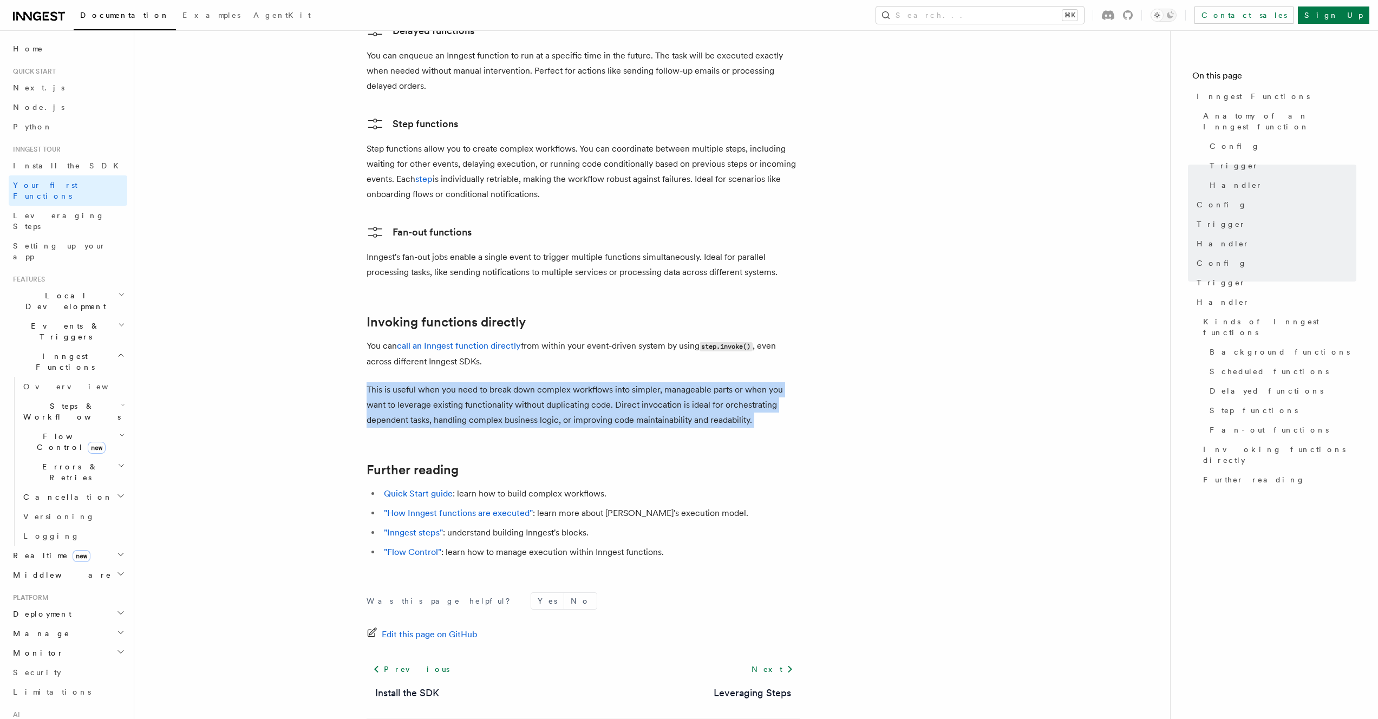
click at [461, 382] on p "This is useful when you need to break down complex workflows into simpler, mana…" at bounding box center [583, 404] width 433 height 45
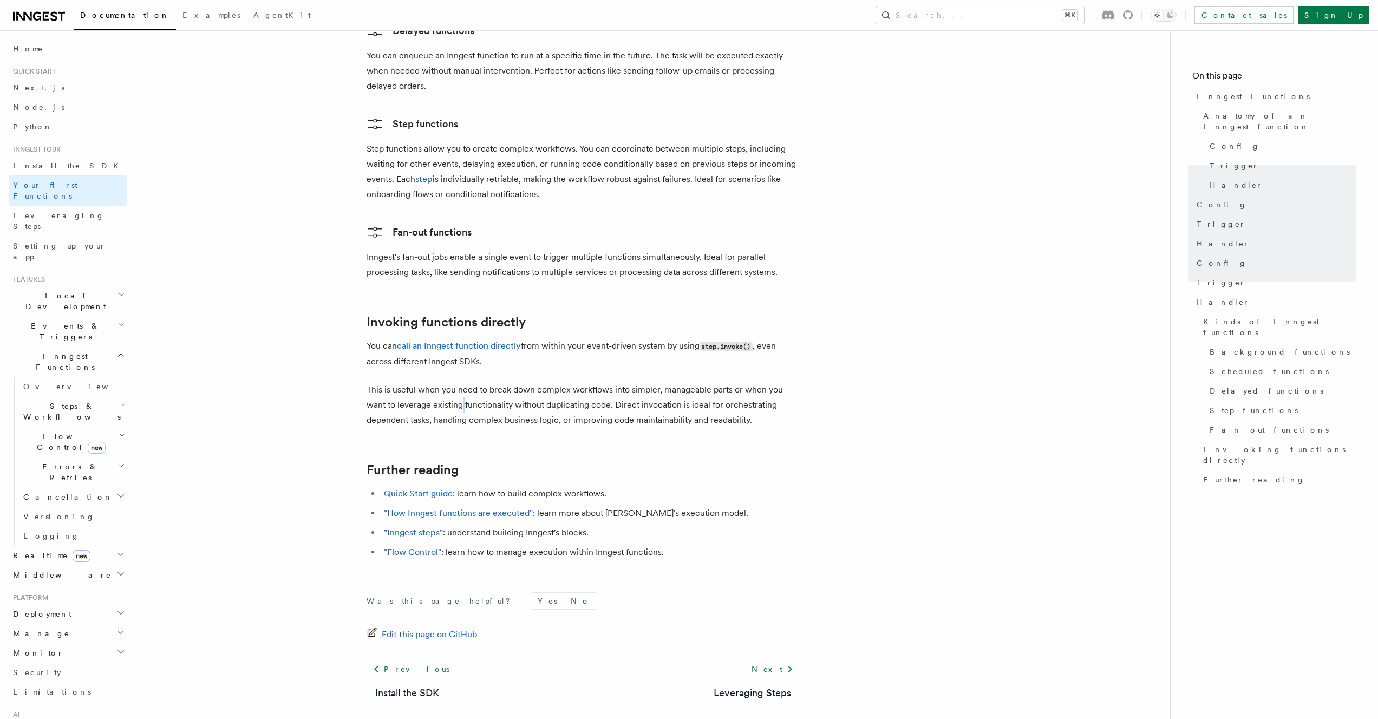
click at [461, 382] on p "This is useful when you need to break down complex workflows into simpler, mana…" at bounding box center [583, 404] width 433 height 45
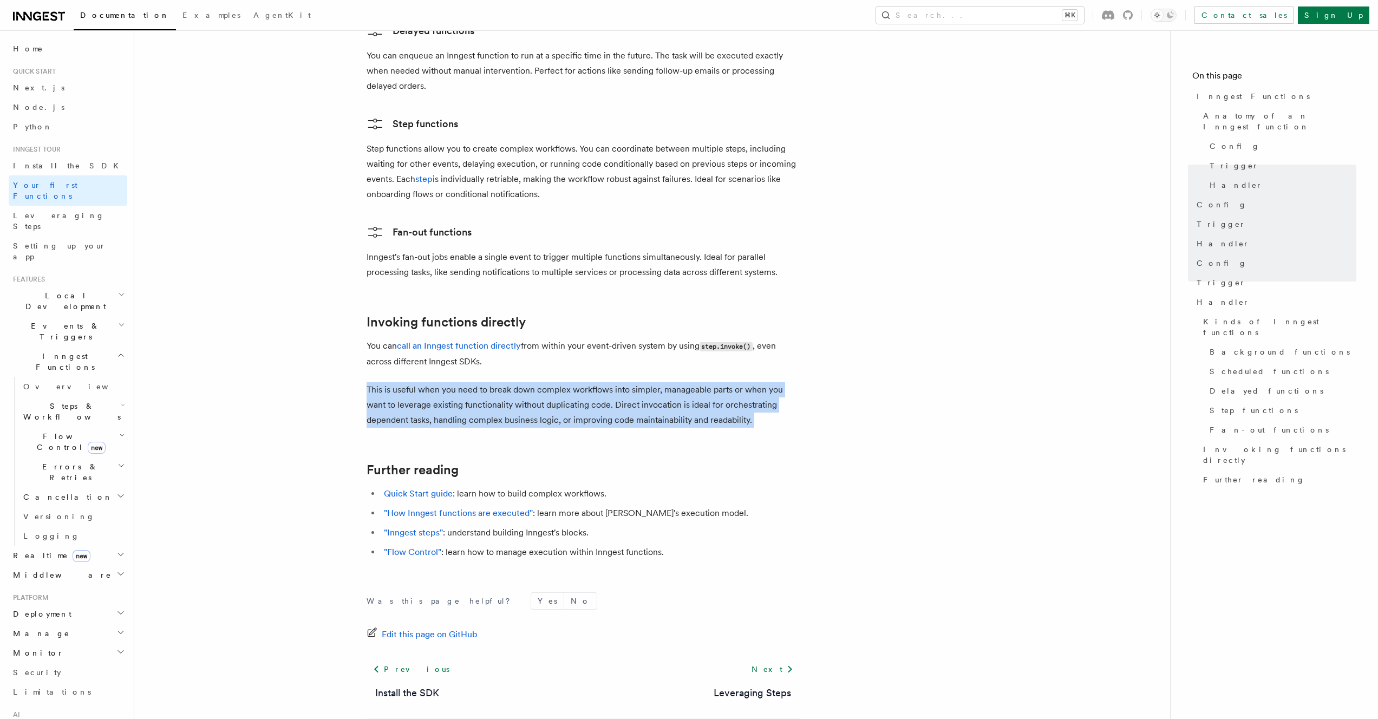
click at [461, 382] on p "This is useful when you need to break down complex workflows into simpler, mana…" at bounding box center [583, 404] width 433 height 45
click at [509, 382] on p "This is useful when you need to break down complex workflows into simpler, mana…" at bounding box center [583, 404] width 433 height 45
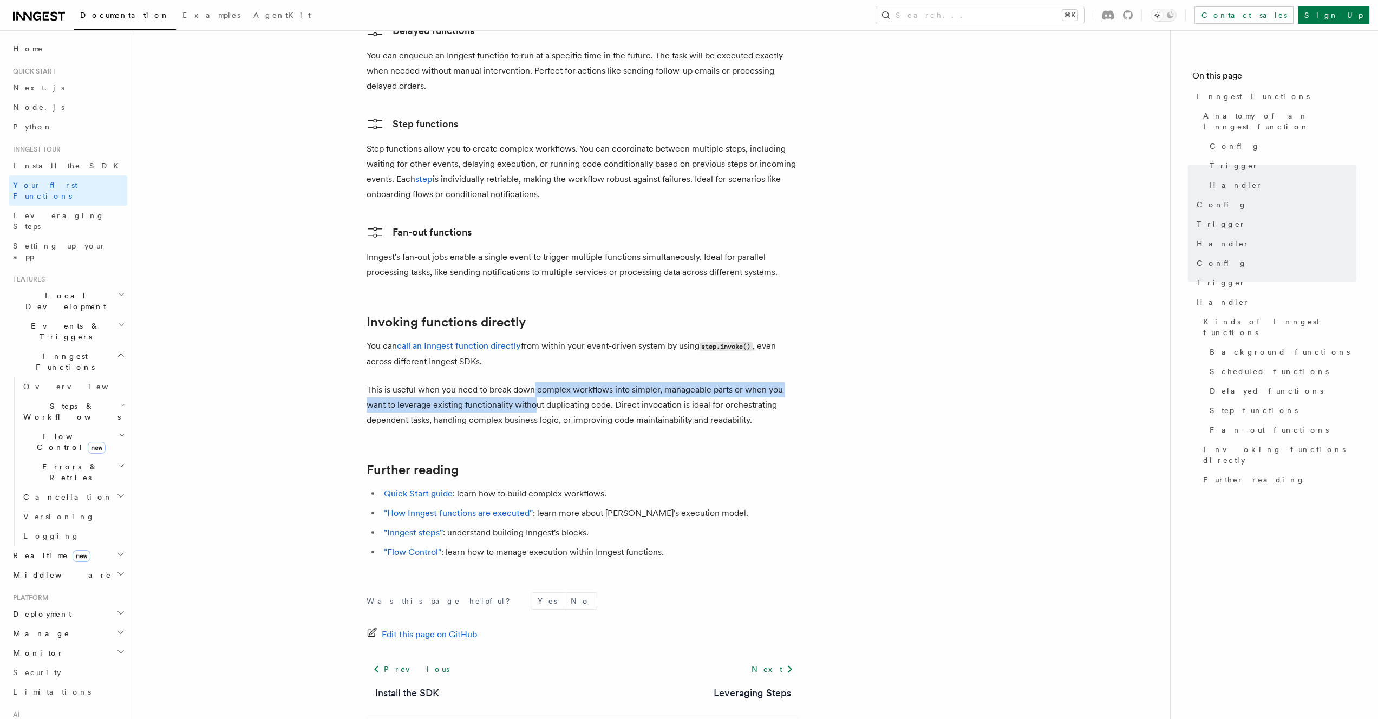
drag, startPoint x: 532, startPoint y: 347, endPoint x: 535, endPoint y: 359, distance: 12.2
click at [535, 382] on p "This is useful when you need to break down complex workflows into simpler, mana…" at bounding box center [583, 404] width 433 height 45
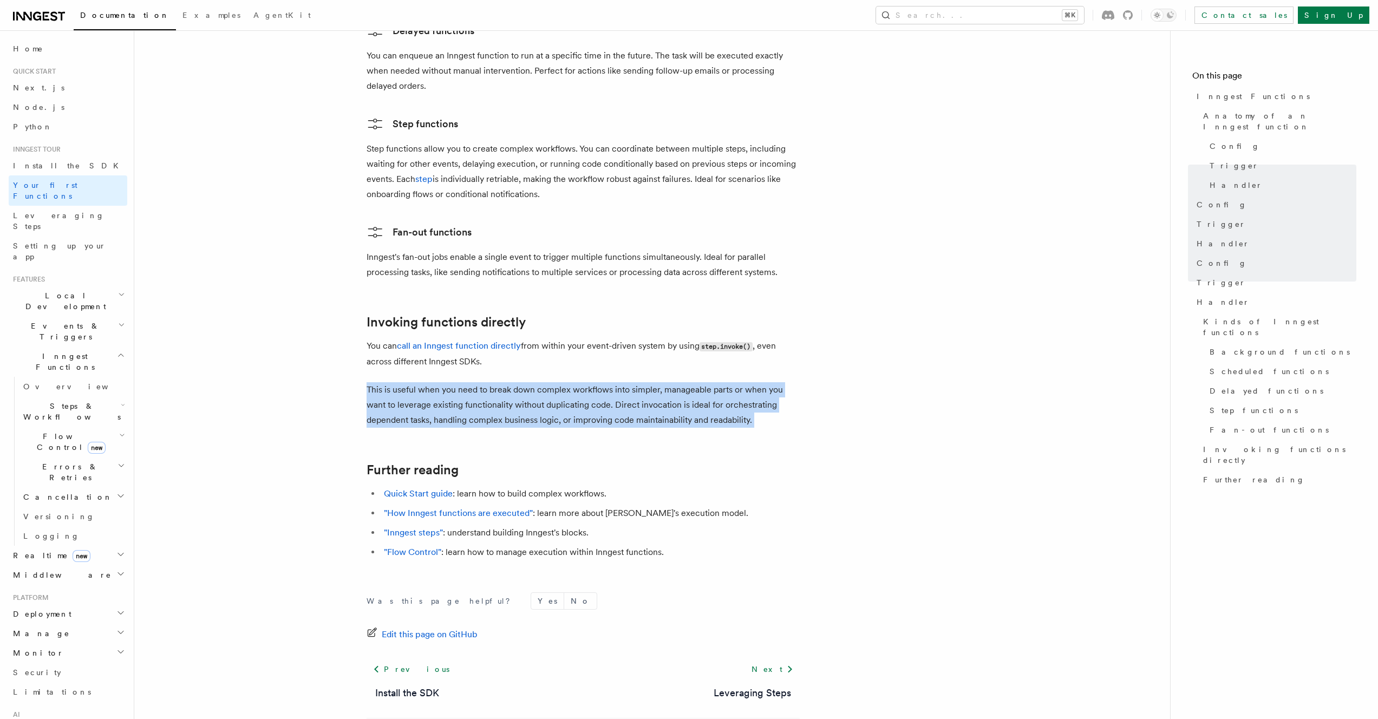
click at [535, 382] on p "This is useful when you need to break down complex workflows into simpler, mana…" at bounding box center [583, 404] width 433 height 45
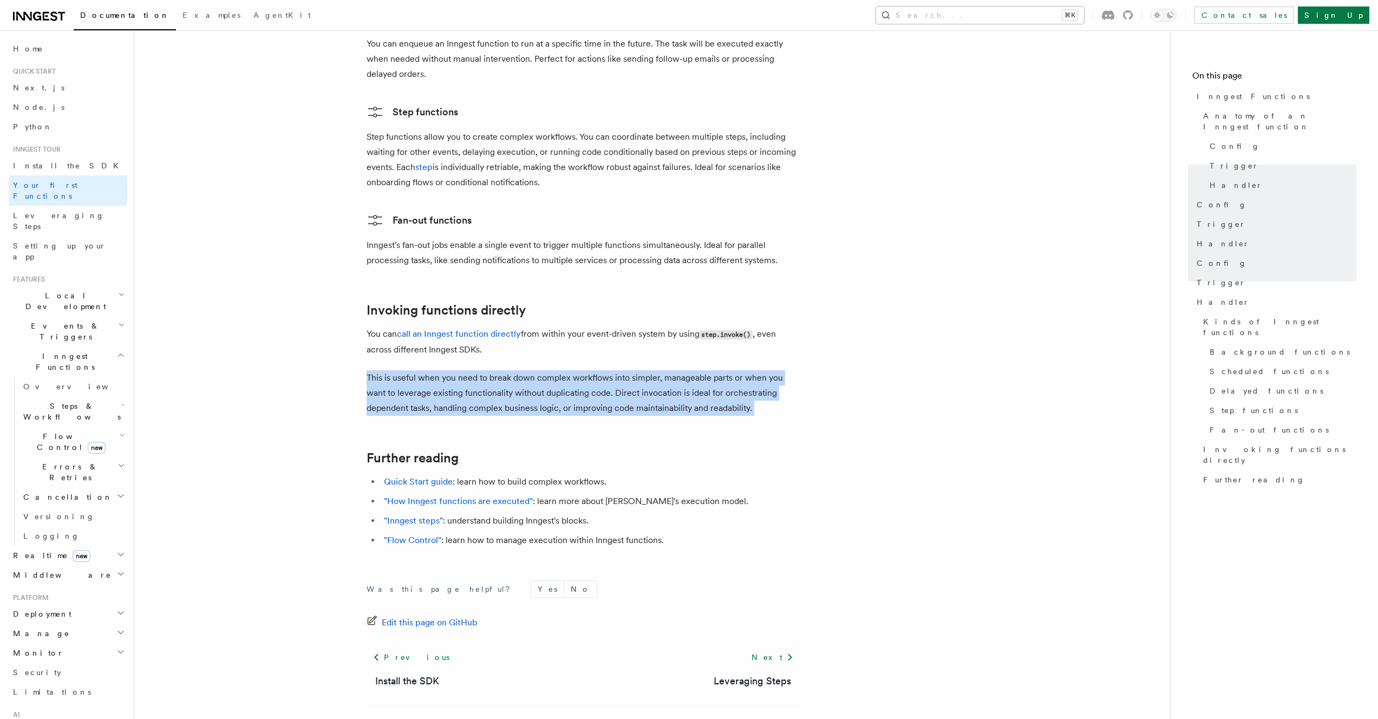
click at [1004, 14] on button "Search... ⌘K" at bounding box center [980, 14] width 208 height 17
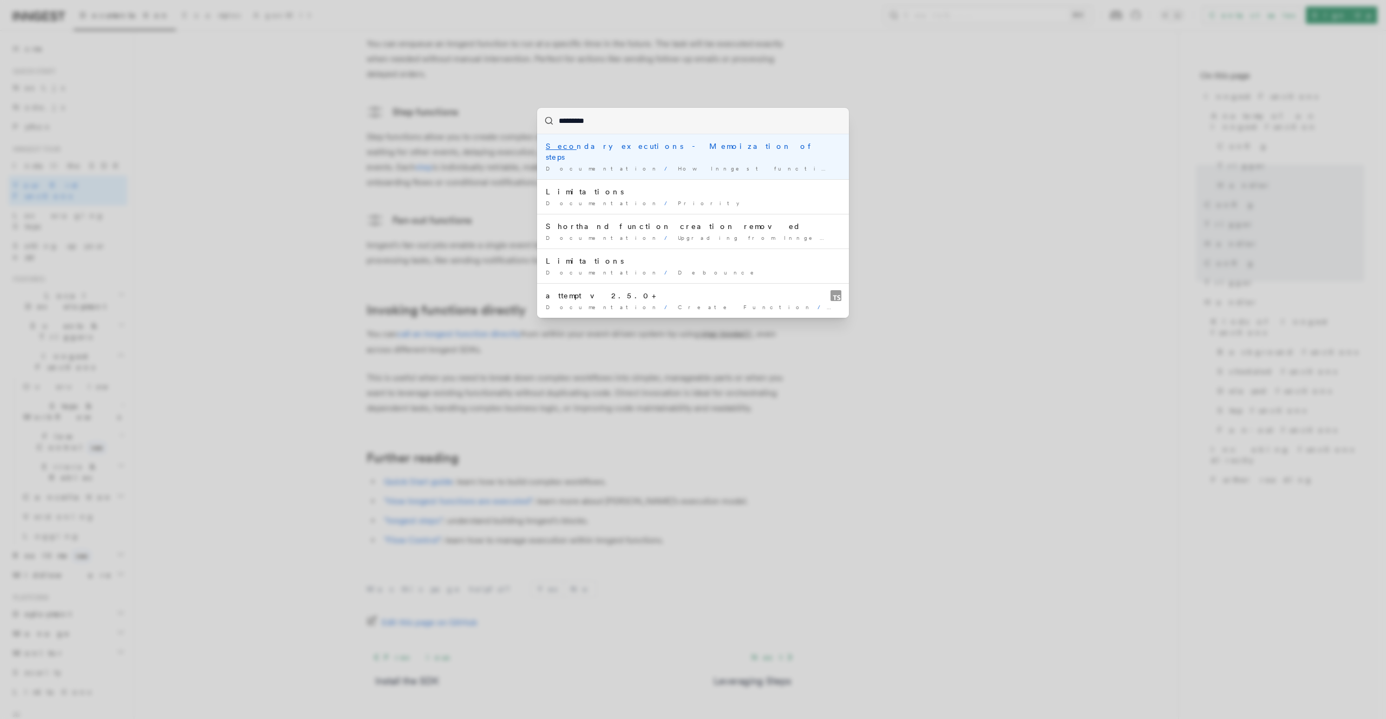
type input "**********"
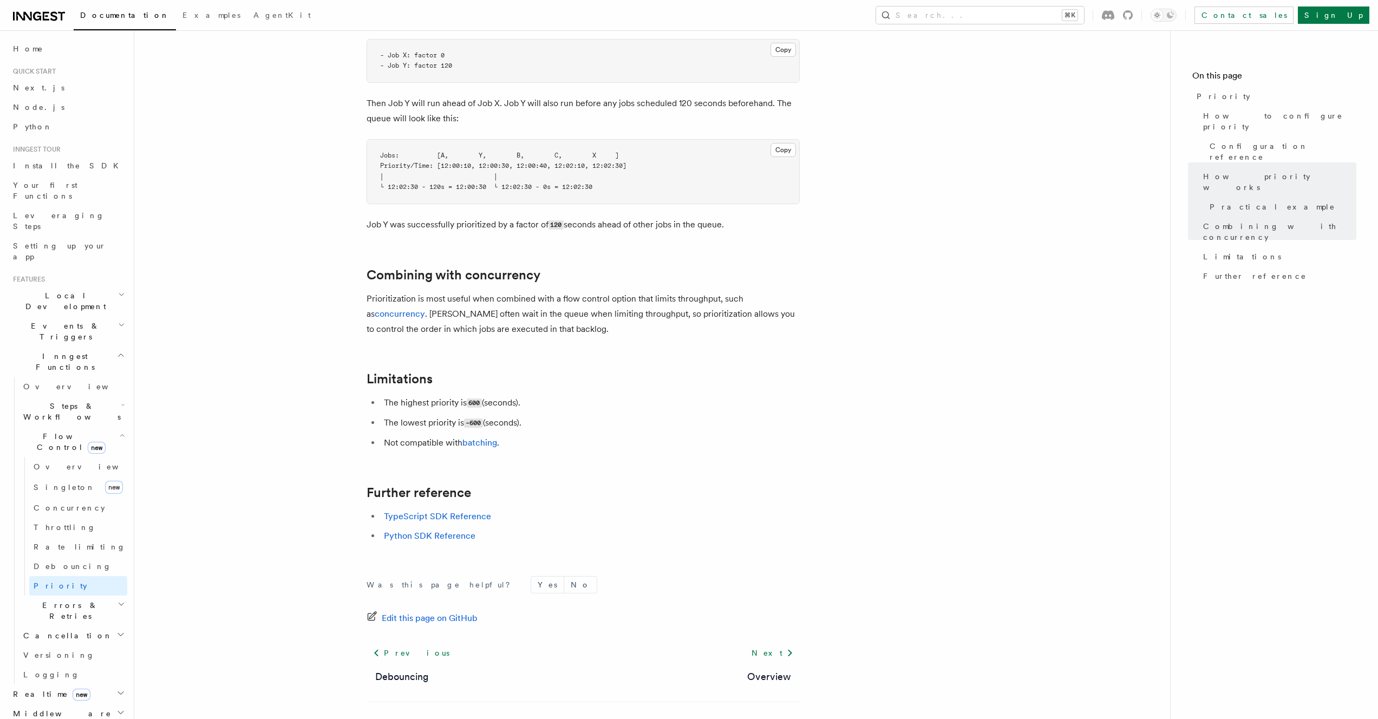
scroll to position [967, 0]
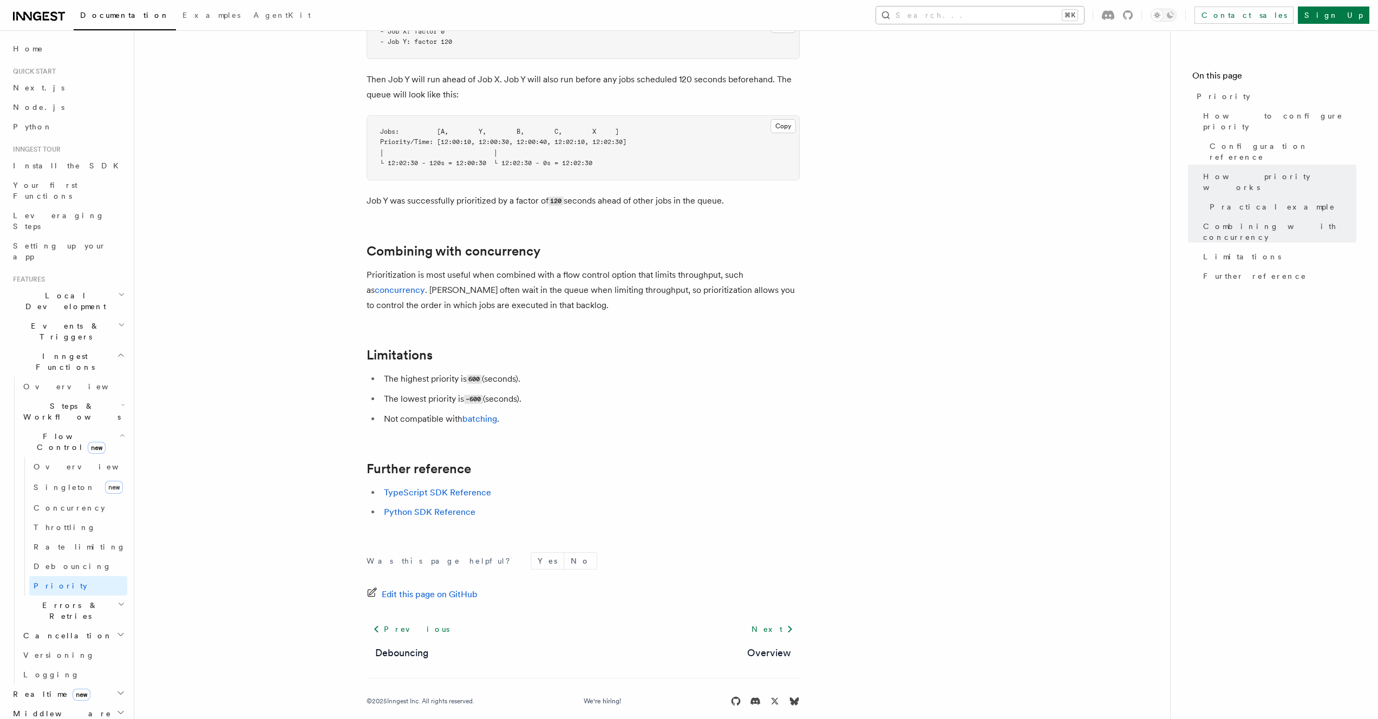
click at [1044, 17] on button "Search... ⌘K" at bounding box center [980, 14] width 208 height 17
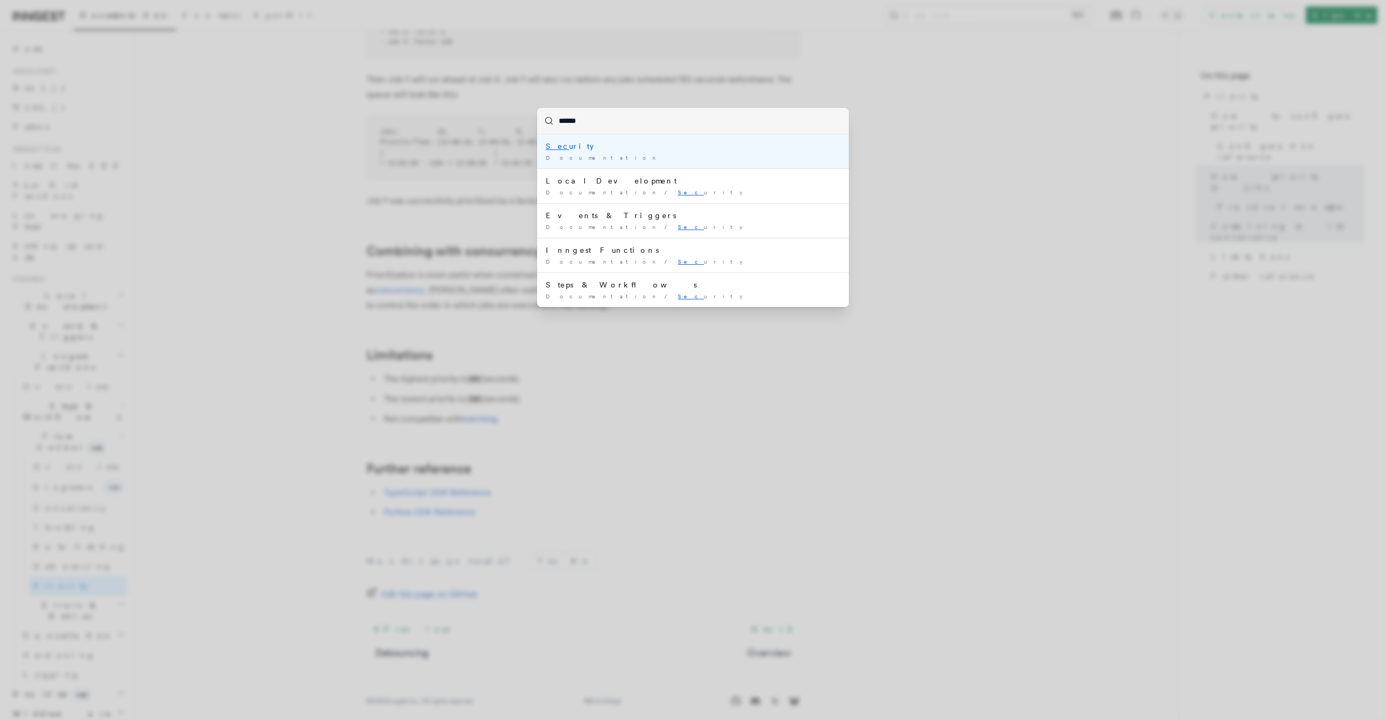
type input "*******"
click at [700, 152] on li "Limitations The highest priority is 600 ( seconds ). The lowest priority is …" at bounding box center [693, 151] width 312 height 34
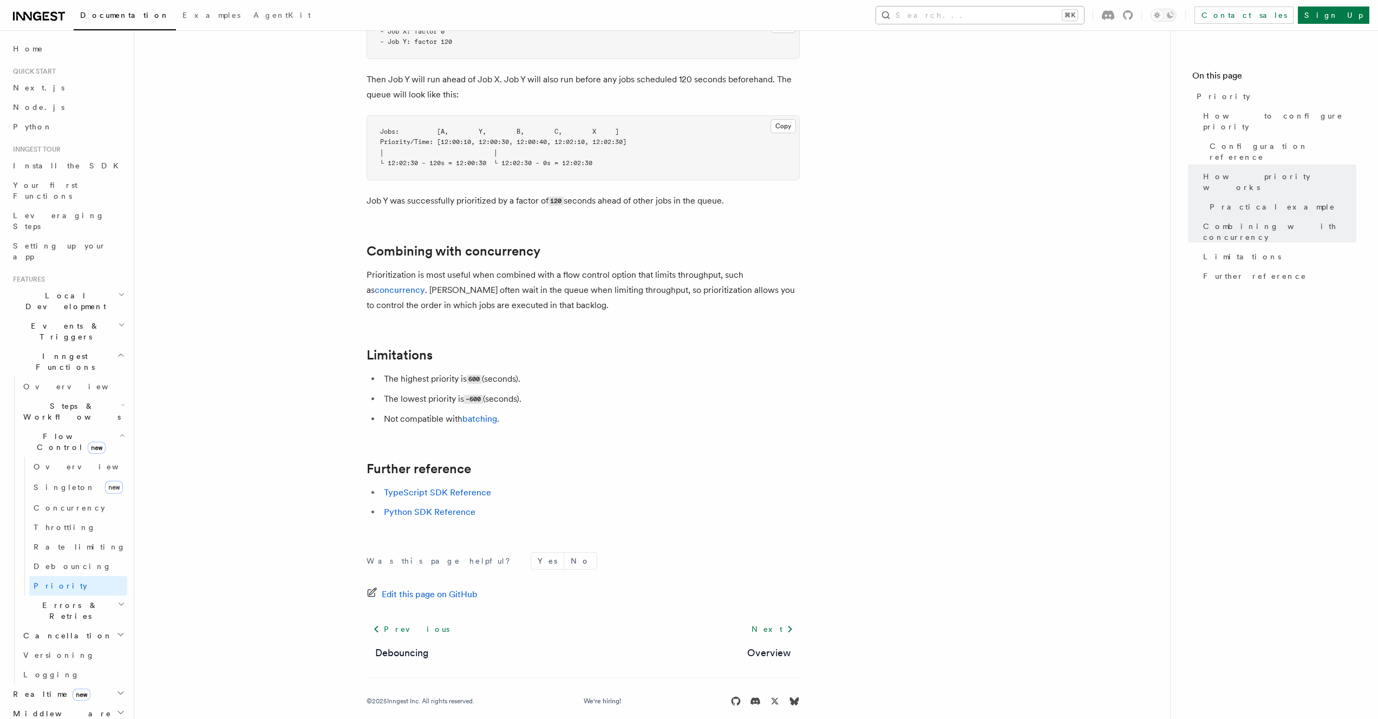
click at [1026, 18] on button "Search... ⌘K" at bounding box center [980, 14] width 208 height 17
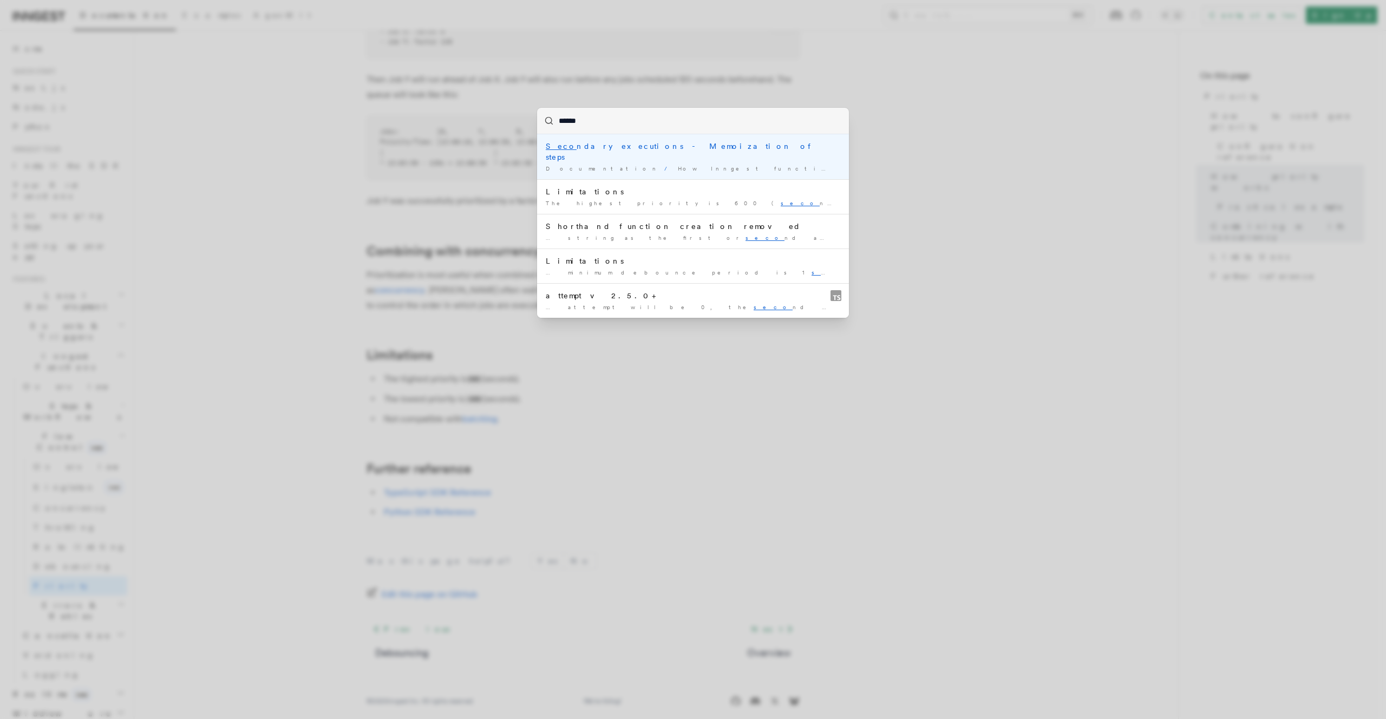
type input "*******"
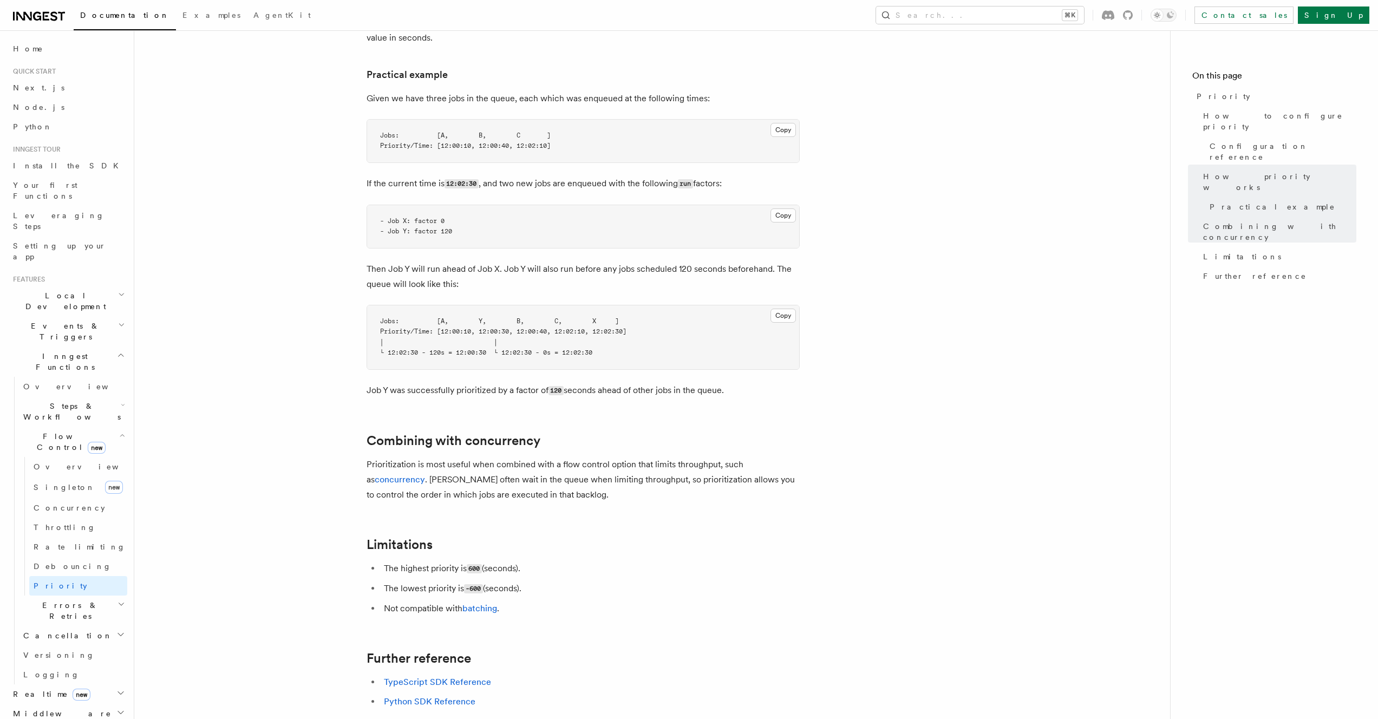
scroll to position [944, 0]
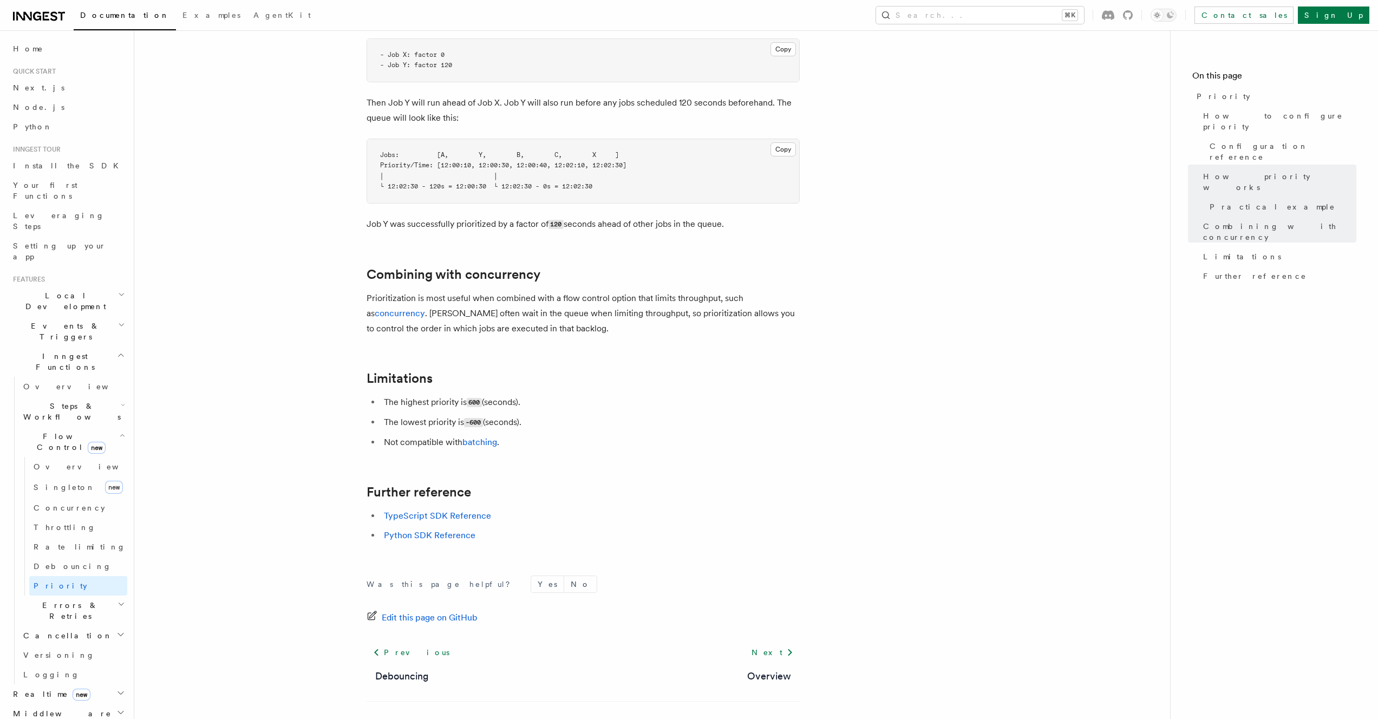
click at [462, 291] on p "Prioritization is most useful when combined with a flow control option that lim…" at bounding box center [583, 313] width 433 height 45
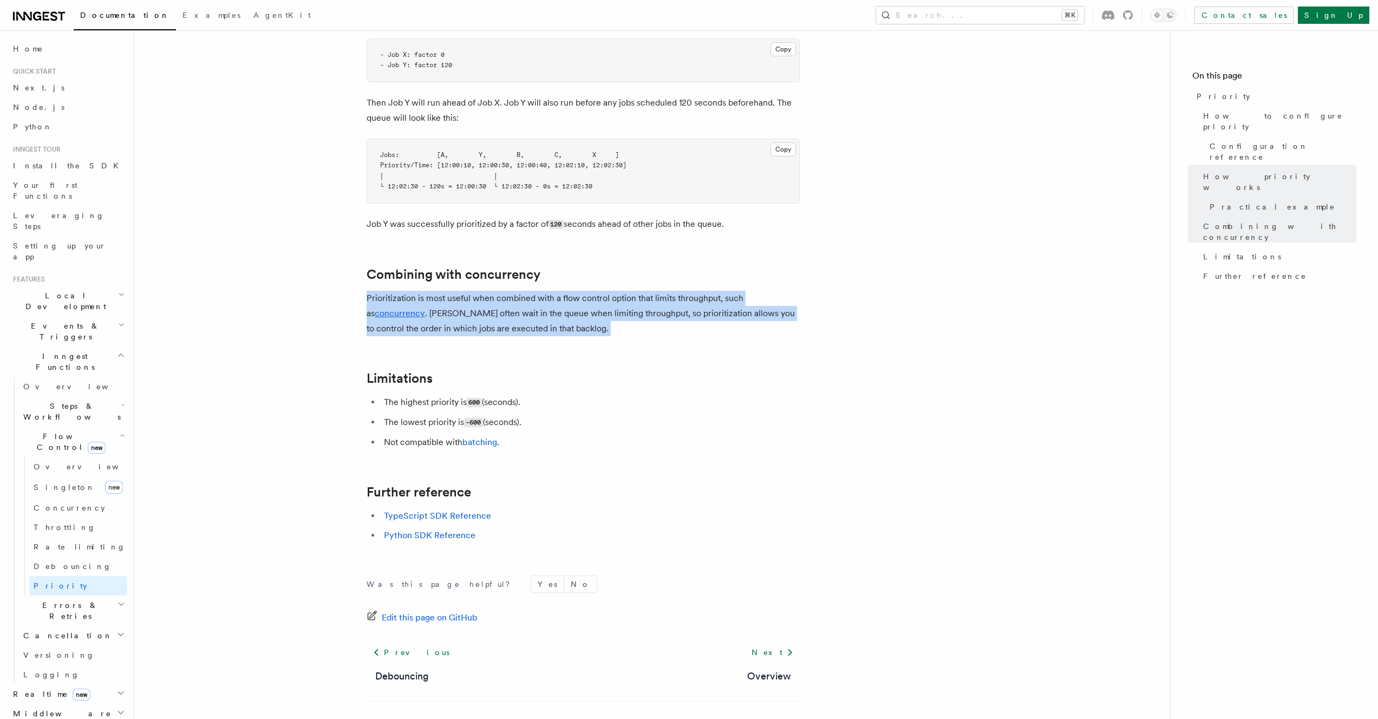
click at [462, 291] on p "Prioritization is most useful when combined with a flow control option that lim…" at bounding box center [583, 313] width 433 height 45
click at [468, 291] on p "Prioritization is most useful when combined with a flow control option that lim…" at bounding box center [583, 313] width 433 height 45
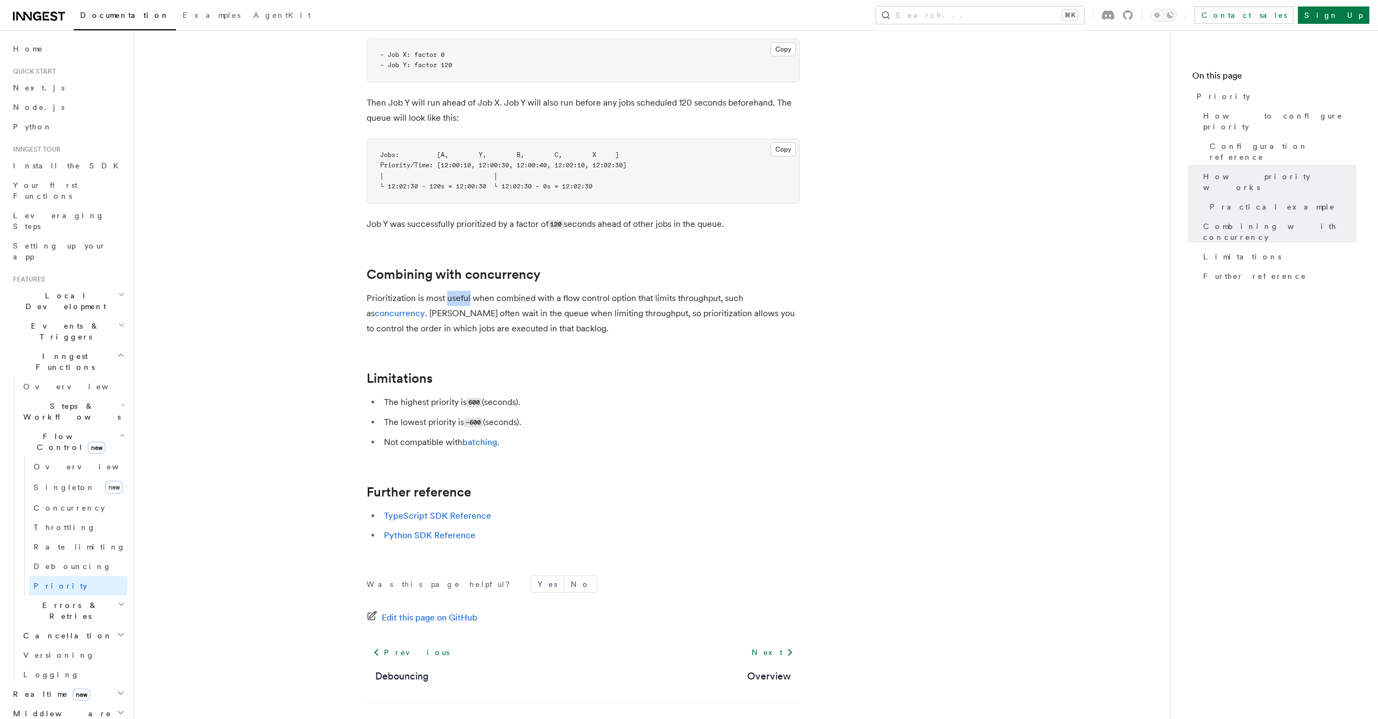
click at [468, 291] on p "Prioritization is most useful when combined with a flow control option that lim…" at bounding box center [583, 313] width 433 height 45
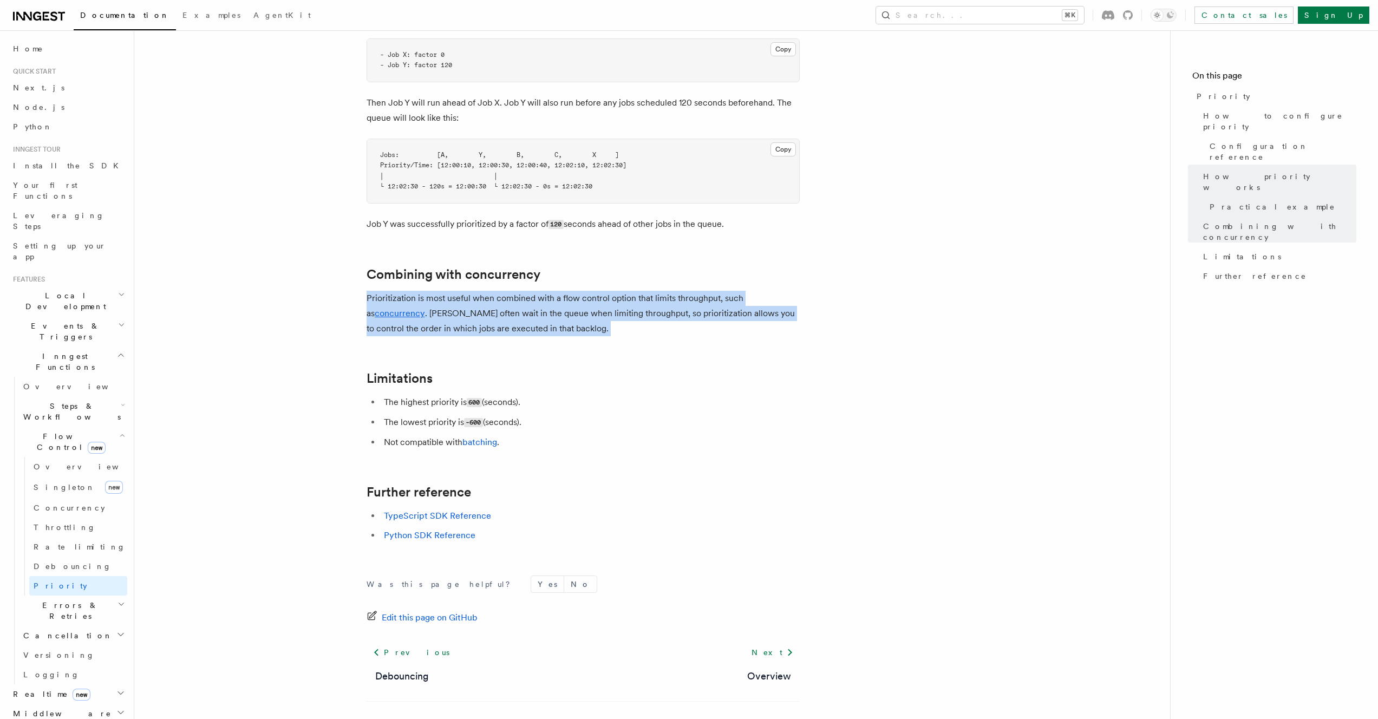
click at [468, 291] on p "Prioritization is most useful when combined with a flow control option that lim…" at bounding box center [583, 313] width 433 height 45
click at [498, 291] on p "Prioritization is most useful when combined with a flow control option that lim…" at bounding box center [583, 313] width 433 height 45
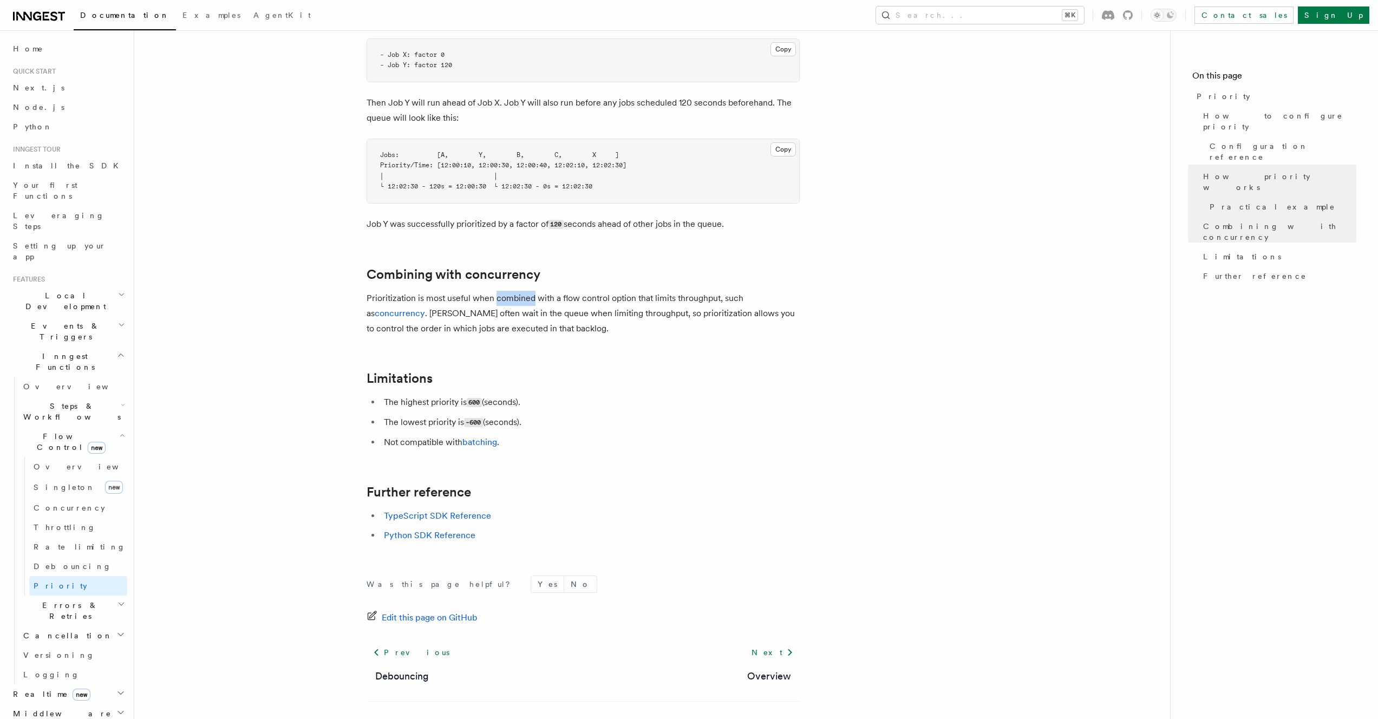
click at [498, 291] on p "Prioritization is most useful when combined with a flow control option that lim…" at bounding box center [583, 313] width 433 height 45
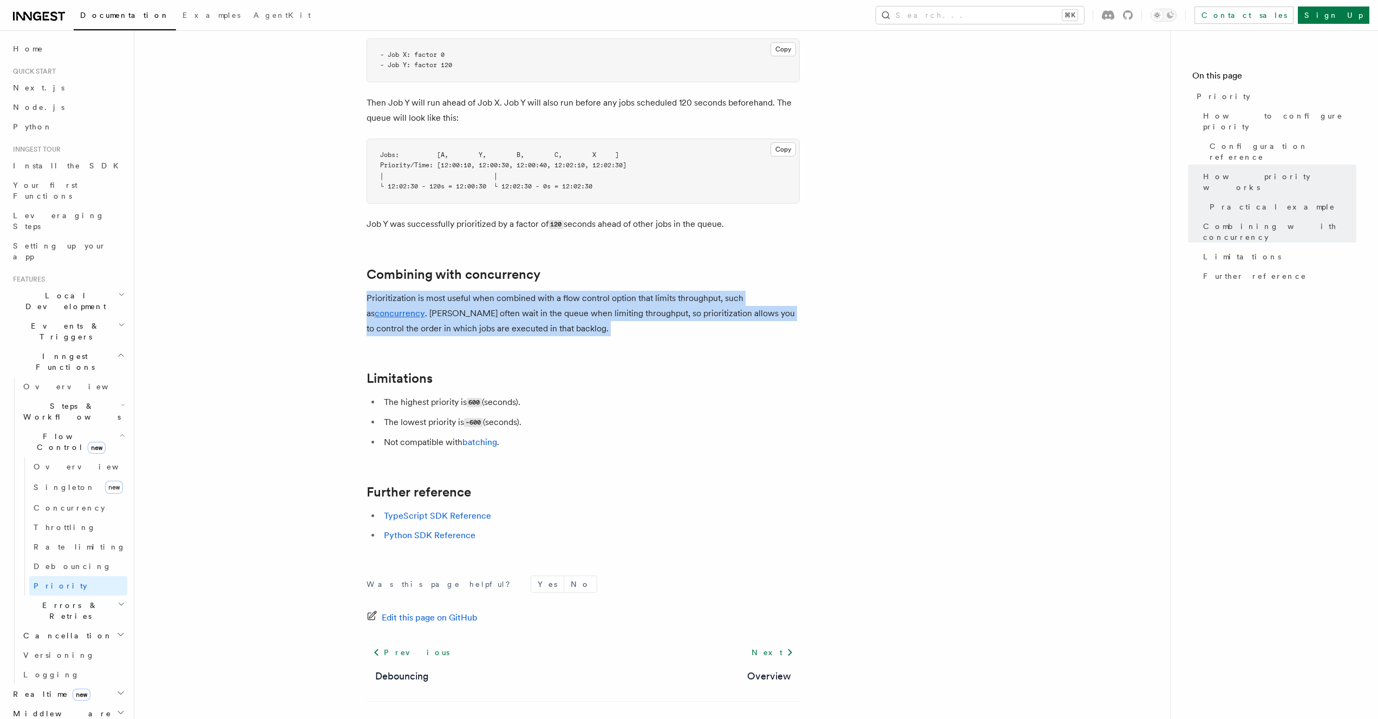
click at [498, 291] on p "Prioritization is most useful when combined with a flow control option that lim…" at bounding box center [583, 313] width 433 height 45
click at [502, 291] on p "Prioritization is most useful when combined with a flow control option that lim…" at bounding box center [583, 313] width 433 height 45
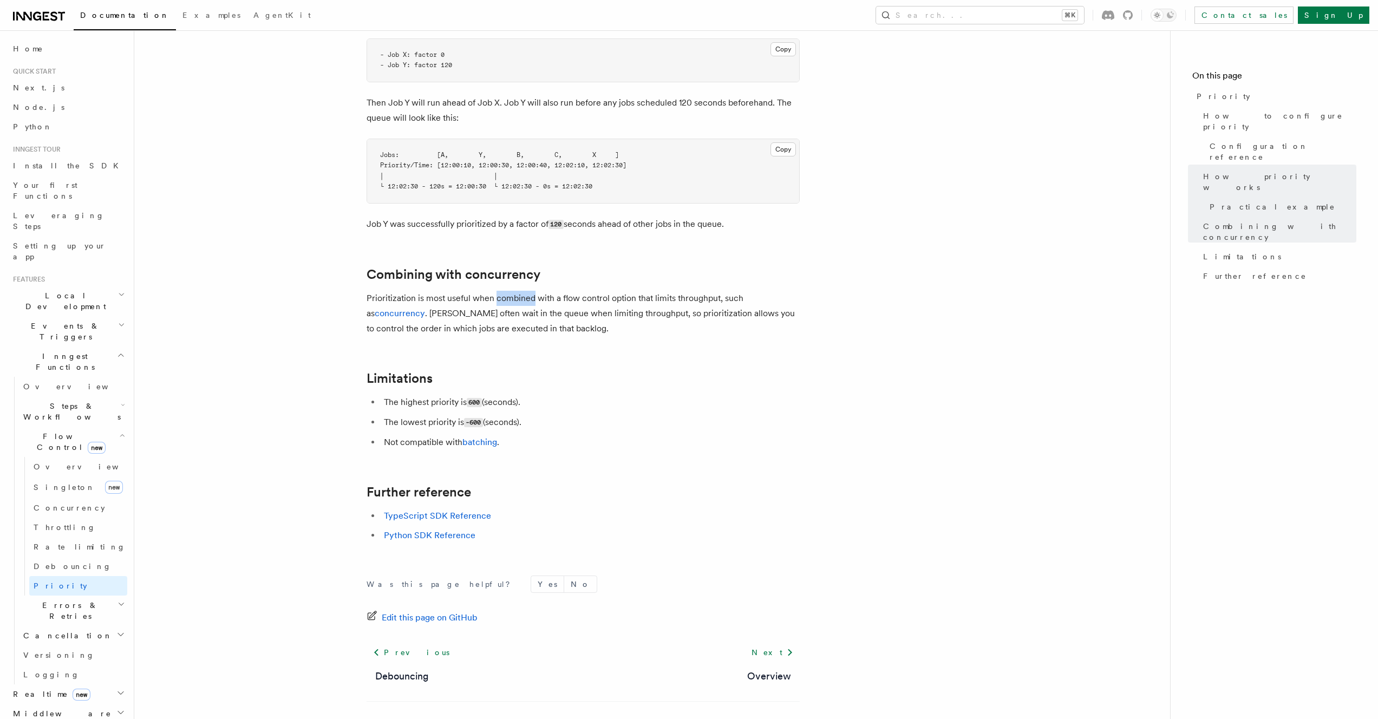
click at [502, 291] on p "Prioritization is most useful when combined with a flow control option that lim…" at bounding box center [583, 313] width 433 height 45
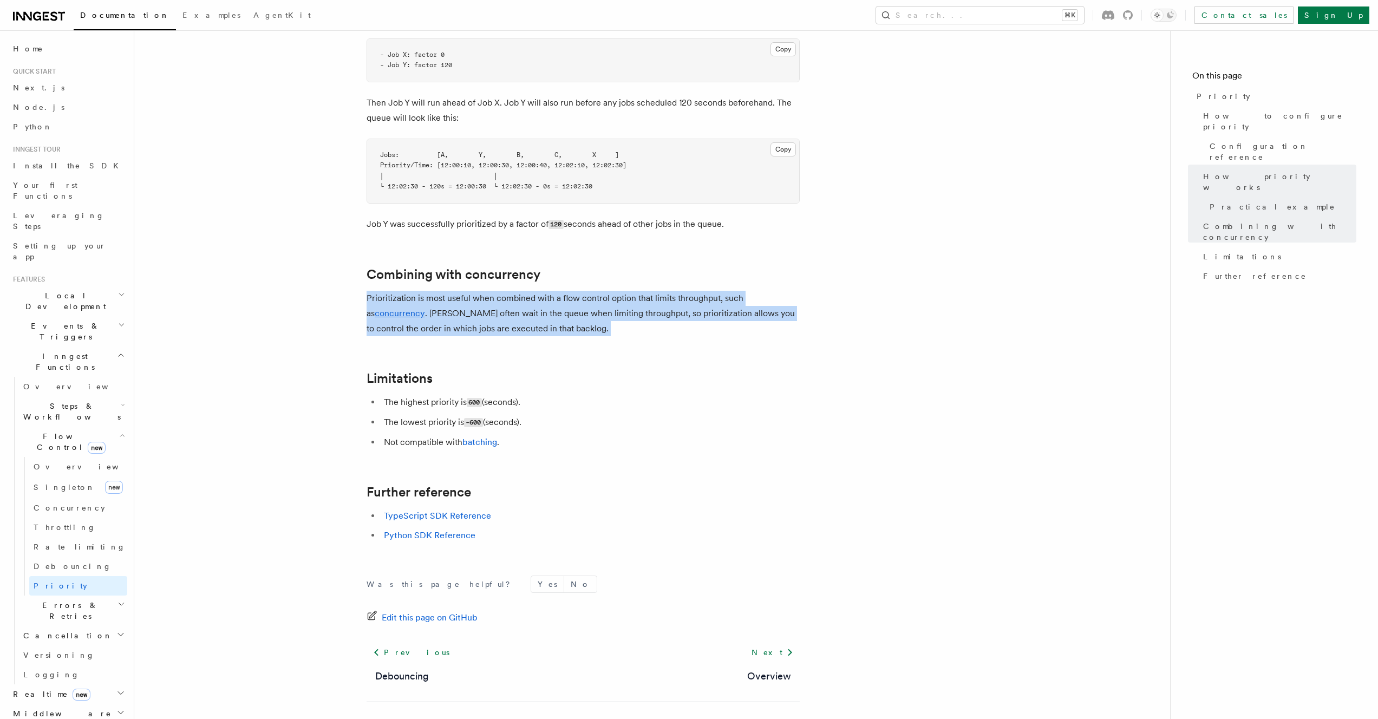
click at [502, 291] on p "Prioritization is most useful when combined with a flow control option that lim…" at bounding box center [583, 313] width 433 height 45
click at [447, 299] on p "Prioritization is most useful when combined with a flow control option that lim…" at bounding box center [583, 313] width 433 height 45
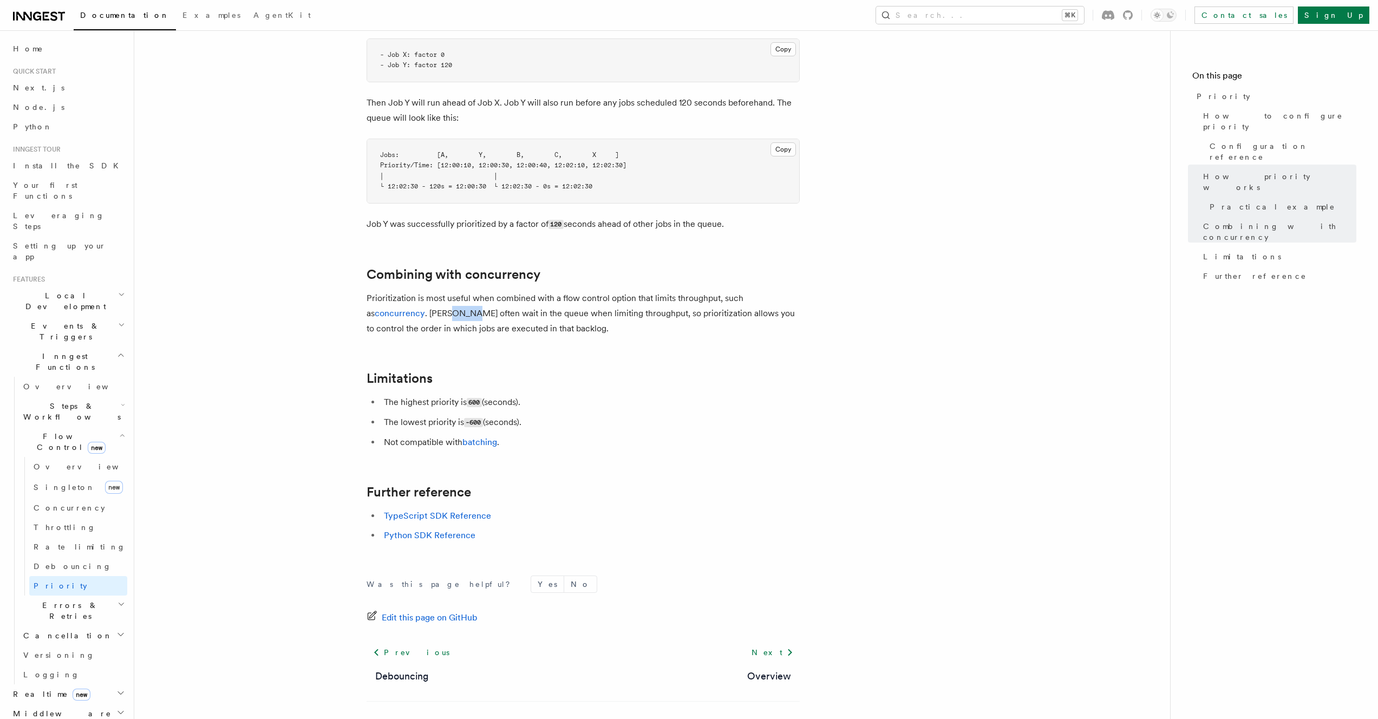
click at [447, 299] on p "Prioritization is most useful when combined with a flow control option that lim…" at bounding box center [583, 313] width 433 height 45
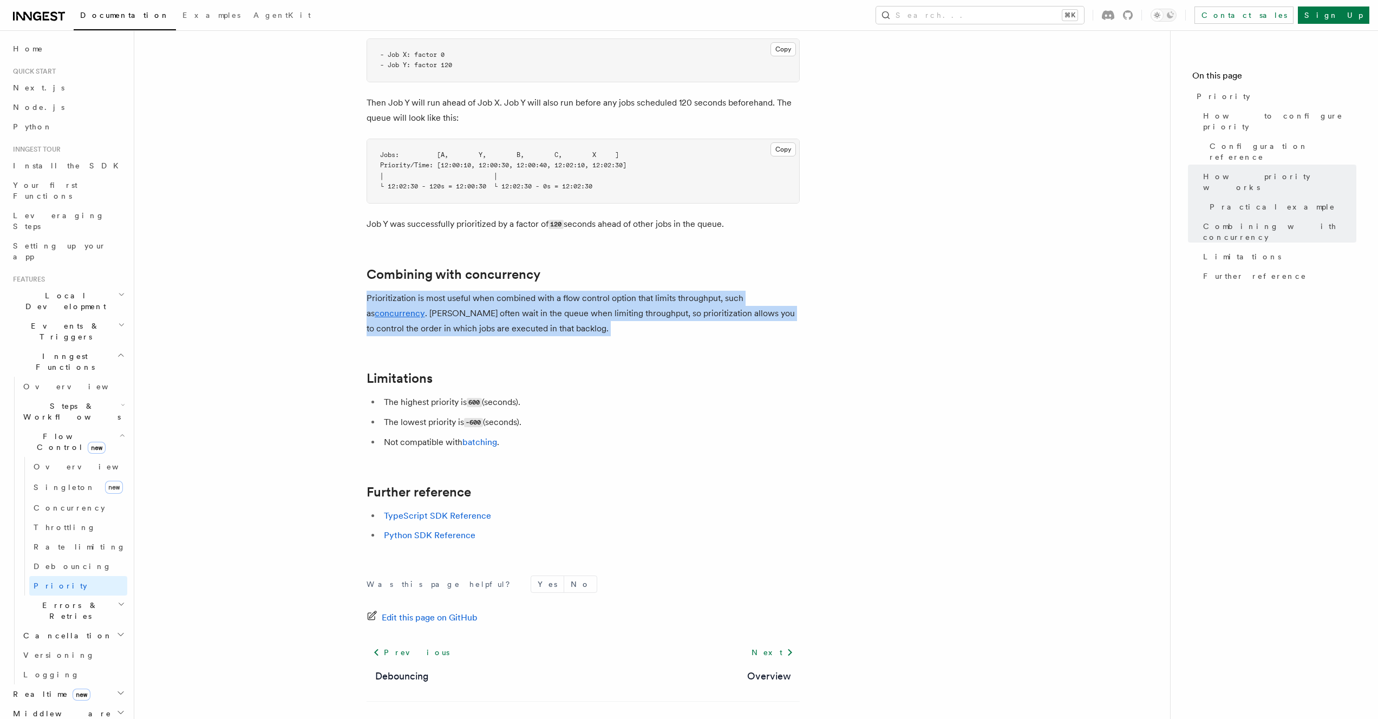
click at [447, 299] on p "Prioritization is most useful when combined with a flow control option that lim…" at bounding box center [583, 313] width 433 height 45
click at [486, 298] on p "Prioritization is most useful when combined with a flow control option that lim…" at bounding box center [583, 313] width 433 height 45
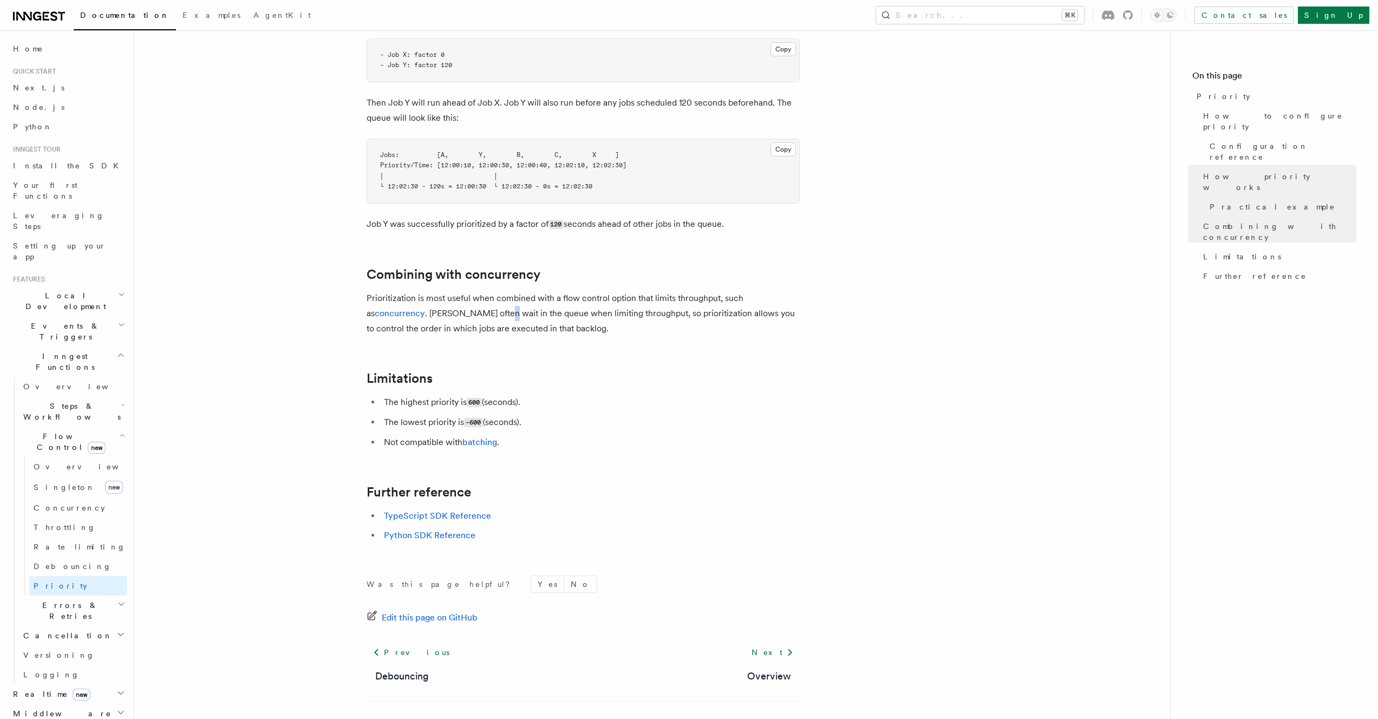
click at [486, 298] on p "Prioritization is most useful when combined with a flow control option that lim…" at bounding box center [583, 313] width 433 height 45
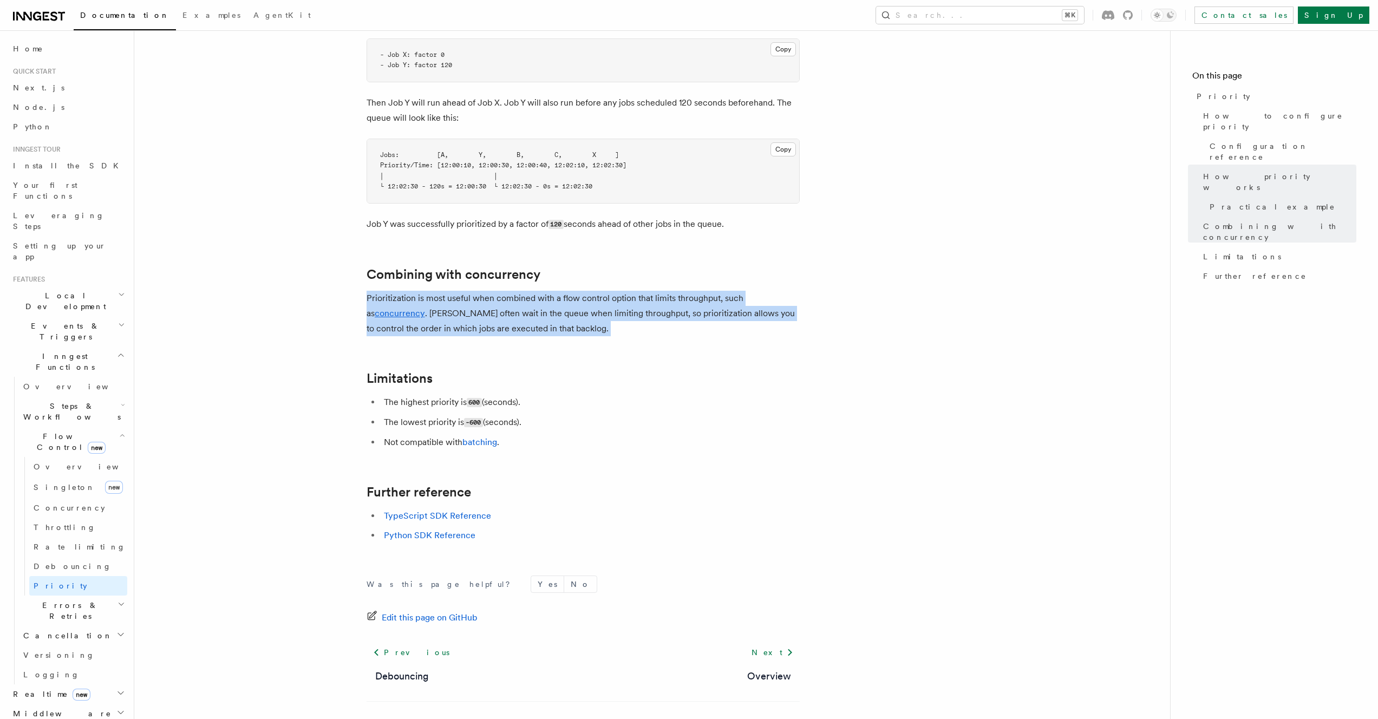
click at [486, 298] on p "Prioritization is most useful when combined with a flow control option that lim…" at bounding box center [583, 313] width 433 height 45
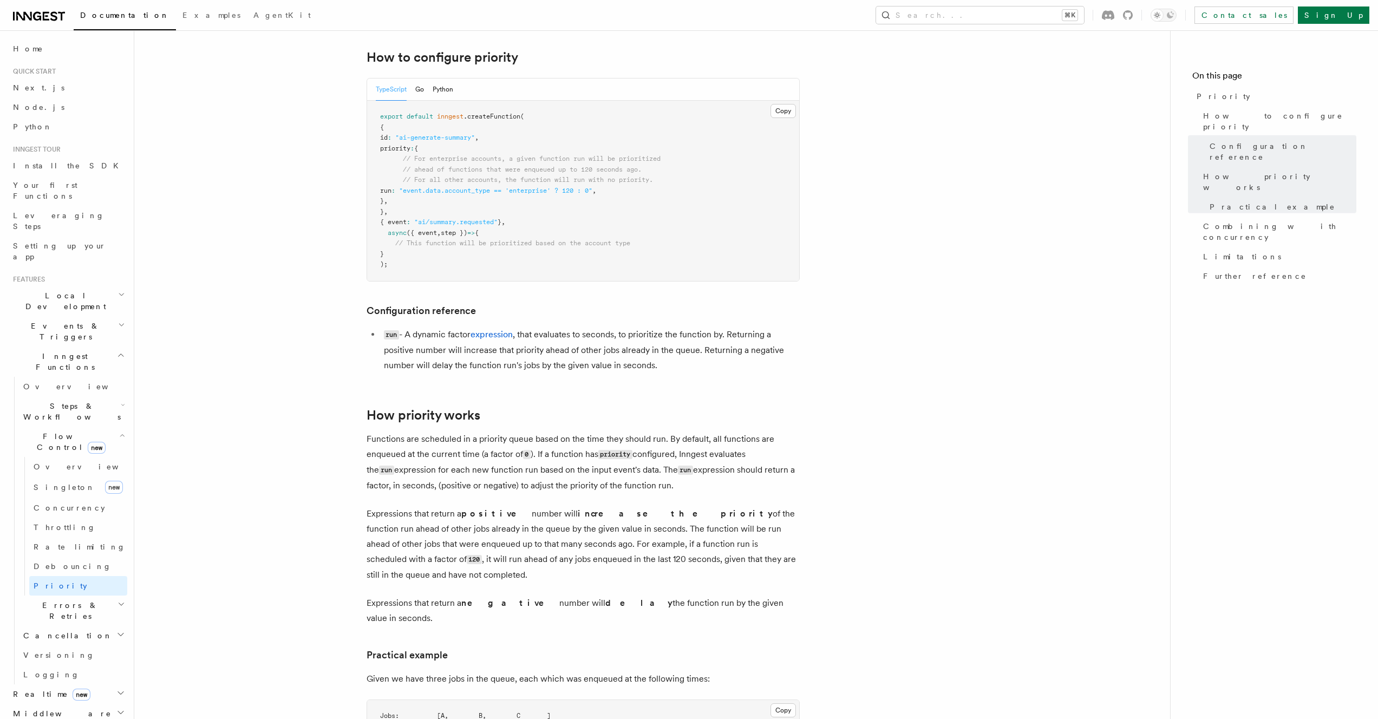
scroll to position [0, 0]
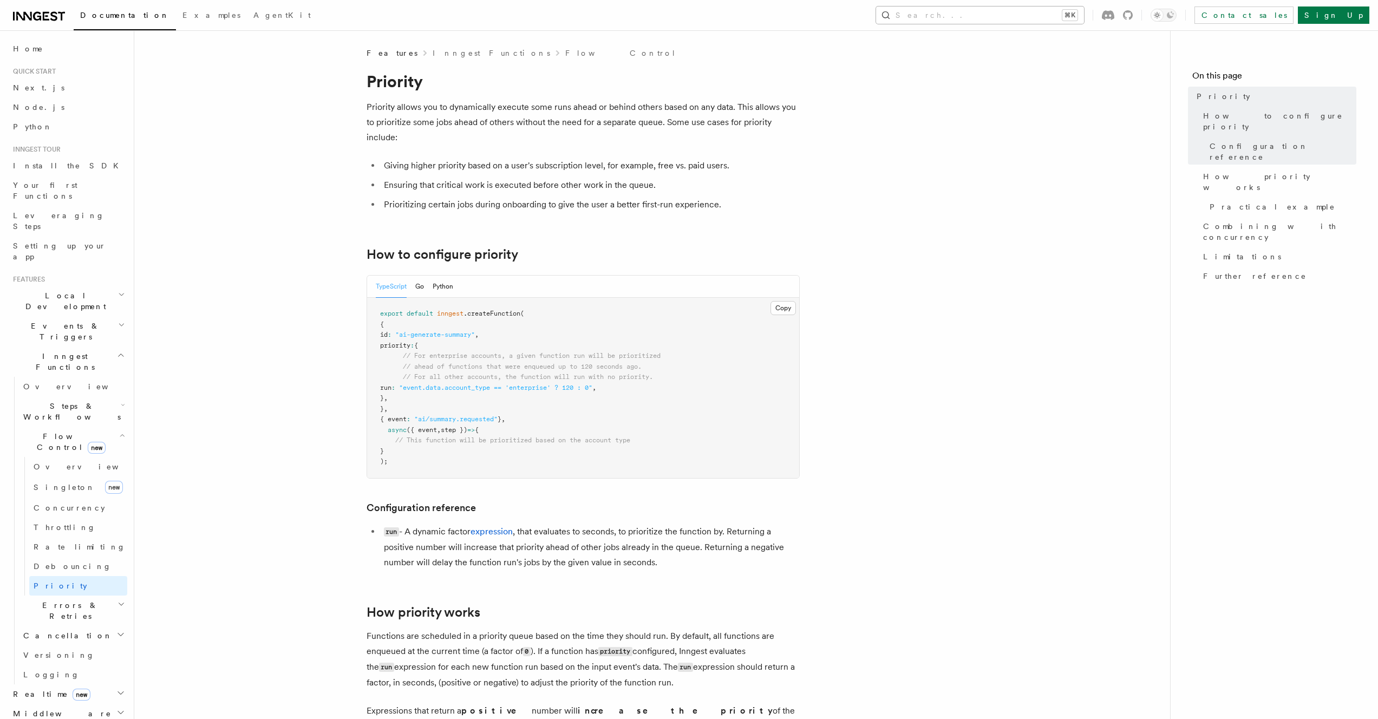
click at [1000, 16] on button "Search... ⌘K" at bounding box center [980, 14] width 208 height 17
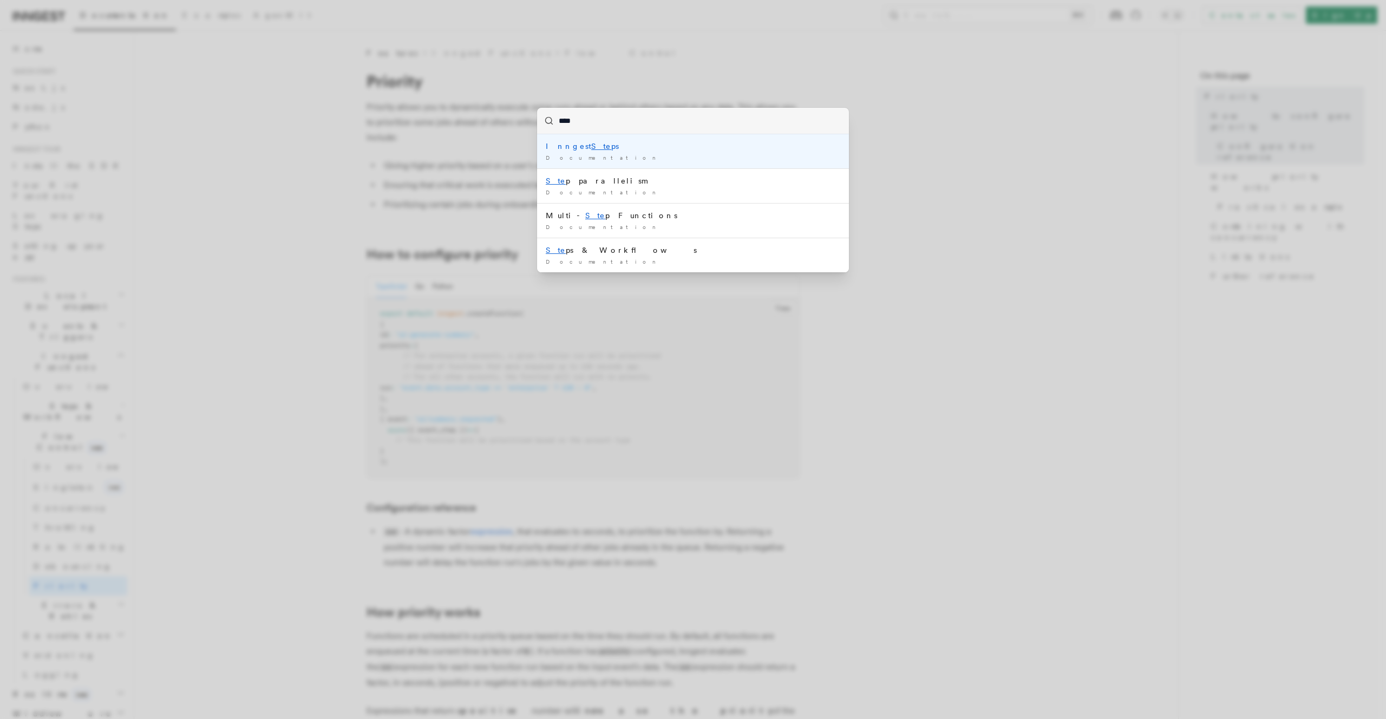
type input "*****"
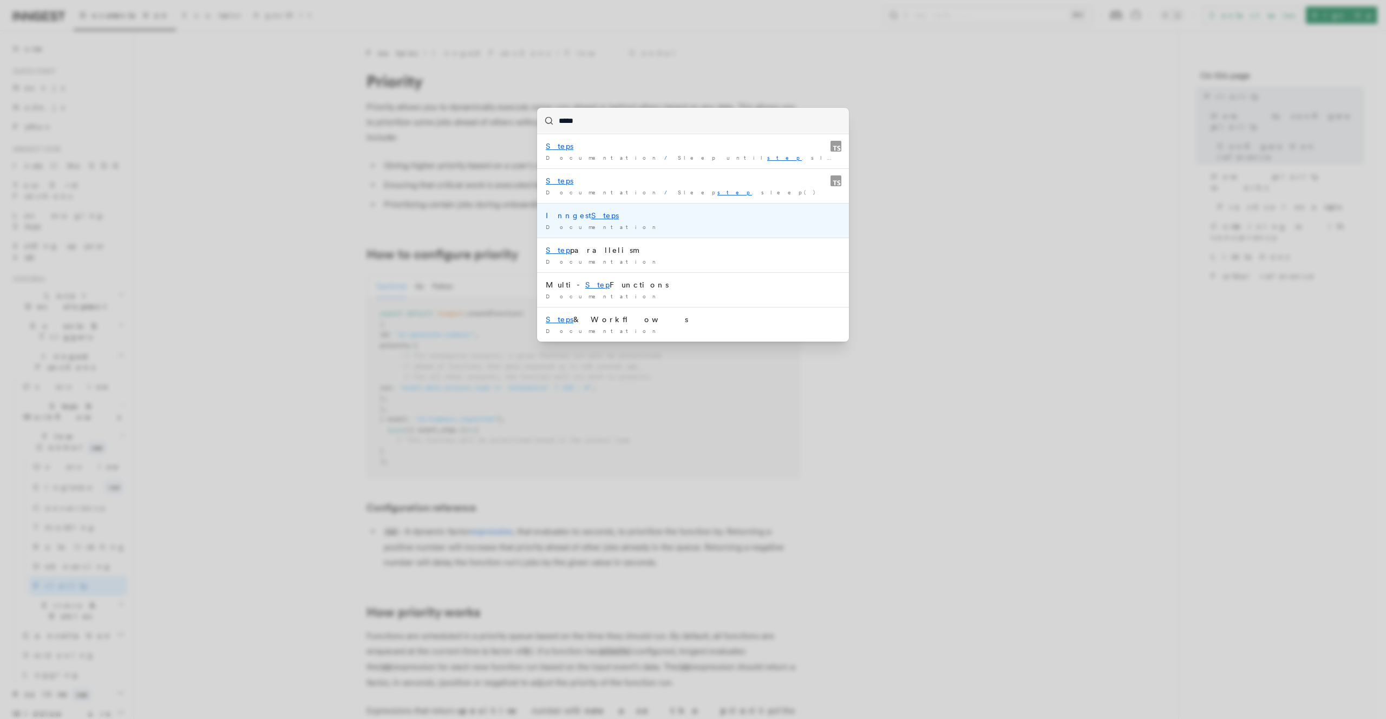
click at [591, 216] on mark "Steps" at bounding box center [605, 215] width 28 height 9
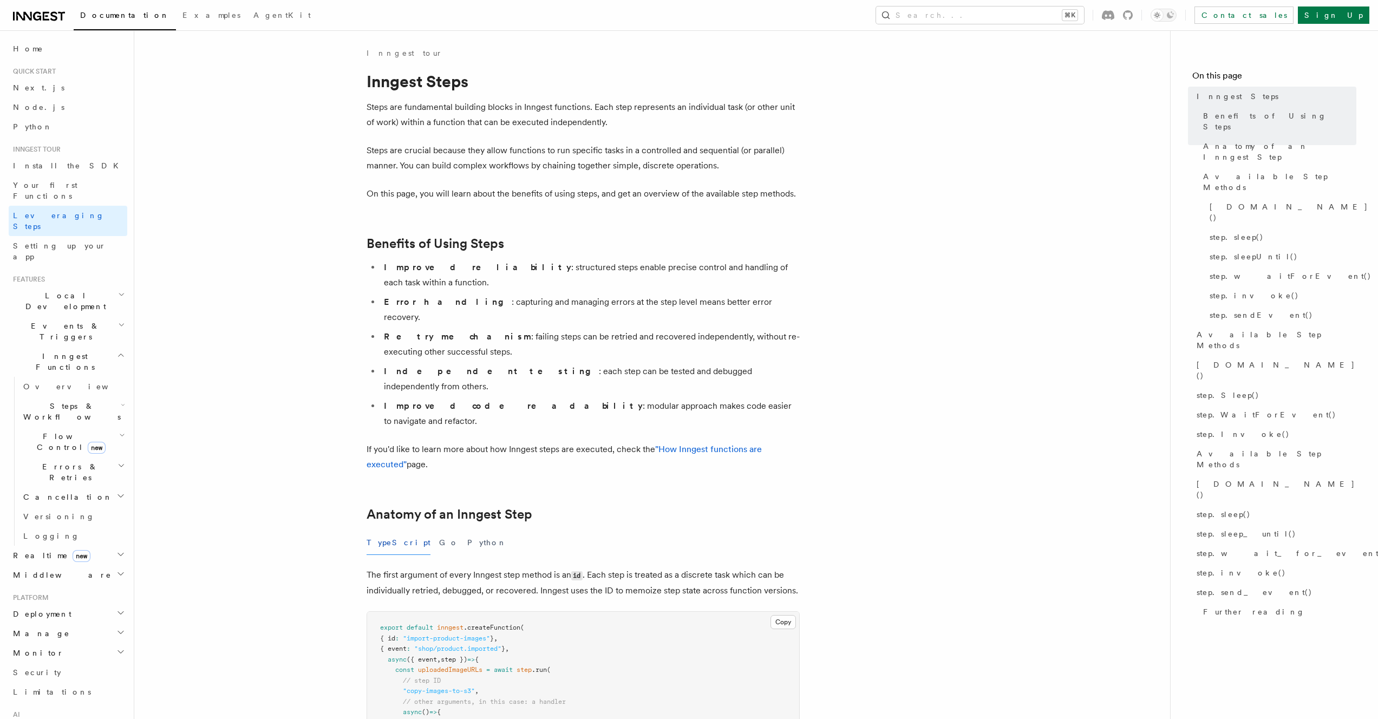
click at [541, 108] on p "Steps are fundamental building blocks in Inngest functions. Each step represent…" at bounding box center [583, 115] width 433 height 30
click at [542, 107] on p "Steps are fundamental building blocks in Inngest functions. Each step represent…" at bounding box center [583, 115] width 433 height 30
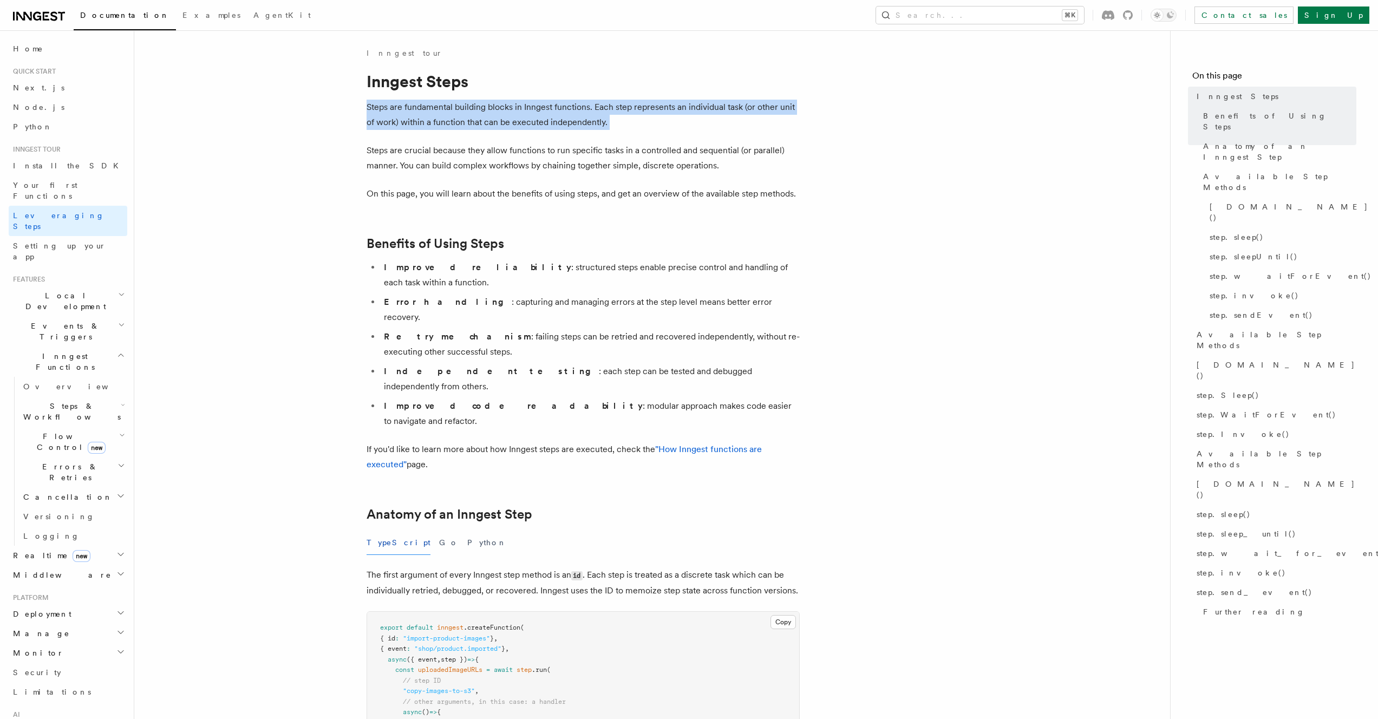
click at [542, 107] on p "Steps are fundamental building blocks in Inngest functions. Each step represent…" at bounding box center [583, 115] width 433 height 30
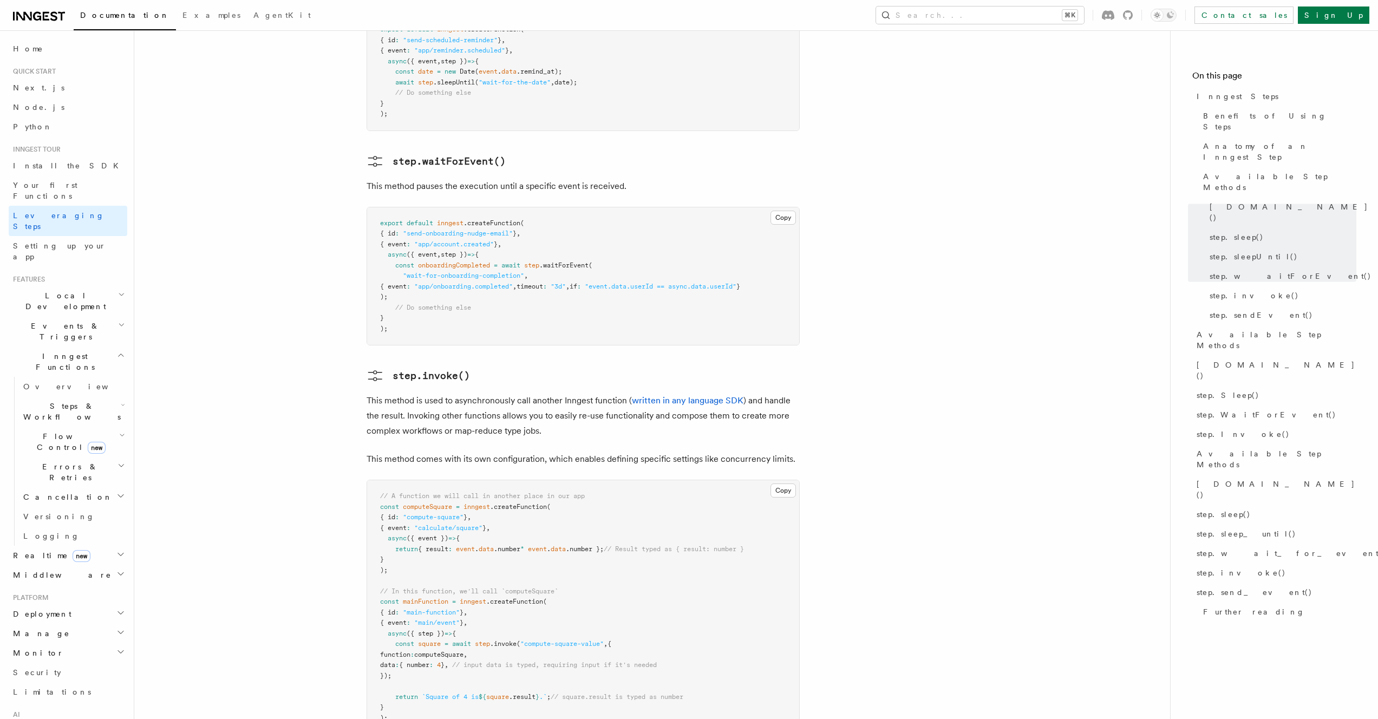
scroll to position [1878, 0]
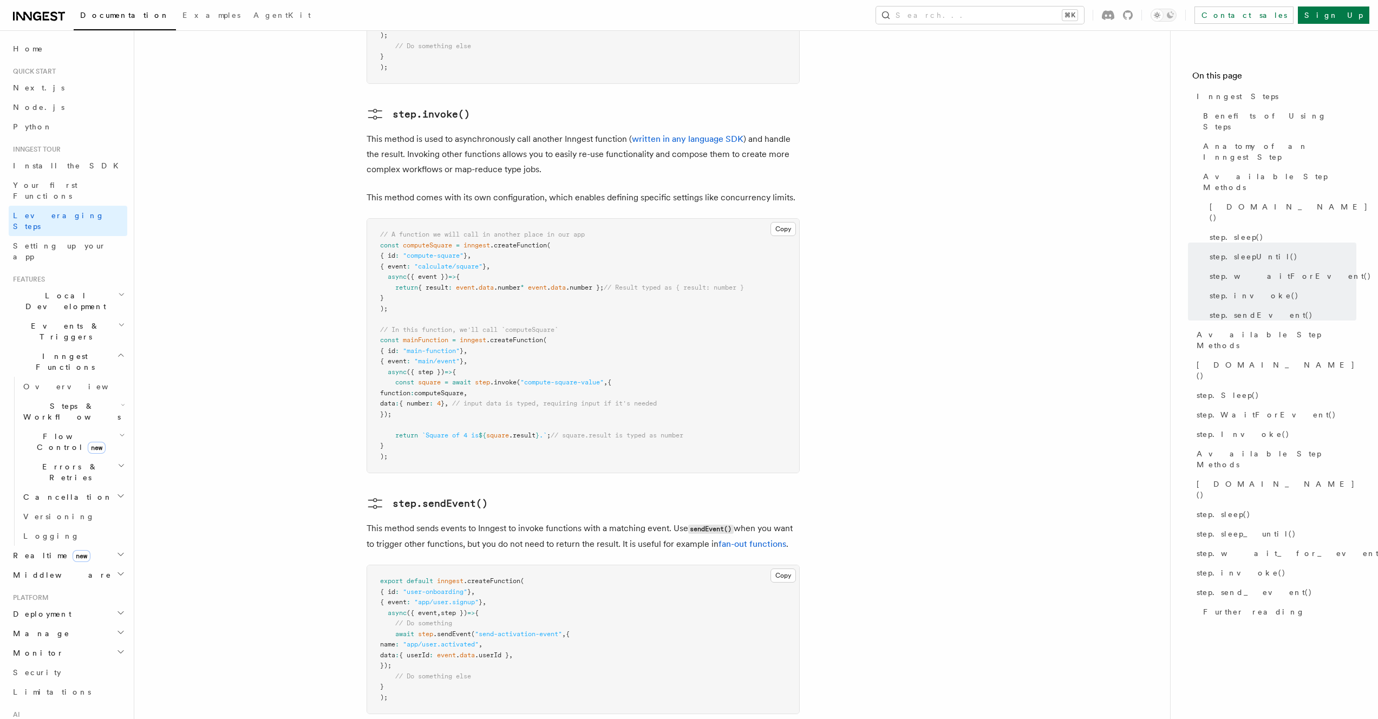
click at [568, 275] on pre "// A function we will call in another place in our app const computeSquare = in…" at bounding box center [583, 346] width 432 height 254
click at [571, 266] on pre "// A function we will call in another place in our app const computeSquare = in…" at bounding box center [583, 346] width 432 height 254
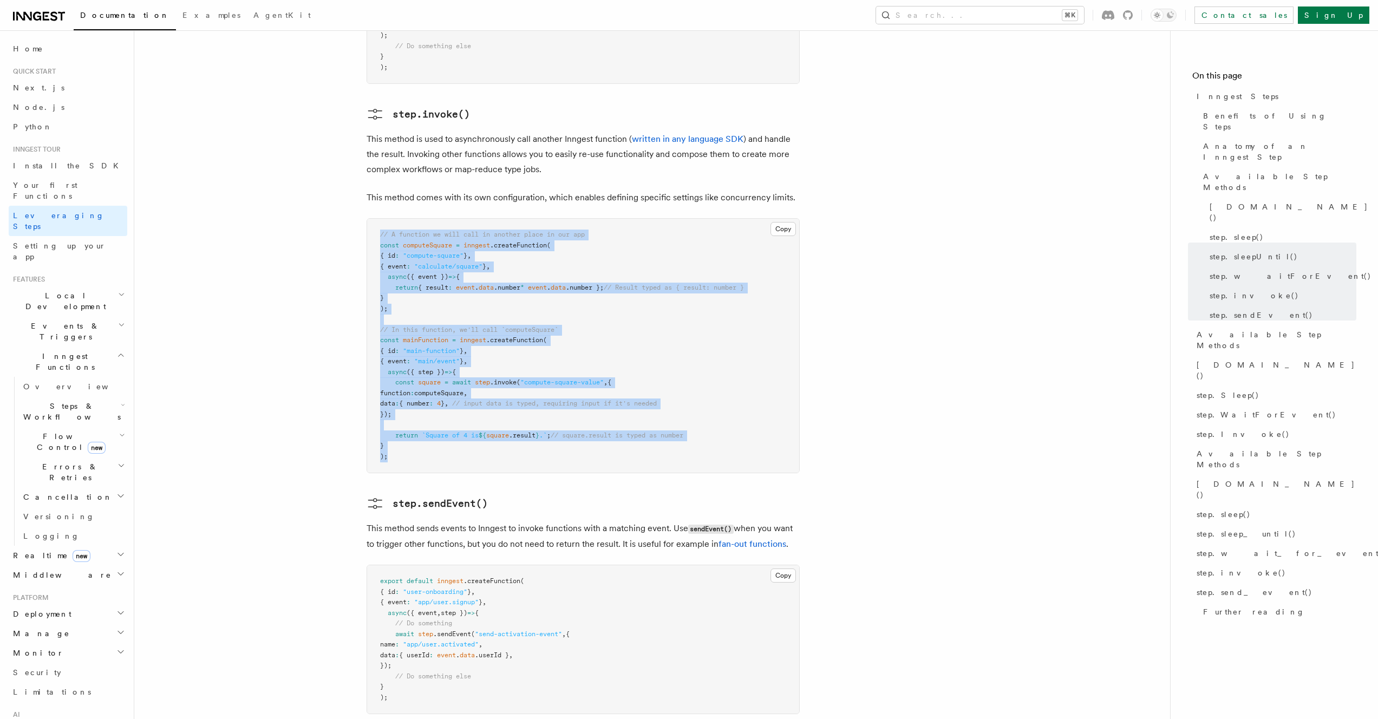
drag, startPoint x: 431, startPoint y: 382, endPoint x: 369, endPoint y: 154, distance: 236.2
click at [367, 219] on pre "// A function we will call in another place in our app const computeSquare = in…" at bounding box center [583, 346] width 432 height 254
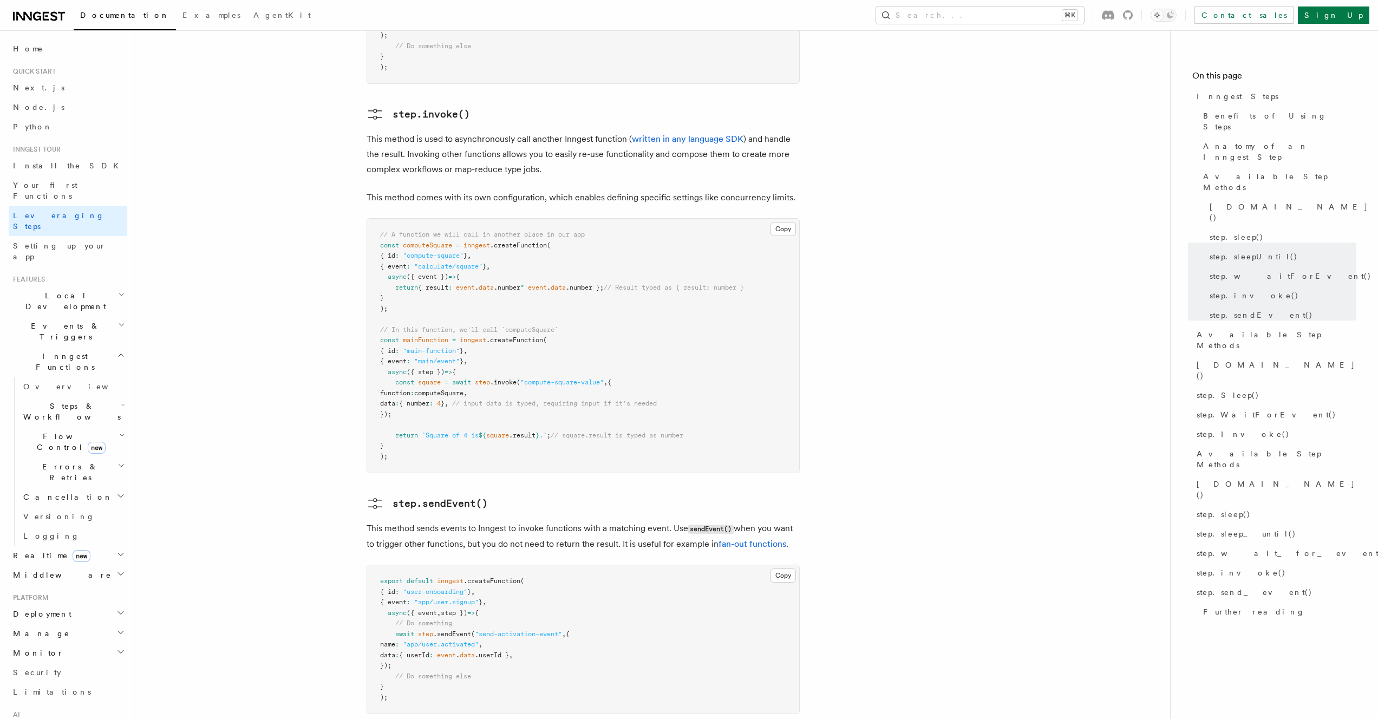
click at [369, 219] on pre "// A function we will call in another place in our app const computeSquare = in…" at bounding box center [583, 346] width 432 height 254
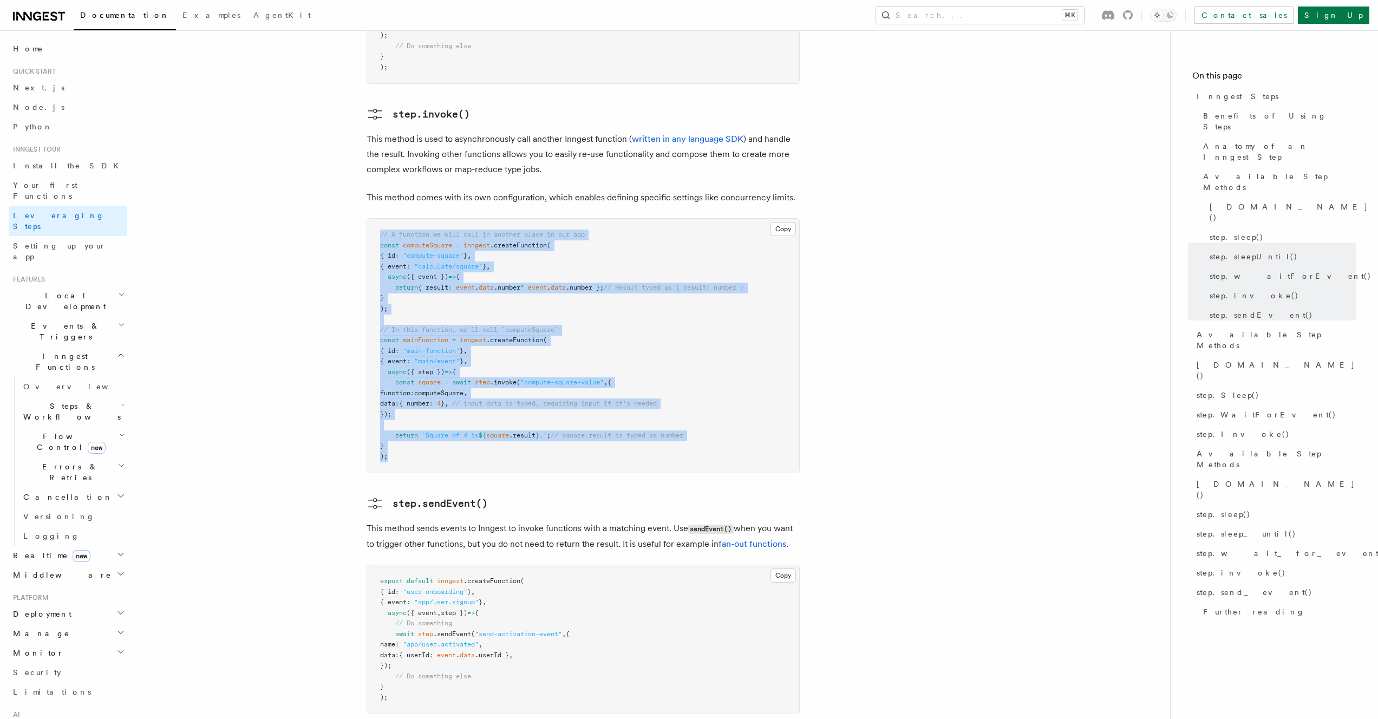
drag, startPoint x: 371, startPoint y: 153, endPoint x: 472, endPoint y: 383, distance: 252.0
click at [472, 383] on pre "// A function we will call in another place in our app const computeSquare = in…" at bounding box center [583, 346] width 432 height 254
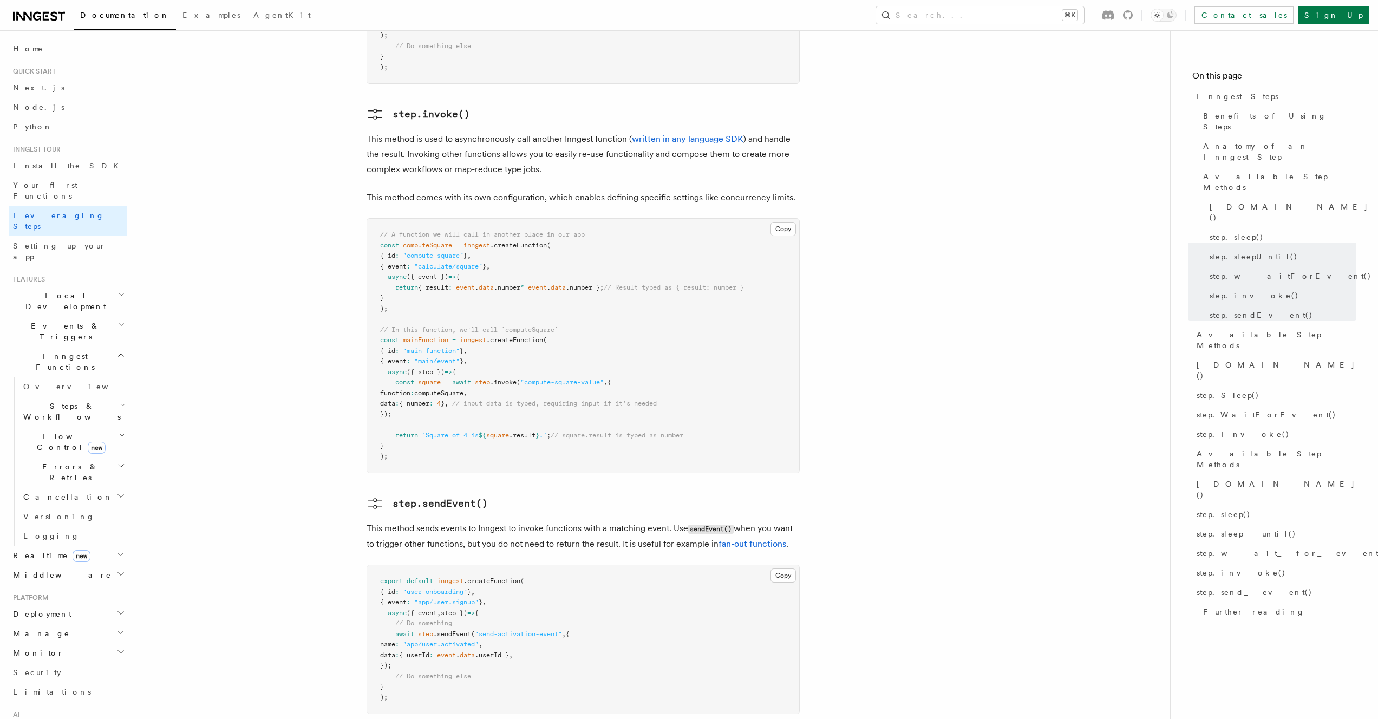
click at [472, 383] on pre "// A function we will call in another place in our app const computeSquare = in…" at bounding box center [583, 346] width 432 height 254
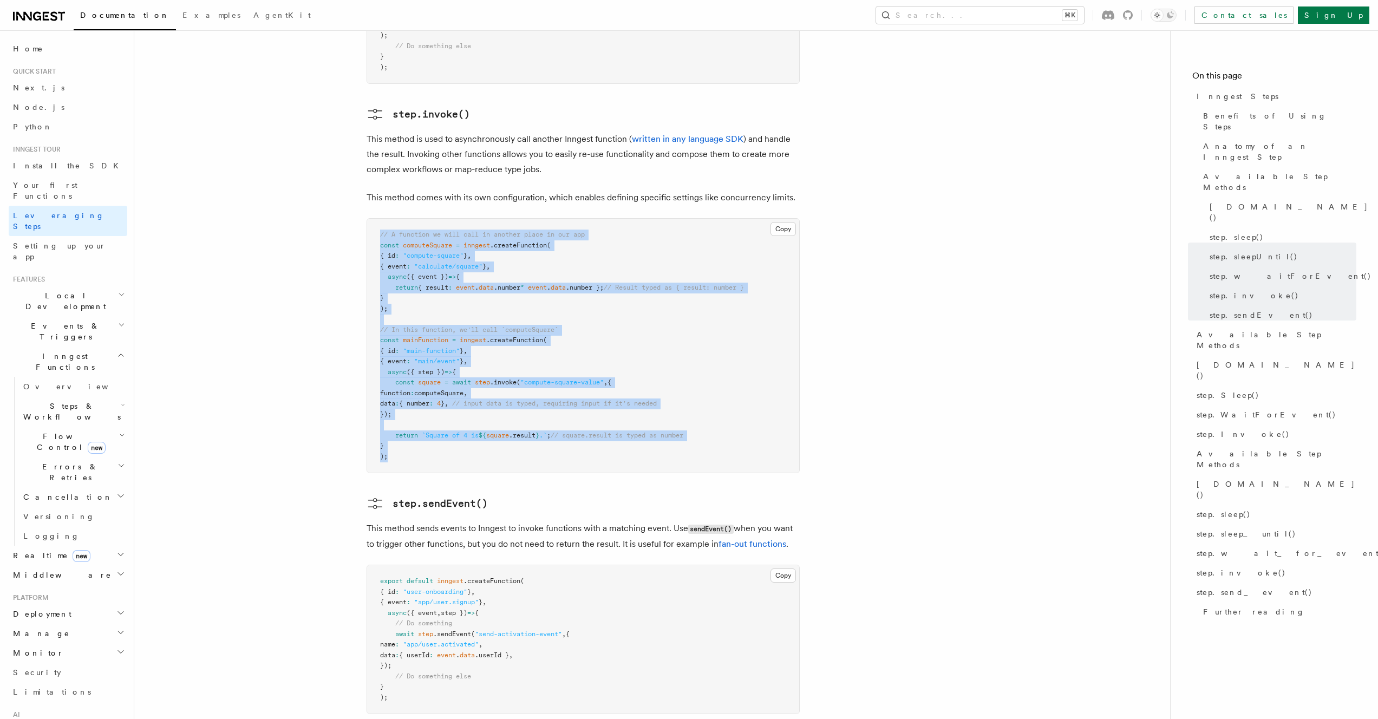
drag, startPoint x: 475, startPoint y: 385, endPoint x: 372, endPoint y: 146, distance: 260.8
click at [372, 218] on div "Copy Copied // A function we will call in another place in our app const comput…" at bounding box center [583, 345] width 433 height 255
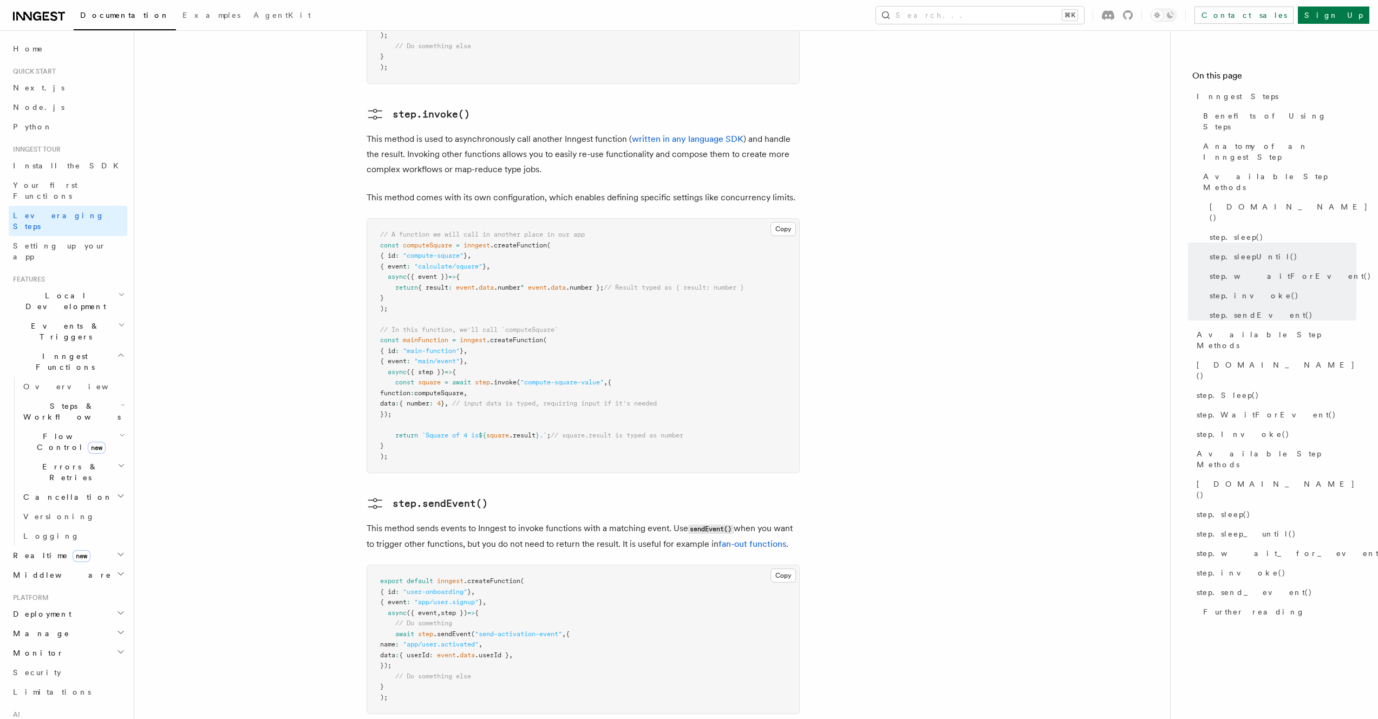
click at [381, 190] on p "This method comes with its own configuration, which enables defining specific s…" at bounding box center [583, 197] width 433 height 15
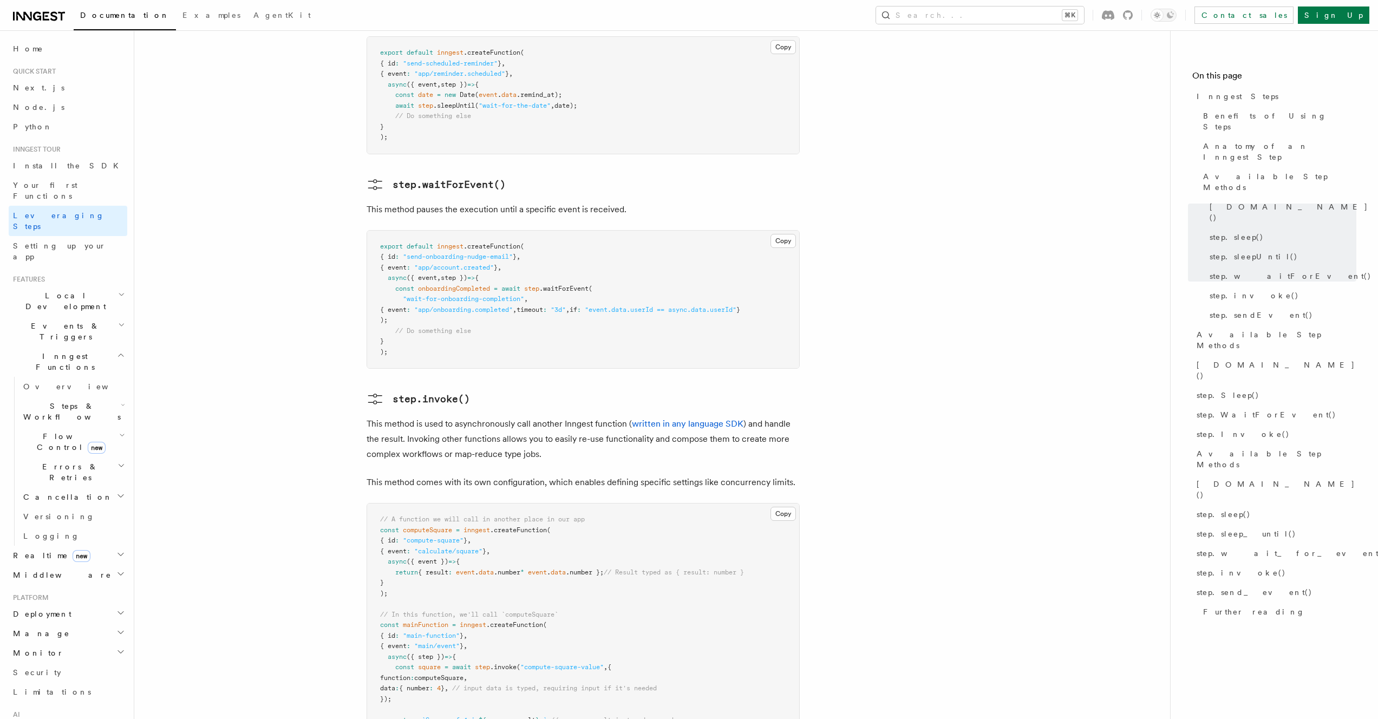
click at [458, 416] on p "This method is used to asynchronously call another Inngest function ( written i…" at bounding box center [583, 438] width 433 height 45
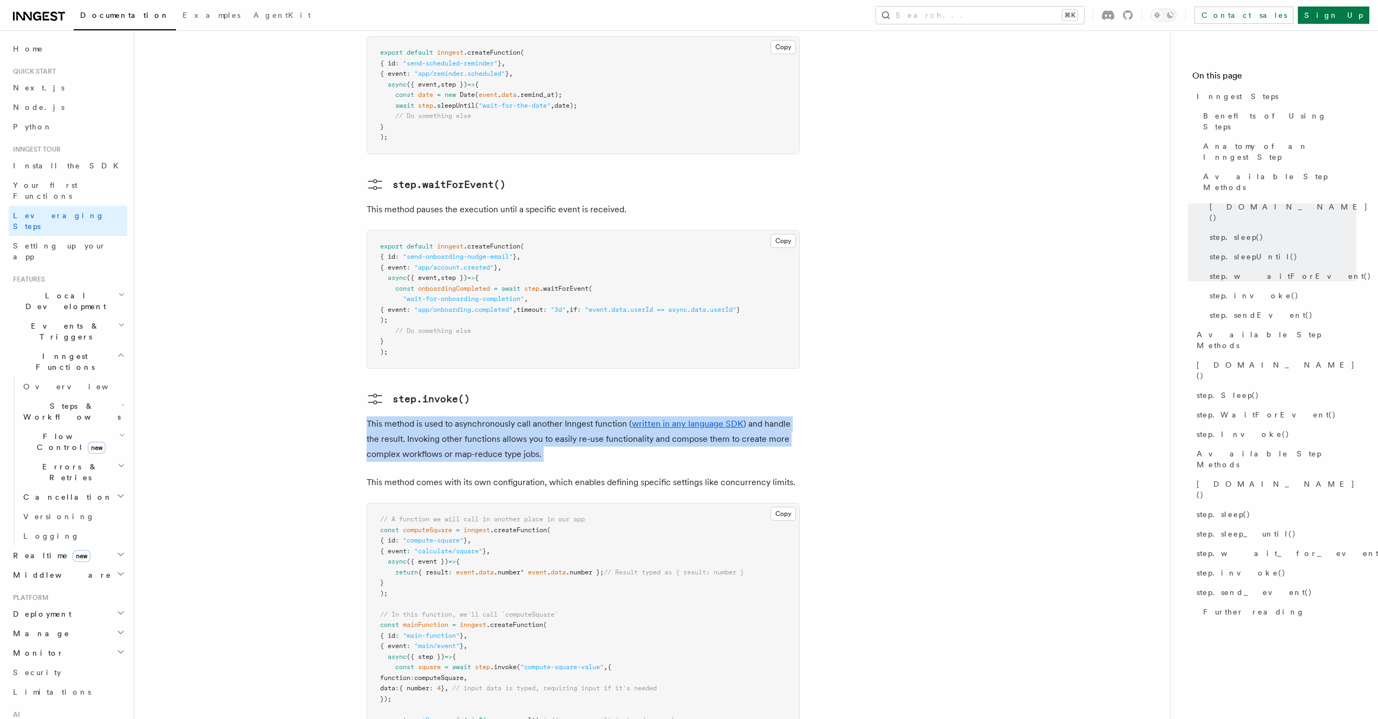
click at [458, 416] on p "This method is used to asynchronously call another Inngest function ( written i…" at bounding box center [583, 438] width 433 height 45
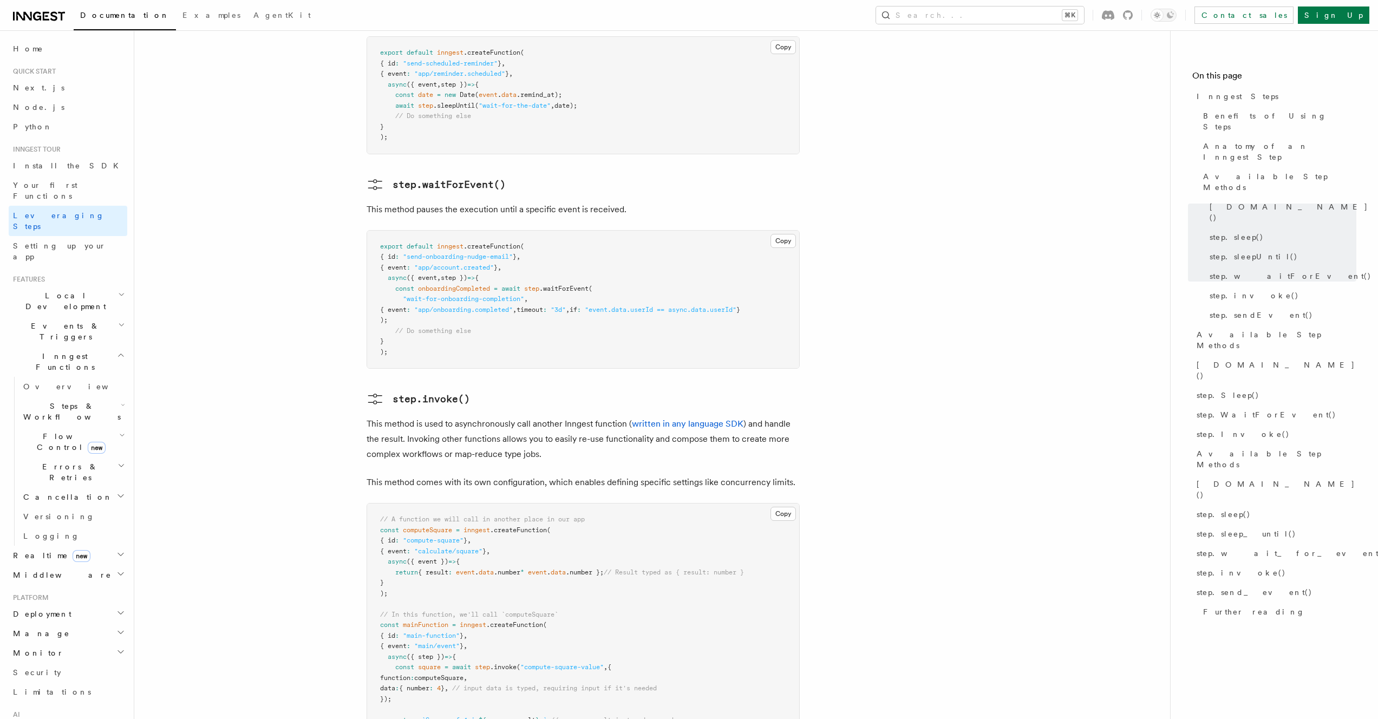
click at [518, 416] on p "This method is used to asynchronously call another Inngest function ( written i…" at bounding box center [583, 438] width 433 height 45
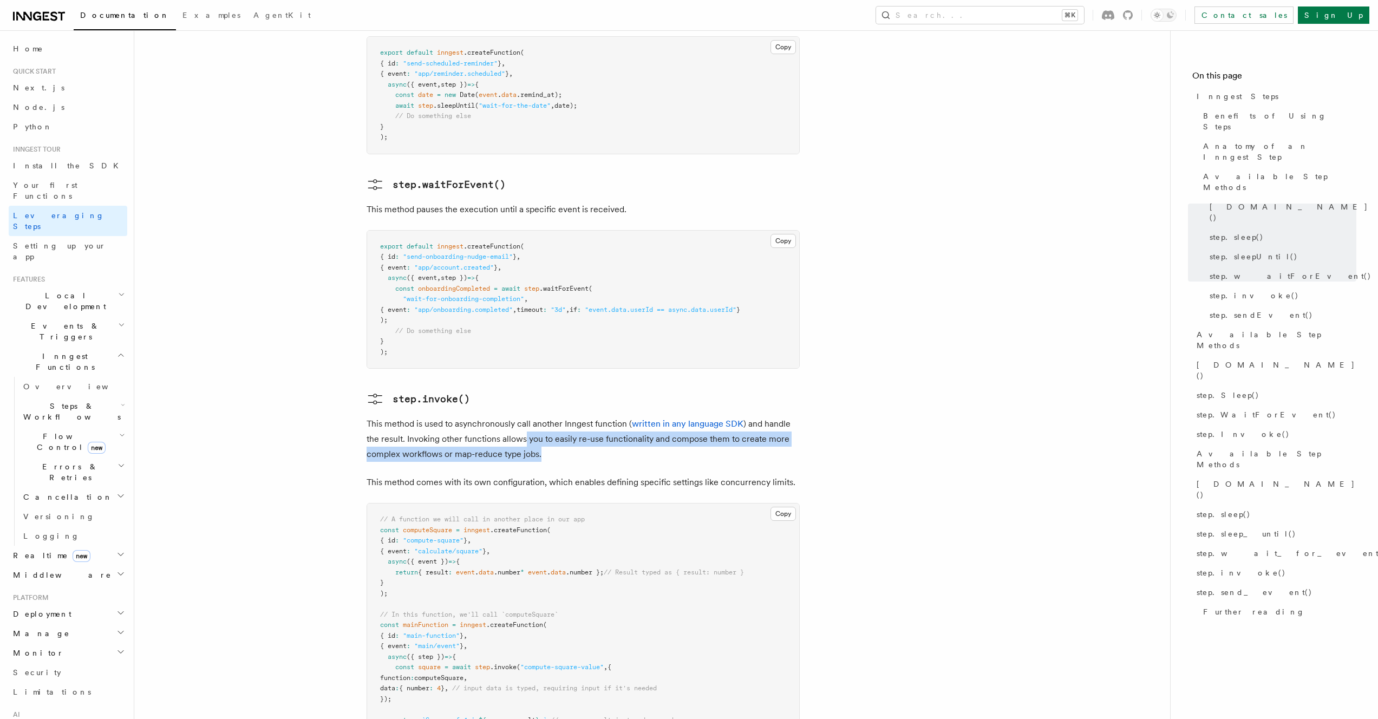
drag, startPoint x: 525, startPoint y: 364, endPoint x: 627, endPoint y: 376, distance: 103.1
click at [627, 416] on p "This method is used to asynchronously call another Inngest function ( written i…" at bounding box center [583, 438] width 433 height 45
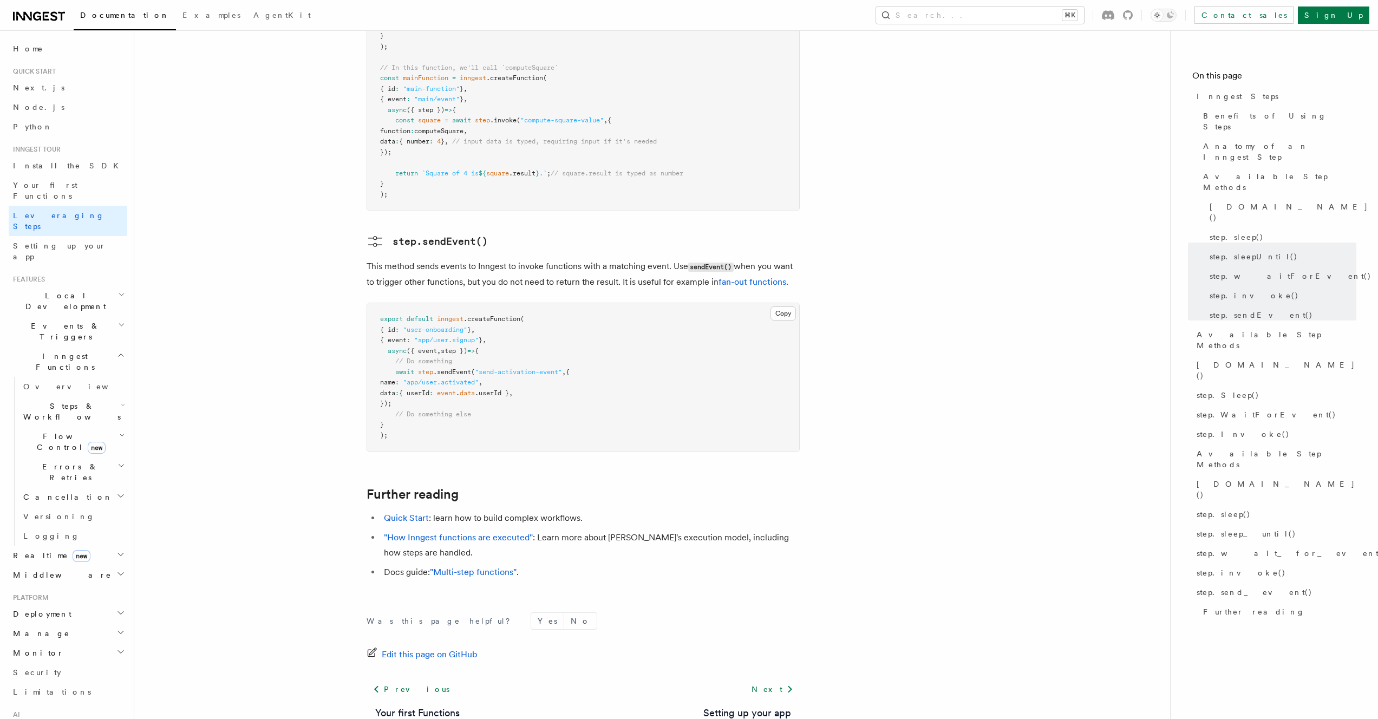
scroll to position [2018, 0]
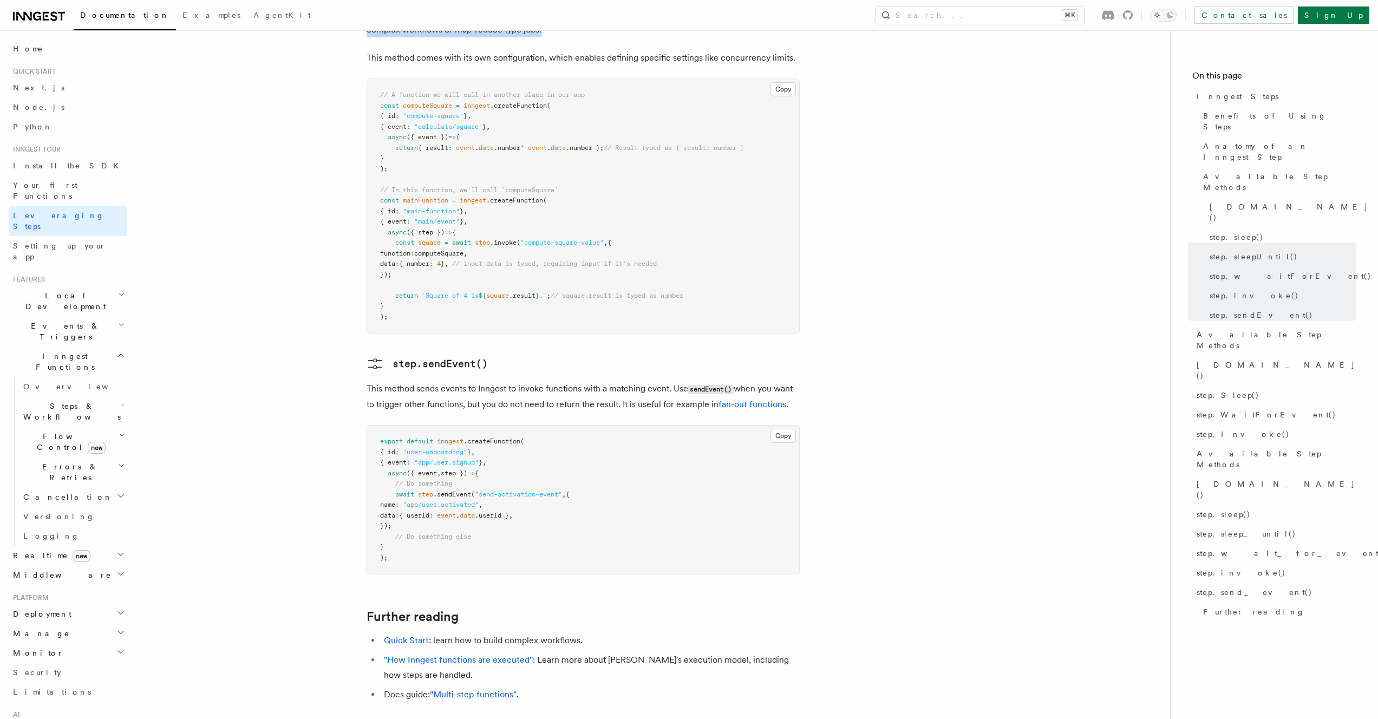
click at [499, 381] on p "This method sends events to Inngest to invoke functions with a matching event. …" at bounding box center [583, 396] width 433 height 31
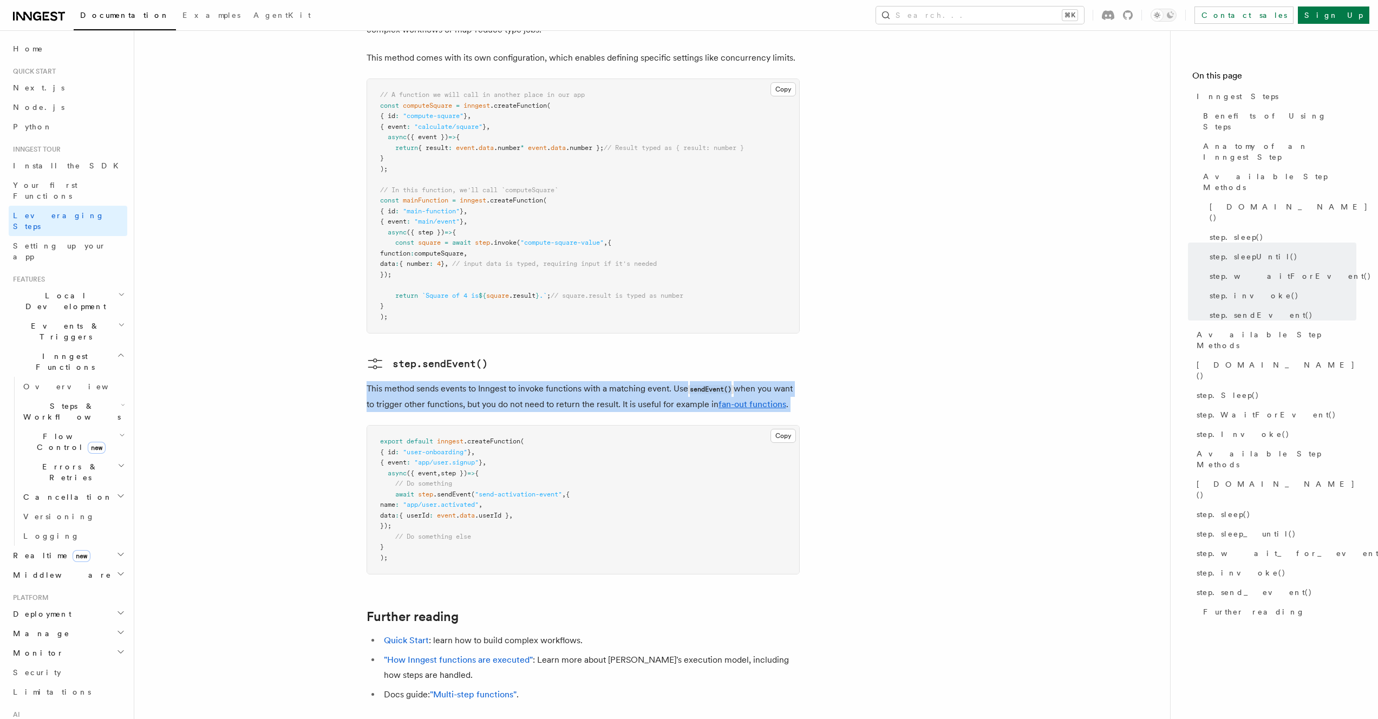
click at [499, 381] on p "This method sends events to Inngest to invoke functions with a matching event. …" at bounding box center [583, 396] width 433 height 31
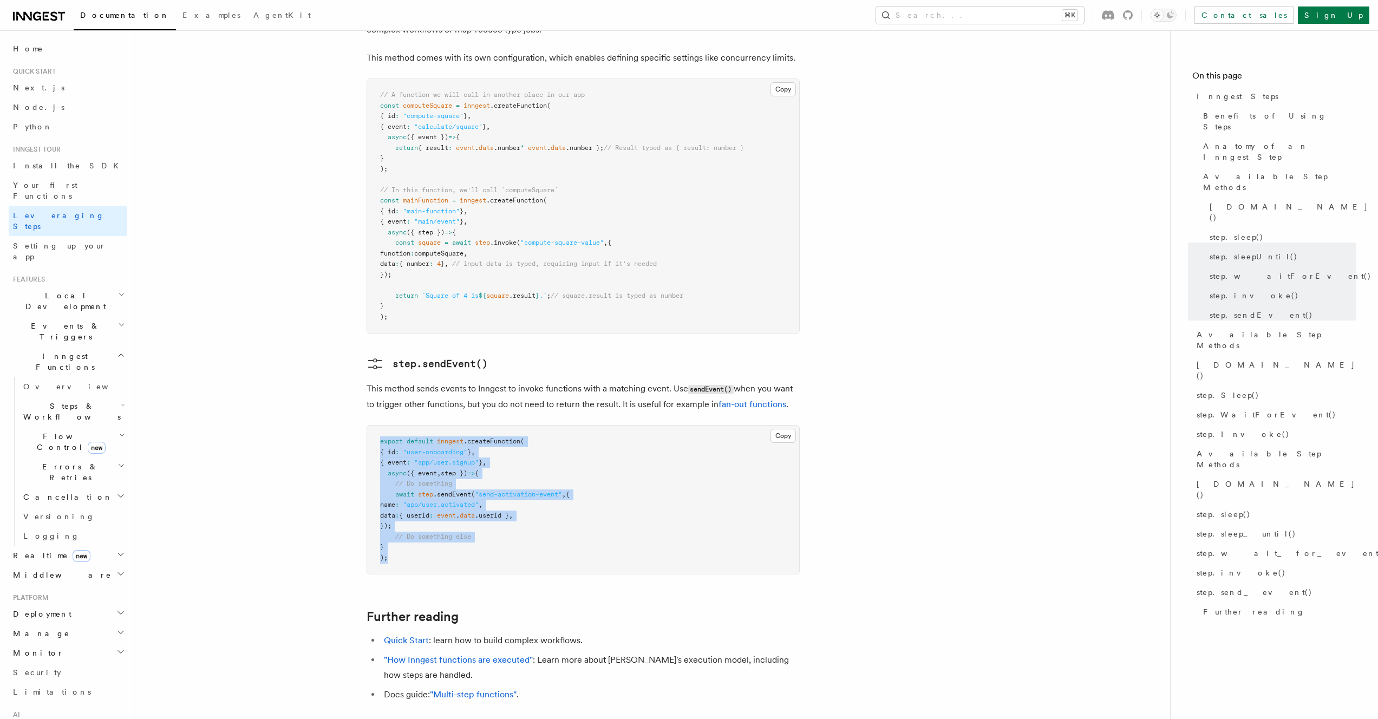
drag, startPoint x: 380, startPoint y: 367, endPoint x: 466, endPoint y: 488, distance: 149.1
click at [466, 488] on pre "export default inngest .createFunction ( { id : "user-onboarding" } , { event :…" at bounding box center [583, 500] width 432 height 148
click at [466, 484] on pre "export default inngest .createFunction ( { id : "user-onboarding" } , { event :…" at bounding box center [583, 500] width 432 height 148
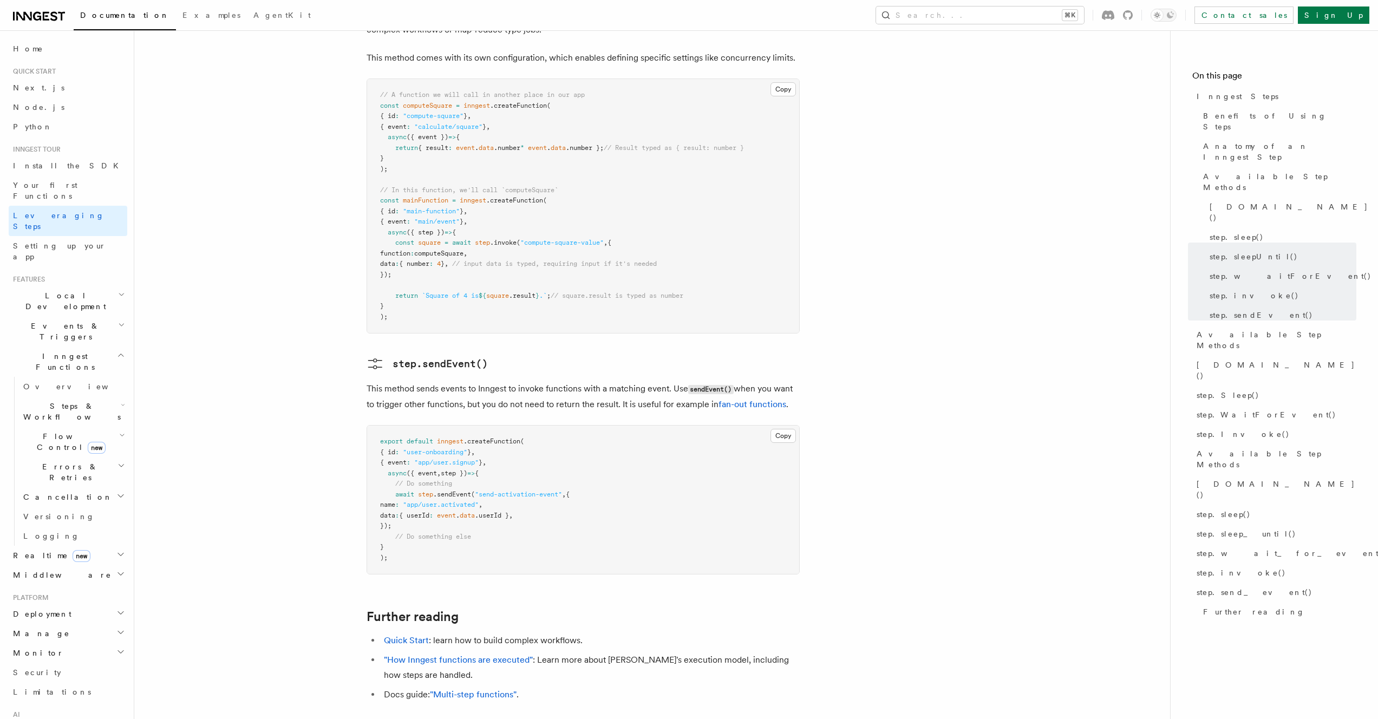
click at [465, 484] on pre "export default inngest .createFunction ( { id : "user-onboarding" } , { event :…" at bounding box center [583, 500] width 432 height 148
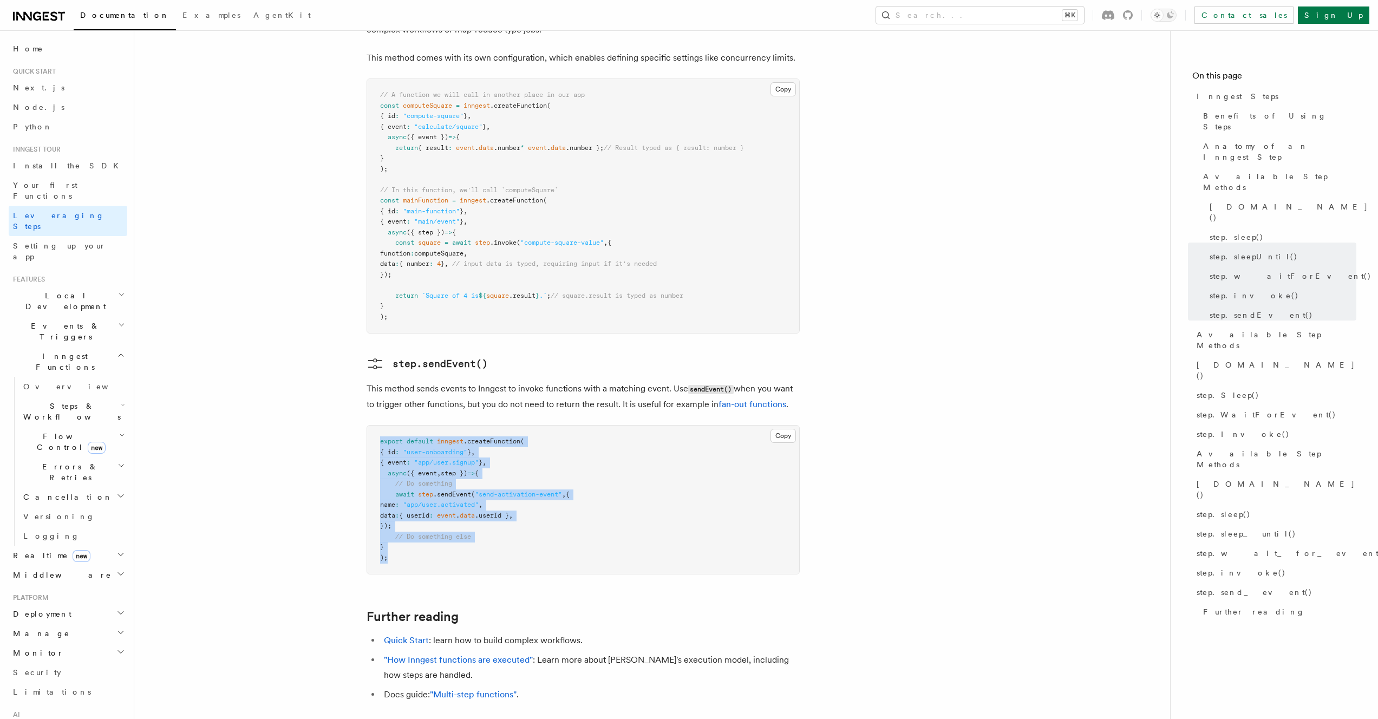
drag, startPoint x: 457, startPoint y: 487, endPoint x: 362, endPoint y: 369, distance: 151.1
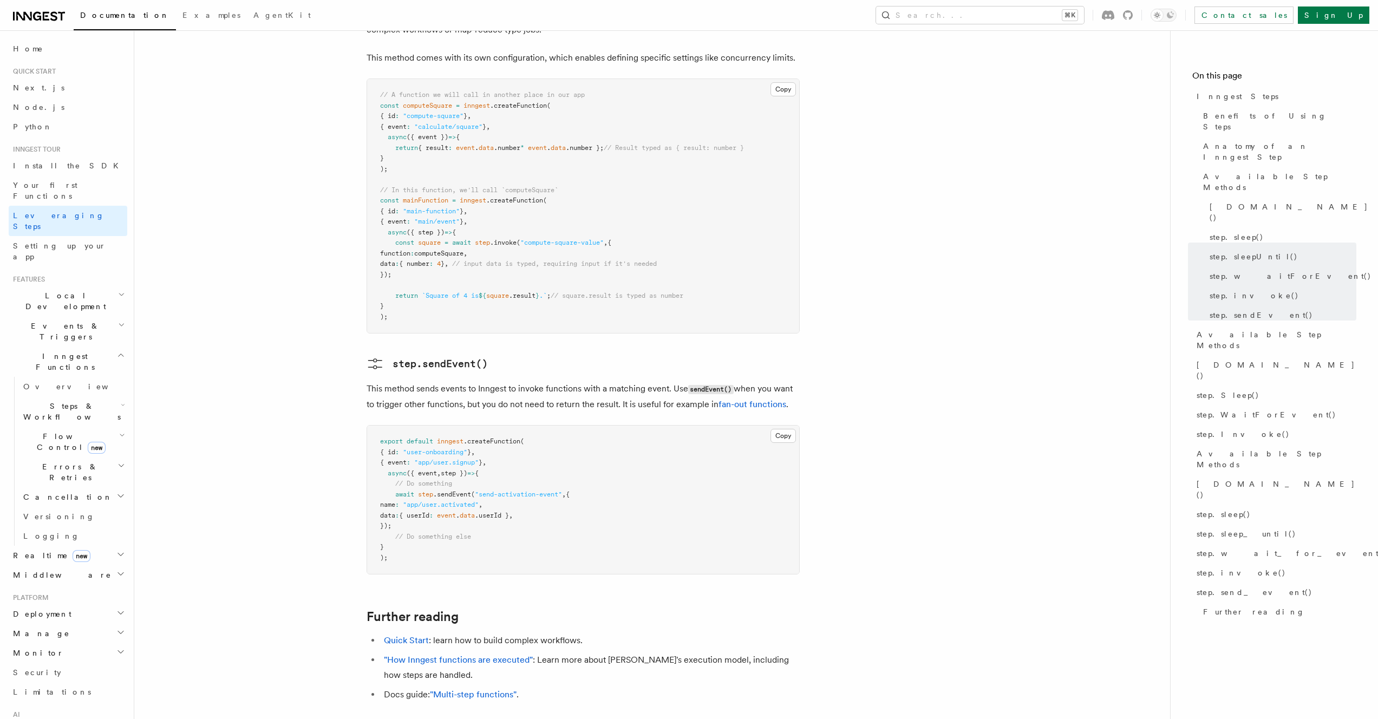
click at [569, 381] on p "This method sends events to Inngest to invoke functions with a matching event. …" at bounding box center [583, 396] width 433 height 31
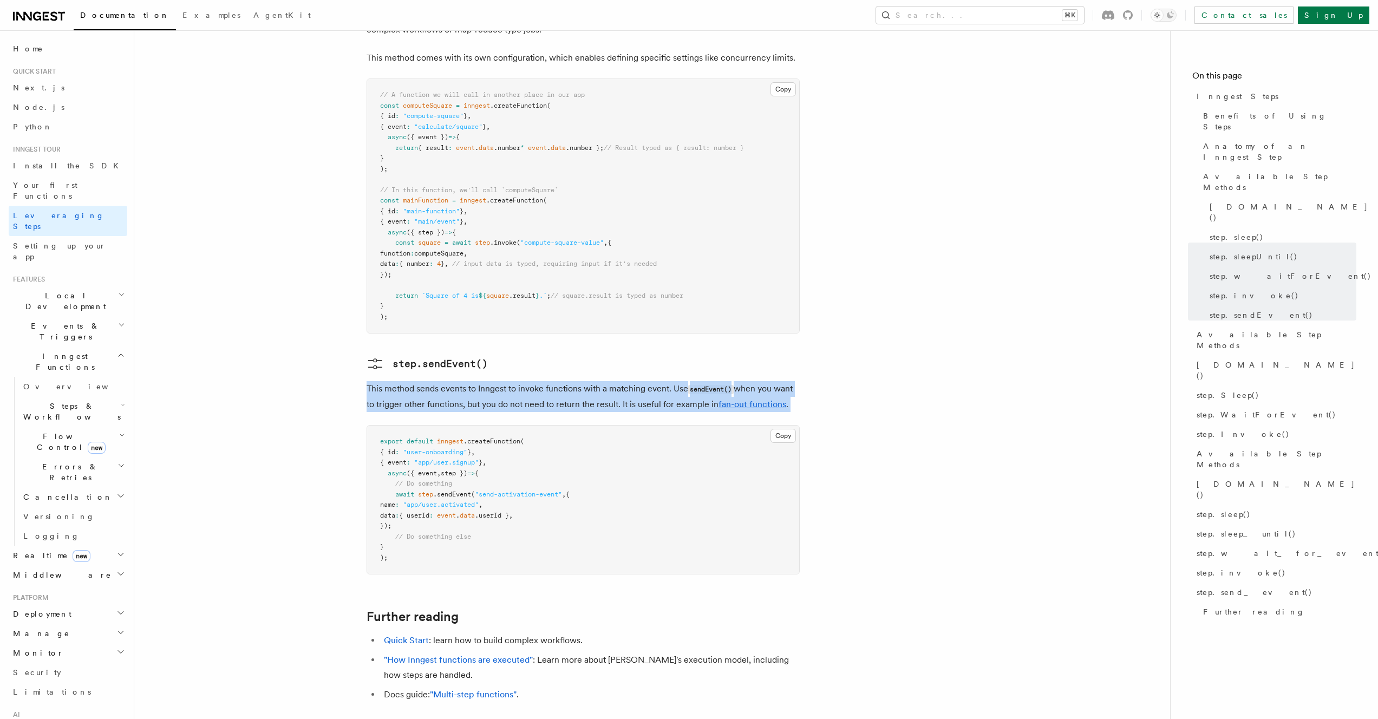
click at [569, 381] on p "This method sends events to Inngest to invoke functions with a matching event. …" at bounding box center [583, 396] width 433 height 31
click at [650, 381] on p "This method sends events to Inngest to invoke functions with a matching event. …" at bounding box center [583, 396] width 433 height 31
drag, startPoint x: 595, startPoint y: 316, endPoint x: 457, endPoint y: 329, distance: 138.7
click at [456, 381] on p "This method sends events to Inngest to invoke functions with a matching event. …" at bounding box center [583, 396] width 433 height 31
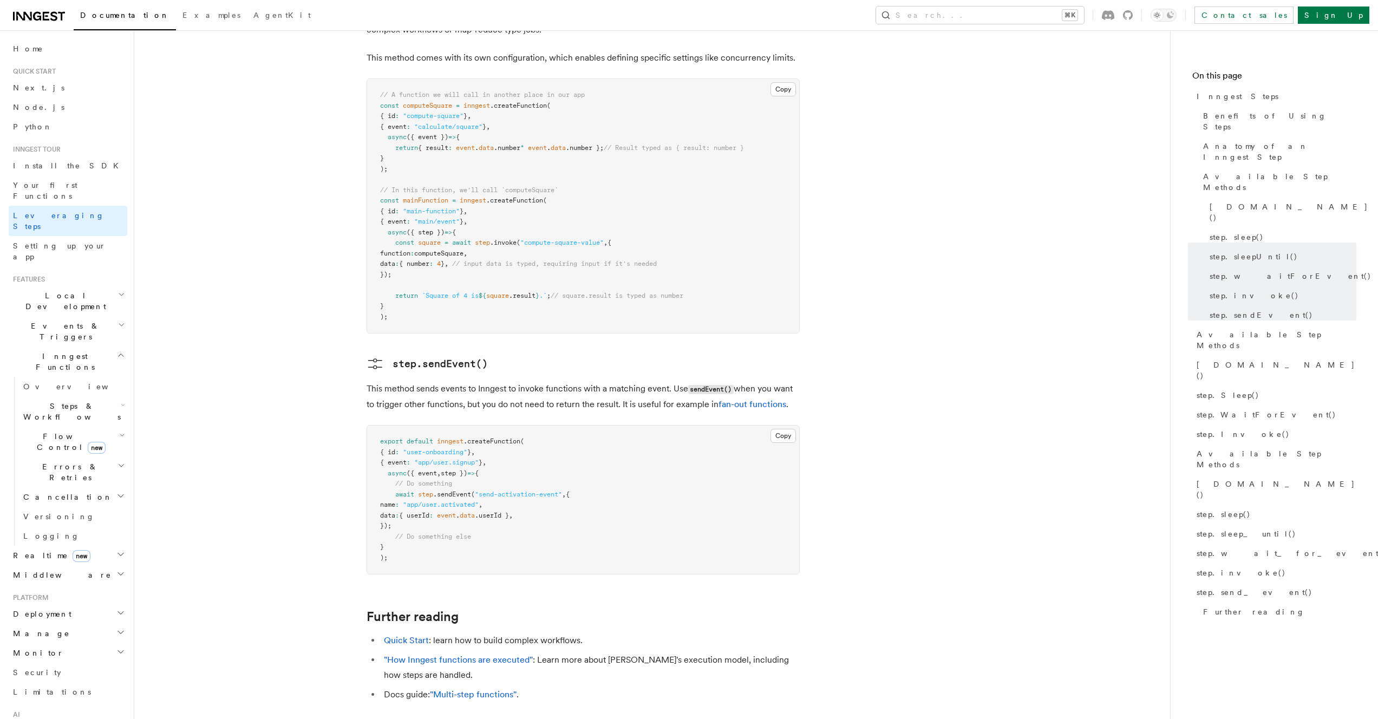
click at [460, 381] on p "This method sends events to Inngest to invoke functions with a matching event. …" at bounding box center [583, 396] width 433 height 31
drag, startPoint x: 465, startPoint y: 328, endPoint x: 581, endPoint y: 328, distance: 115.4
click at [581, 381] on p "This method sends events to Inngest to invoke functions with a matching event. …" at bounding box center [583, 396] width 433 height 31
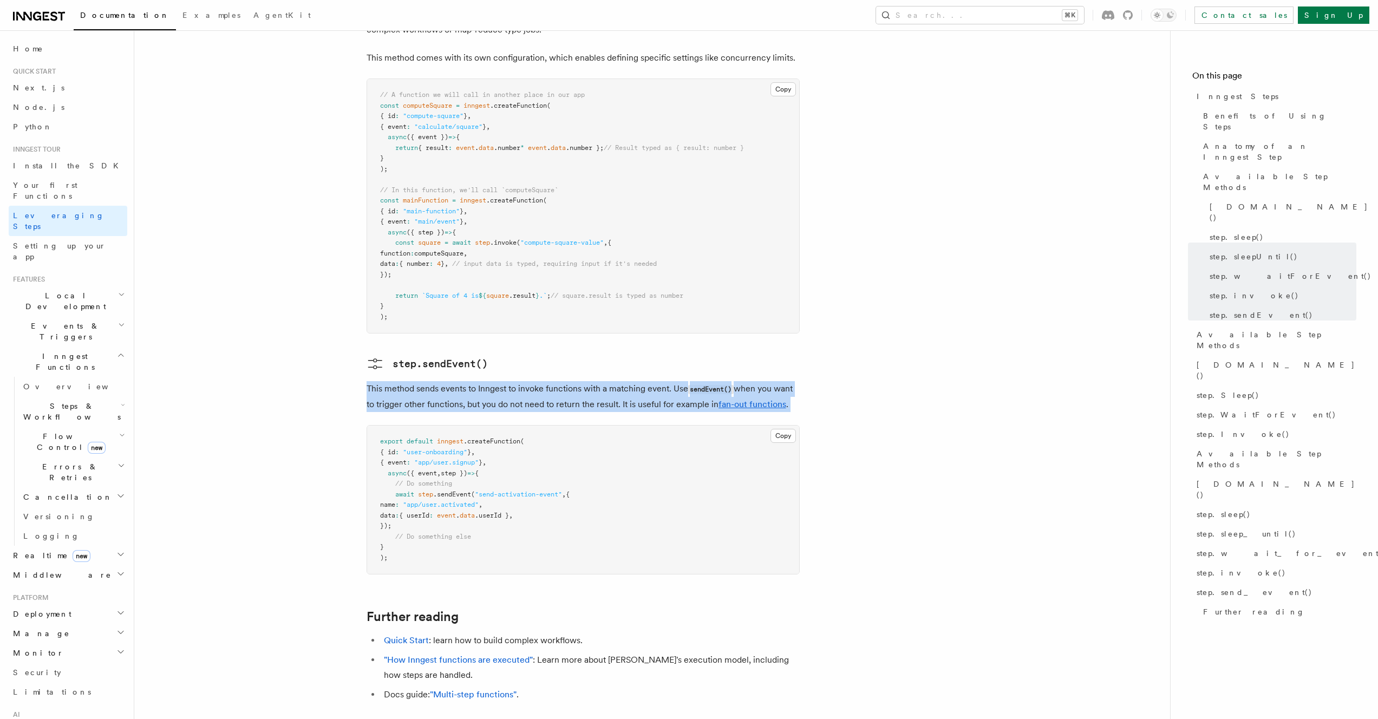
click at [581, 381] on p "This method sends events to Inngest to invoke functions with a matching event. …" at bounding box center [583, 396] width 433 height 31
click at [600, 381] on p "This method sends events to Inngest to invoke functions with a matching event. …" at bounding box center [583, 396] width 433 height 31
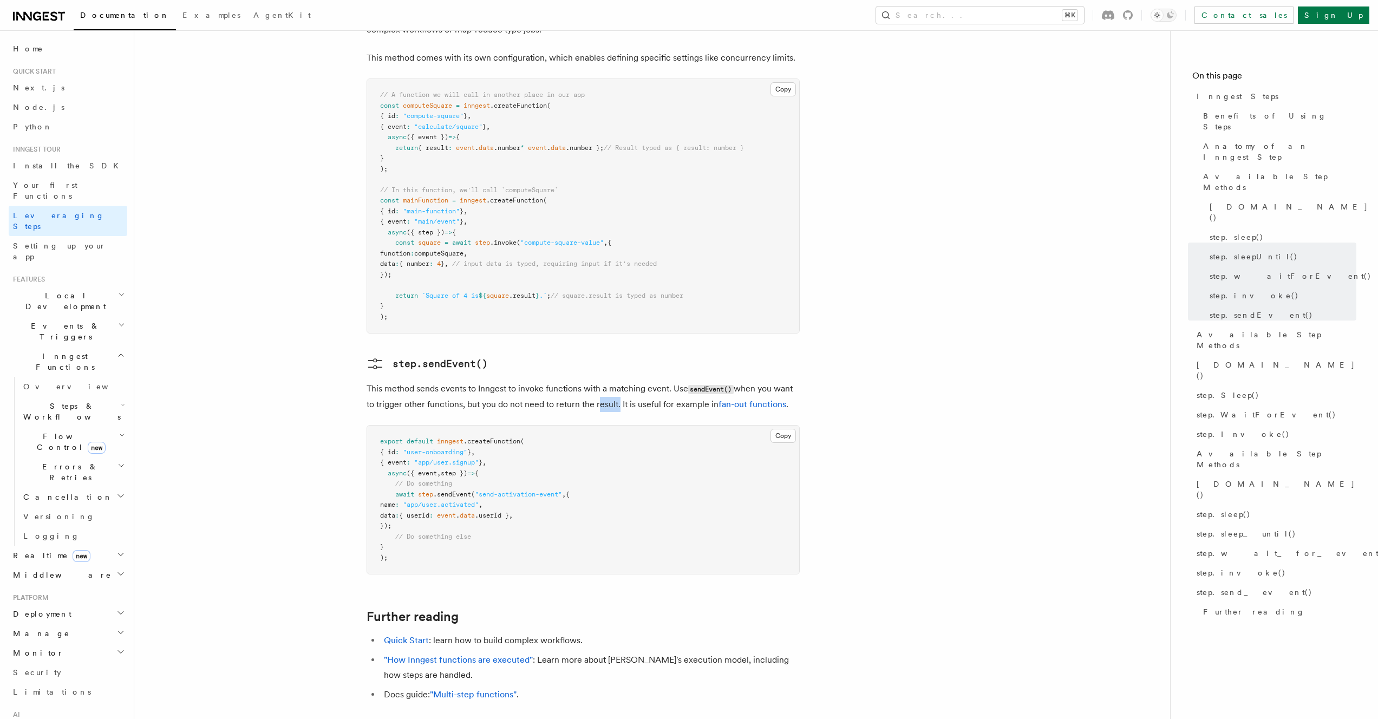
click at [600, 381] on p "This method sends events to Inngest to invoke functions with a matching event. …" at bounding box center [583, 396] width 433 height 31
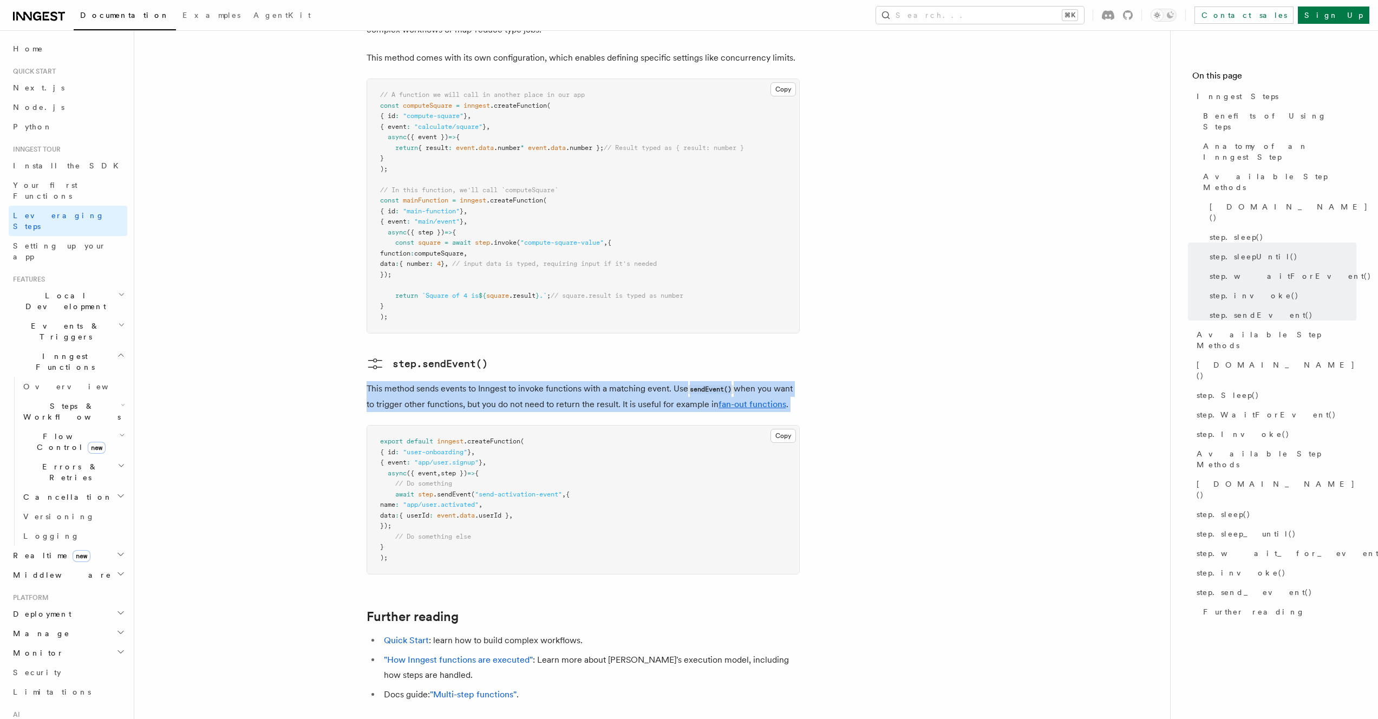
click at [600, 381] on p "This method sends events to Inngest to invoke functions with a matching event. …" at bounding box center [583, 396] width 433 height 31
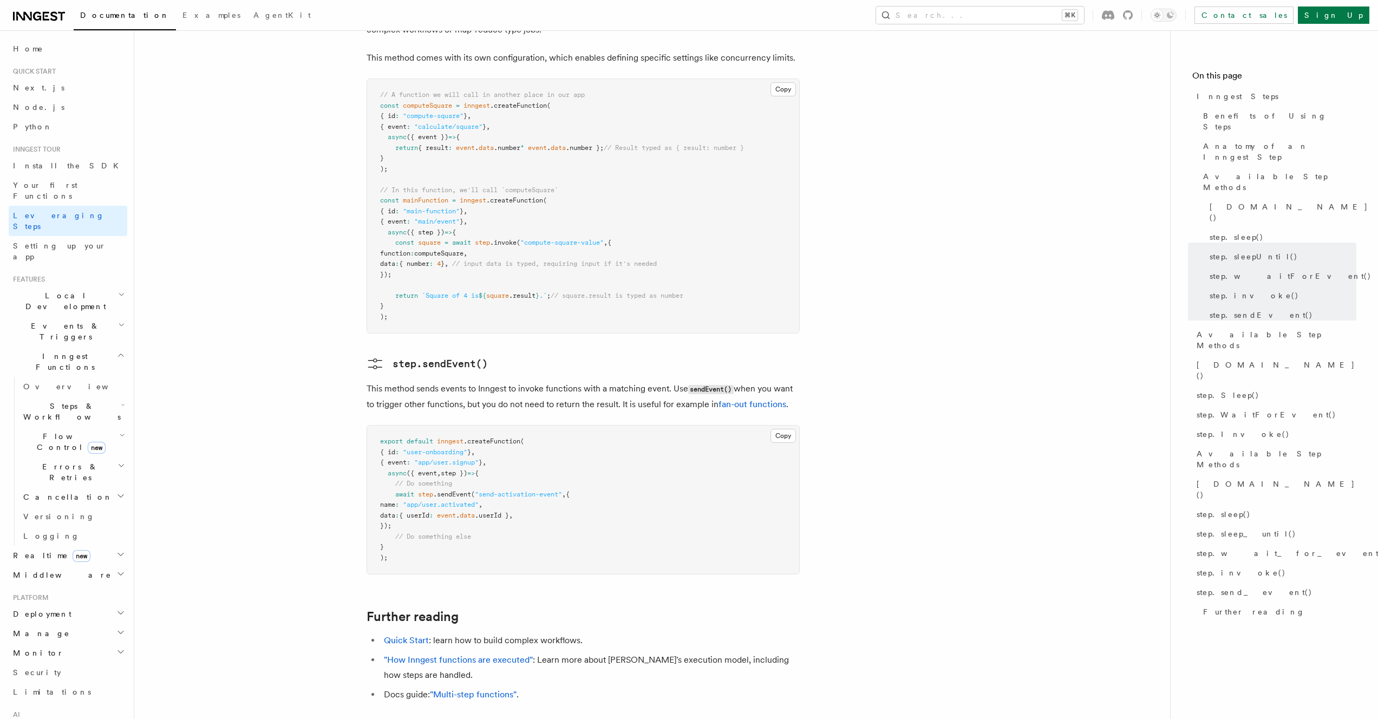
click at [601, 381] on p "This method sends events to Inngest to invoke functions with a matching event. …" at bounding box center [583, 396] width 433 height 31
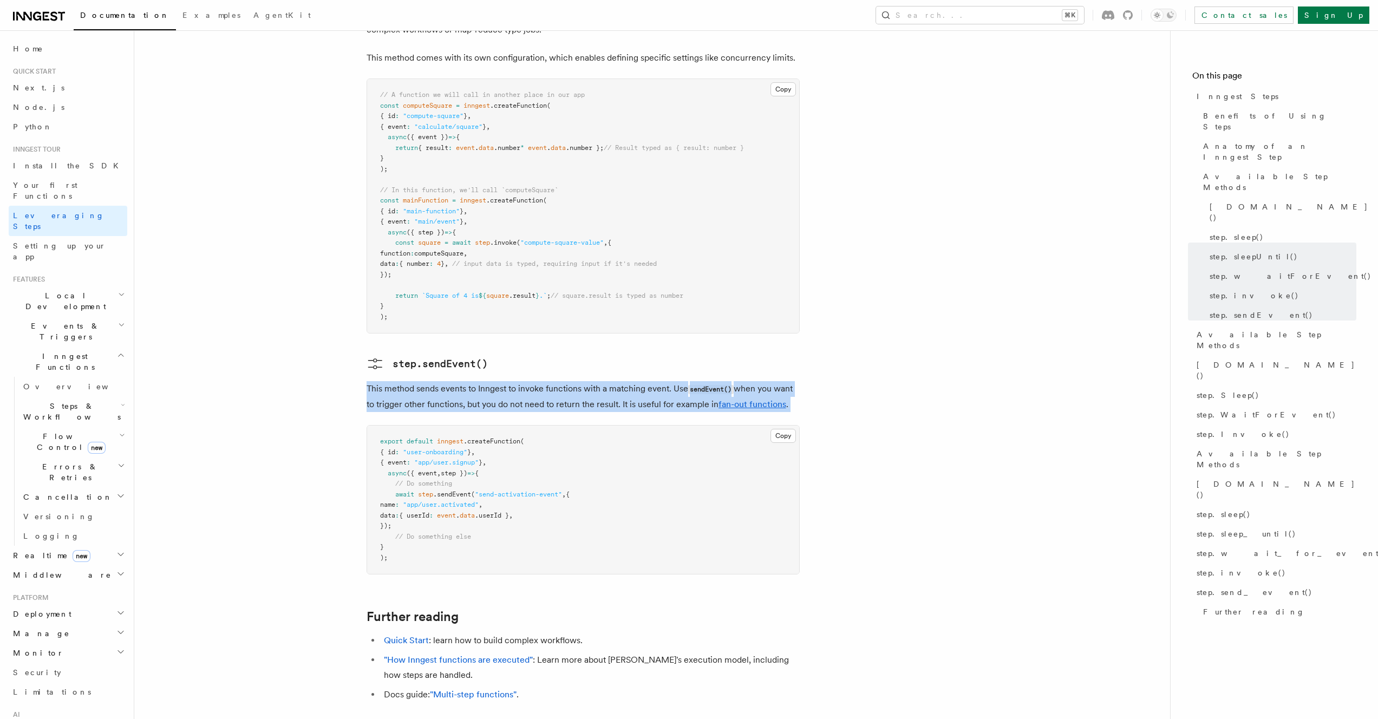
click at [601, 381] on p "This method sends events to Inngest to invoke functions with a matching event. …" at bounding box center [583, 396] width 433 height 31
click at [609, 381] on p "This method sends events to Inngest to invoke functions with a matching event. …" at bounding box center [583, 396] width 433 height 31
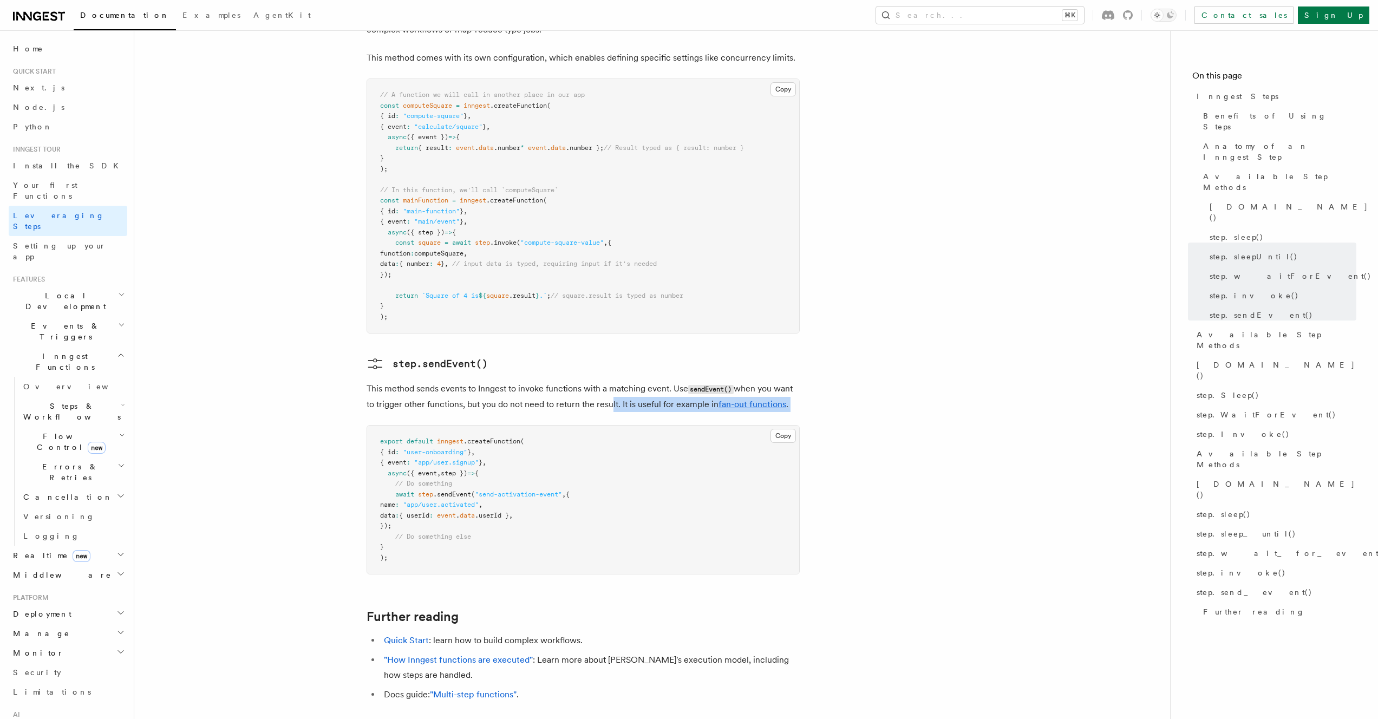
click at [609, 381] on p "This method sends events to Inngest to invoke functions with a matching event. …" at bounding box center [583, 396] width 433 height 31
click at [610, 381] on p "This method sends events to Inngest to invoke functions with a matching event. …" at bounding box center [583, 396] width 433 height 31
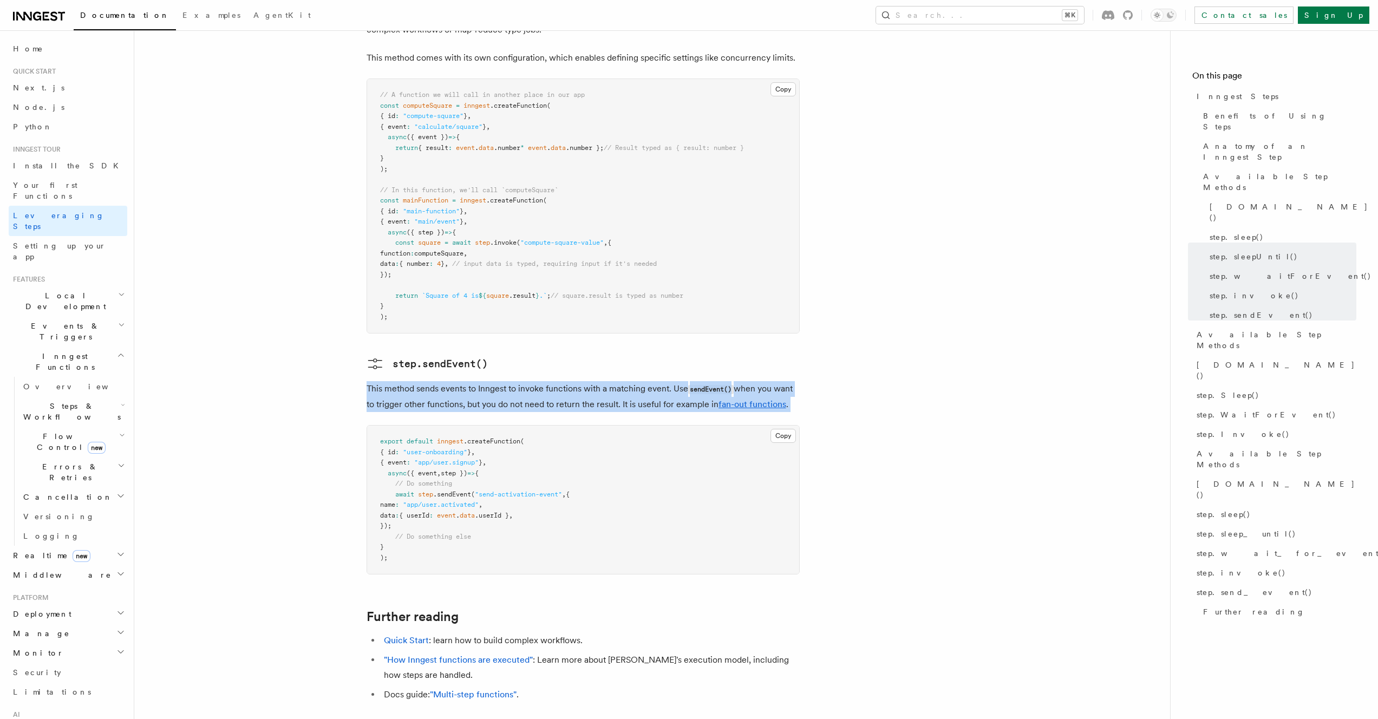
click at [610, 381] on p "This method sends events to Inngest to invoke functions with a matching event. …" at bounding box center [583, 396] width 433 height 31
drag, startPoint x: 813, startPoint y: 329, endPoint x: 408, endPoint y: 297, distance: 406.3
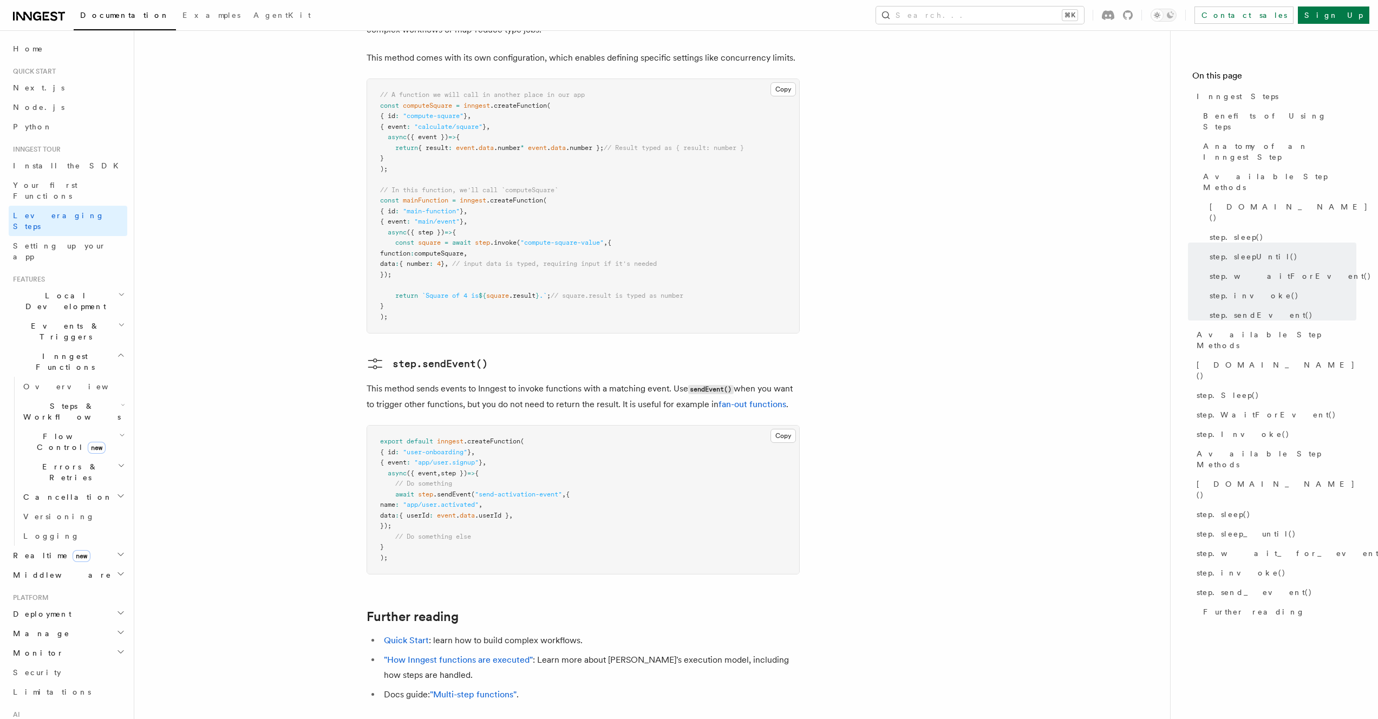
drag, startPoint x: 383, startPoint y: 370, endPoint x: 522, endPoint y: 453, distance: 161.5
click at [518, 448] on pre "export default inngest .createFunction ( { id : "user-onboarding" } , { event :…" at bounding box center [583, 500] width 432 height 148
